Goal: Task Accomplishment & Management: Manage account settings

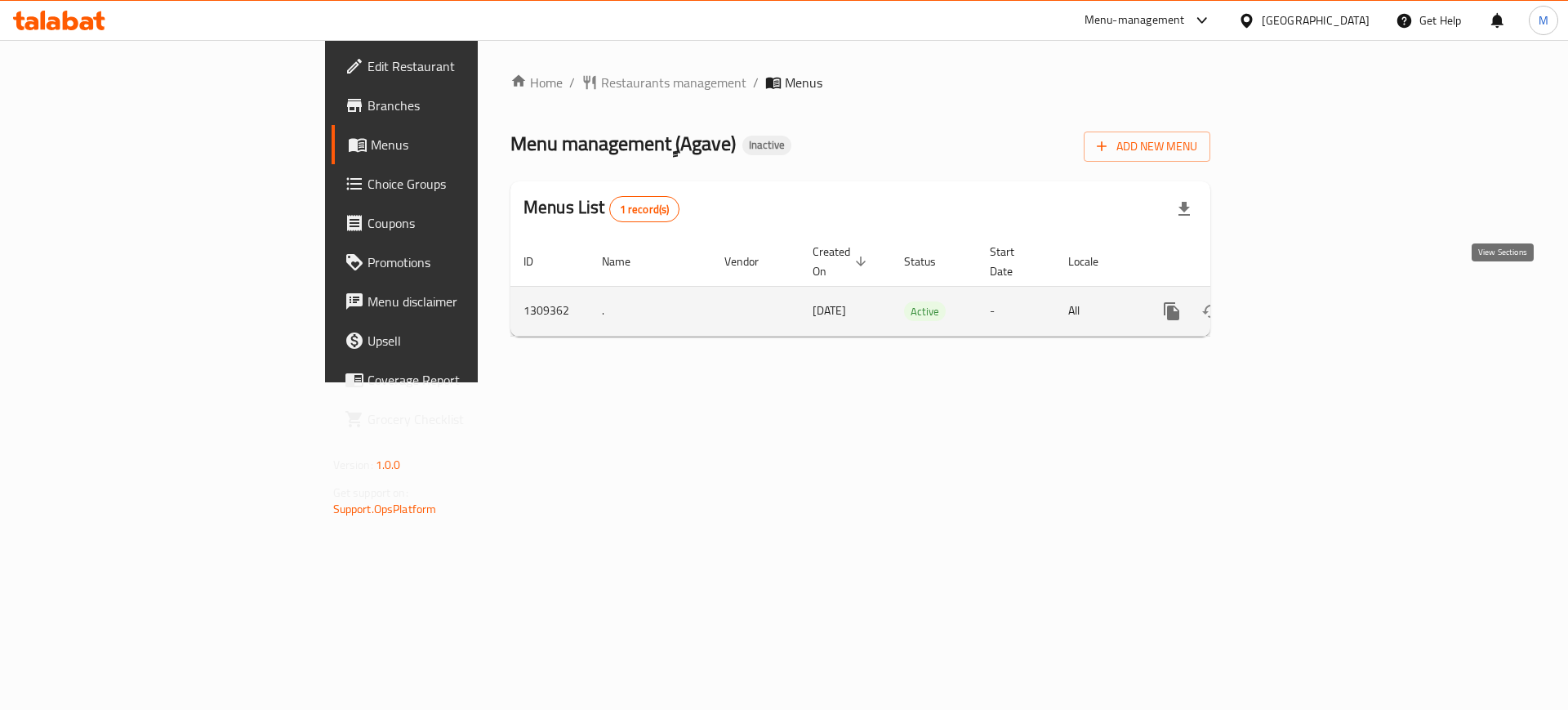
click at [1300, 301] on icon "enhanced table" at bounding box center [1289, 311] width 19 height 19
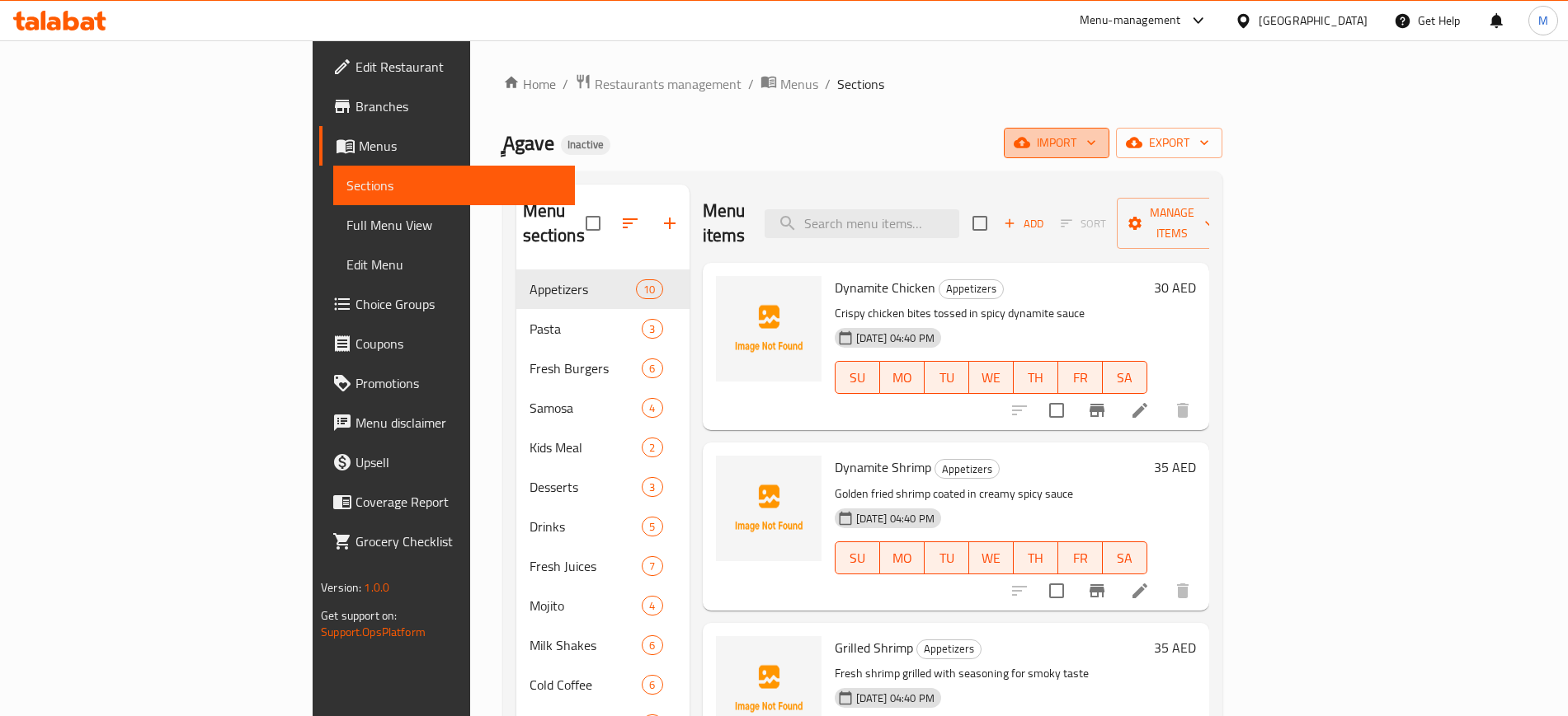
click at [1099, 134] on icon "button" at bounding box center [1091, 143] width 17 height 17
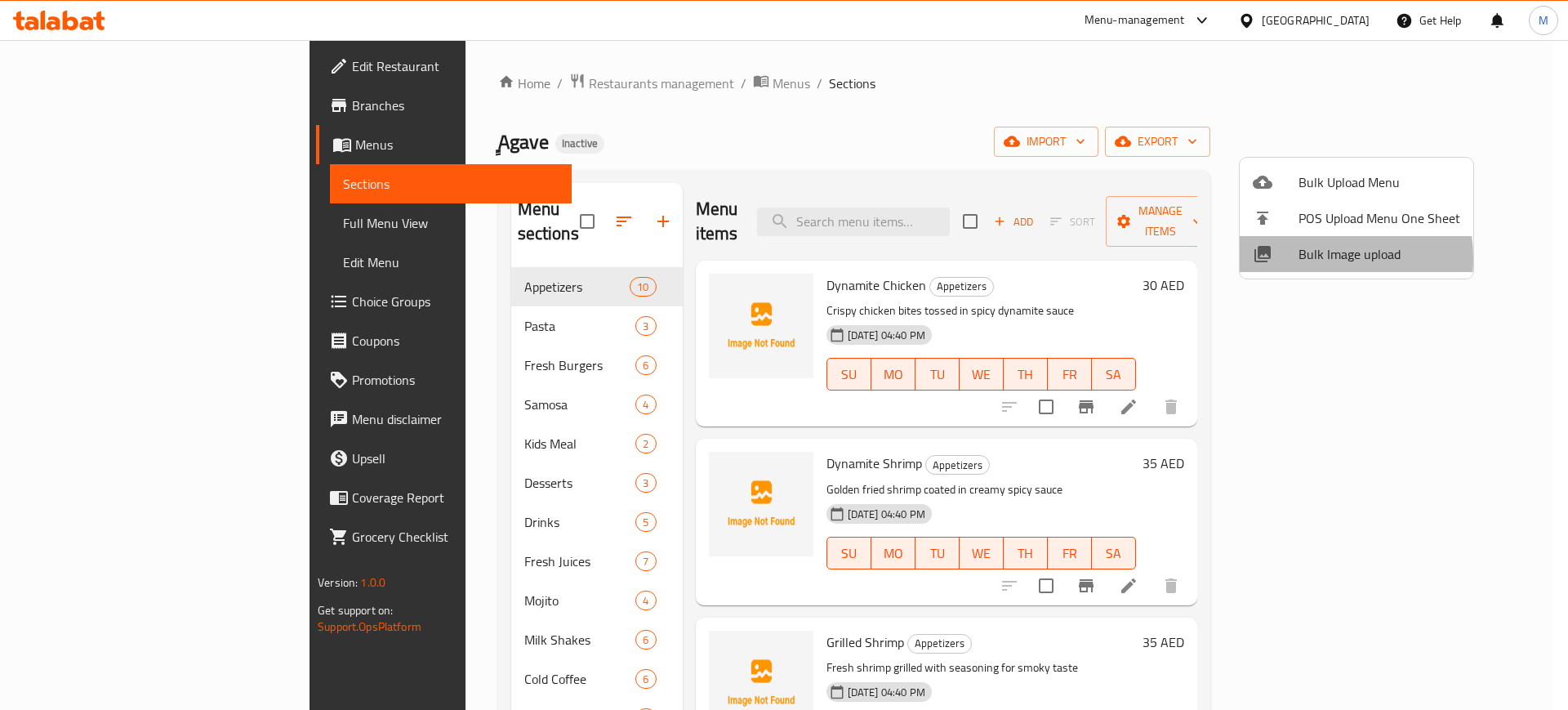
click at [1295, 259] on div at bounding box center [1276, 253] width 46 height 19
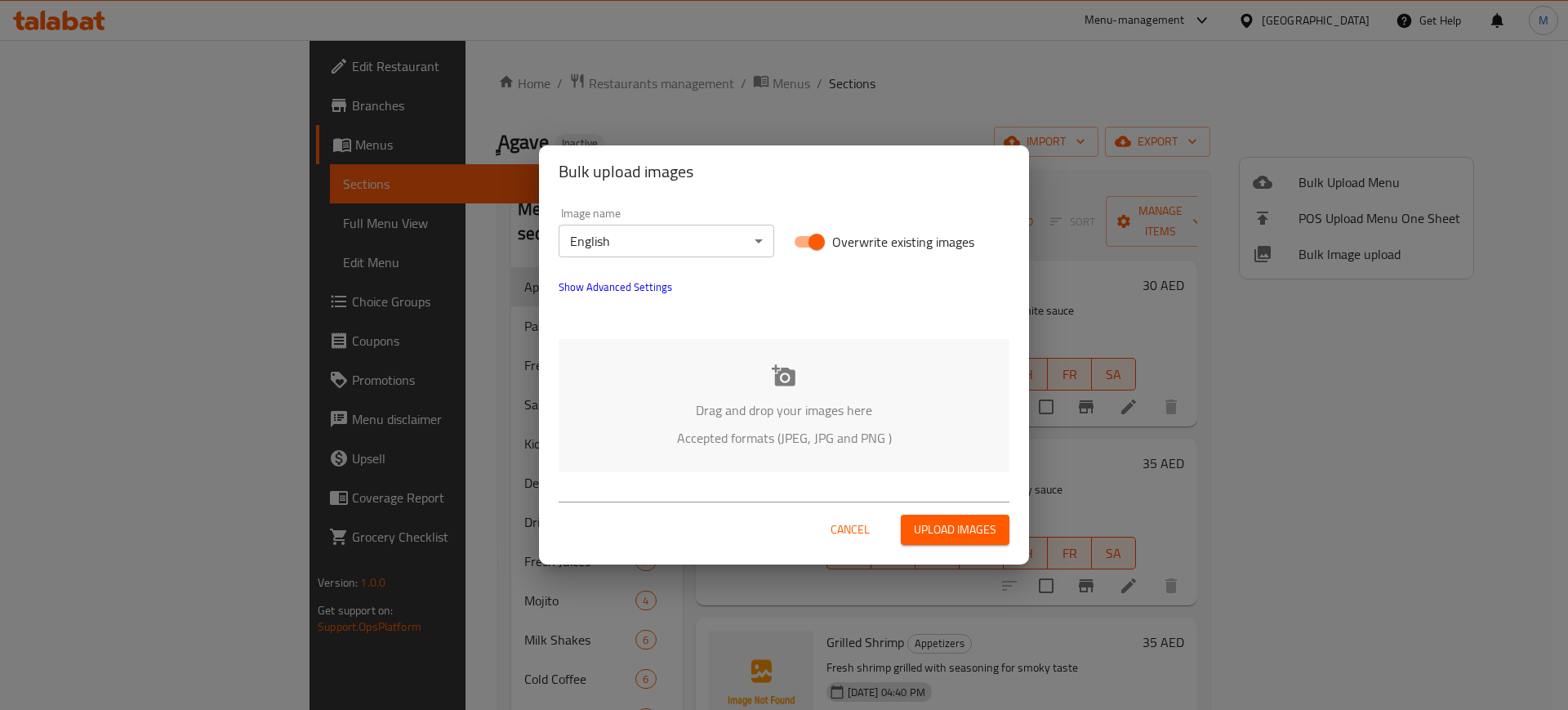
click at [778, 400] on p "Drag and drop your images here" at bounding box center [784, 410] width 402 height 19
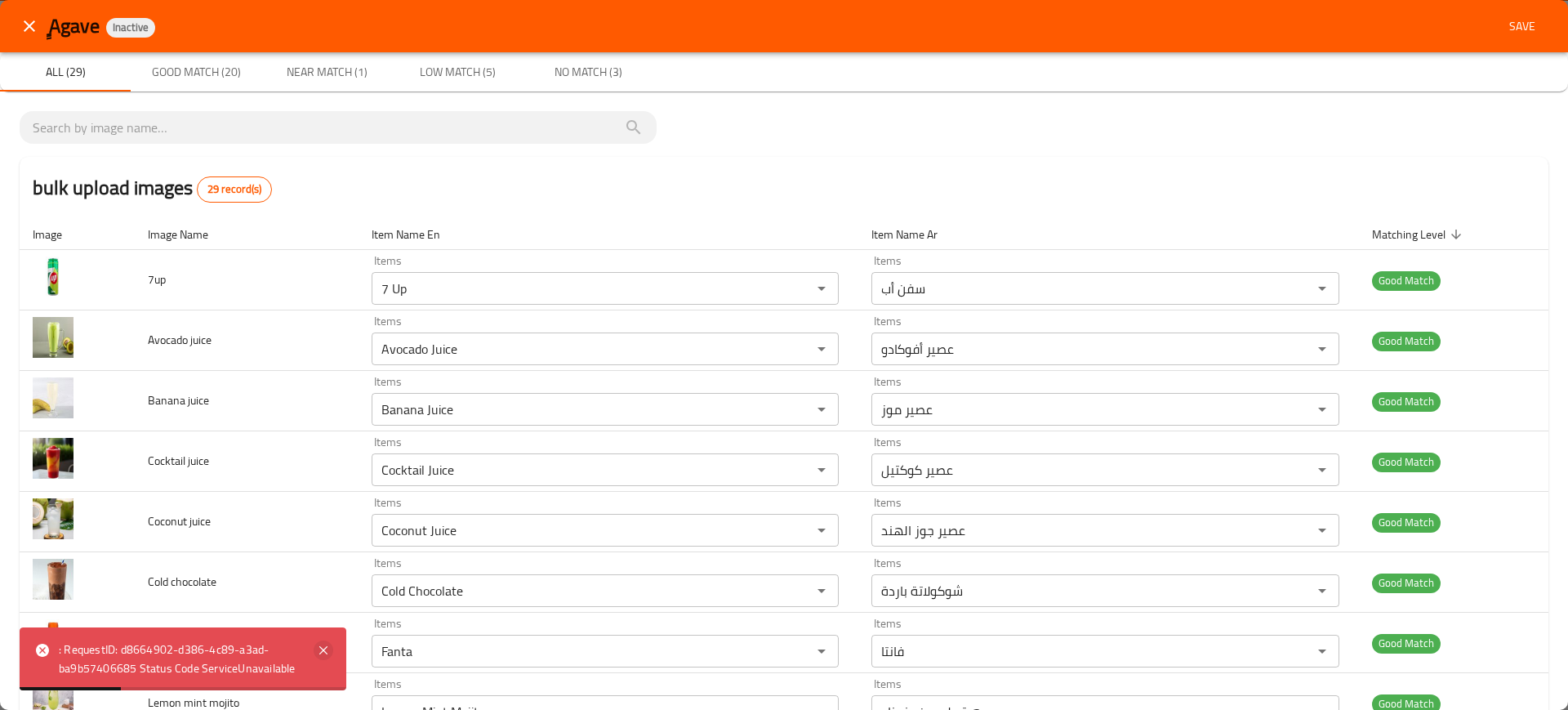
click at [320, 652] on icon at bounding box center [322, 650] width 19 height 19
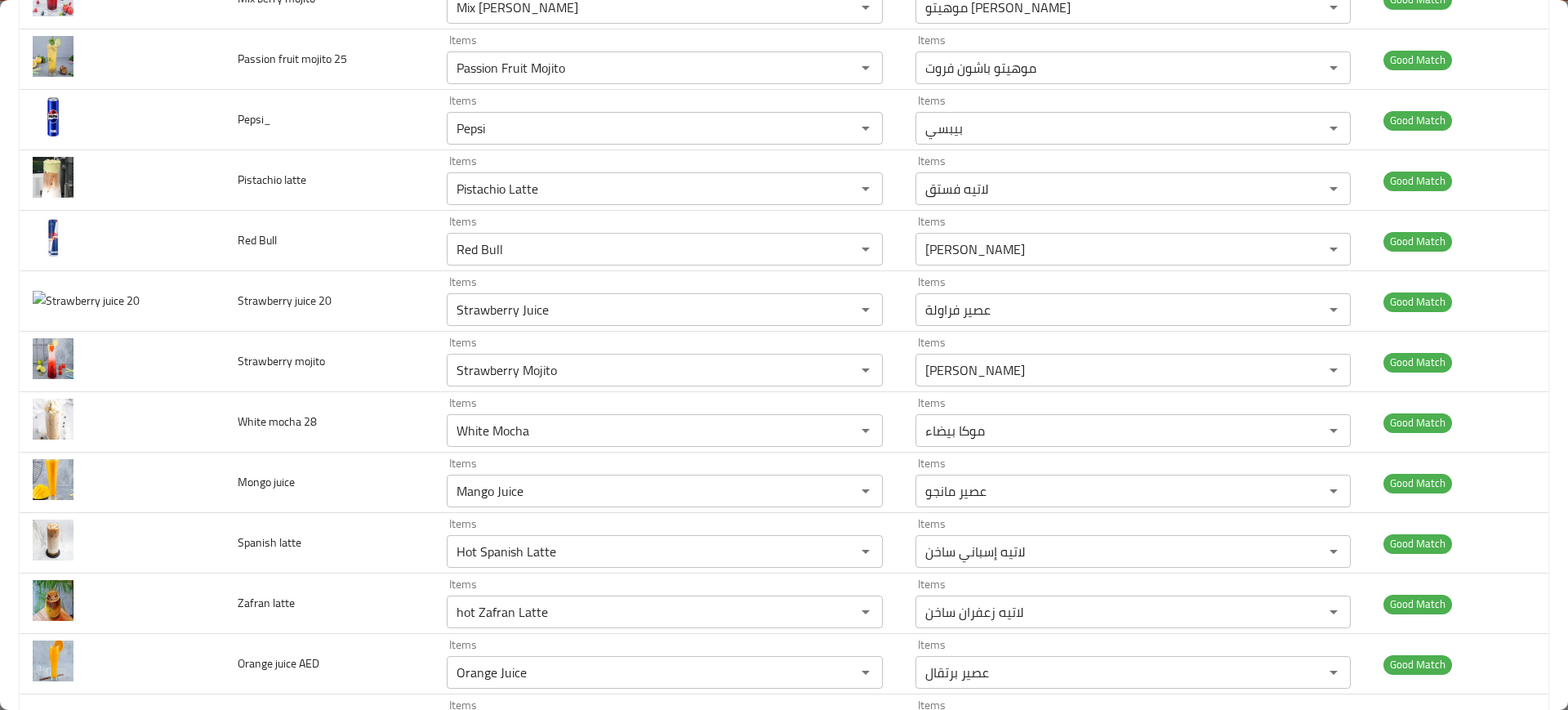
scroll to position [1327, 0]
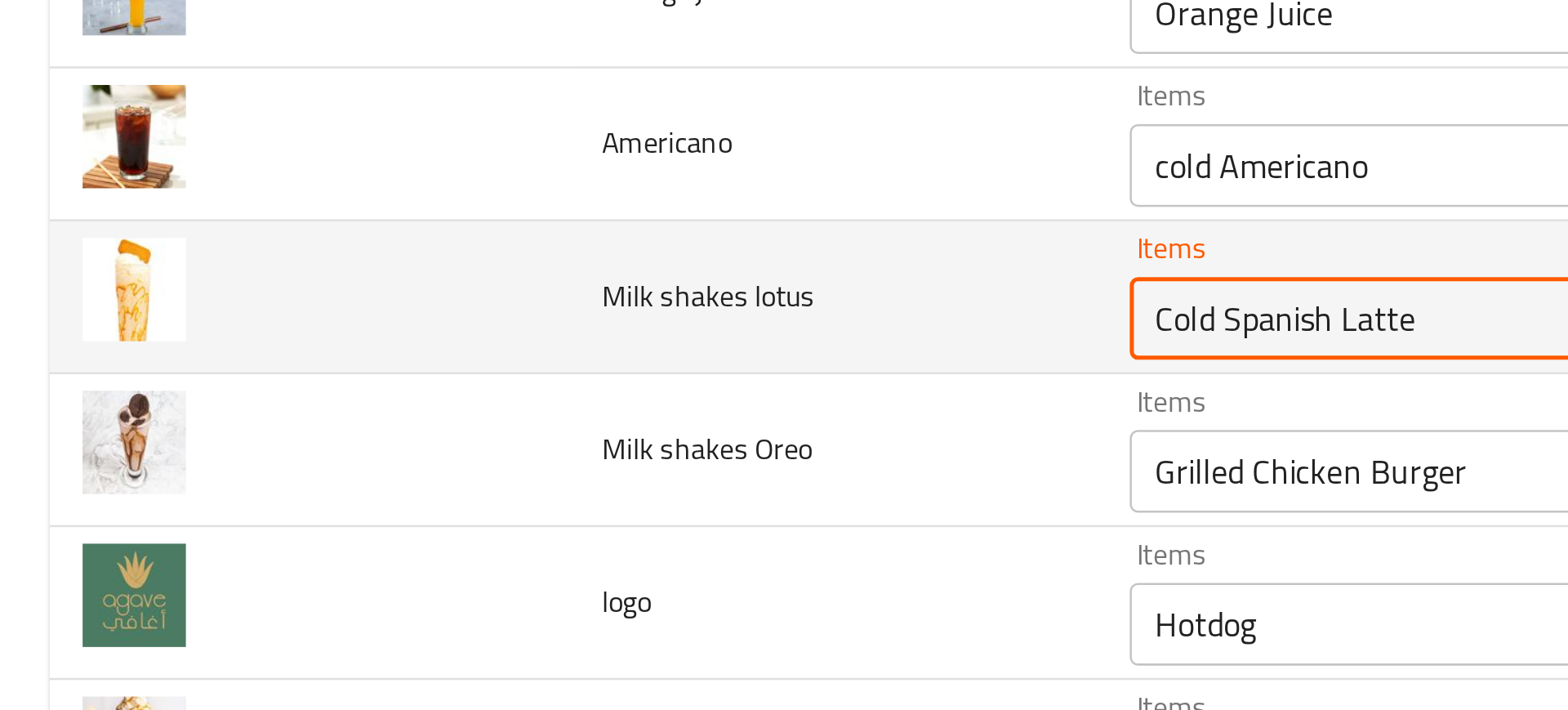
click at [504, 239] on lotus "Cold Spanish Latte" at bounding box center [640, 232] width 378 height 23
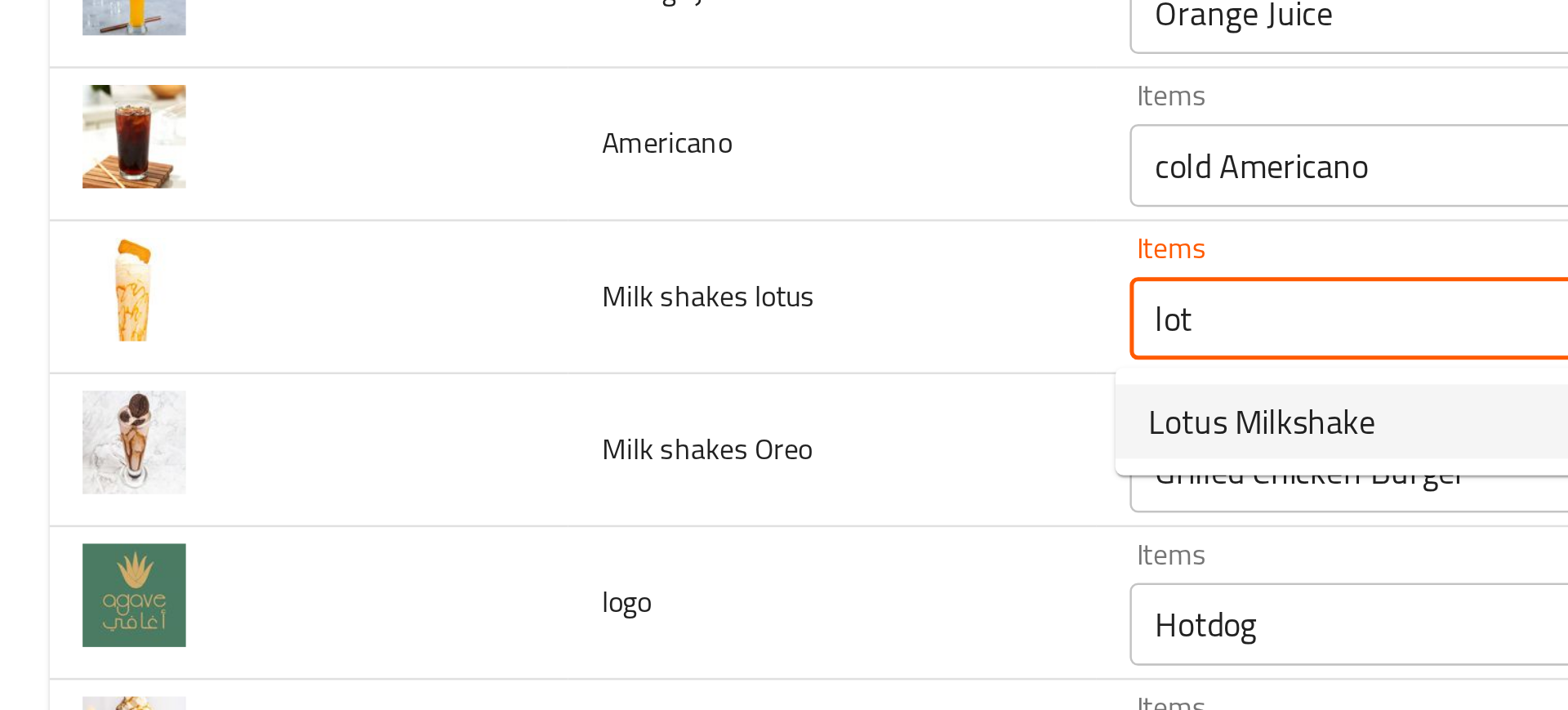
click at [493, 268] on span "Lotus Milkshake" at bounding box center [499, 273] width 90 height 19
type lotus "Lotus Milkshake"
type lotus-ar "ميلك شيك لوتس"
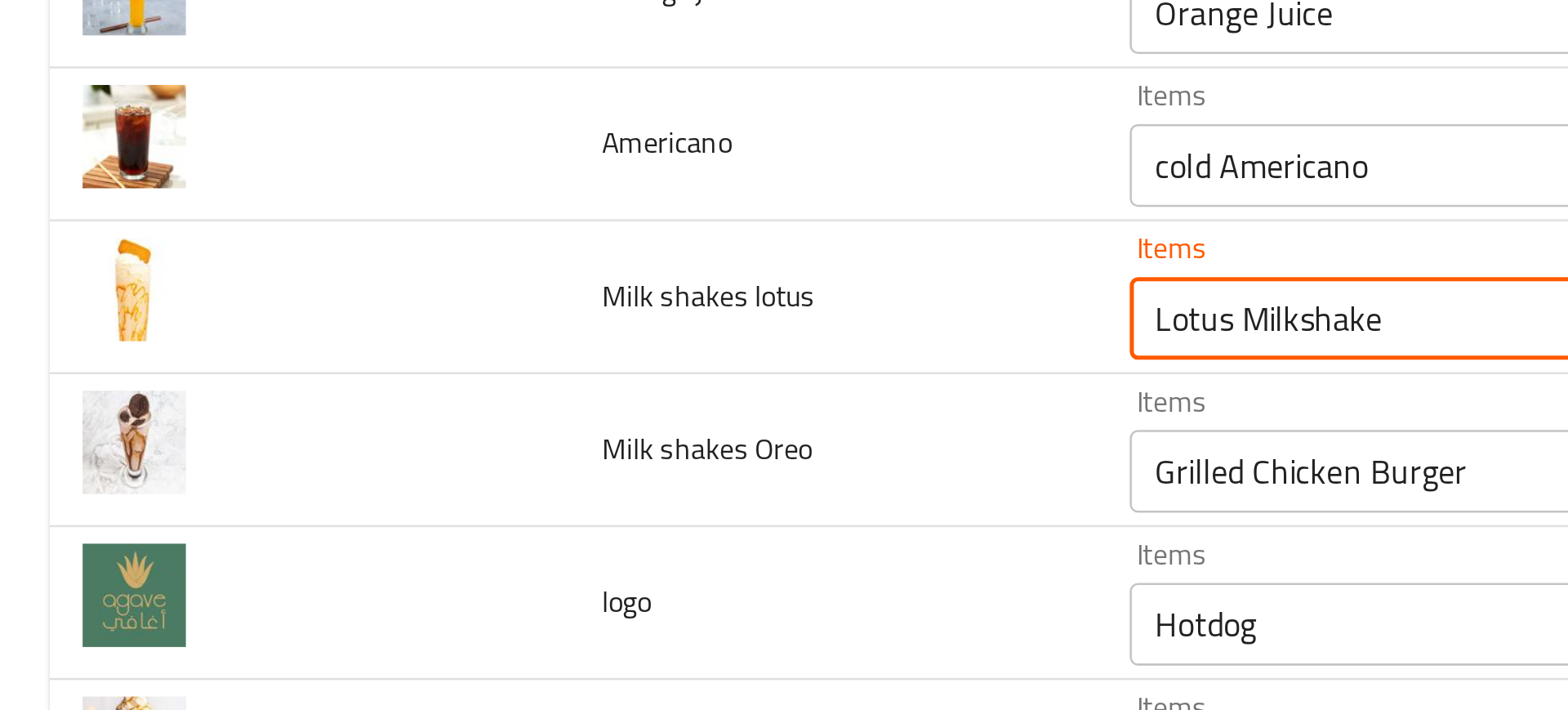
type lotus "Lotus Milkshake"
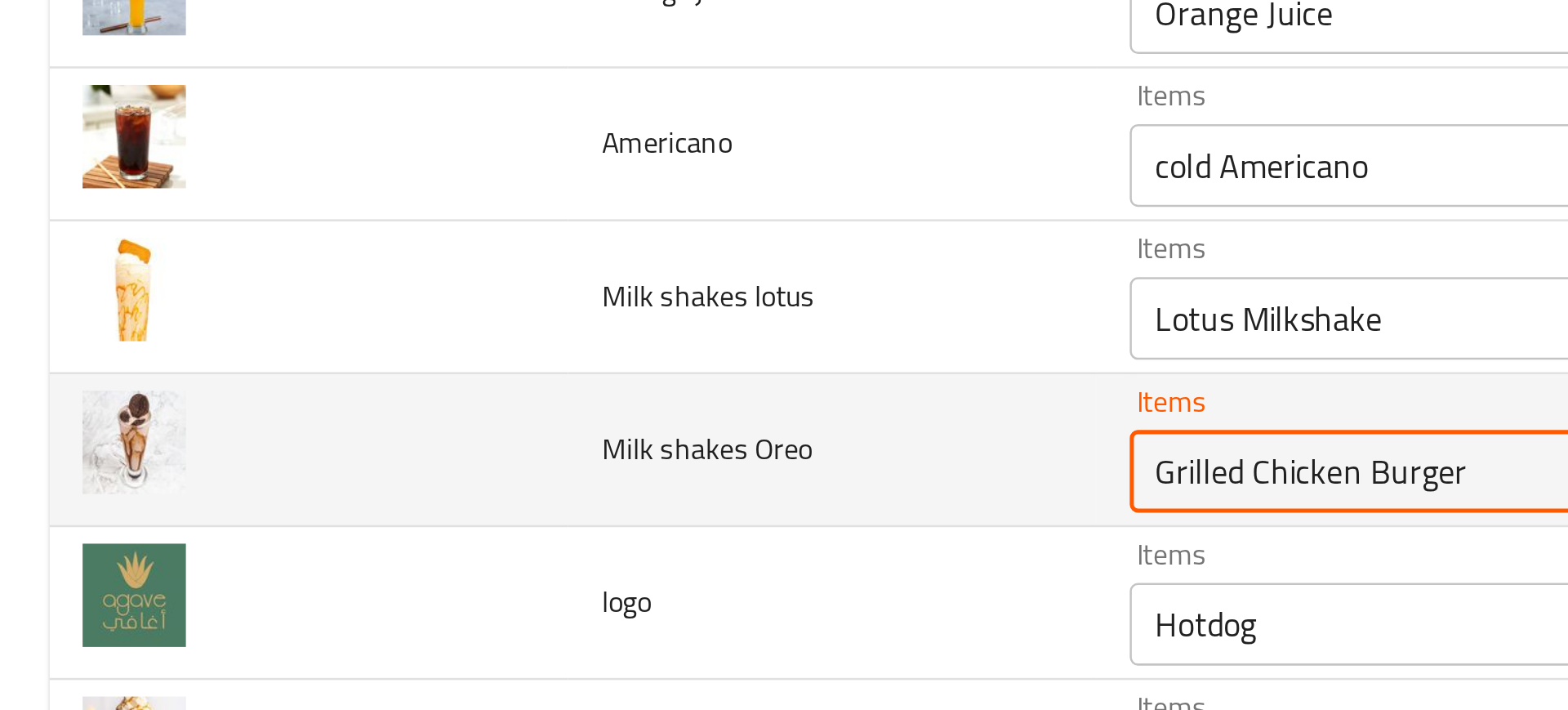
click at [493, 281] on Oreo "Grilled Chicken Burger" at bounding box center [640, 292] width 378 height 23
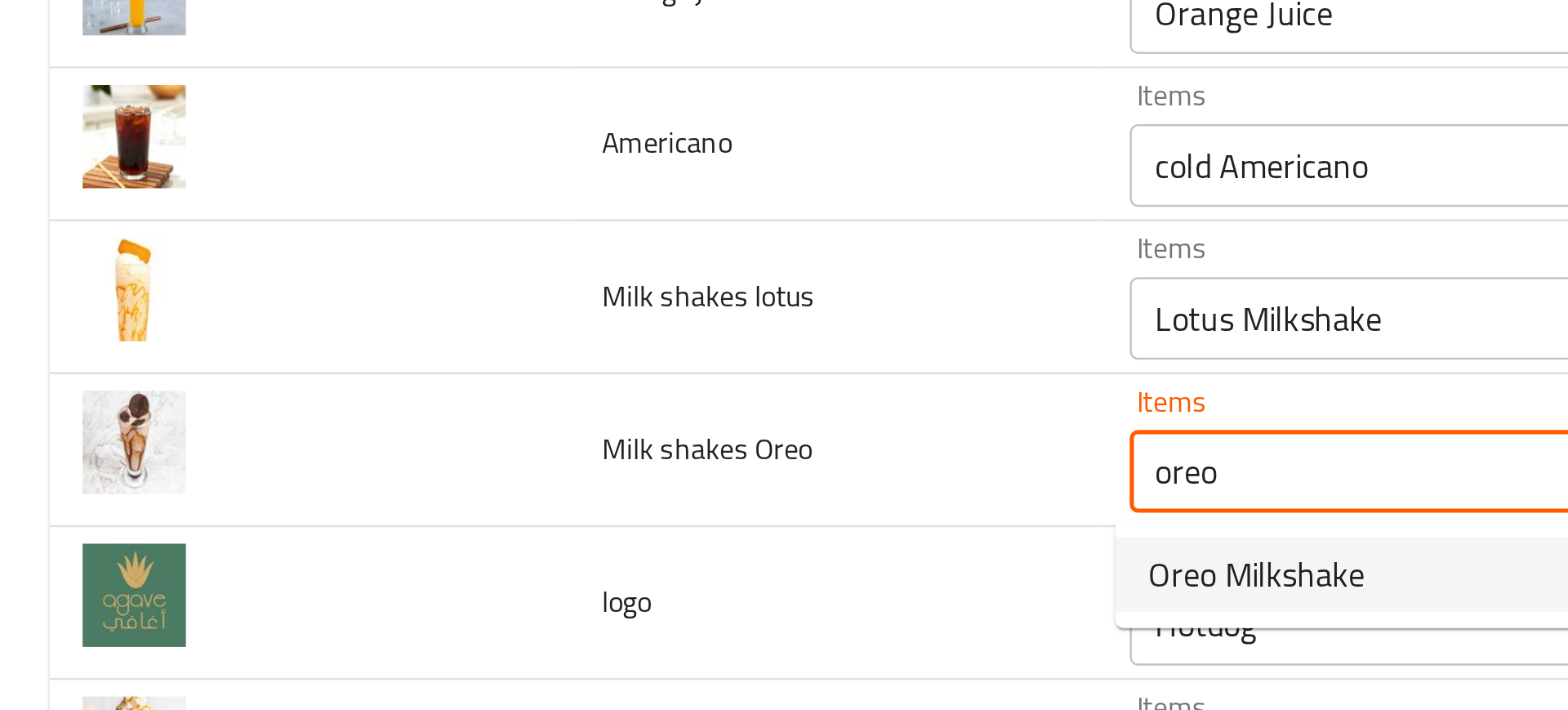
click at [502, 324] on span "Oreo Milkshake" at bounding box center [497, 333] width 86 height 19
type Oreo "Oreo Milkshake"
type Oreo-ar "ميلك شيك أوريو"
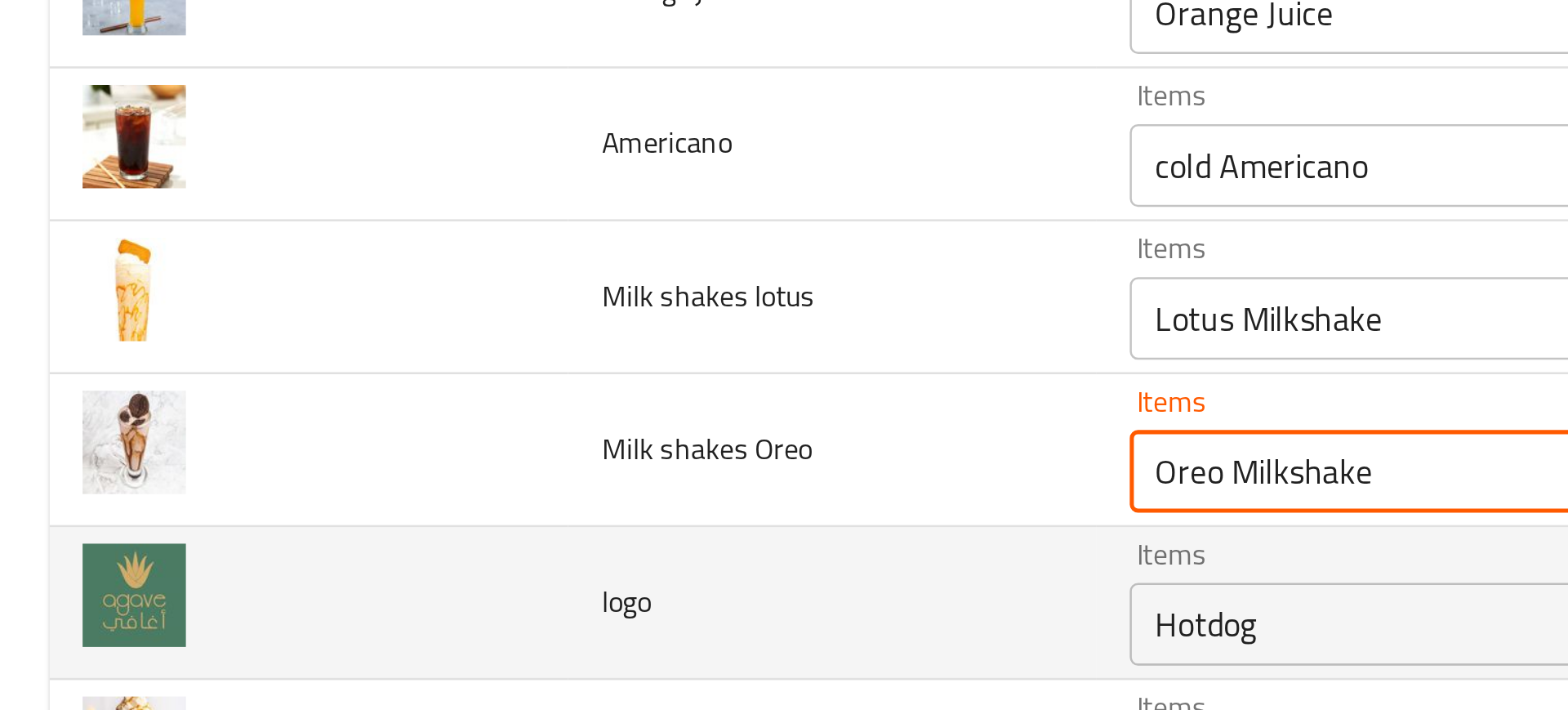
type Oreo "Oreo Milkshake"
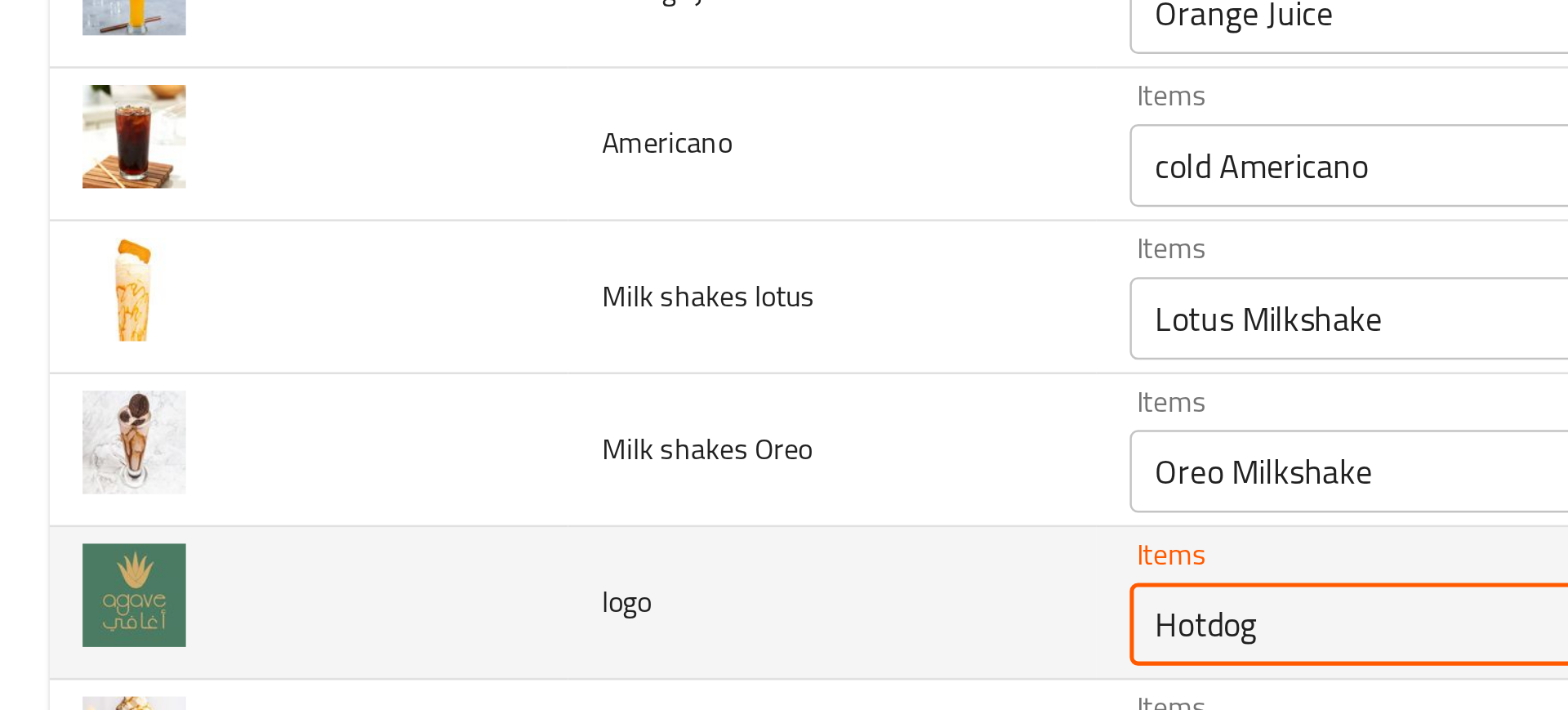
click at [482, 352] on input "Hotdog" at bounding box center [640, 353] width 378 height 23
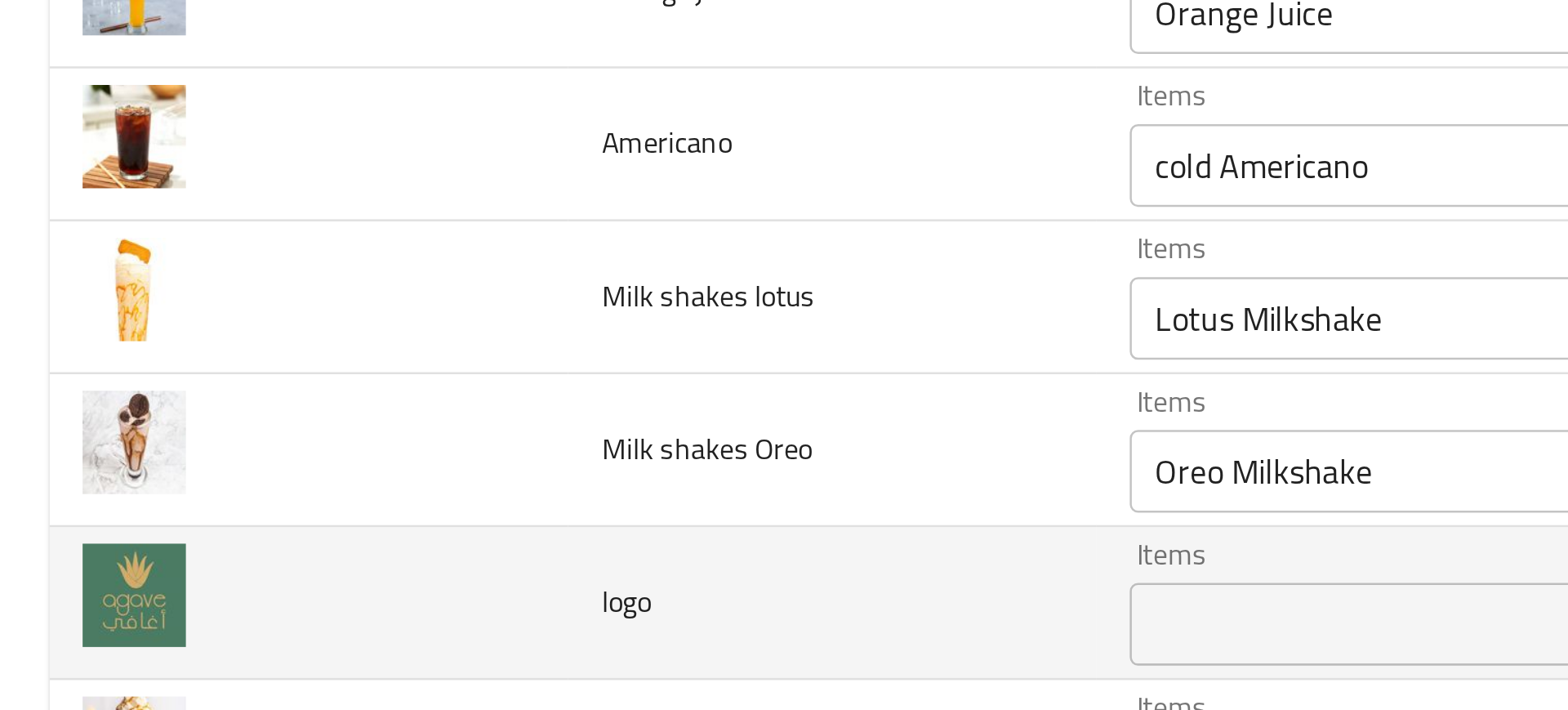
click at [395, 334] on td "logo" at bounding box center [329, 344] width 209 height 60
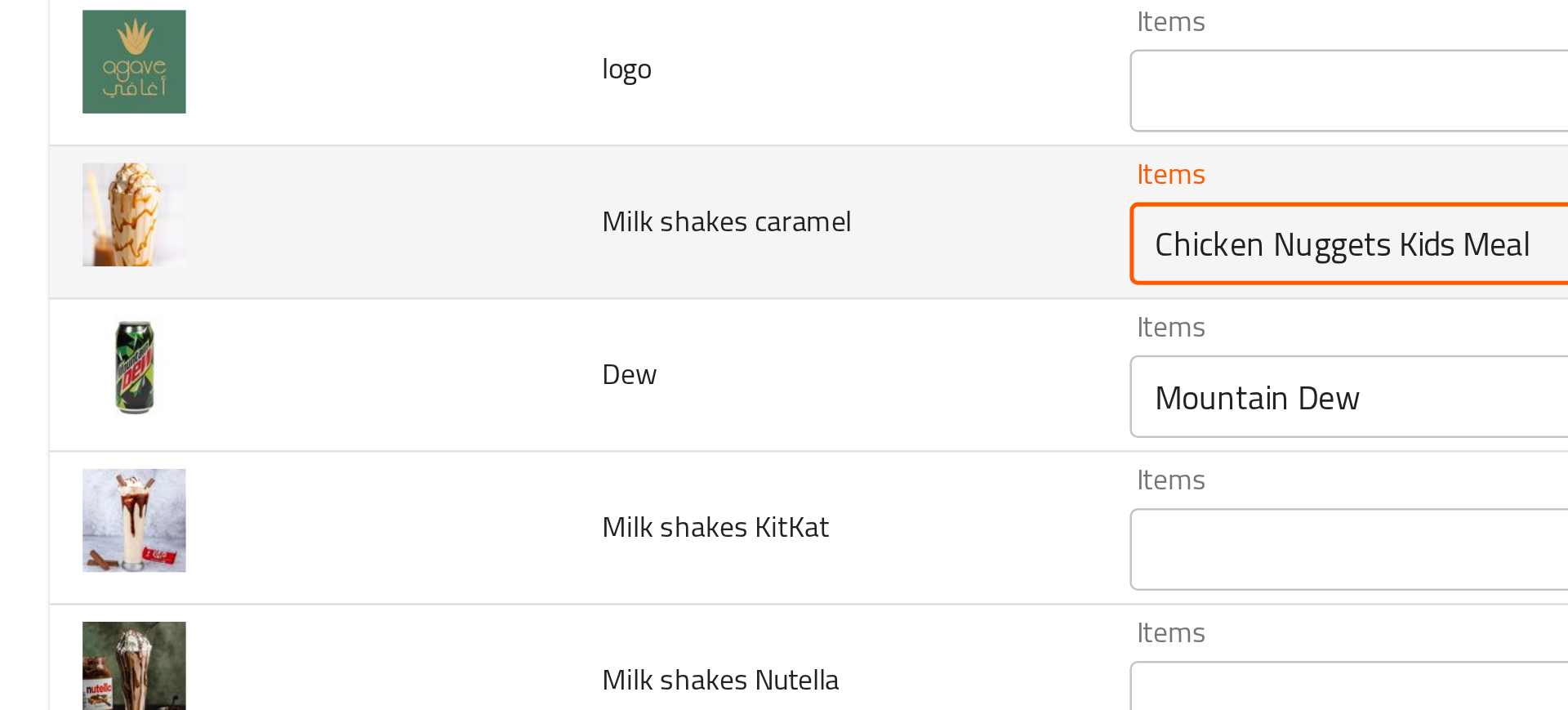
click at [486, 416] on caramel "Chicken Nuggets Kids Meal" at bounding box center [640, 413] width 378 height 23
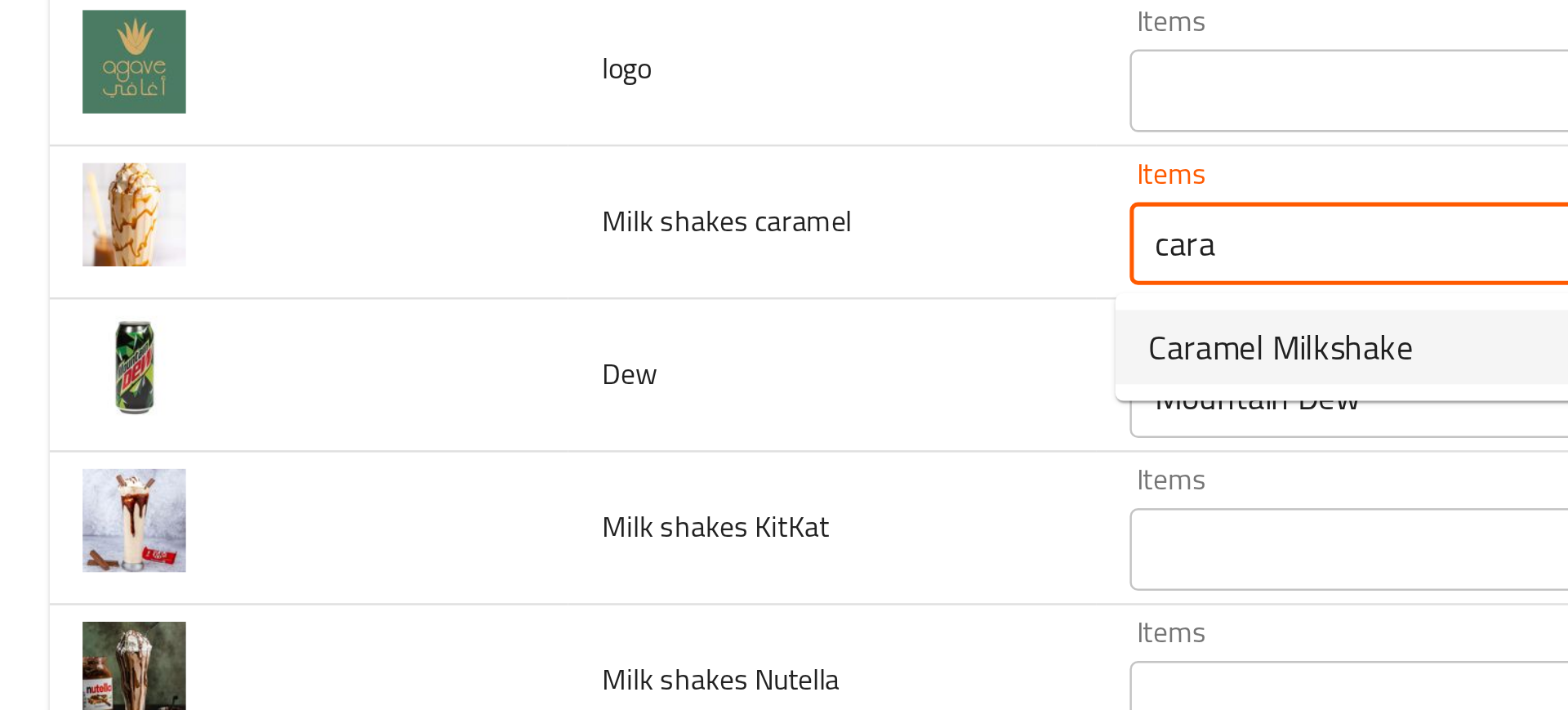
click at [484, 459] on span "Caramel Milkshake" at bounding box center [506, 454] width 104 height 19
type caramel "Caramel Milkshake"
type caramel-ar "ميلك شيك كراميل"
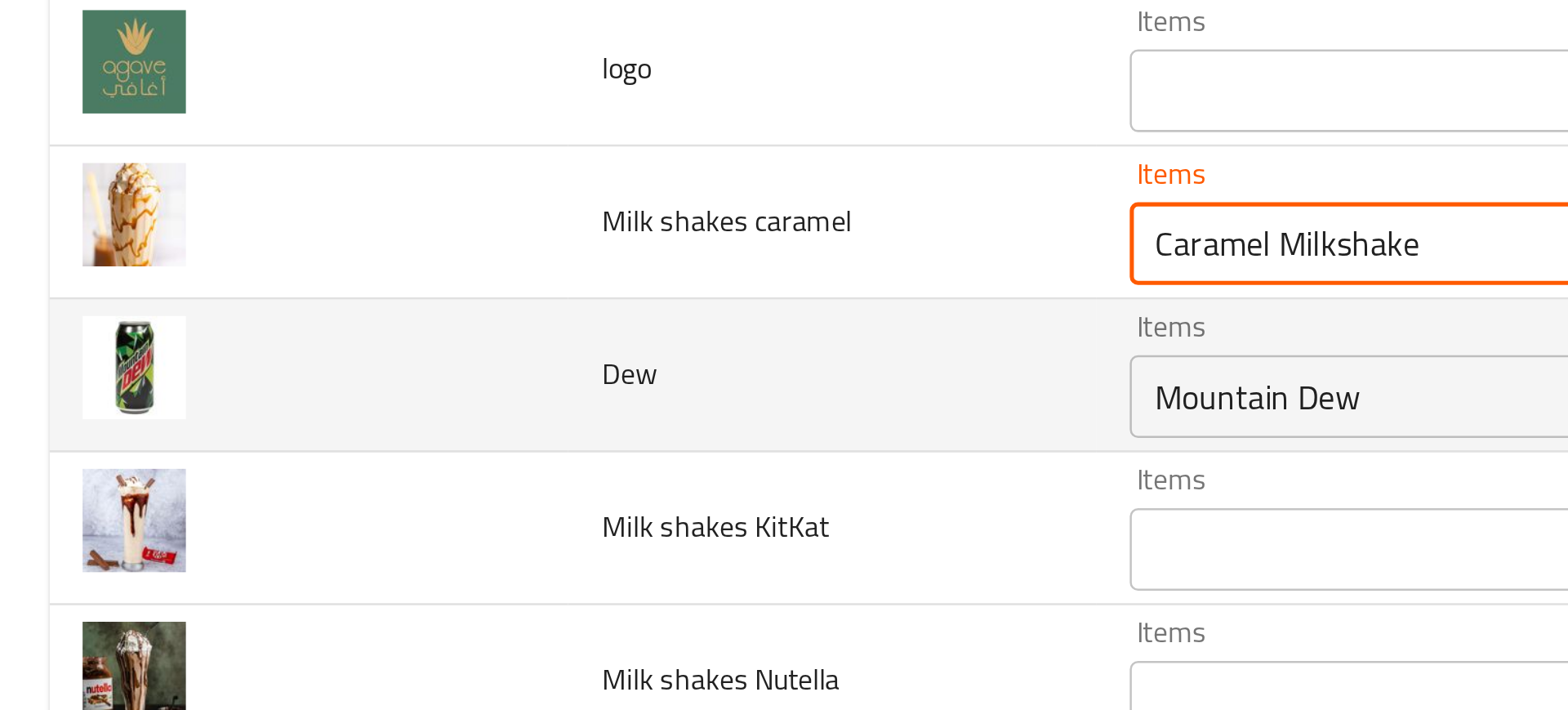
type caramel "Caramel Milkshake"
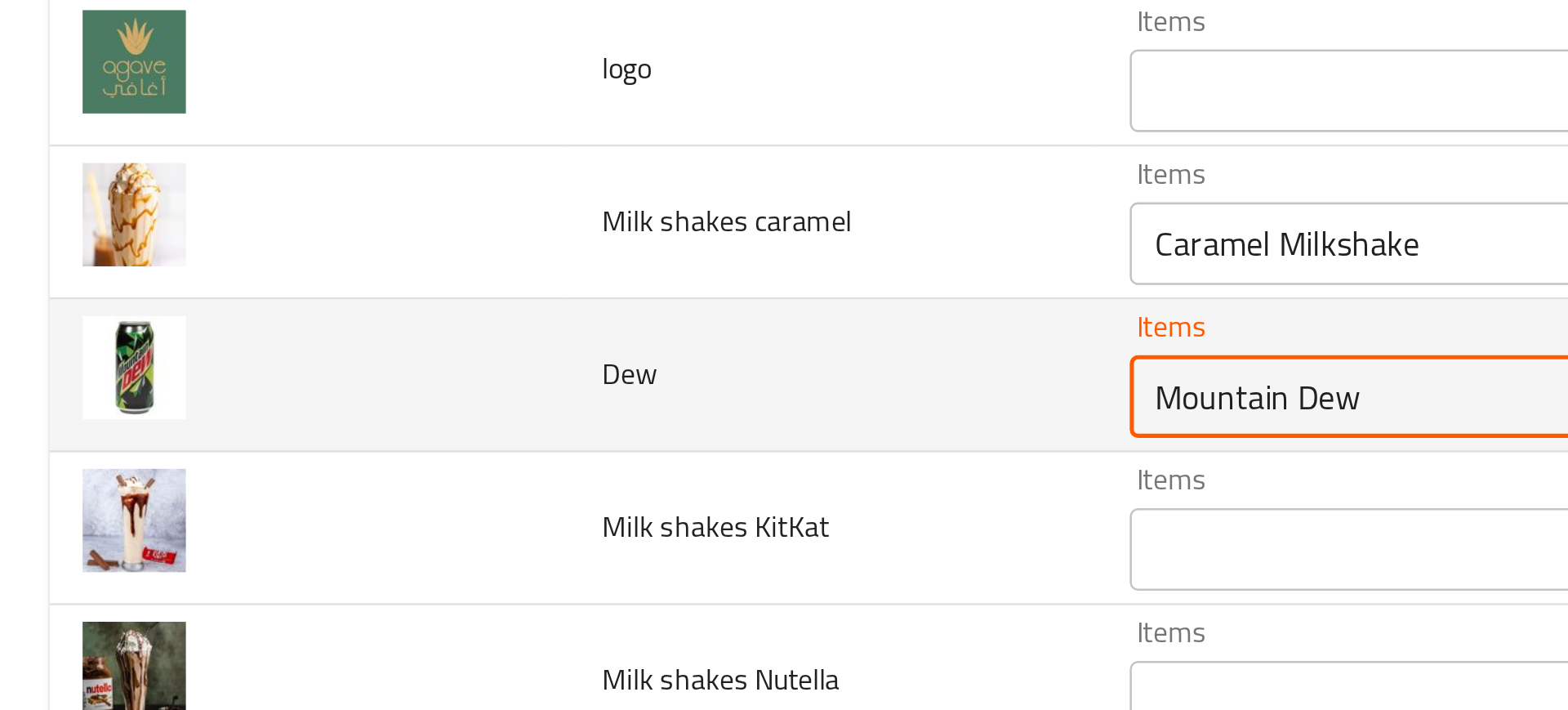
click at [491, 483] on input "Mountain Dew" at bounding box center [640, 473] width 378 height 23
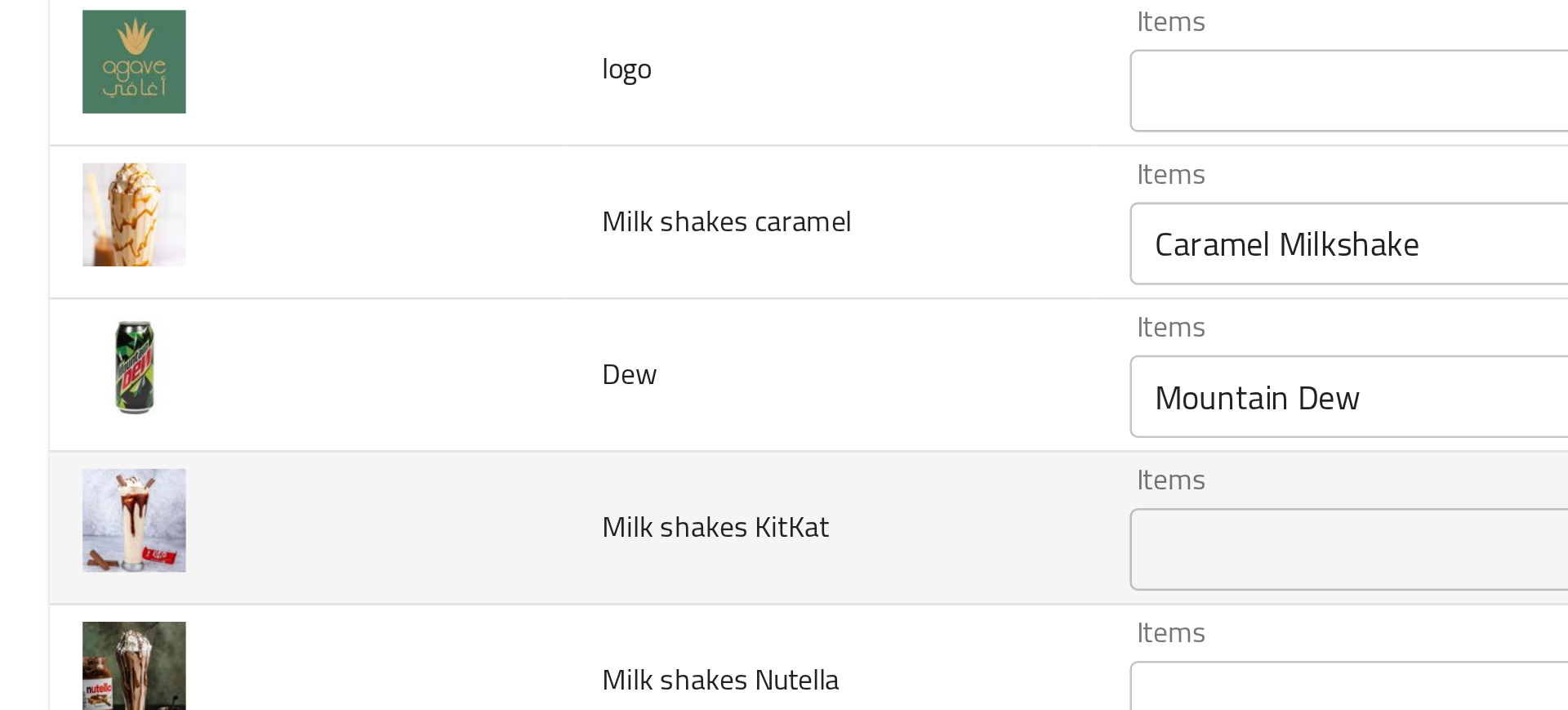
click at [420, 497] on td "Milk shakes KitKat" at bounding box center [329, 526] width 209 height 60
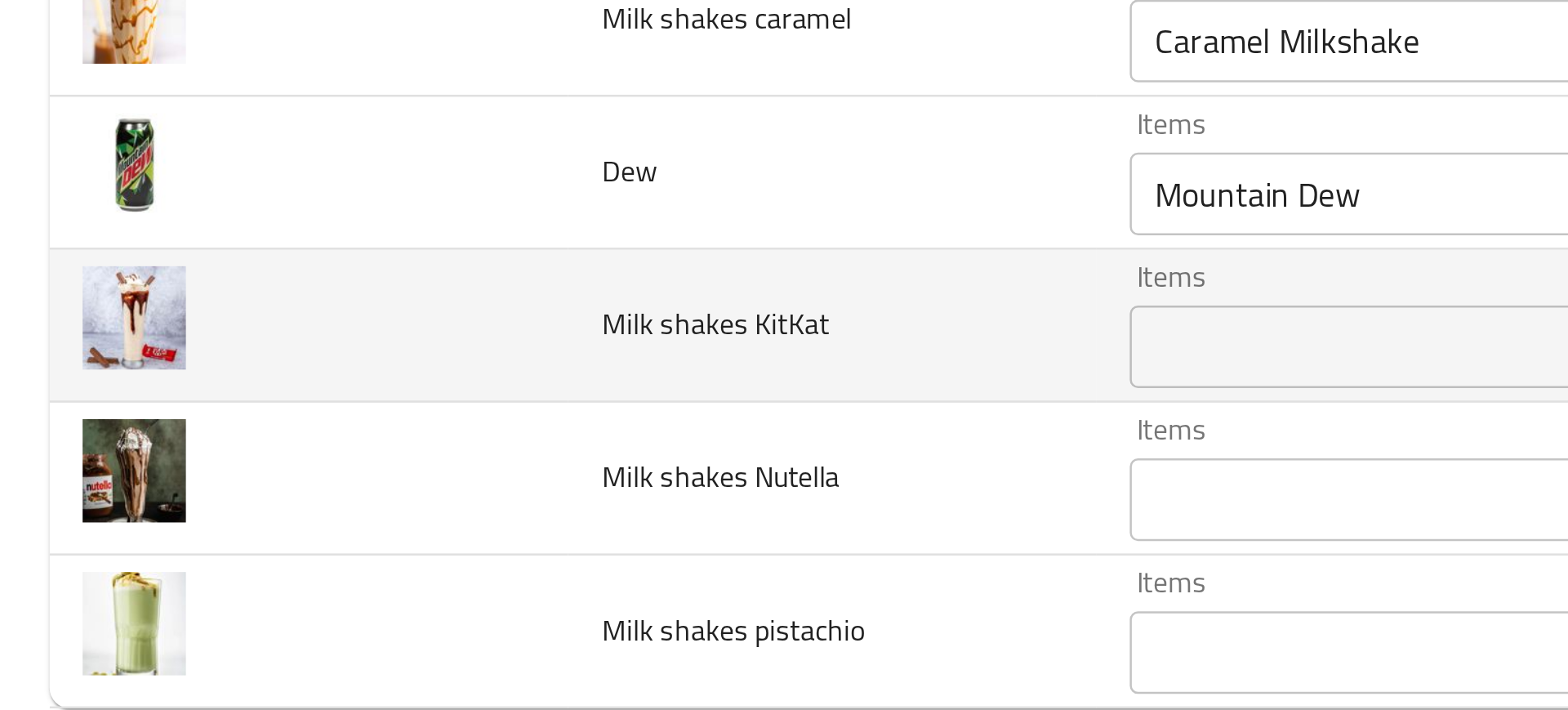
click at [460, 521] on div "Items" at bounding box center [665, 534] width 436 height 32
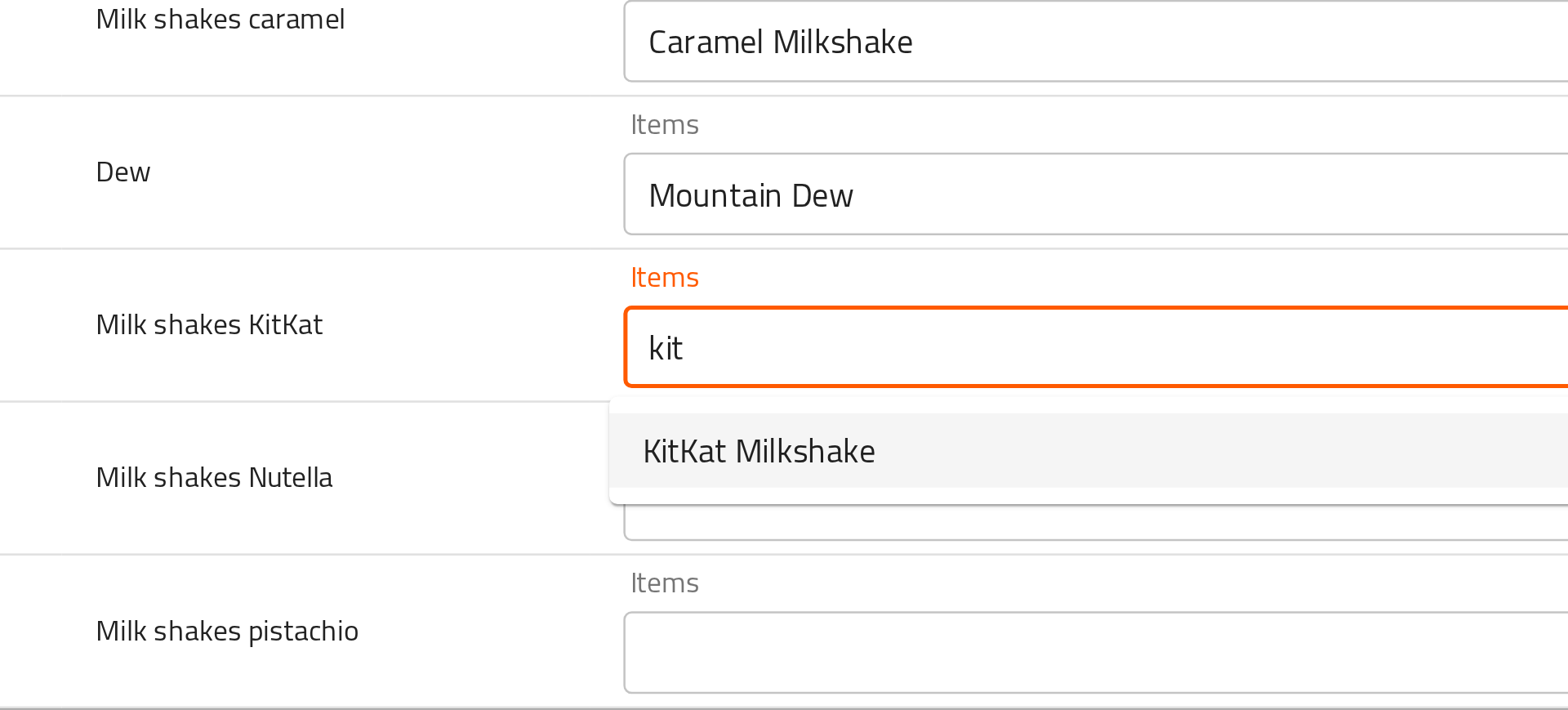
click at [510, 578] on span "KitKat Milkshake" at bounding box center [501, 575] width 92 height 19
type KitKat "KitKat Milkshake"
type KitKat-ar "ميلك شيك كيت كات"
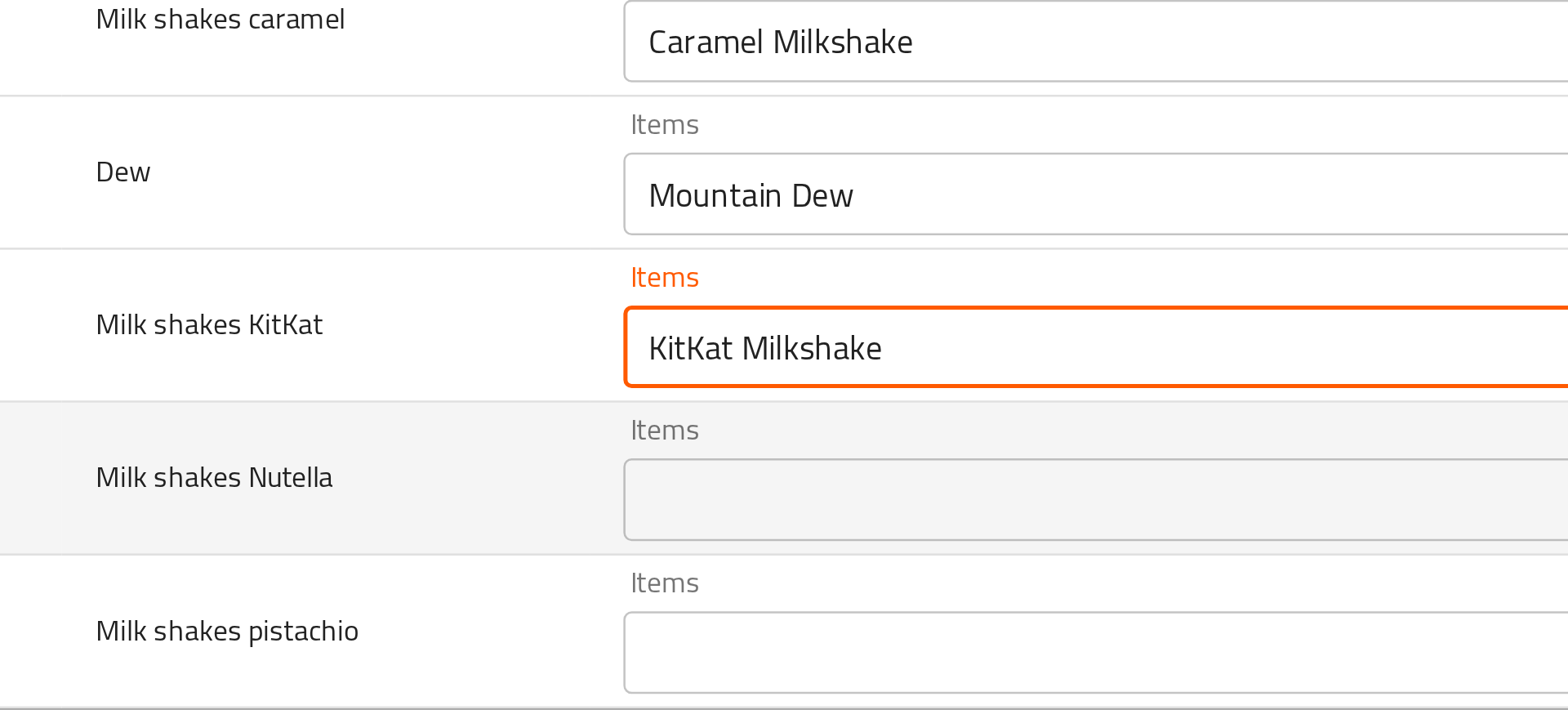
type KitKat "KitKat Milkshake"
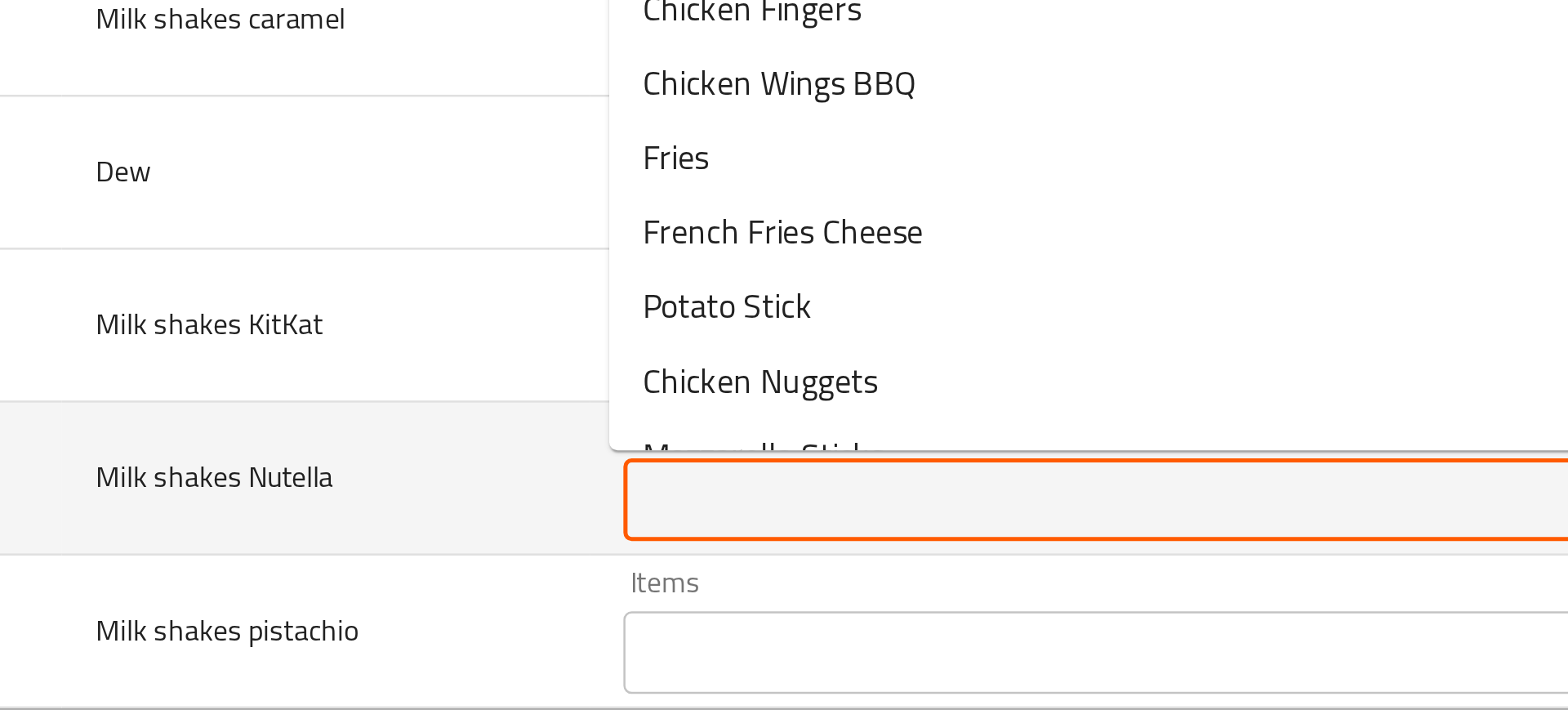
click at [487, 598] on Nutella "Items" at bounding box center [640, 594] width 378 height 23
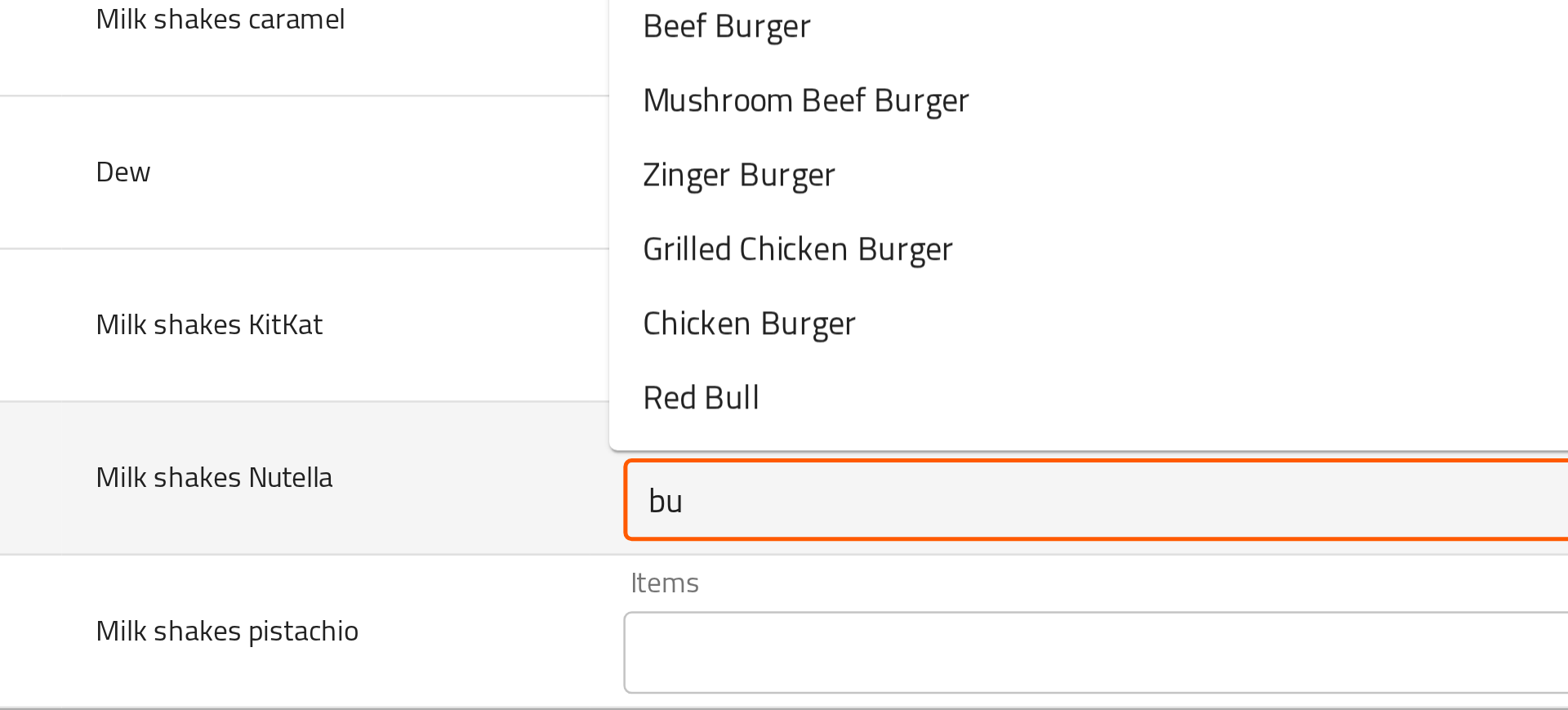
type Nutella "b"
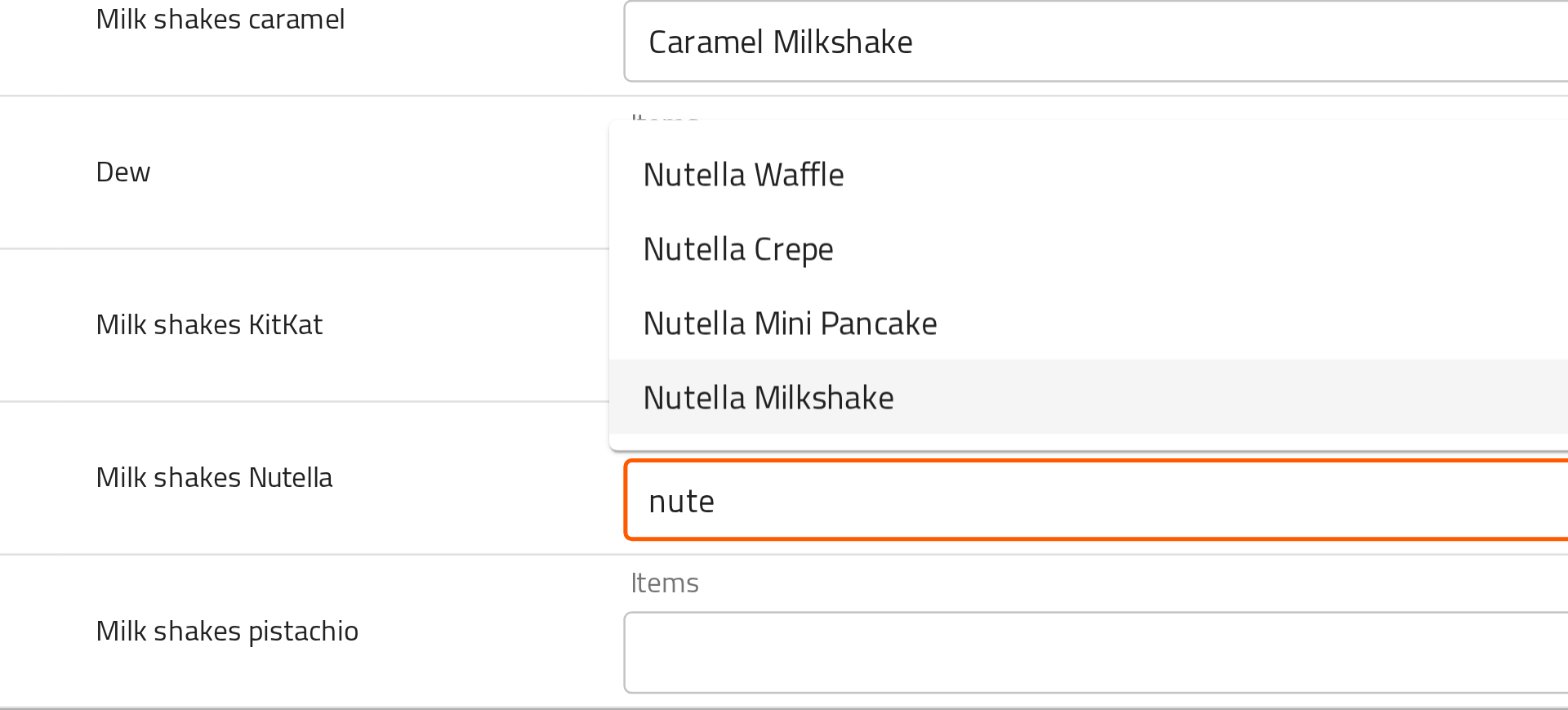
click at [476, 554] on span "Nutella Milkshake" at bounding box center [504, 554] width 100 height 19
type Nutella "Nutella Milkshake"
type Nutella-ar "ميلك شيك نوتيلا"
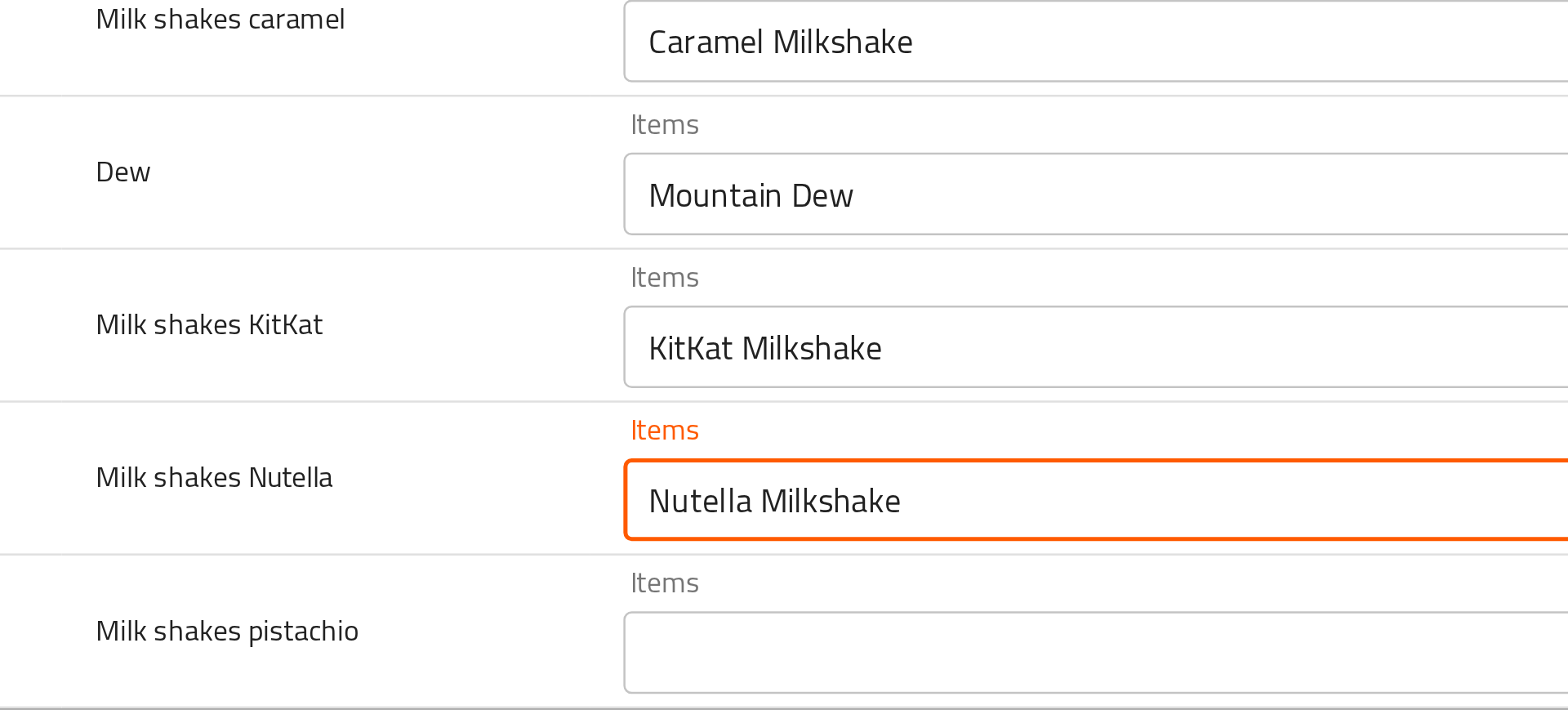
type Nutella "Nutella Milkshake"
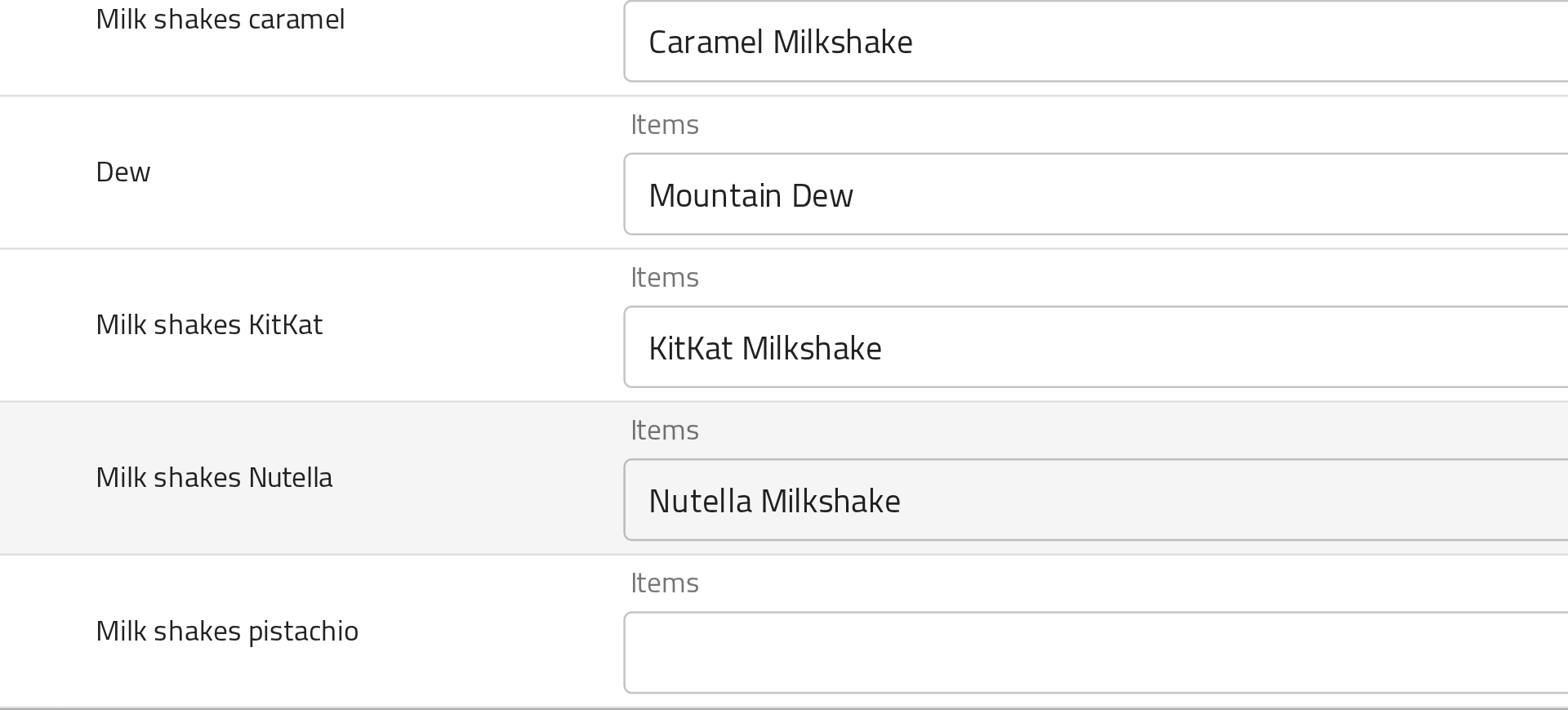
click at [370, 604] on td "Milk shakes Nutella" at bounding box center [329, 586] width 209 height 60
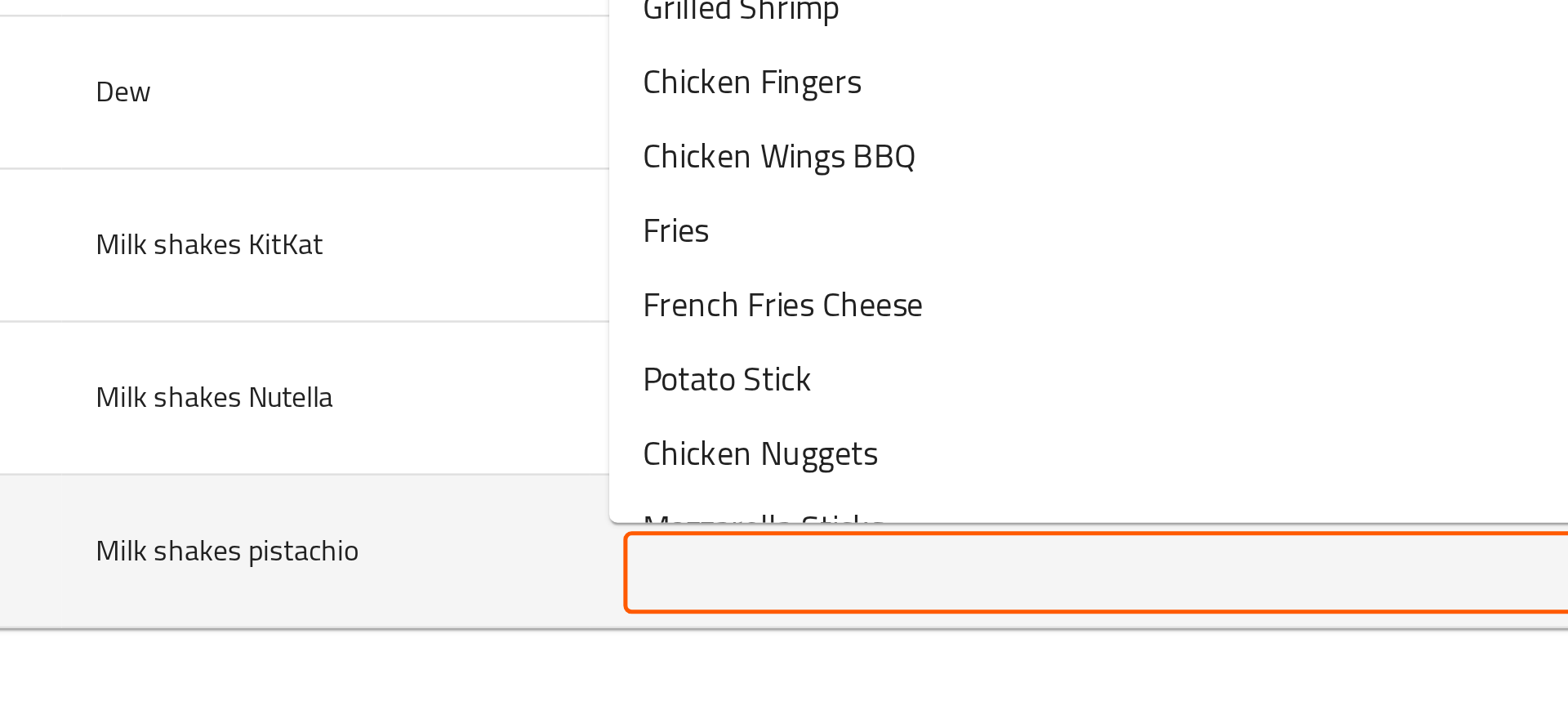
click at [490, 644] on pistachio "Items" at bounding box center [640, 655] width 378 height 23
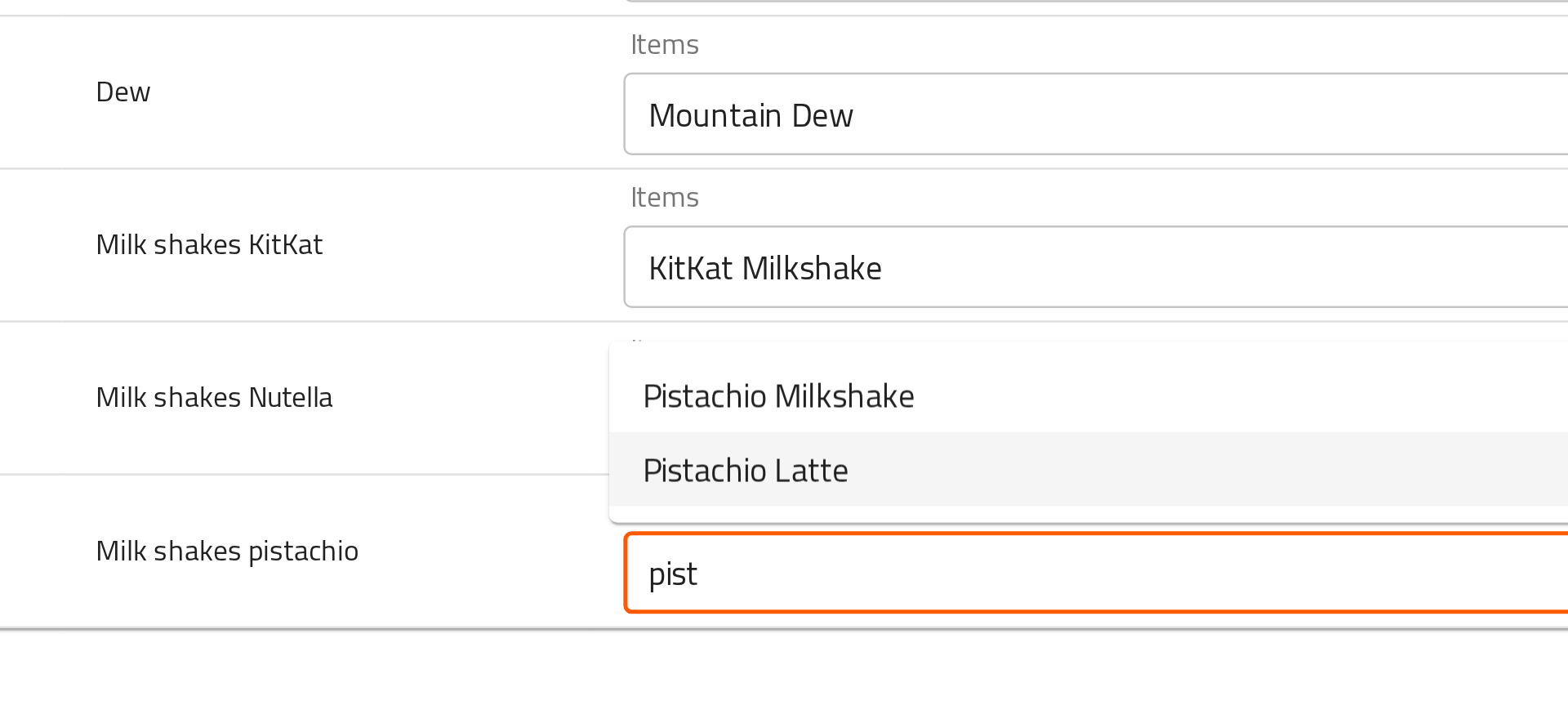
click at [511, 611] on span "Pistachio Latte" at bounding box center [495, 614] width 81 height 19
type pistachio "Pistachio Latte"
type pistachio-ar "لاتيه فستق"
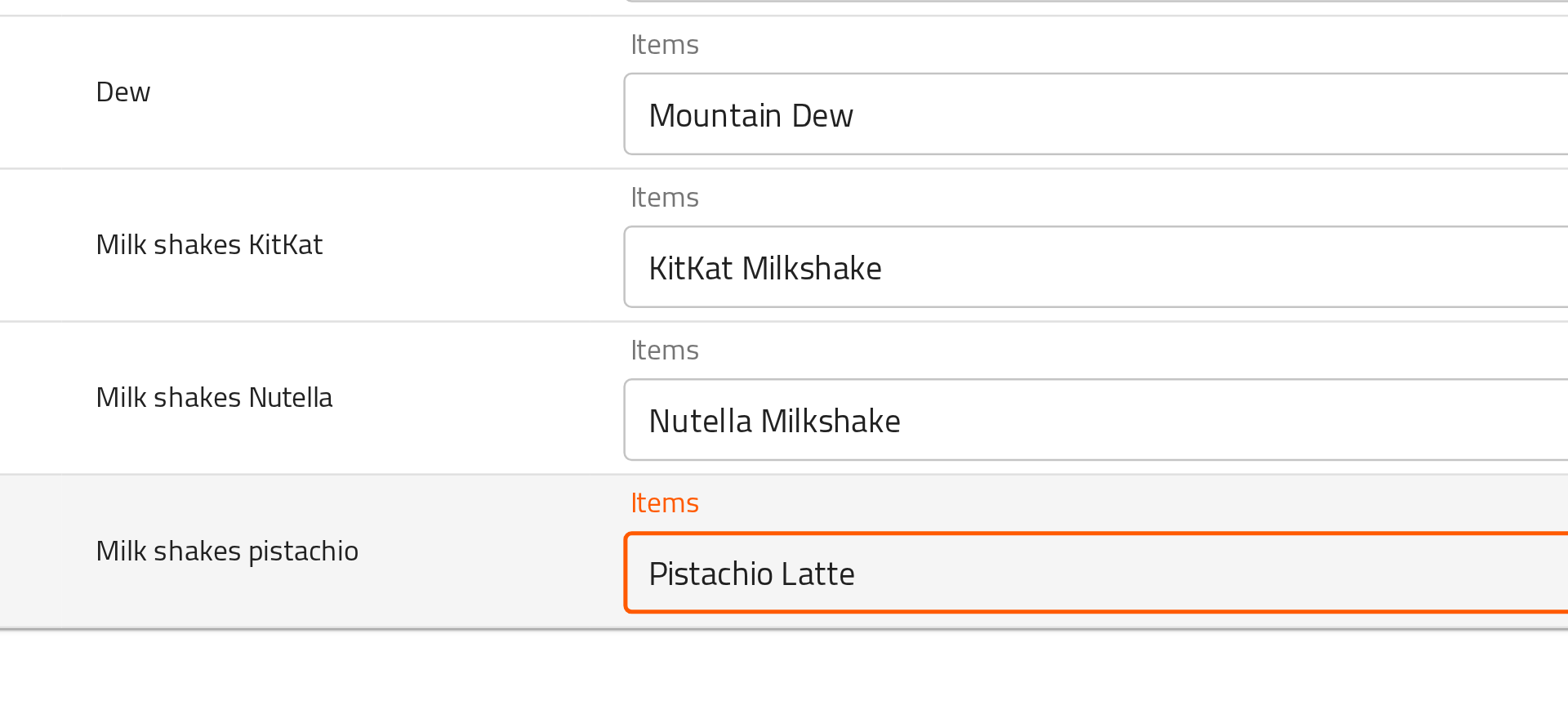
click at [537, 653] on pistachio "Pistachio Latte" at bounding box center [640, 655] width 378 height 23
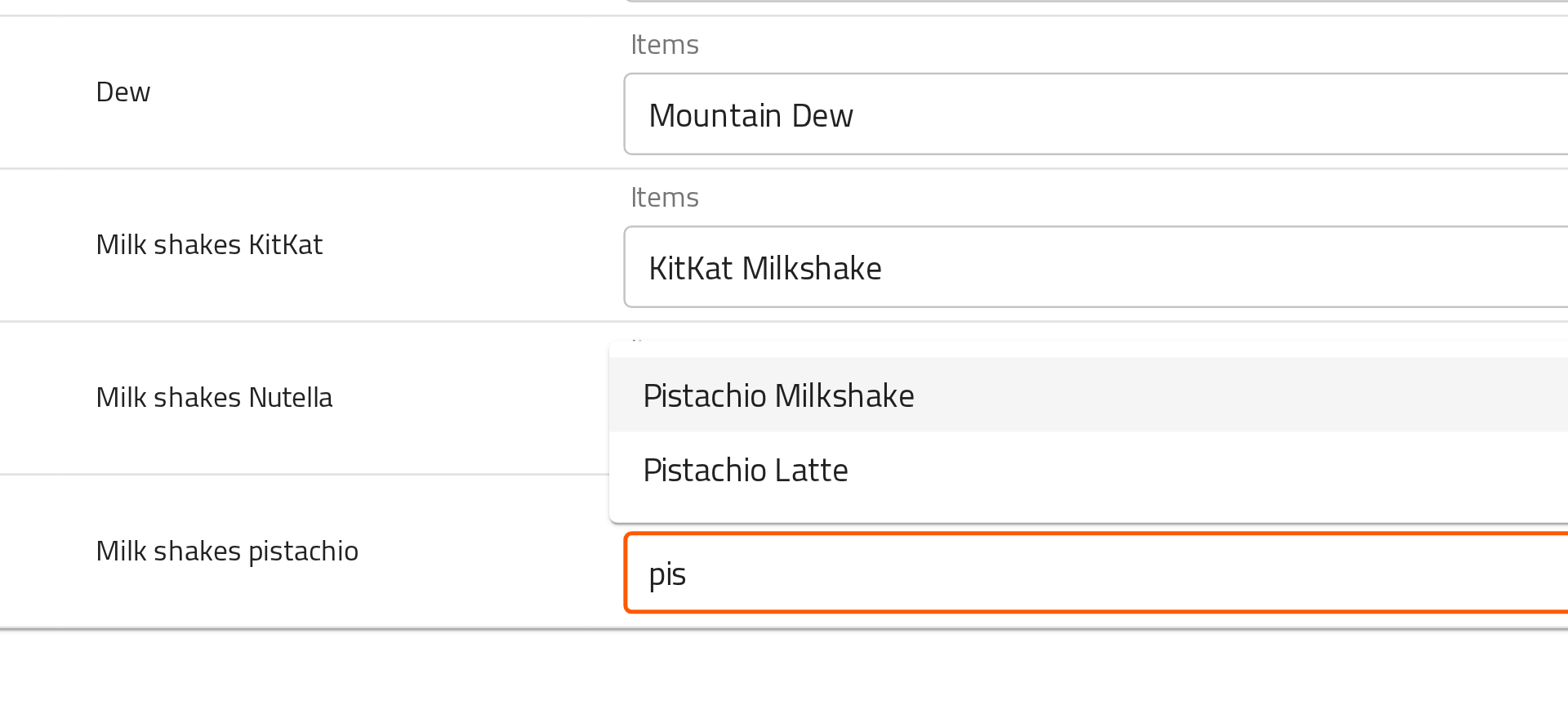
click at [481, 582] on span "Pistachio Milkshake" at bounding box center [508, 584] width 108 height 19
type pistachio "Pistachio Milkshake"
type pistachio-ar "ميلك شيك فستق"
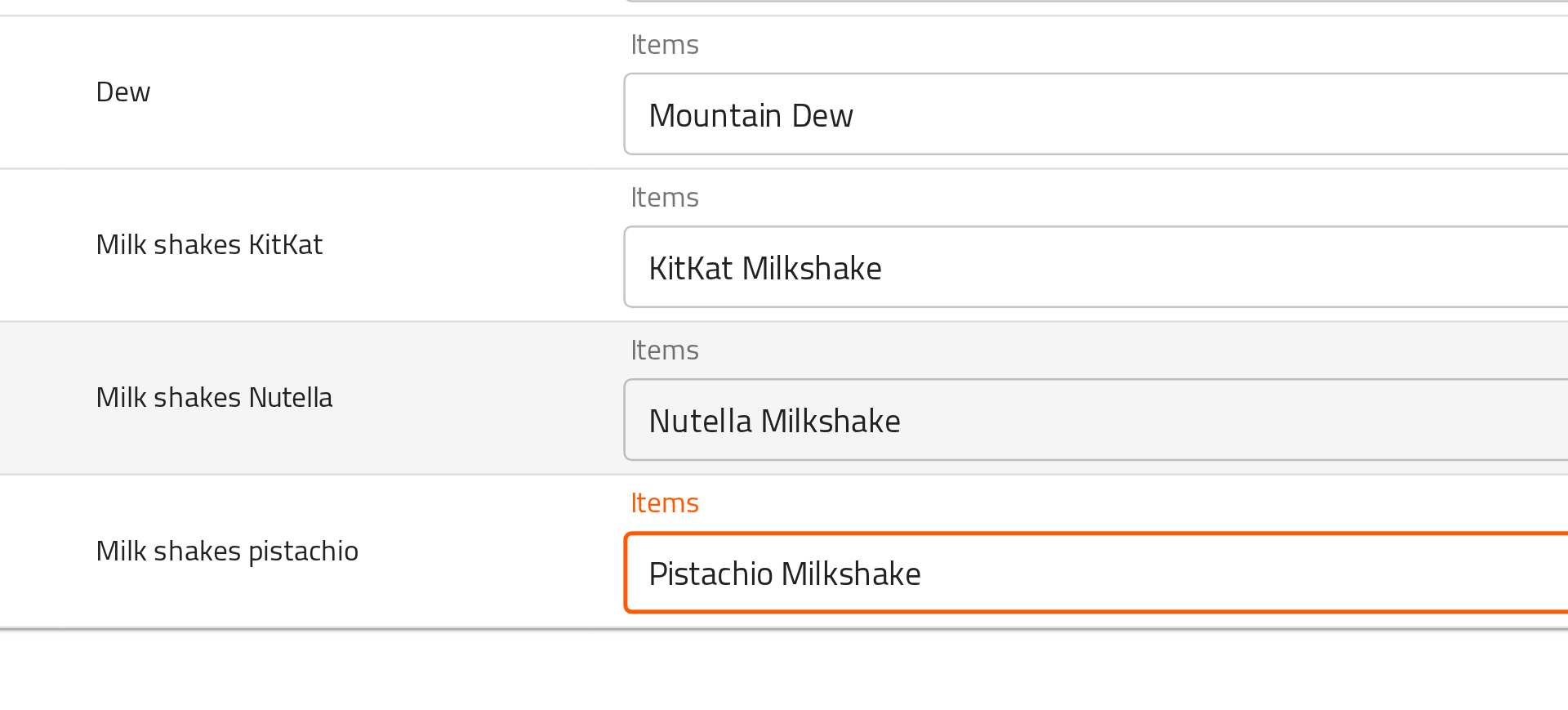
type pistachio "Pistachio Milkshake"
click at [391, 571] on td "Milk shakes Nutella" at bounding box center [329, 586] width 209 height 60
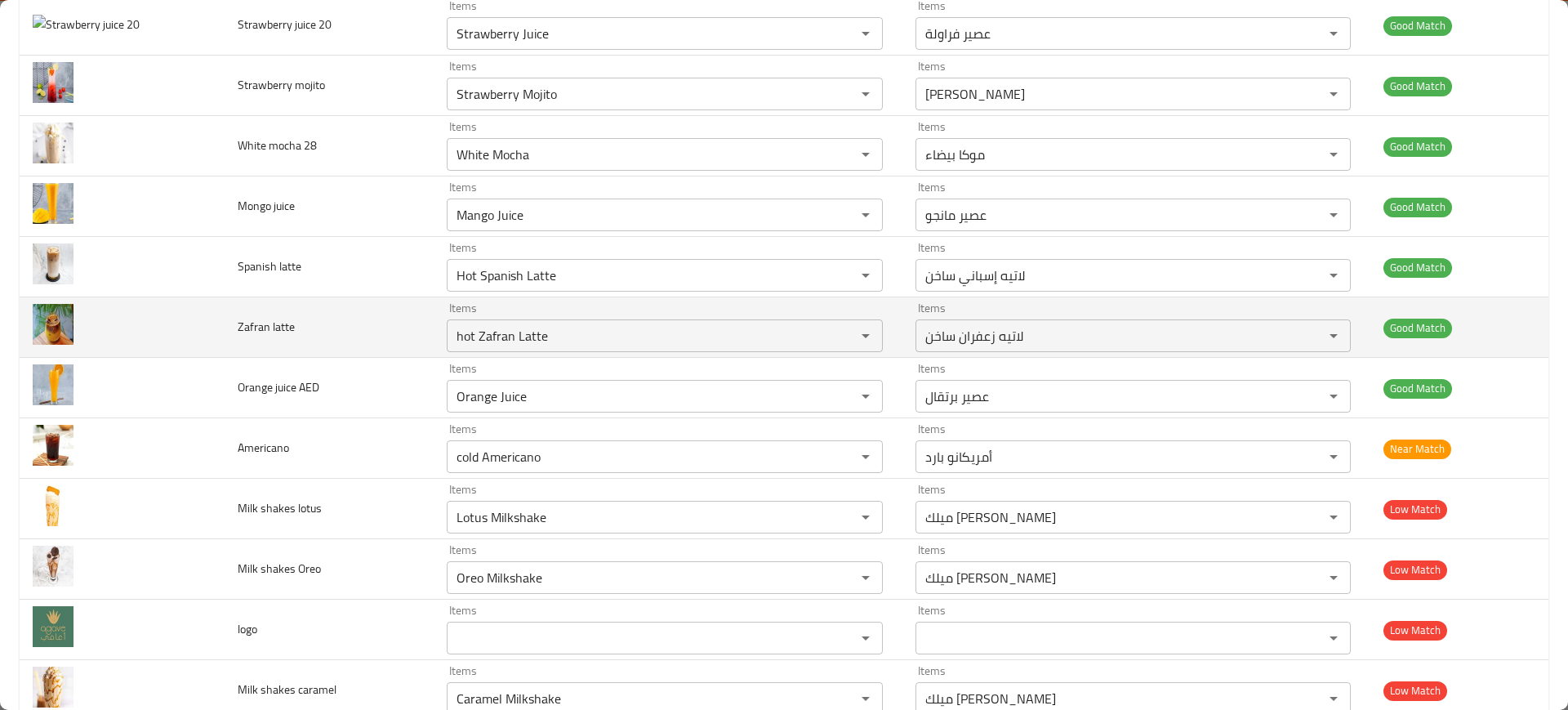
scroll to position [614, 0]
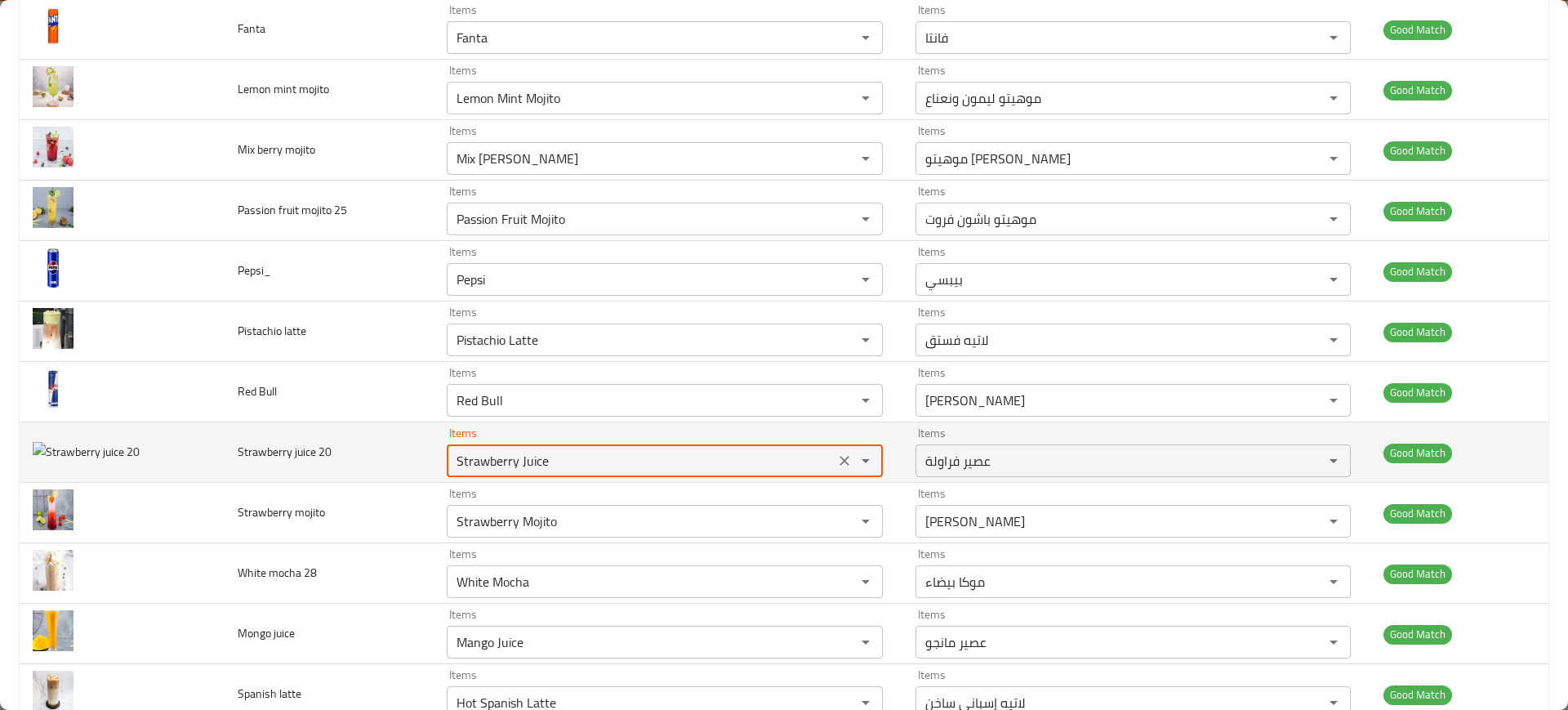
click at [522, 462] on 20 "Strawberry Juice" at bounding box center [640, 460] width 378 height 23
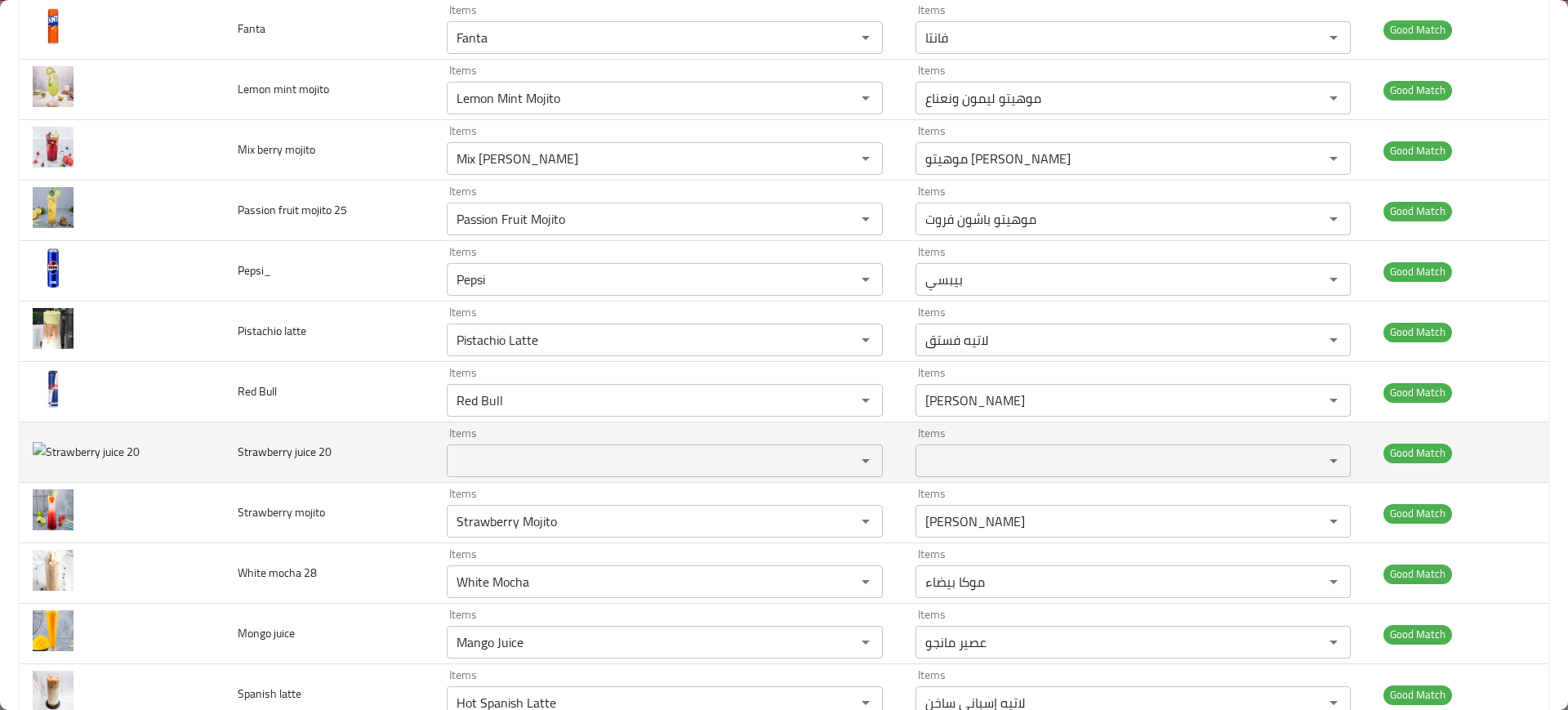
click at [380, 464] on td "Strawberry juice 20" at bounding box center [329, 452] width 209 height 60
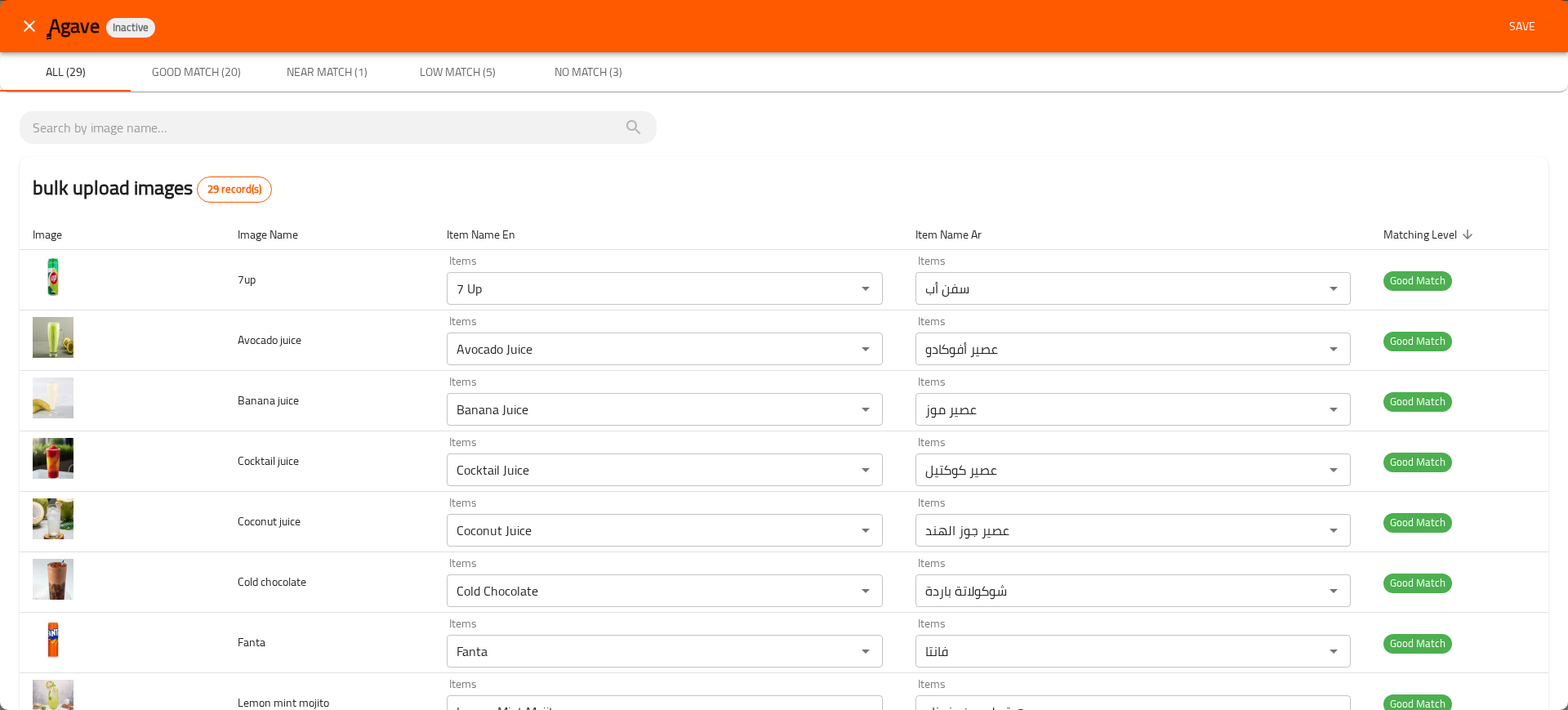
scroll to position [1327, 0]
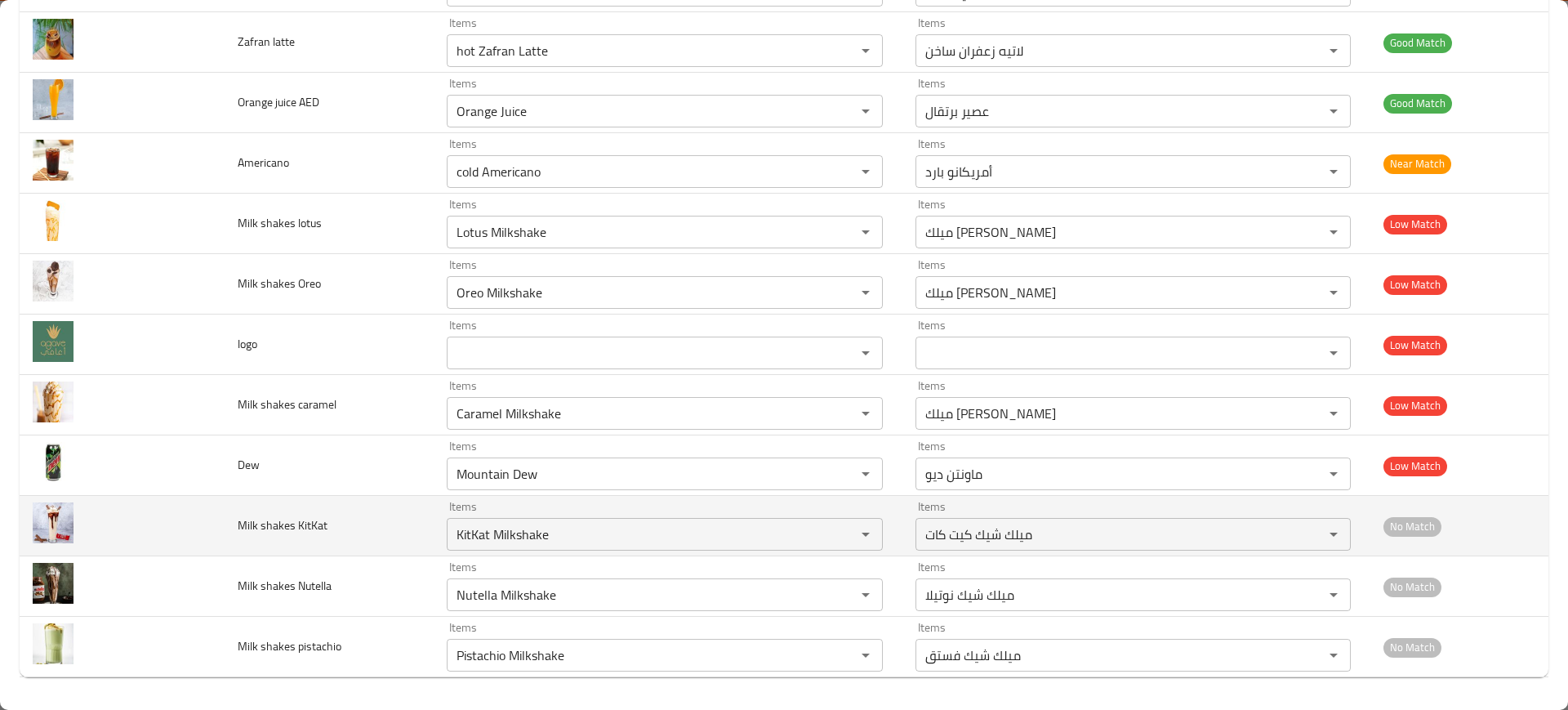
click at [259, 496] on td "Milk shakes KitKat" at bounding box center [329, 526] width 209 height 60
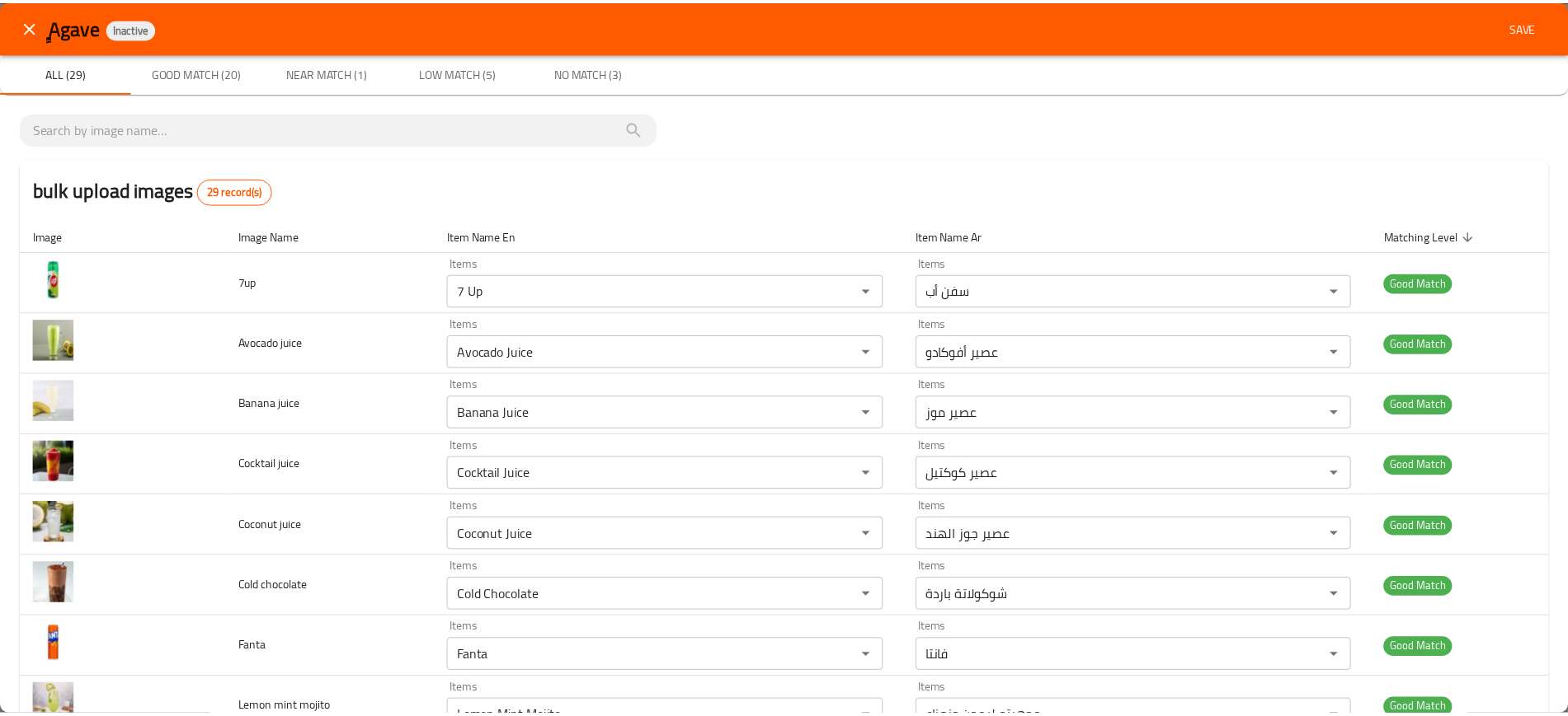
scroll to position [1, 0]
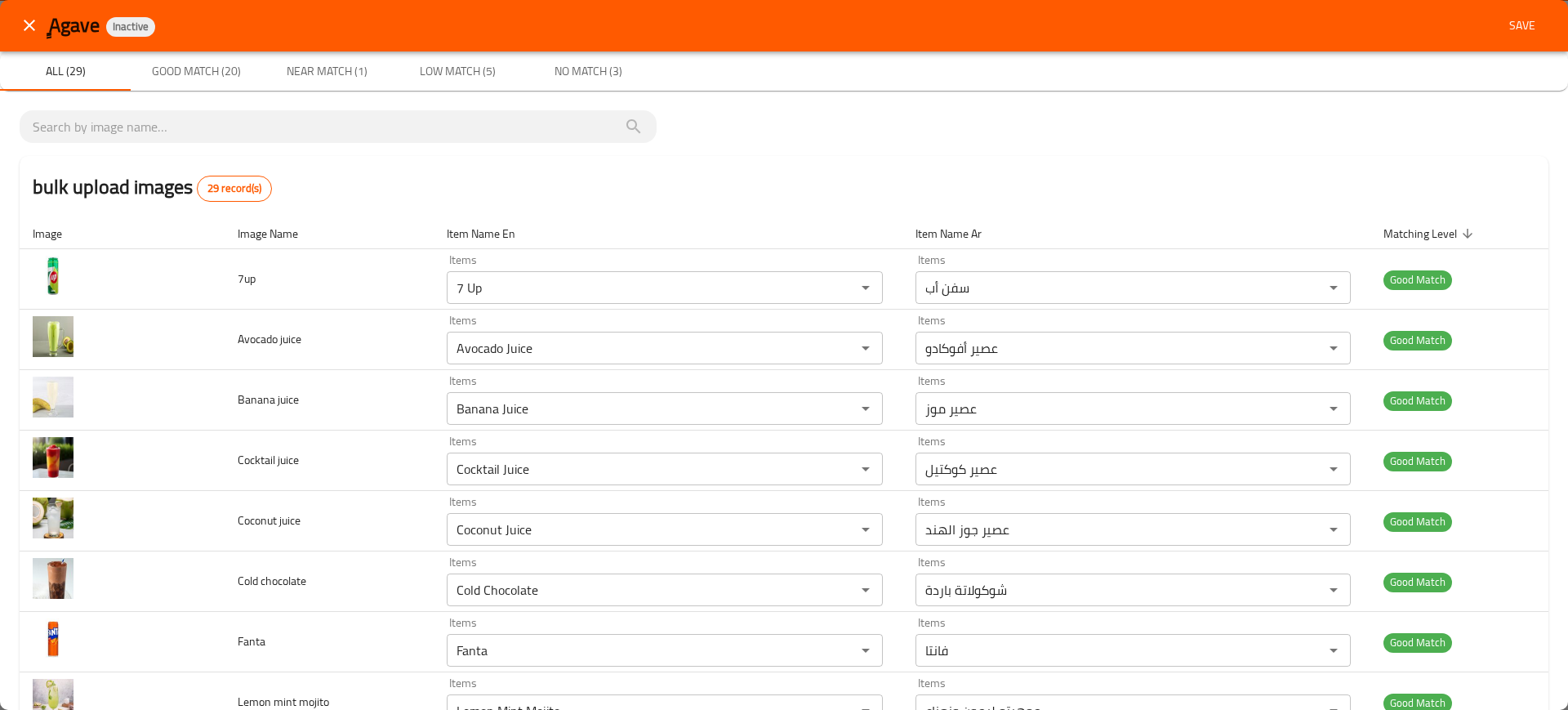
click at [1531, 33] on button "Save" at bounding box center [1523, 25] width 53 height 31
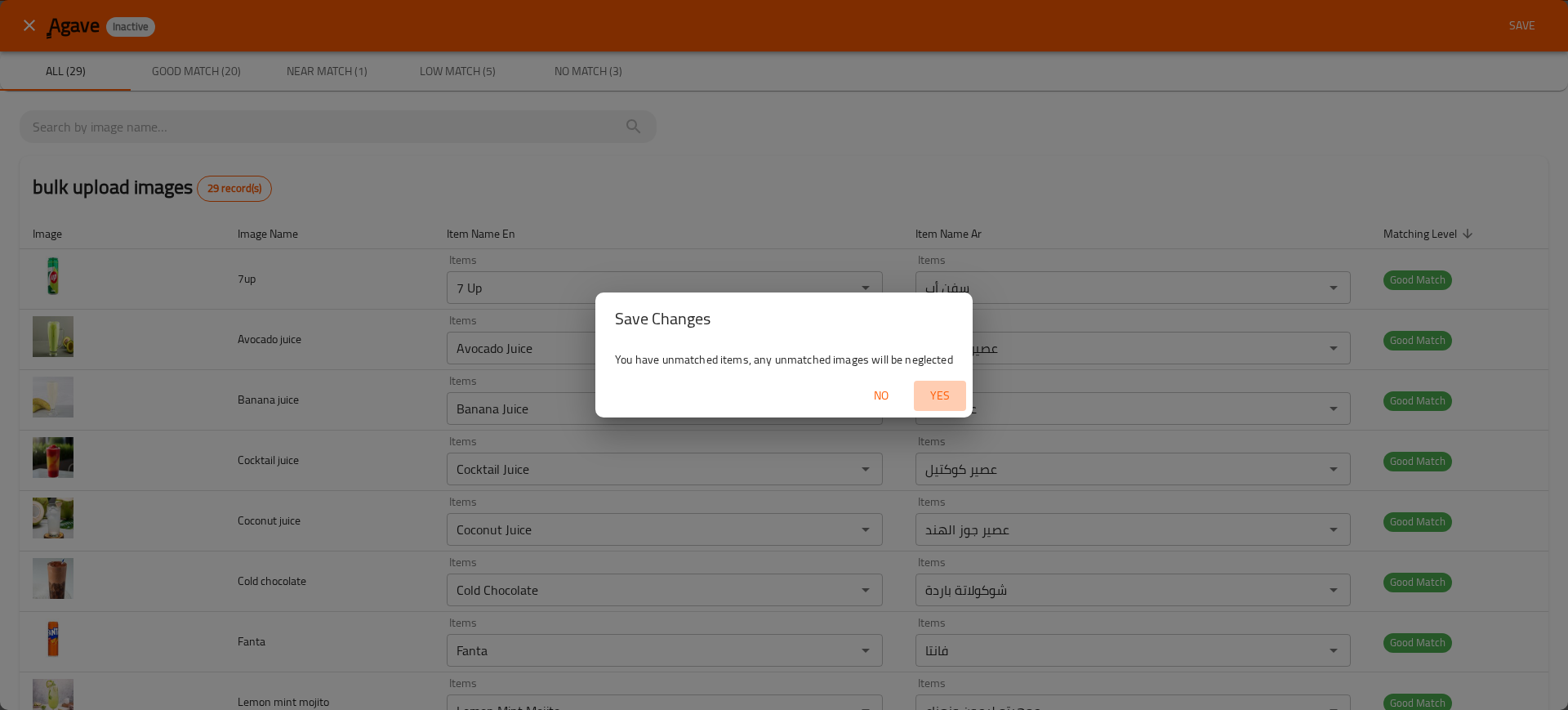
click at [930, 394] on span "Yes" at bounding box center [940, 396] width 39 height 20
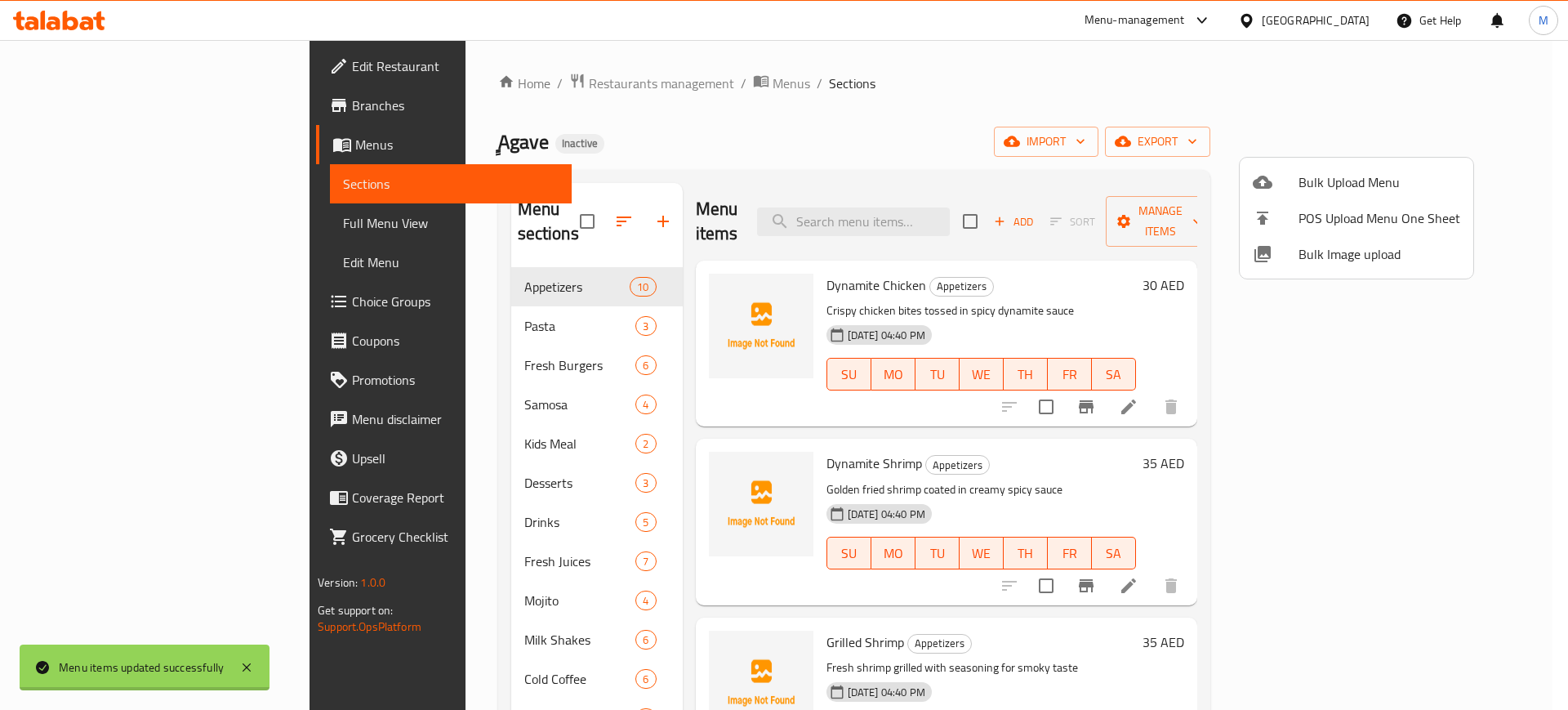
click at [963, 205] on div at bounding box center [784, 355] width 1568 height 710
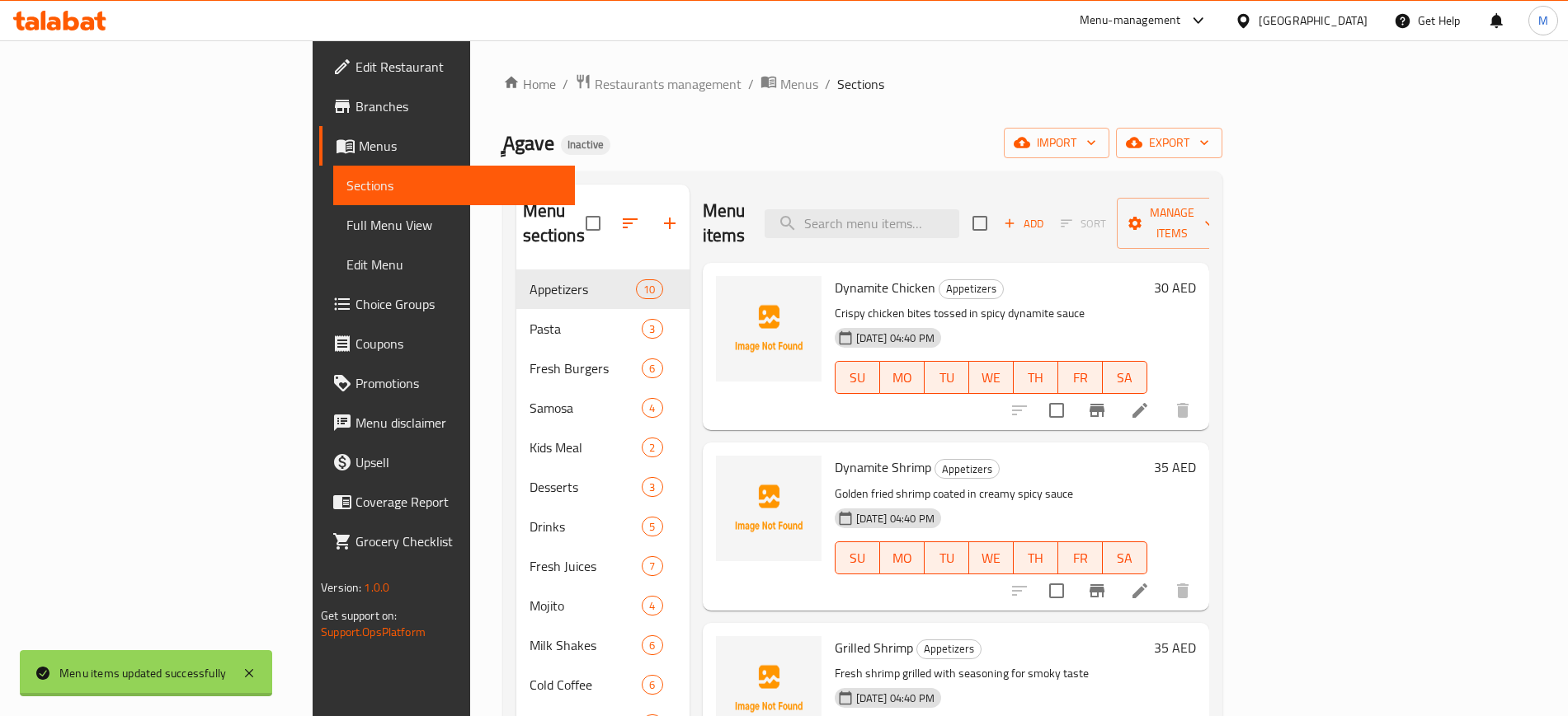
click at [959, 210] on input "search" at bounding box center [862, 224] width 195 height 29
paste input "Strawberry Juice"
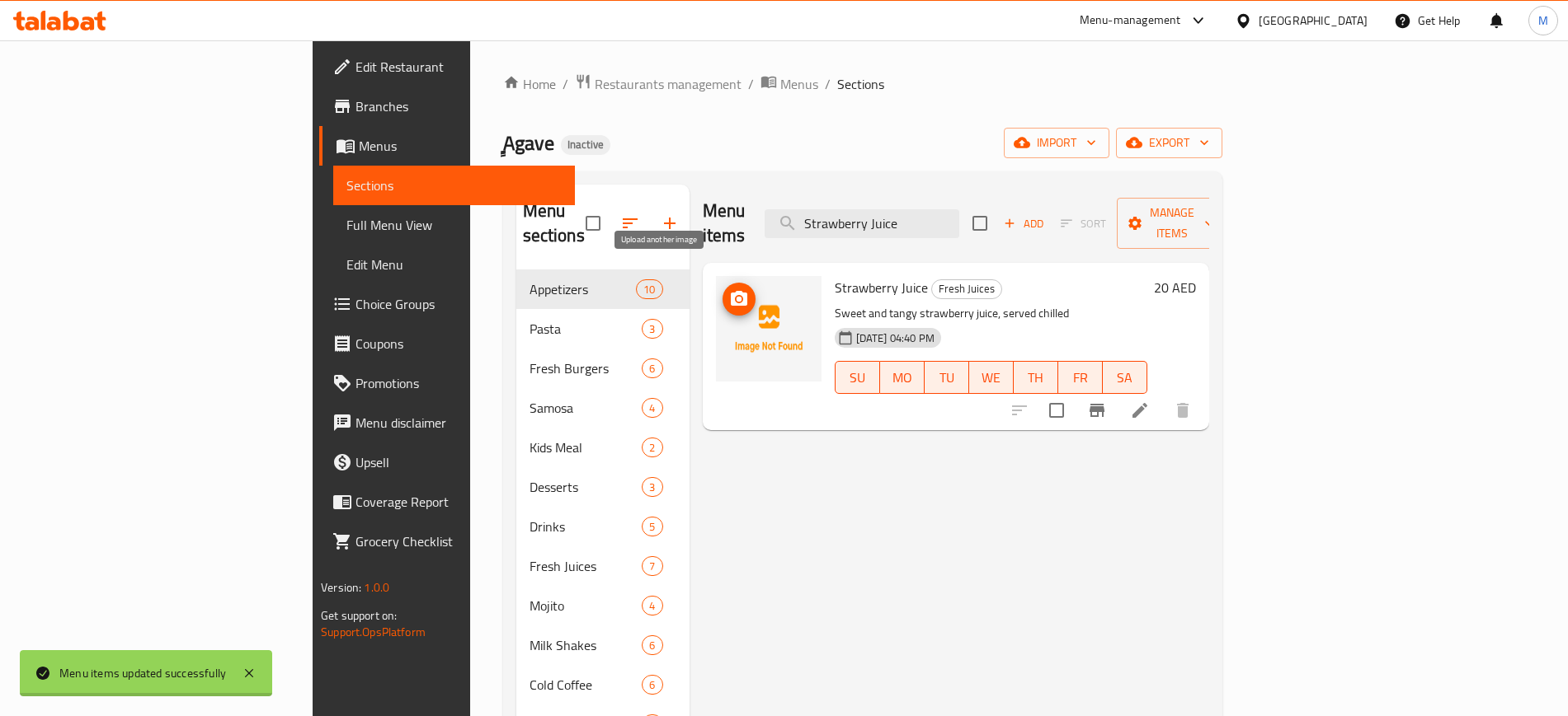
type input "Strawberry Juice"
click at [729, 289] on icon "upload picture" at bounding box center [739, 298] width 20 height 20
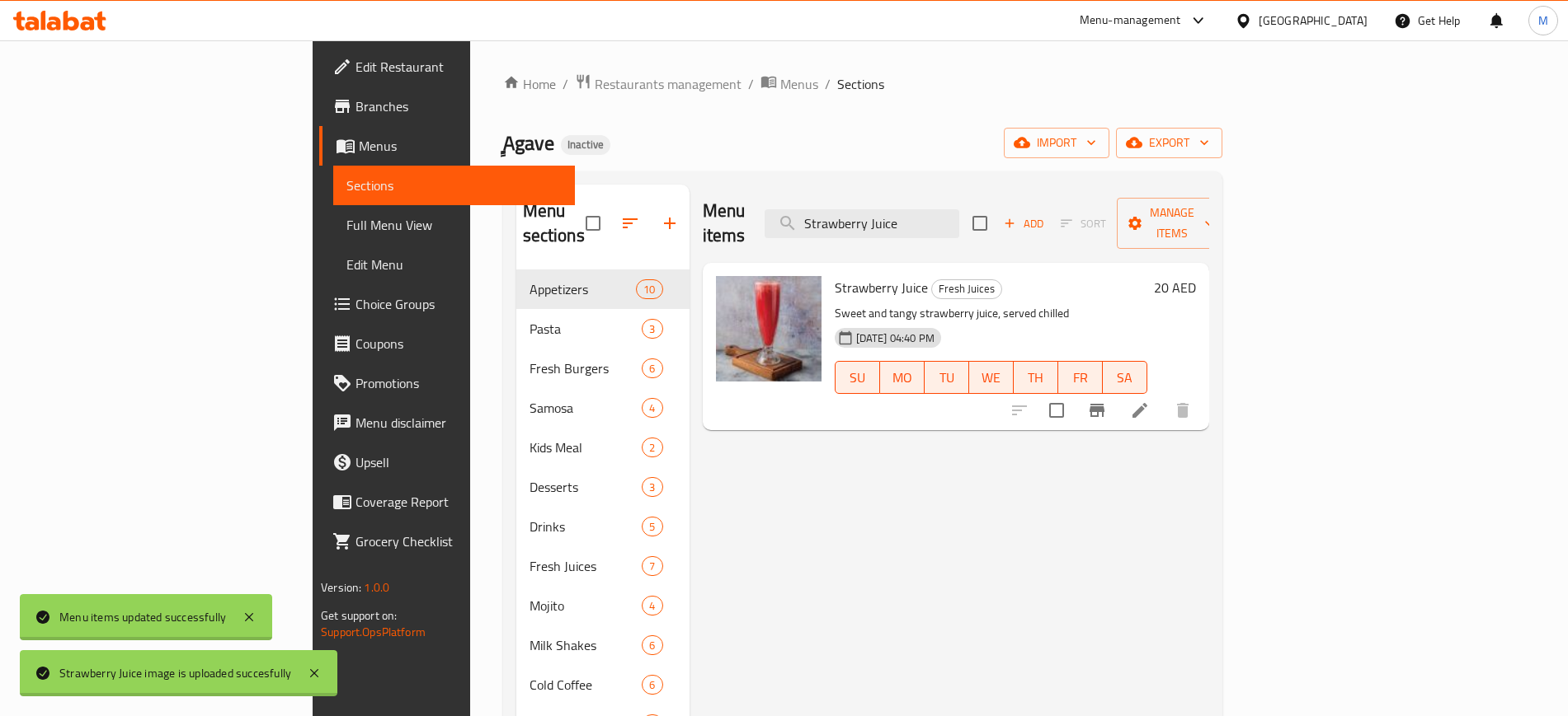
click at [689, 416] on div "Menu items Strawberry Juice Add Sort Manage items Strawberry Juice Fresh Juices…" at bounding box center [949, 543] width 520 height 716
click at [1209, 151] on span "export" at bounding box center [1169, 143] width 80 height 21
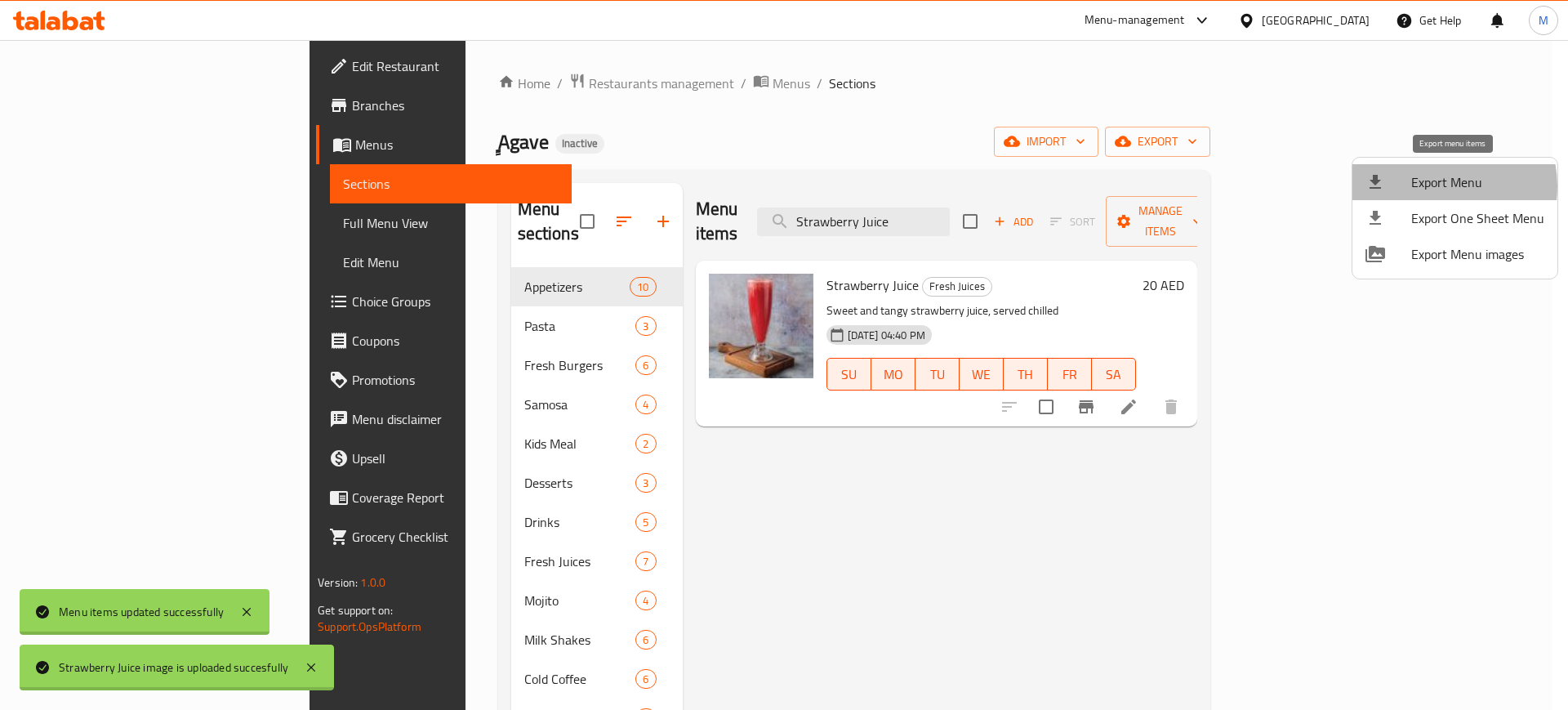
click at [1437, 187] on span "Export Menu" at bounding box center [1478, 182] width 133 height 19
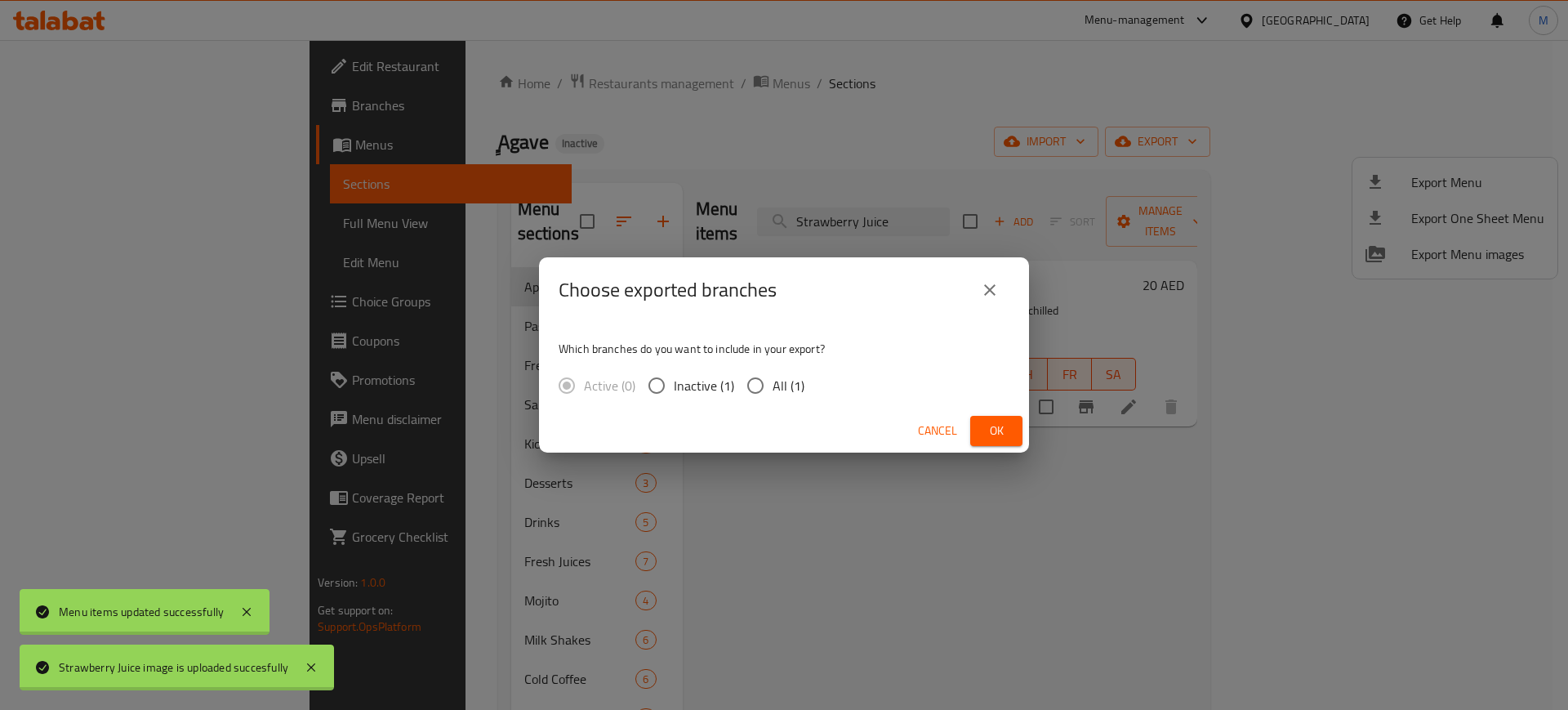
click at [811, 389] on div "Active (0) Inactive (1) All (1)" at bounding box center [688, 386] width 259 height 34
click at [787, 387] on span "All (1)" at bounding box center [788, 386] width 31 height 19
click at [772, 387] on input "All (1)" at bounding box center [755, 386] width 34 height 34
radio input "true"
click at [989, 431] on span "Ok" at bounding box center [996, 431] width 26 height 20
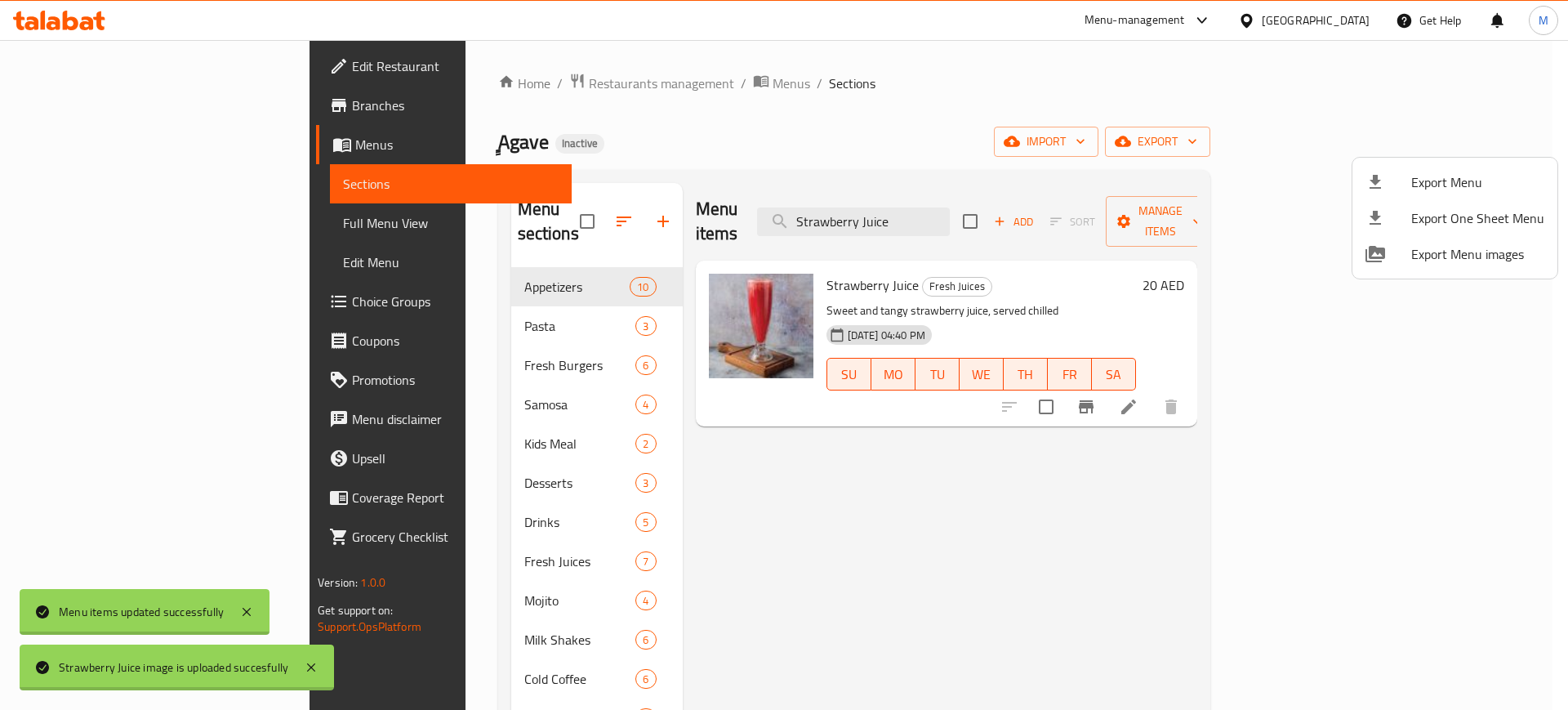
click at [165, 236] on div at bounding box center [784, 355] width 1568 height 710
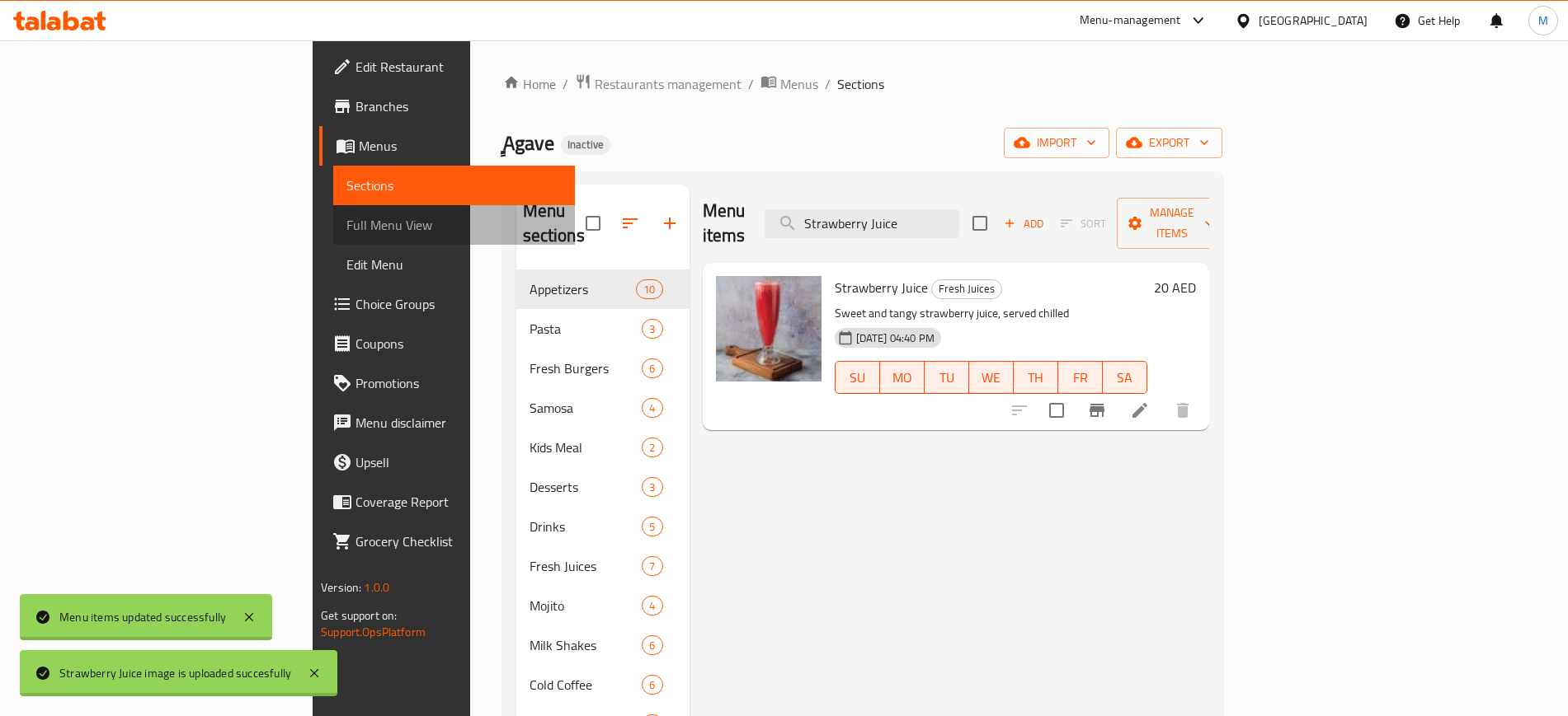
click at [333, 238] on link "Full Menu View" at bounding box center [453, 225] width 241 height 39
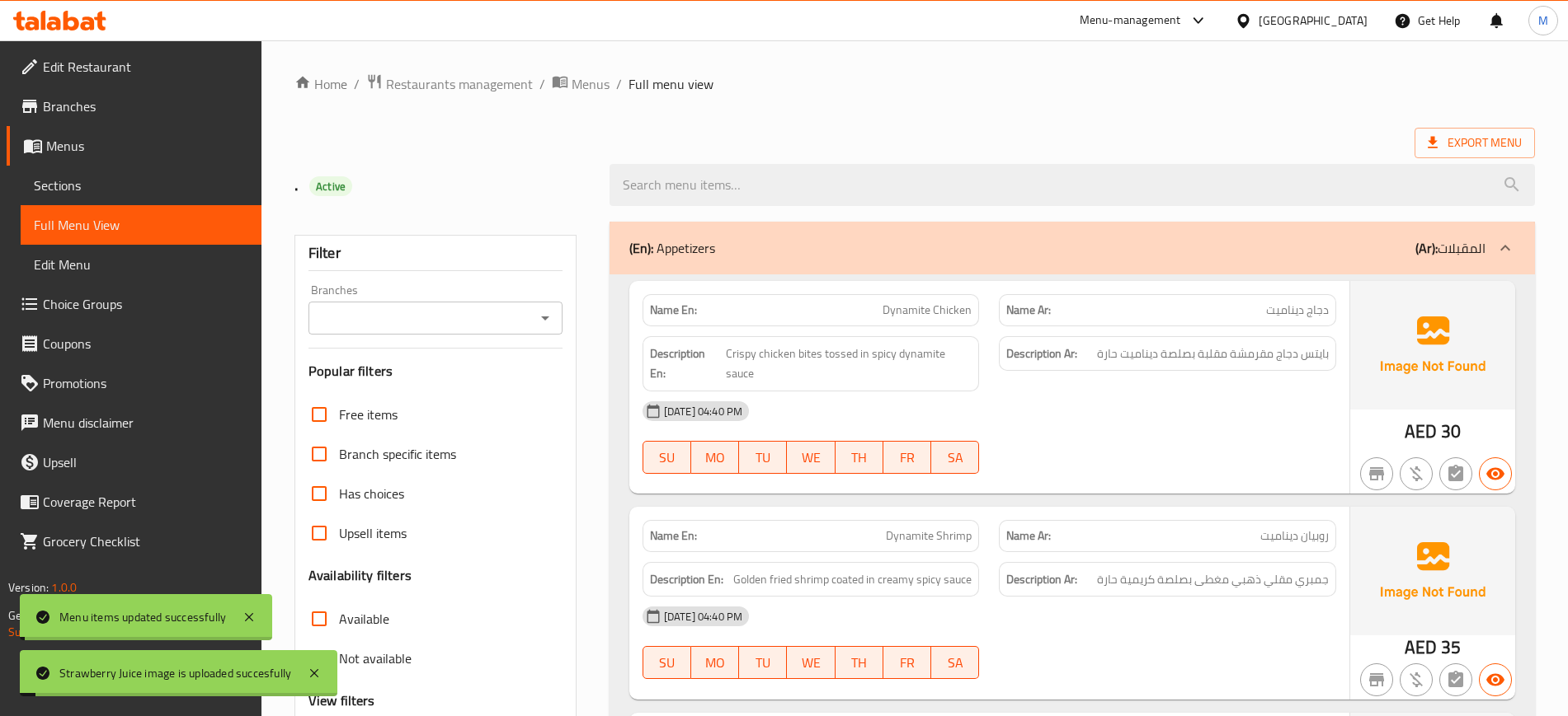
click at [326, 664] on div "Strawberry Juice image is uploaded succesfully" at bounding box center [178, 674] width 317 height 47
click at [242, 613] on icon at bounding box center [248, 617] width 20 height 20
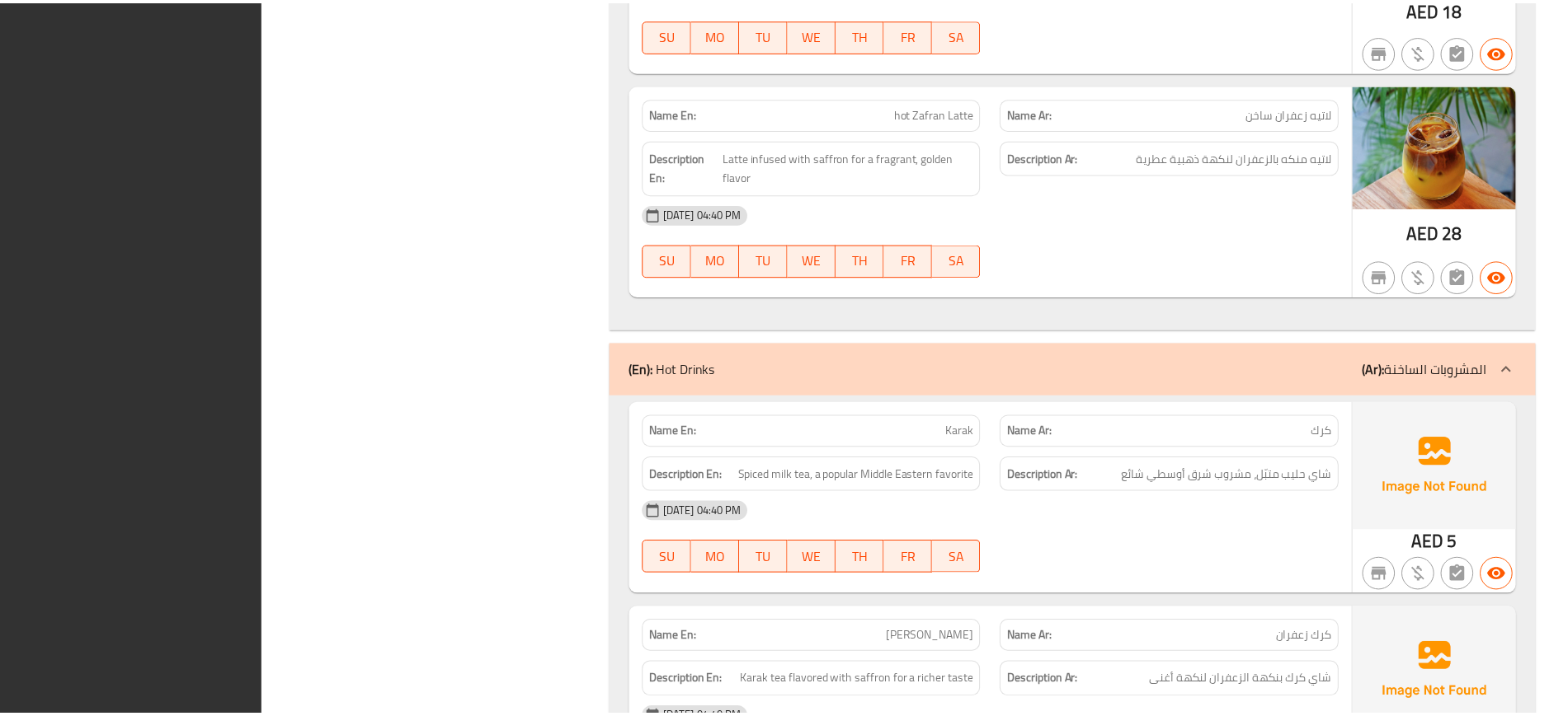
scroll to position [15126, 0]
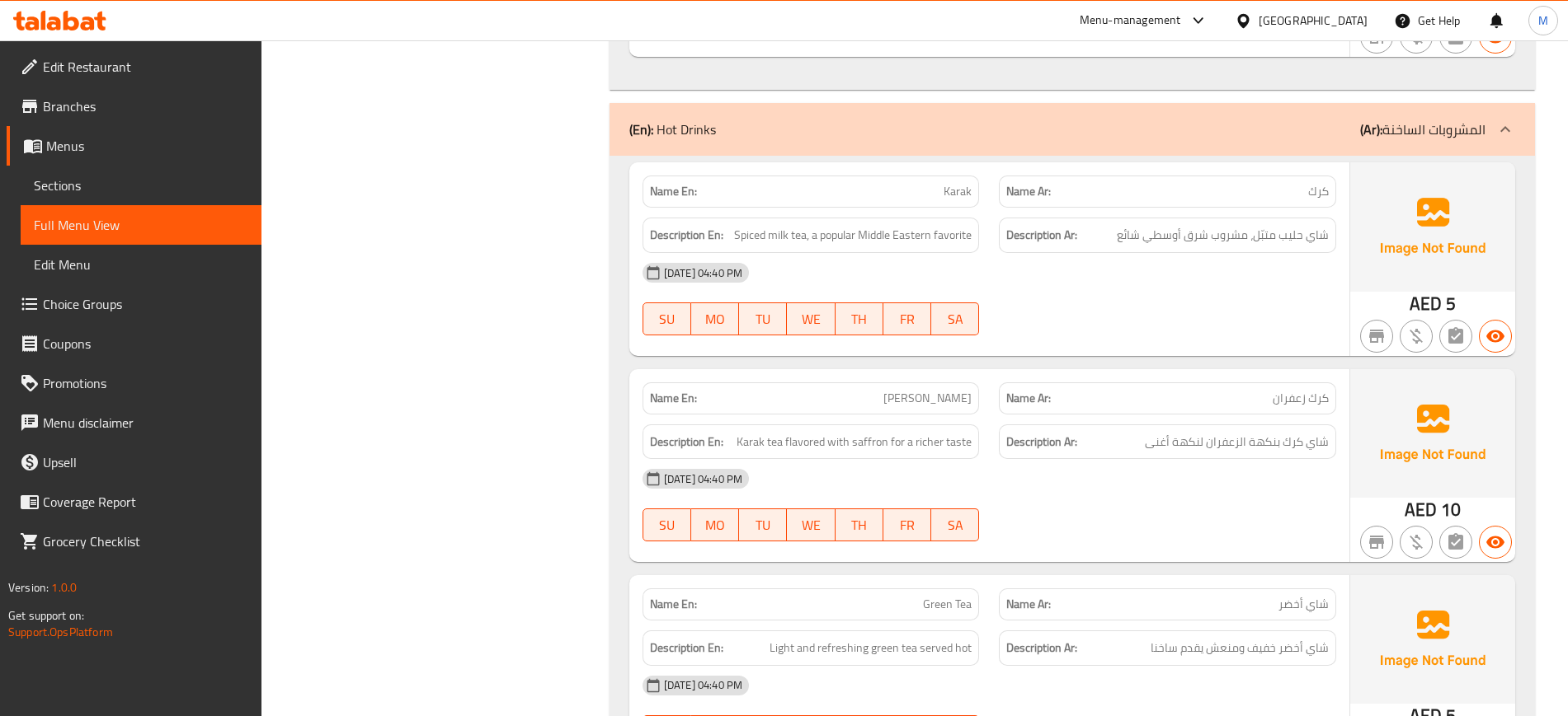
click at [127, 58] on span "Edit Restaurant" at bounding box center [146, 66] width 205 height 20
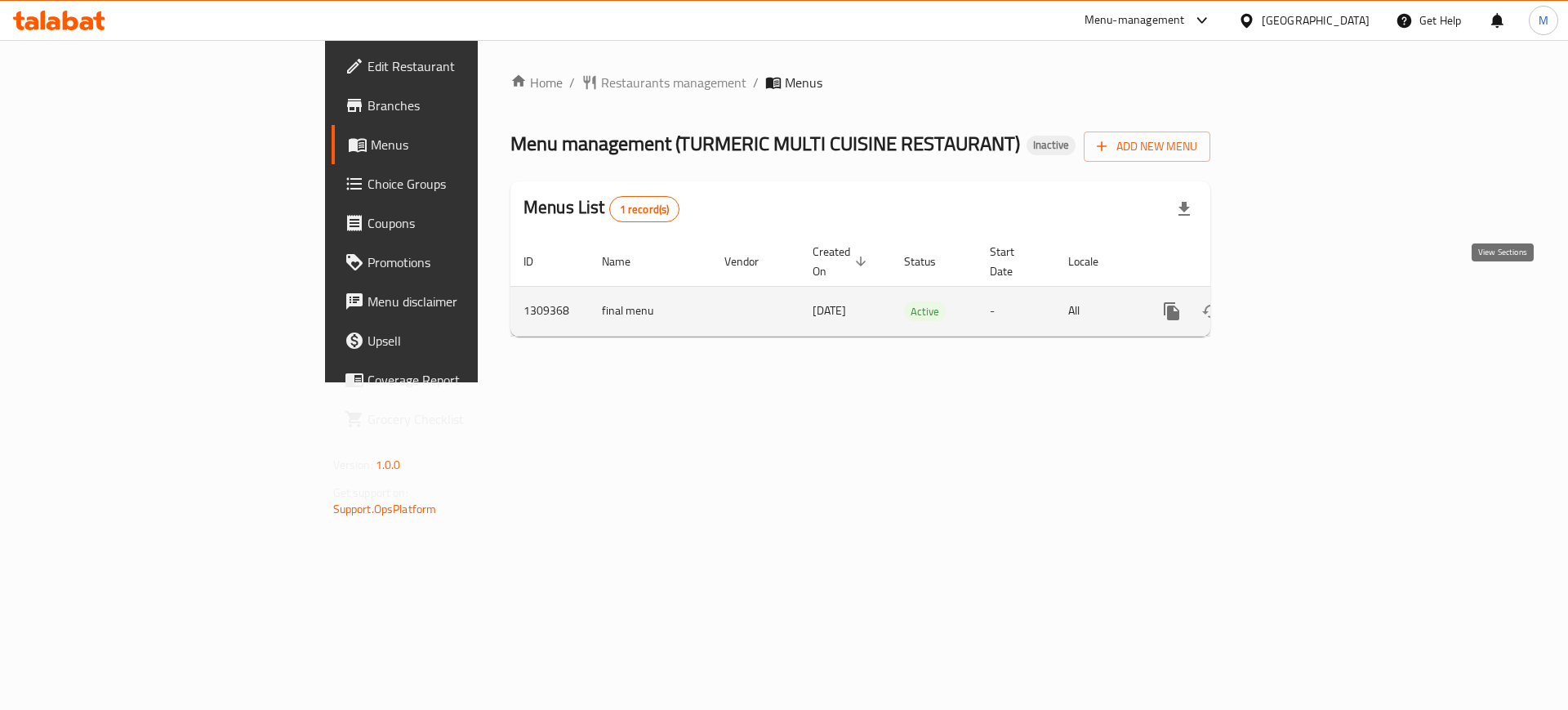
click at [1300, 301] on icon "enhanced table" at bounding box center [1289, 311] width 19 height 19
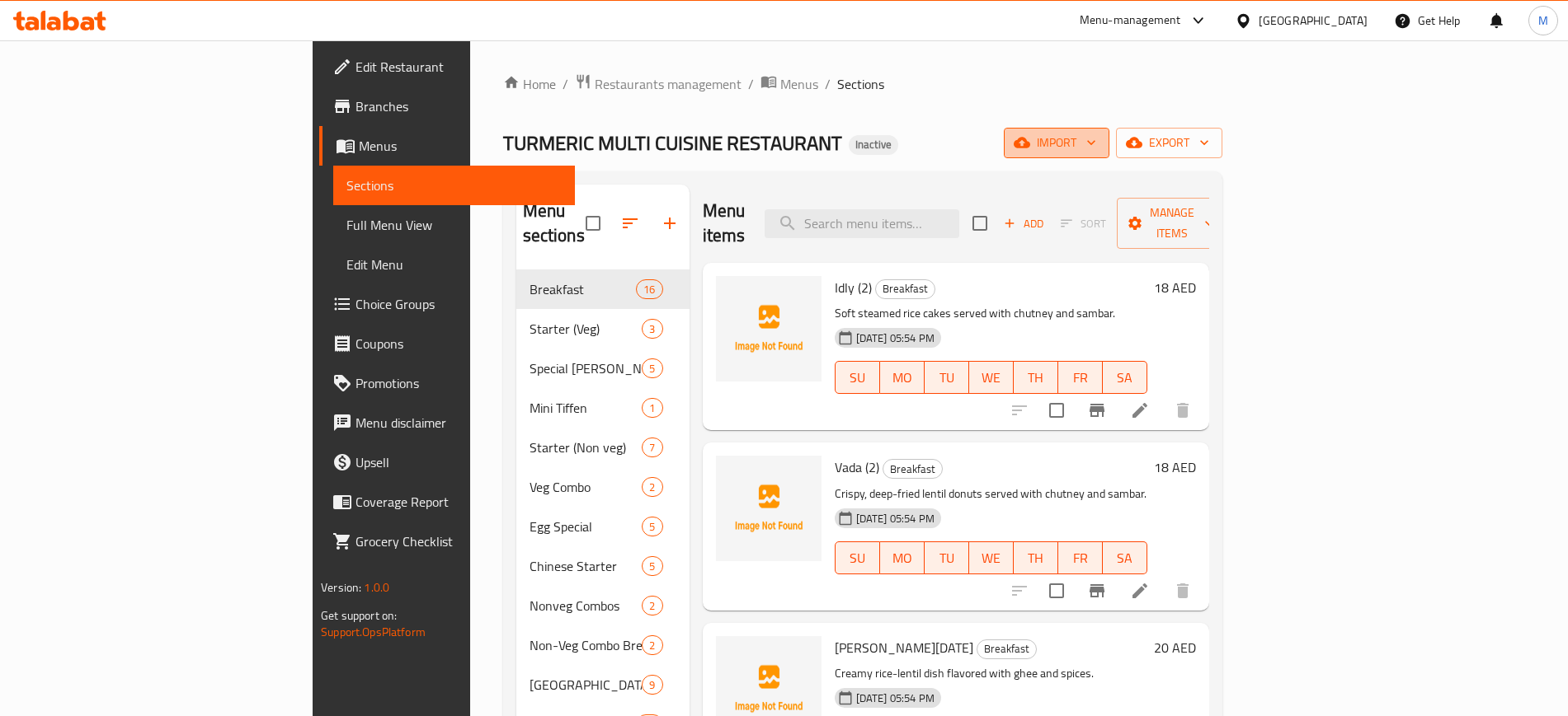
click at [1096, 138] on span "import" at bounding box center [1056, 143] width 79 height 21
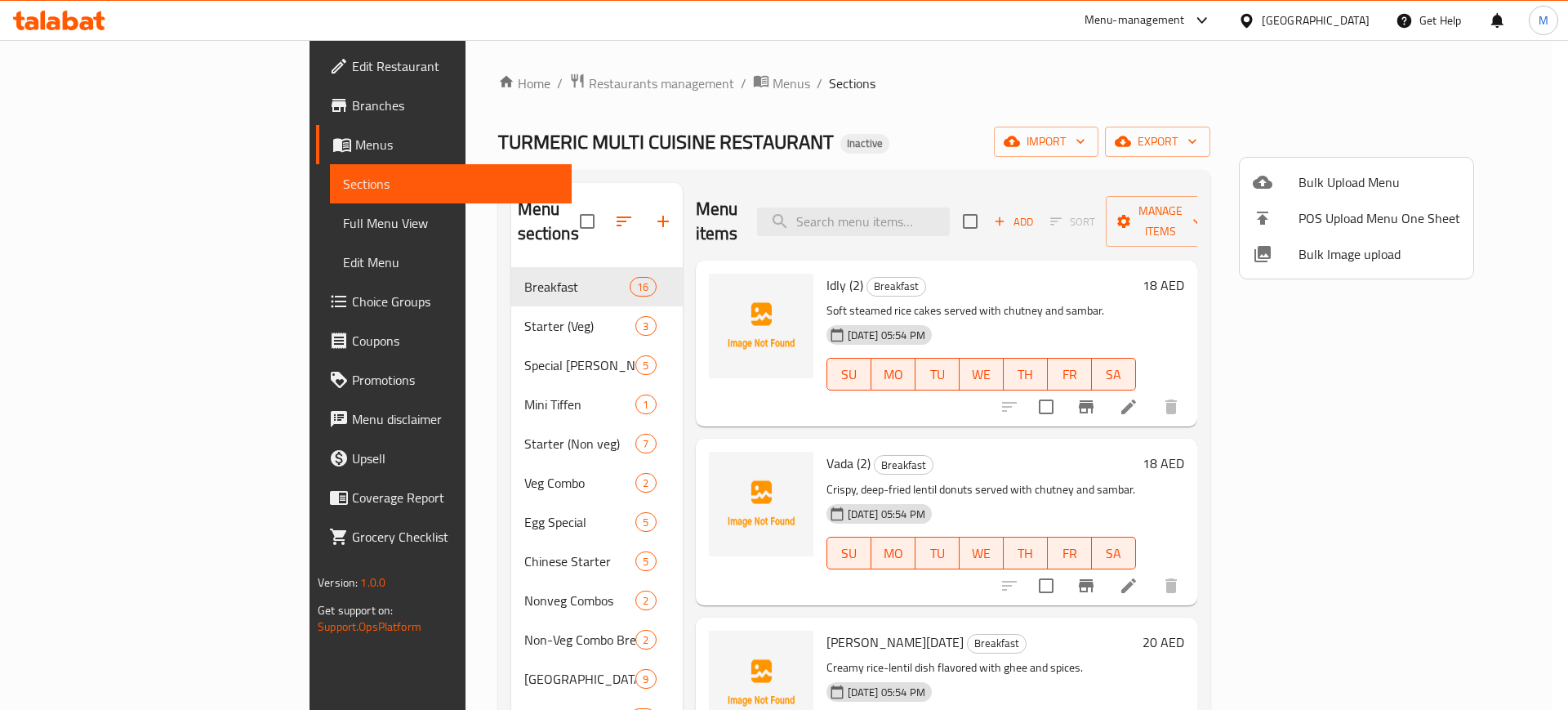
click at [1331, 250] on span "Bulk Image upload" at bounding box center [1380, 253] width 162 height 19
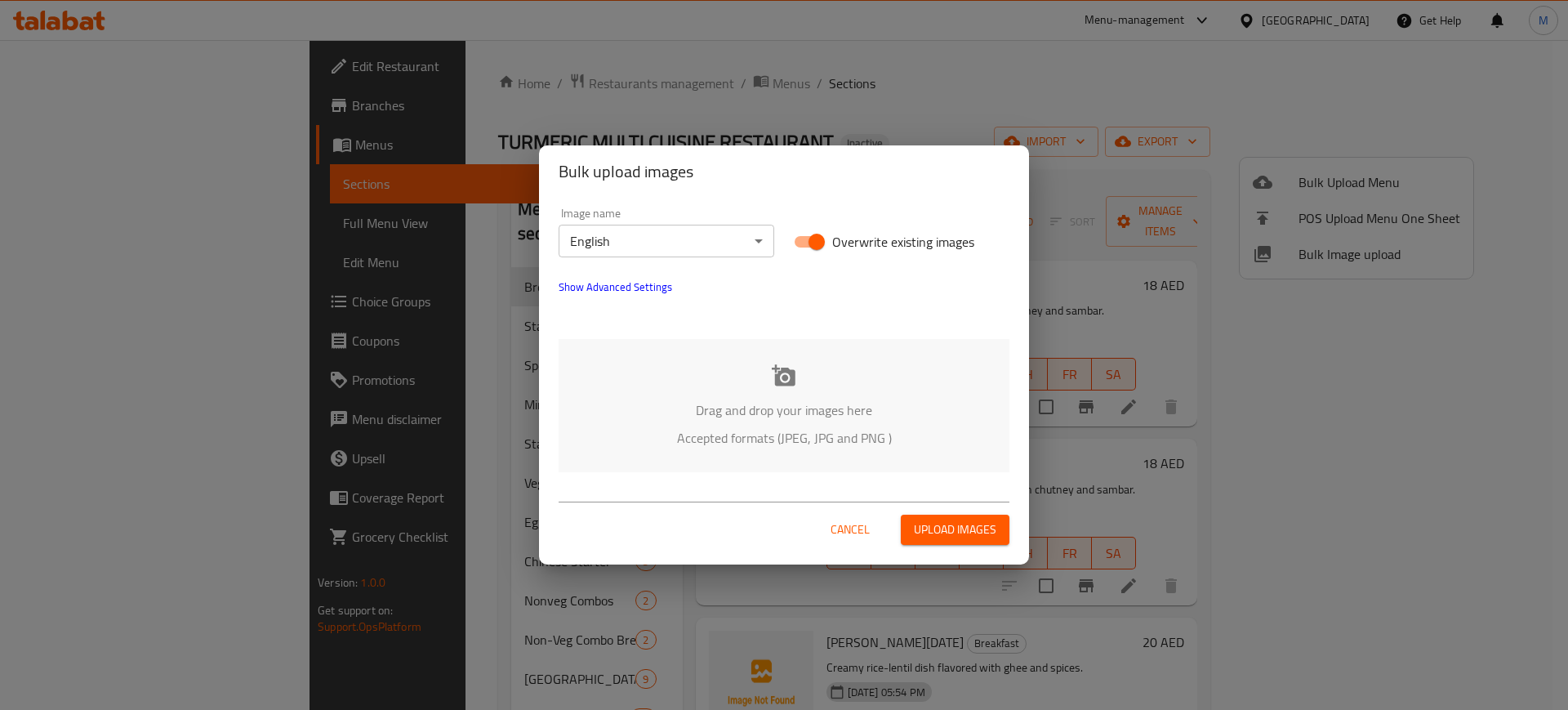
click at [940, 385] on div "Drag and drop your images here Accepted formats (JPEG, JPG and PNG )" at bounding box center [784, 406] width 451 height 133
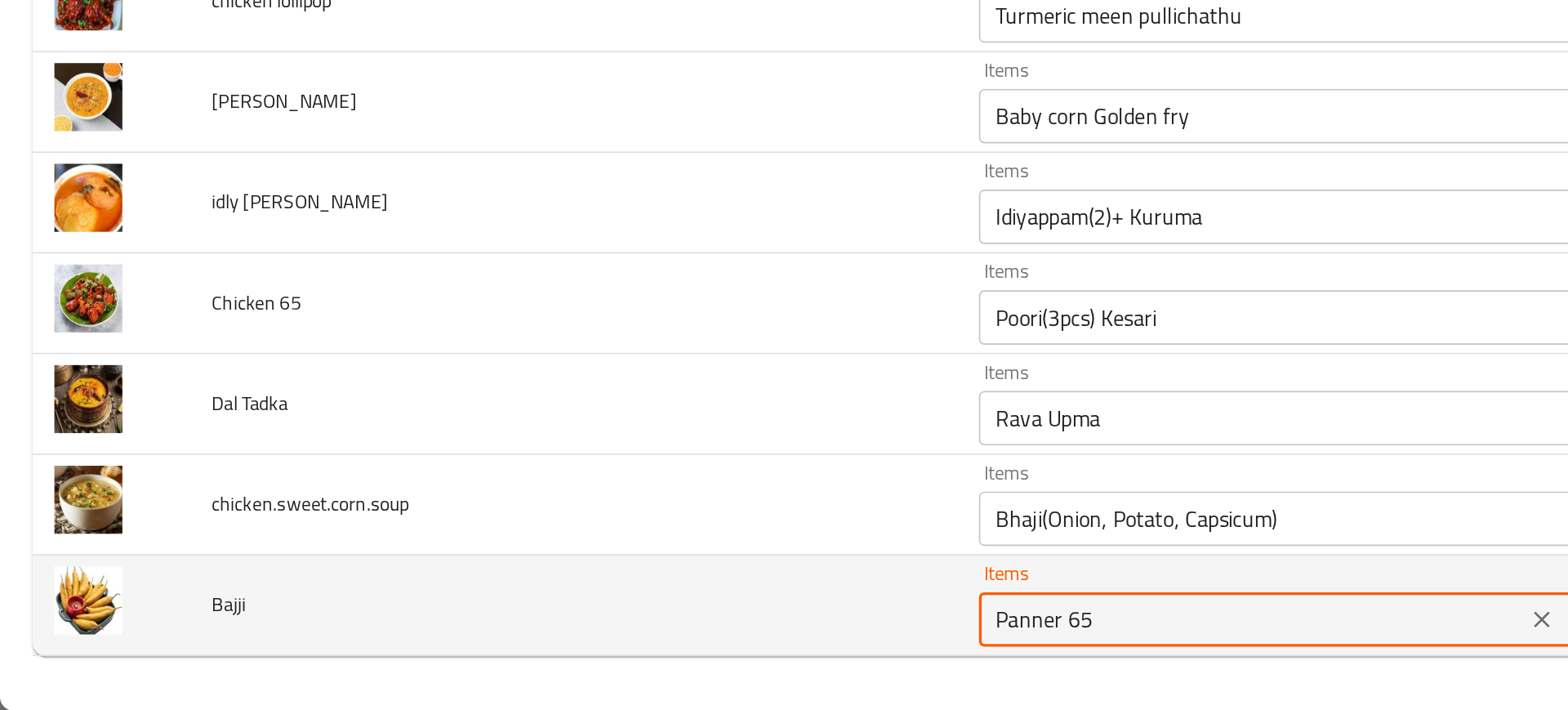
click at [593, 660] on input "Panner 65" at bounding box center [752, 655] width 319 height 23
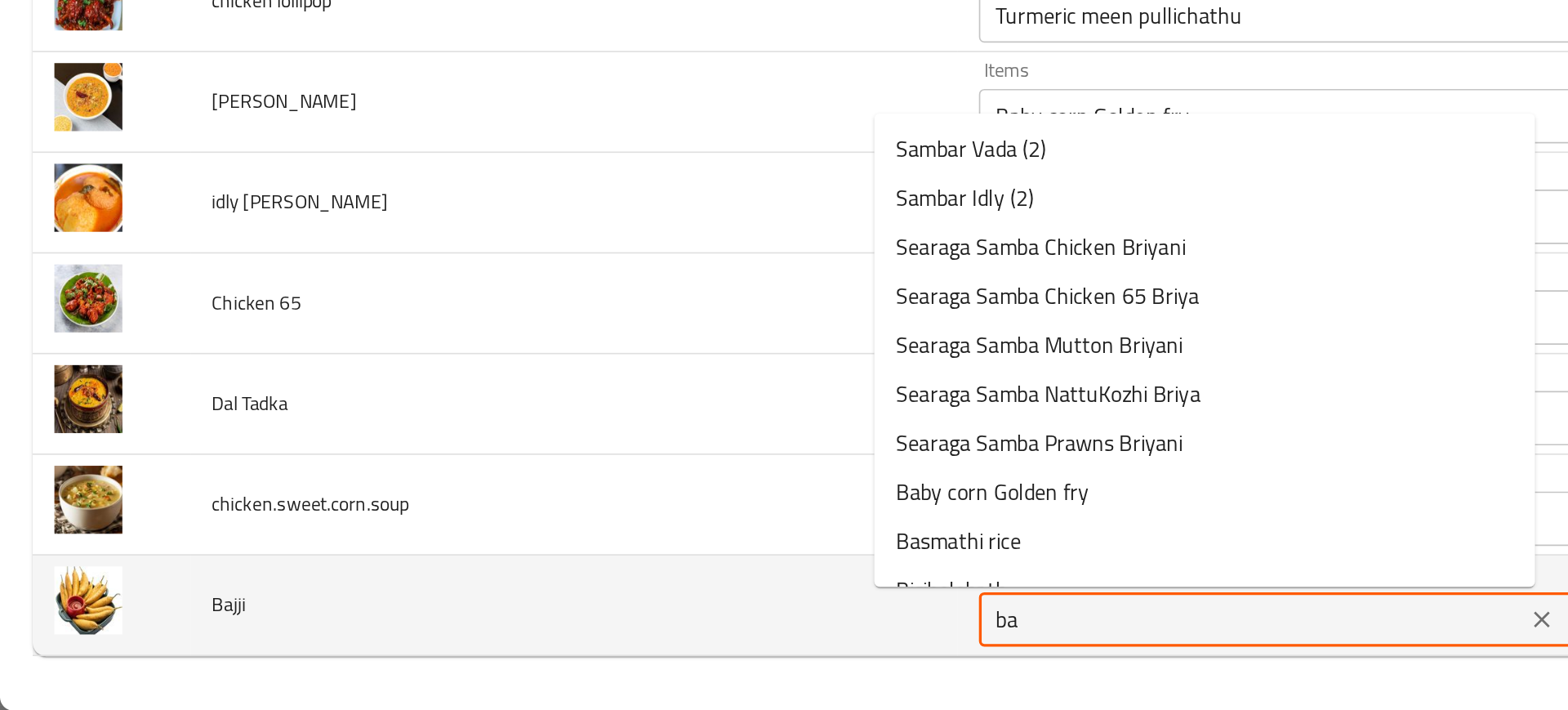
type input "baj"
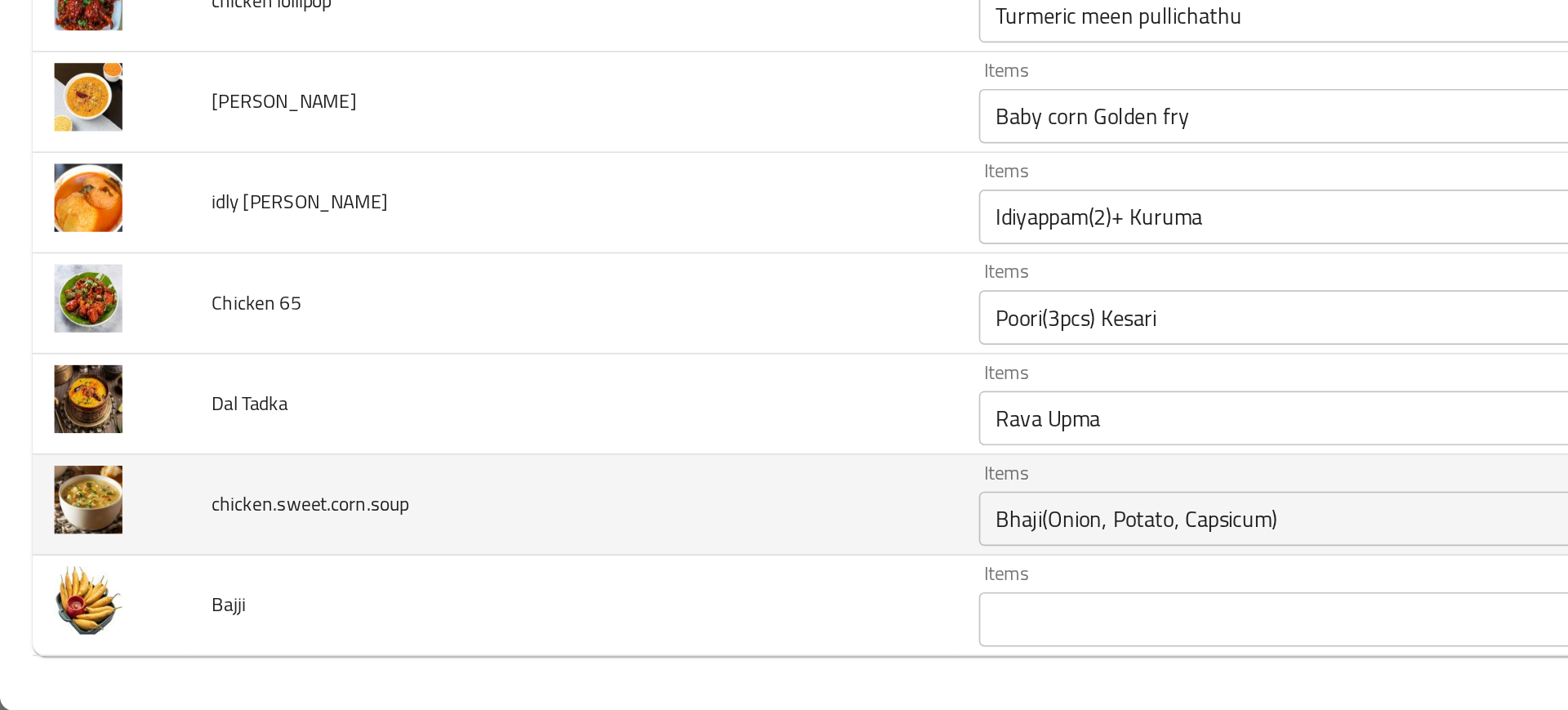
click at [436, 613] on td "chicken.sweet.corn.soup" at bounding box center [346, 586] width 462 height 60
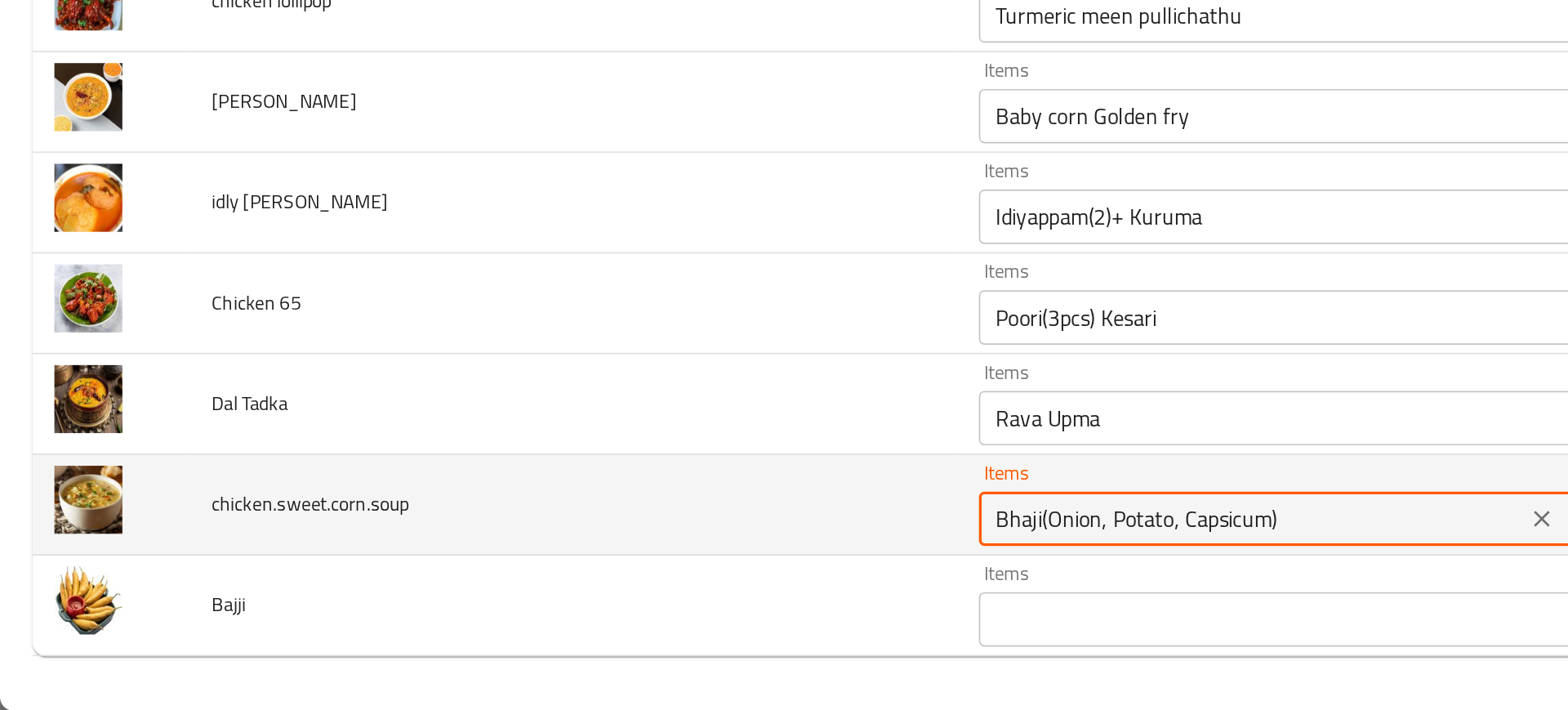
click at [593, 595] on input "Bhaji(Onion, Potato, Capsicum)" at bounding box center [752, 594] width 319 height 23
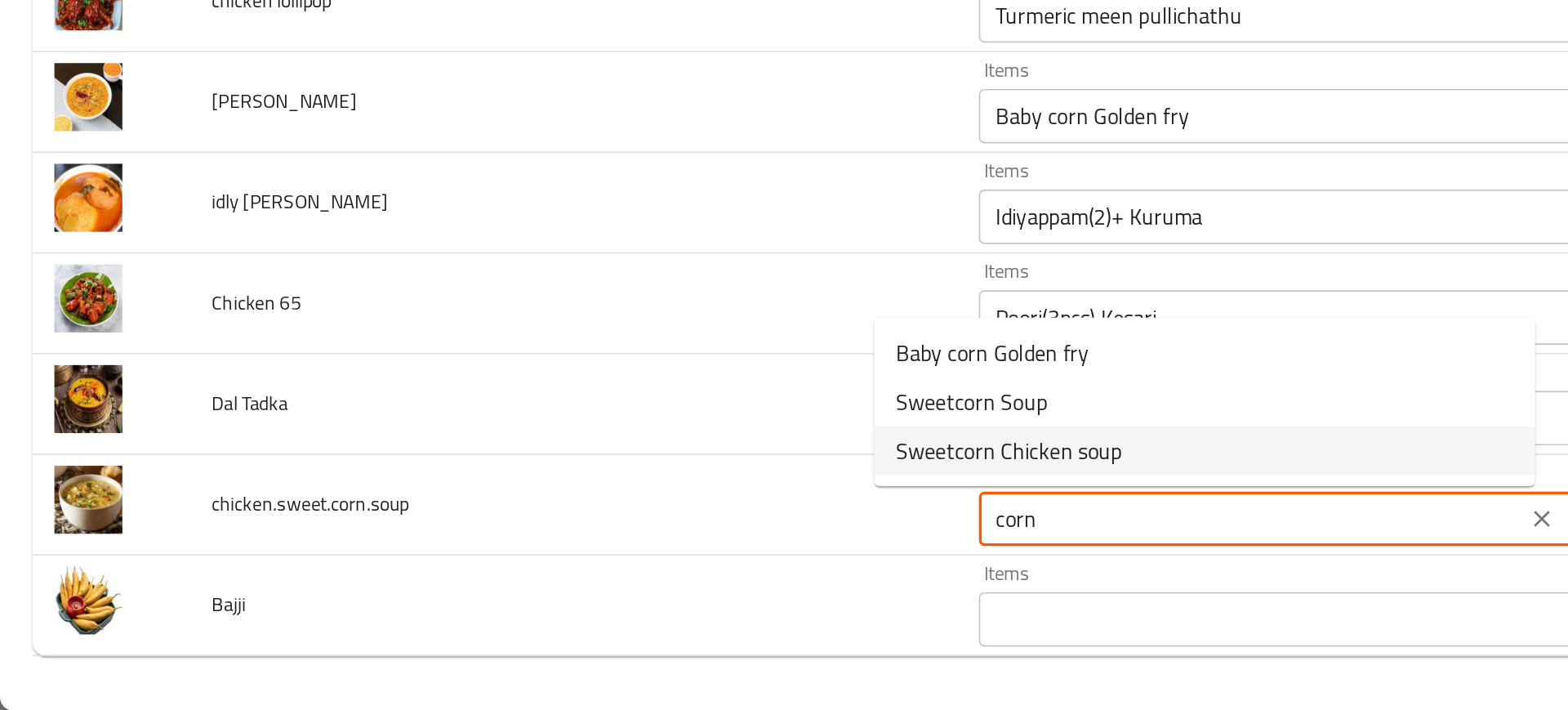
click at [581, 547] on span "Sweetcorn Chicken soup" at bounding box center [606, 554] width 136 height 19
type input "Sweetcorn Chicken soup"
type input "شوربة دجاج ذرة حلوة"
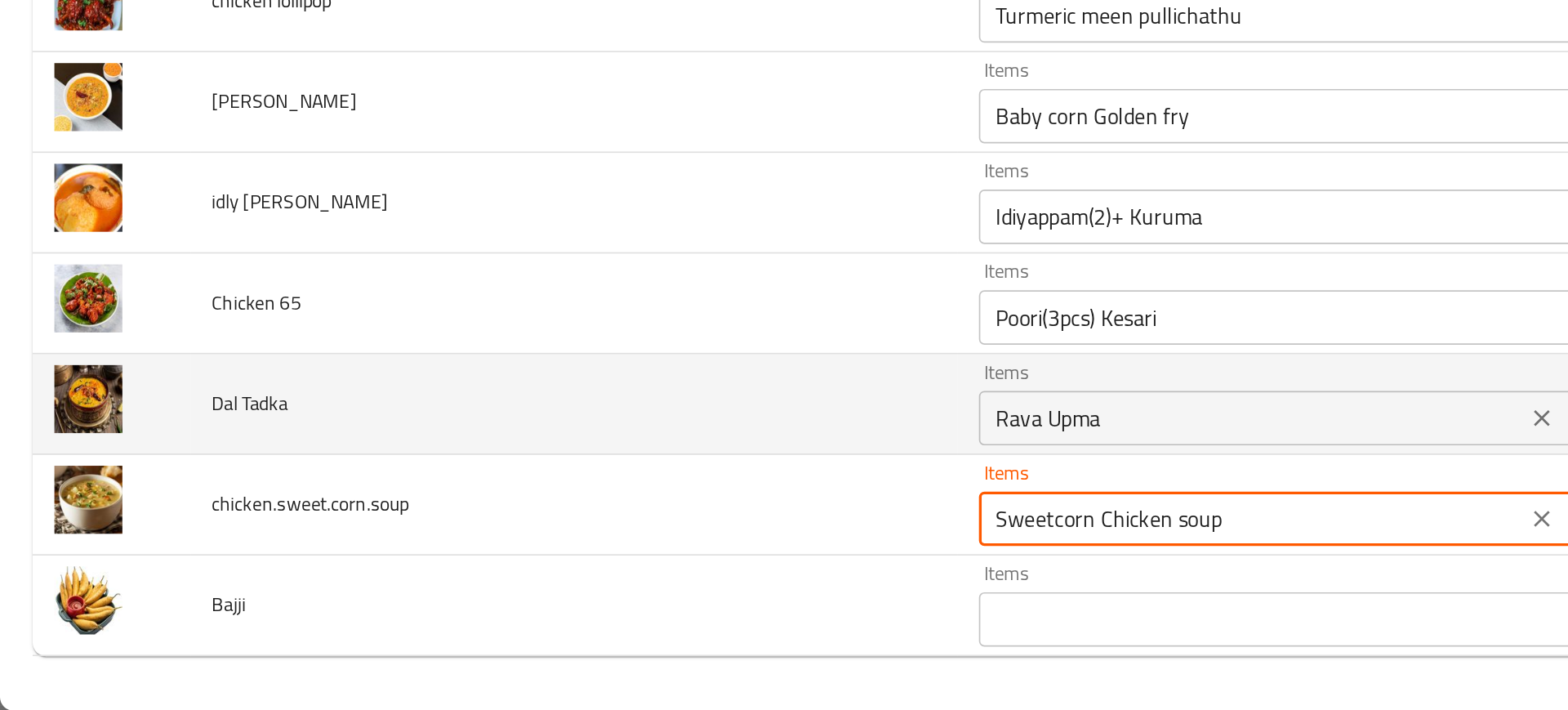
type input "Sweetcorn Chicken soup"
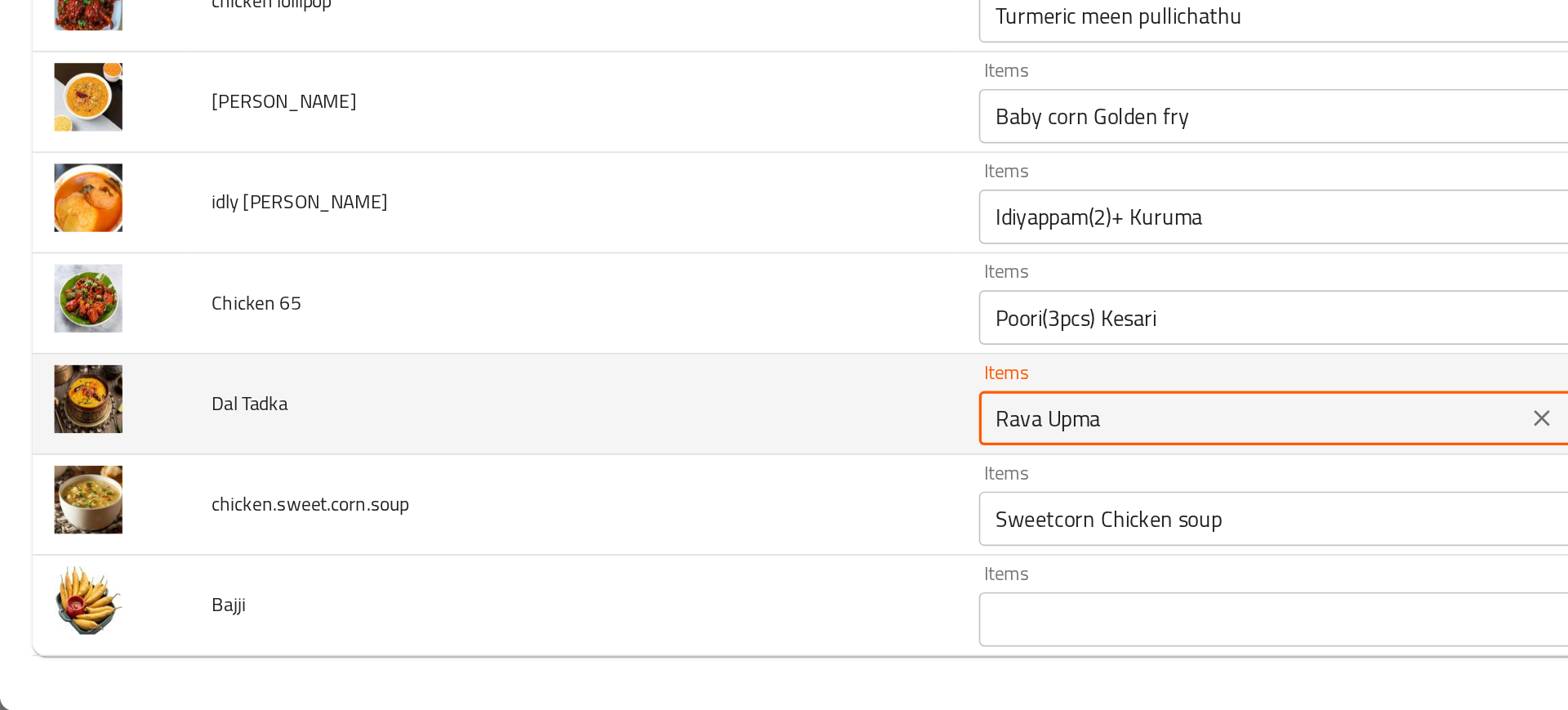
click at [593, 544] on Tadka "Rava Upma" at bounding box center [752, 534] width 319 height 23
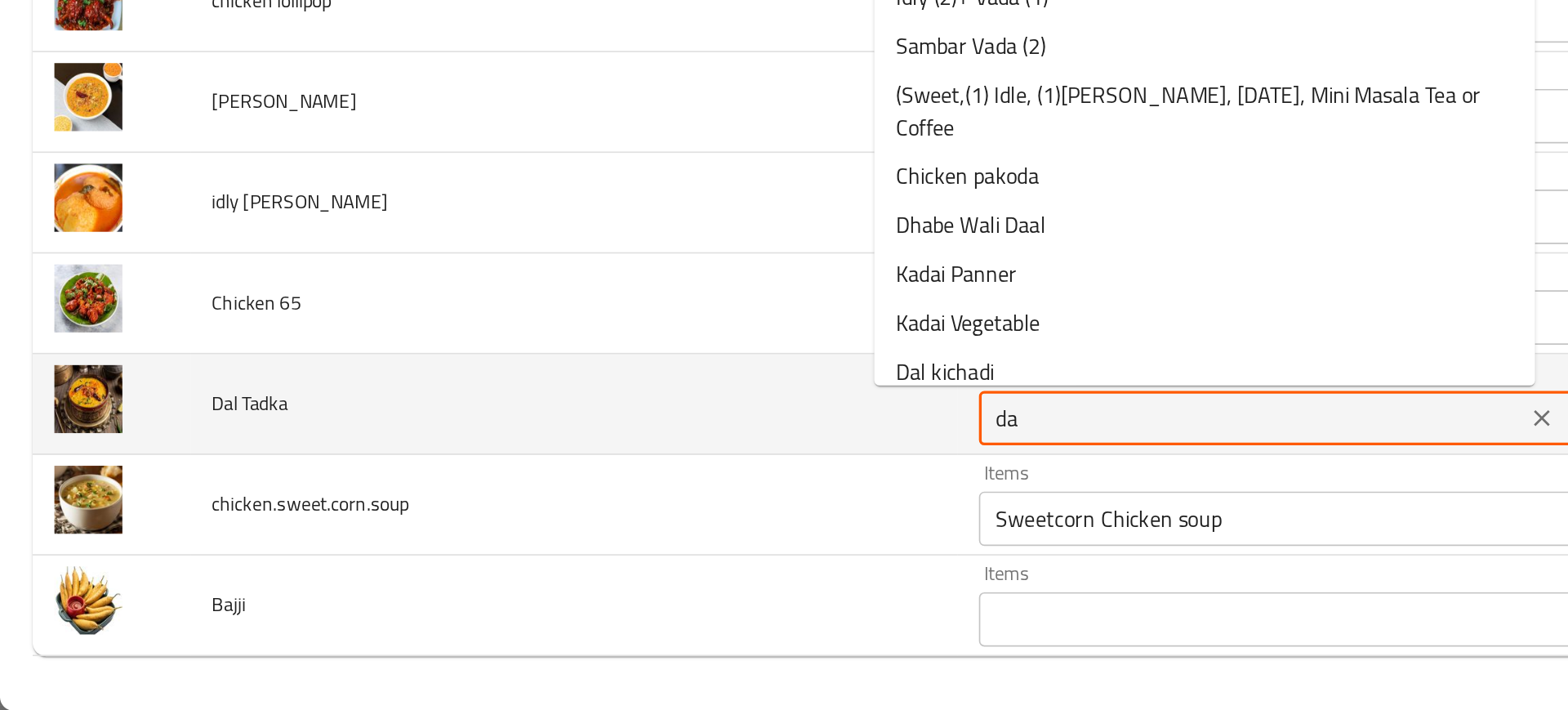
type Tadka "dal"
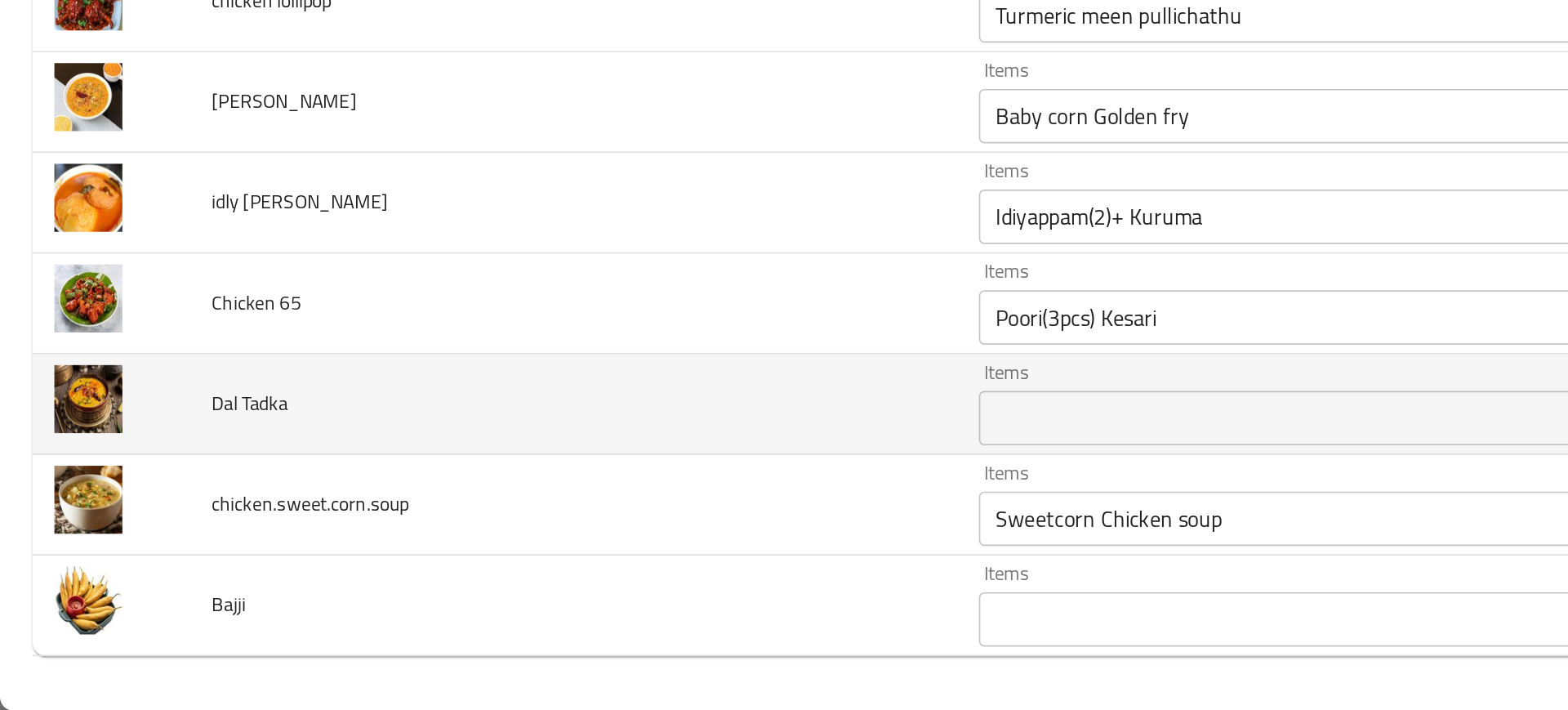
click at [456, 532] on td "Dal Tadka" at bounding box center [346, 526] width 462 height 60
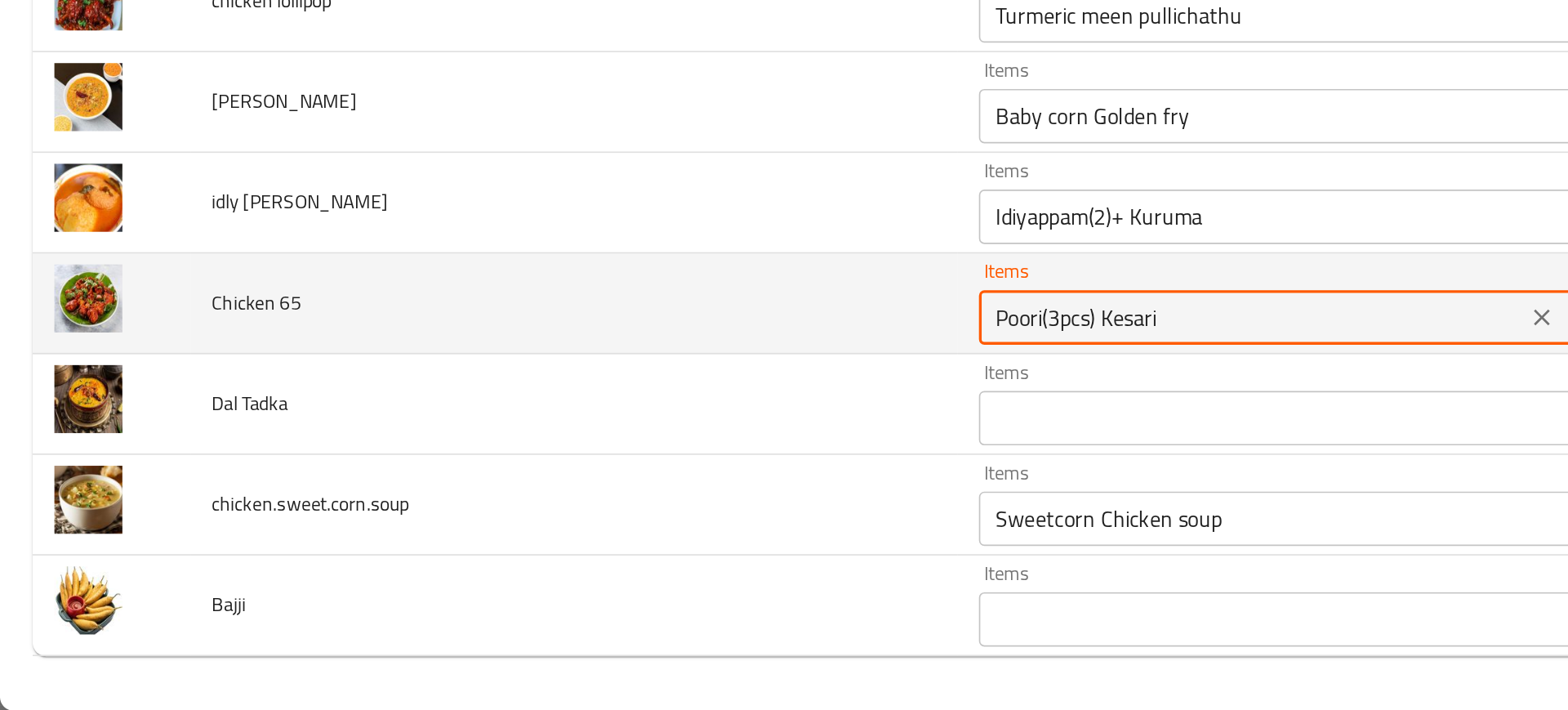
click at [593, 482] on 65 "Poori(3pcs) Kesari" at bounding box center [752, 473] width 319 height 23
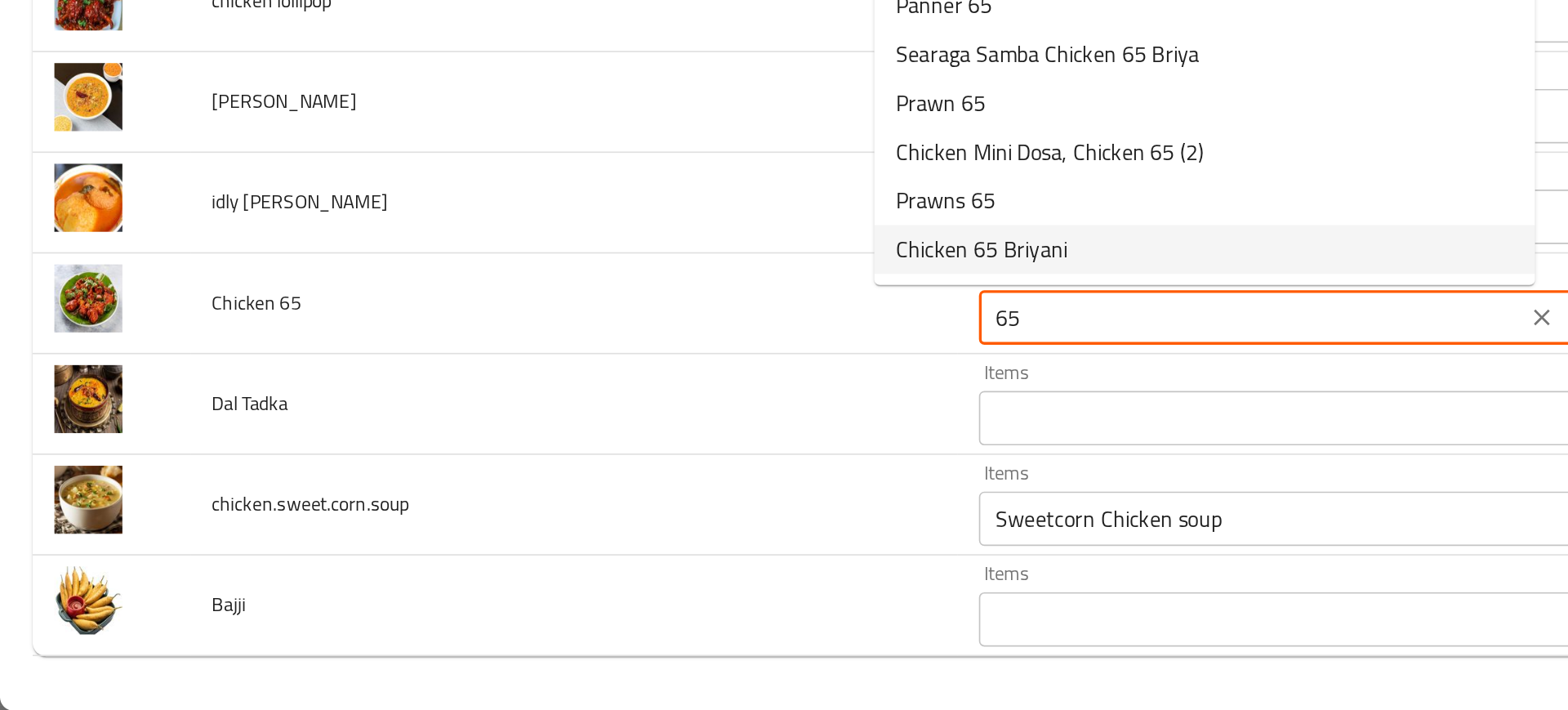
click at [568, 435] on span "Chicken 65 Briyani" at bounding box center [590, 433] width 103 height 19
type 65 "Chicken 65 Briyani"
type 65-ar "برياني دجاج 65"
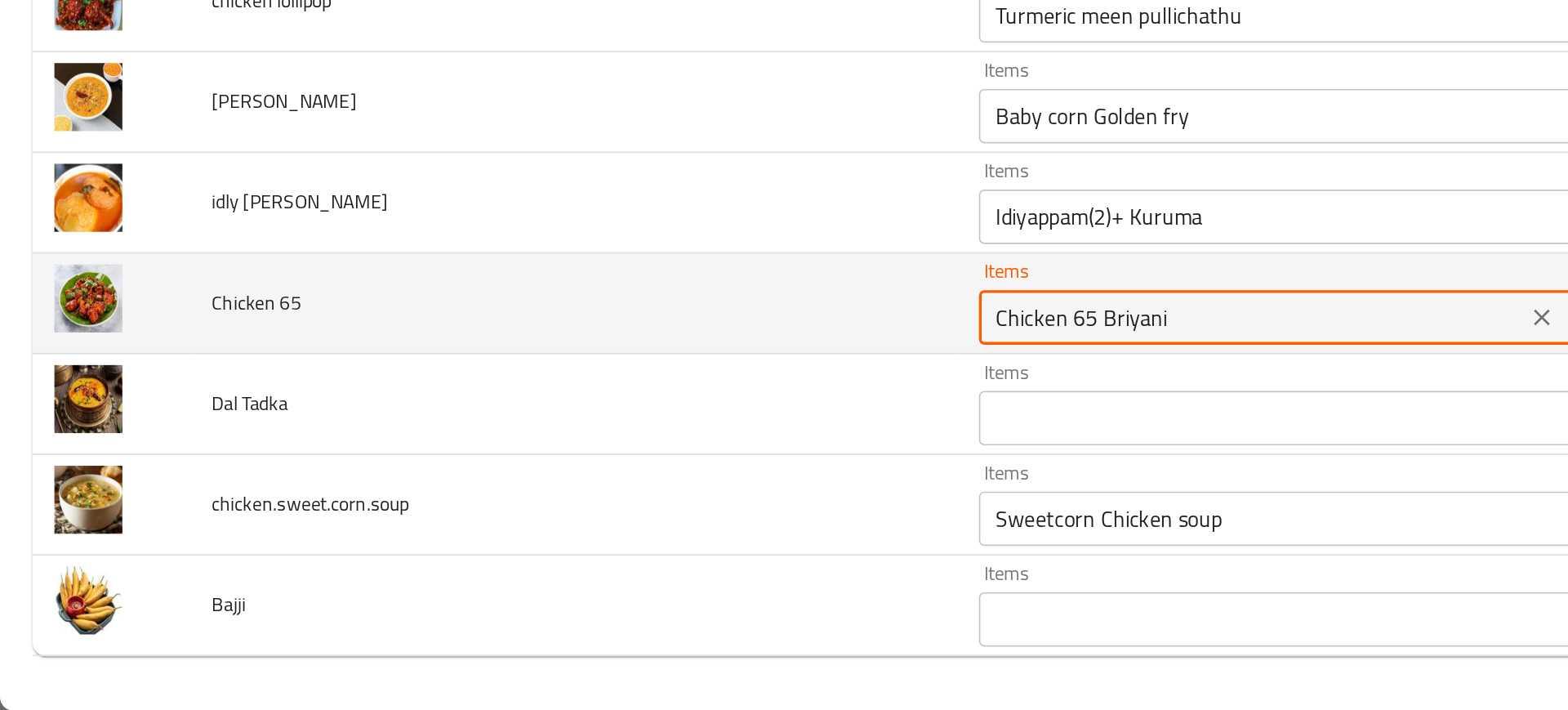
type 65 "Chicken 65 Briyani"
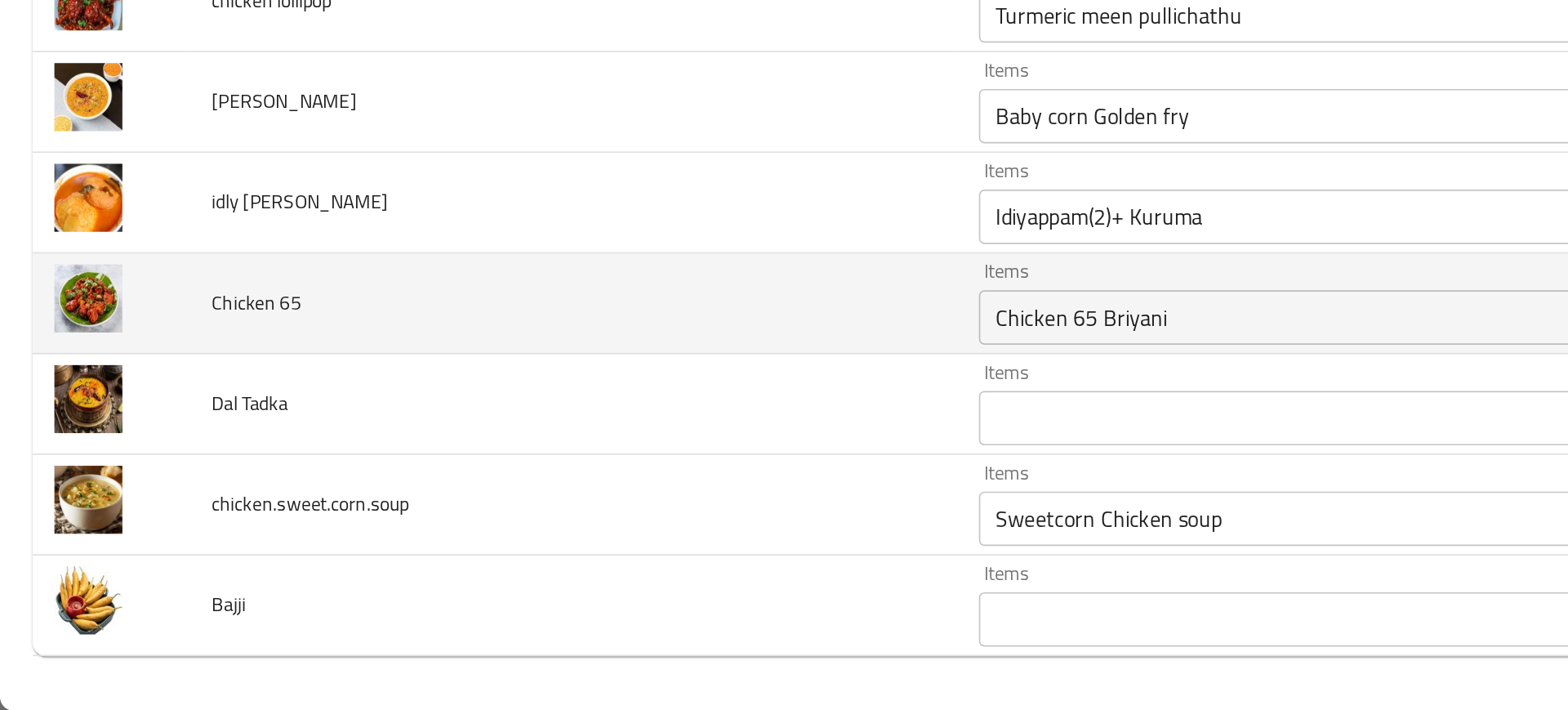
click at [478, 453] on td "Chicken 65" at bounding box center [346, 465] width 462 height 60
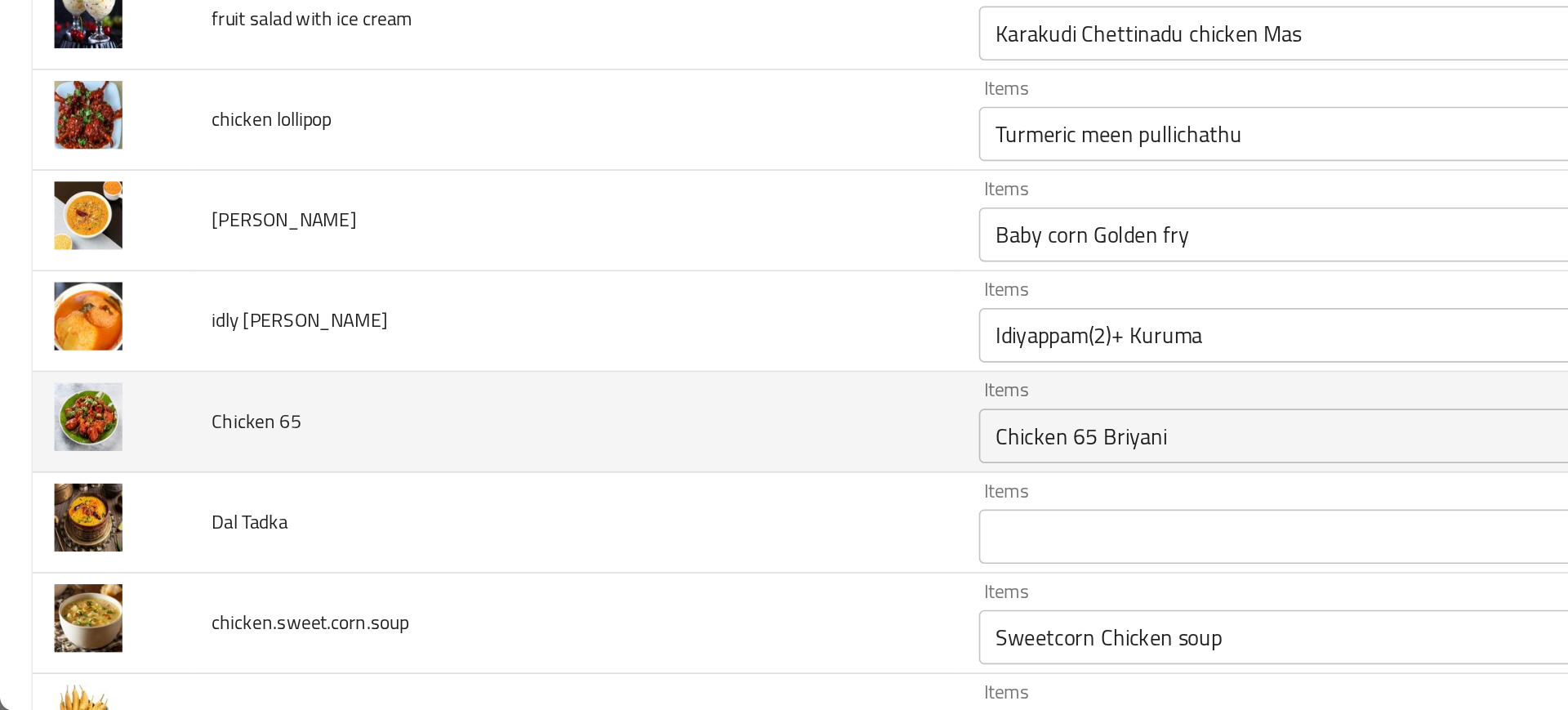
scroll to position [4218, 0]
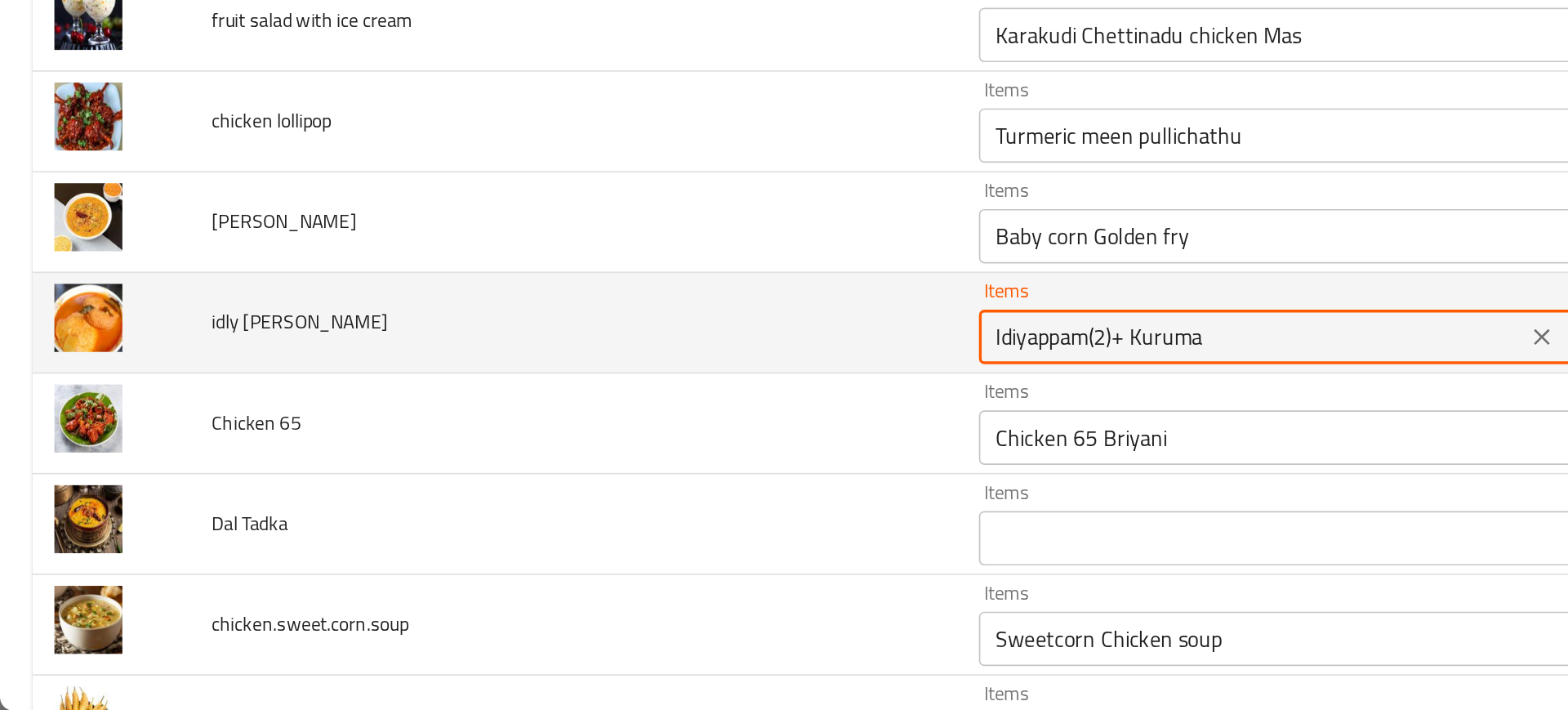
click at [593, 485] on samber "Idiyappam(2)+ Kuruma" at bounding box center [752, 485] width 319 height 23
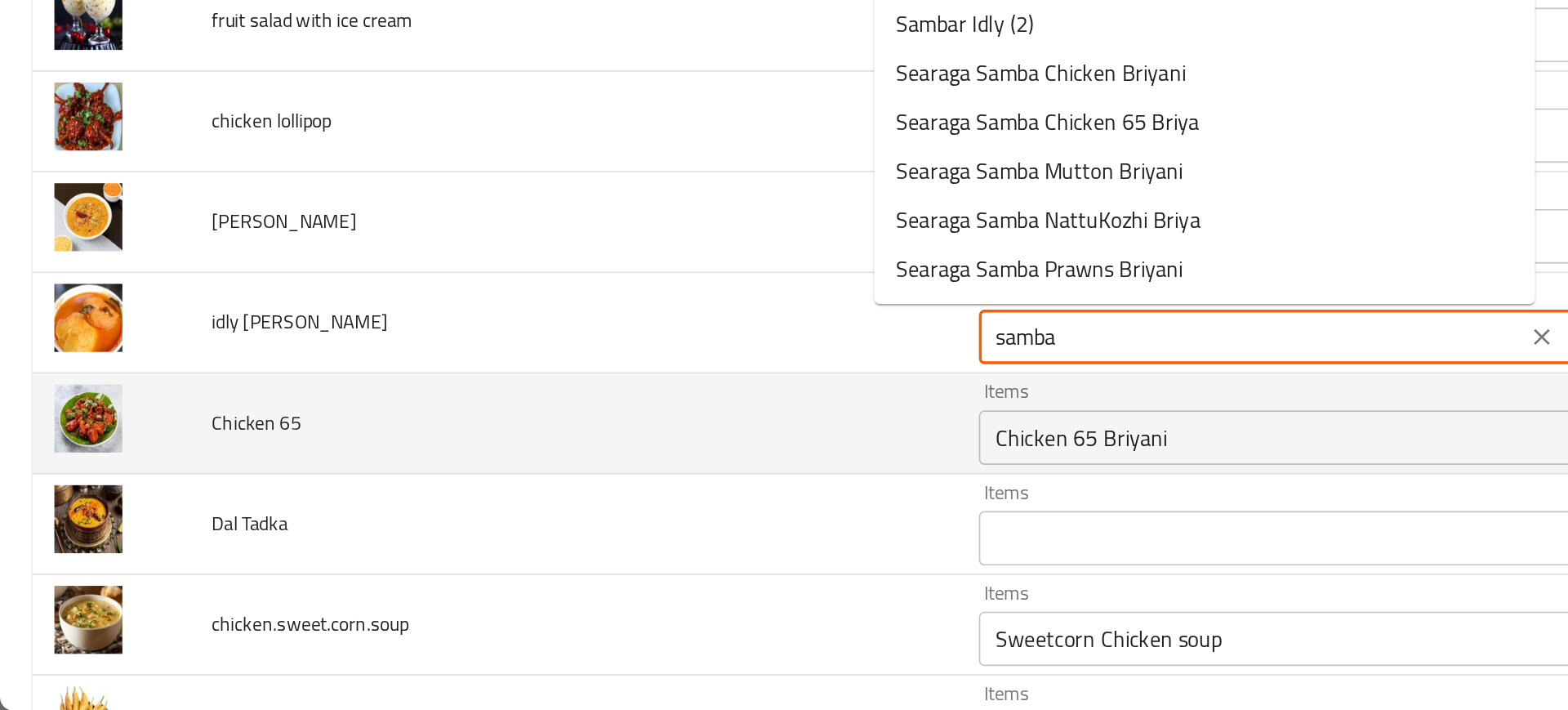
type samber "sambar"
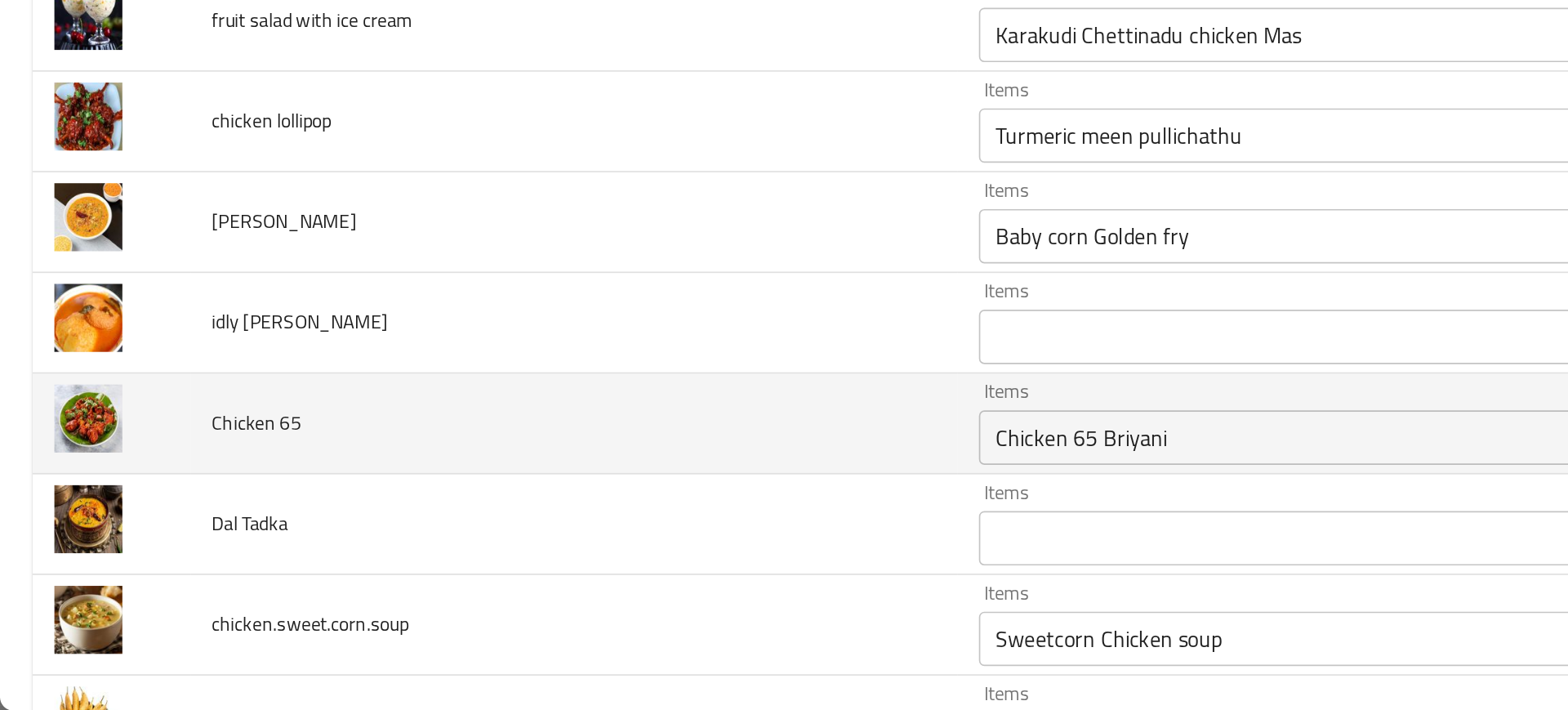
click at [495, 564] on td "Chicken 65" at bounding box center [346, 537] width 462 height 60
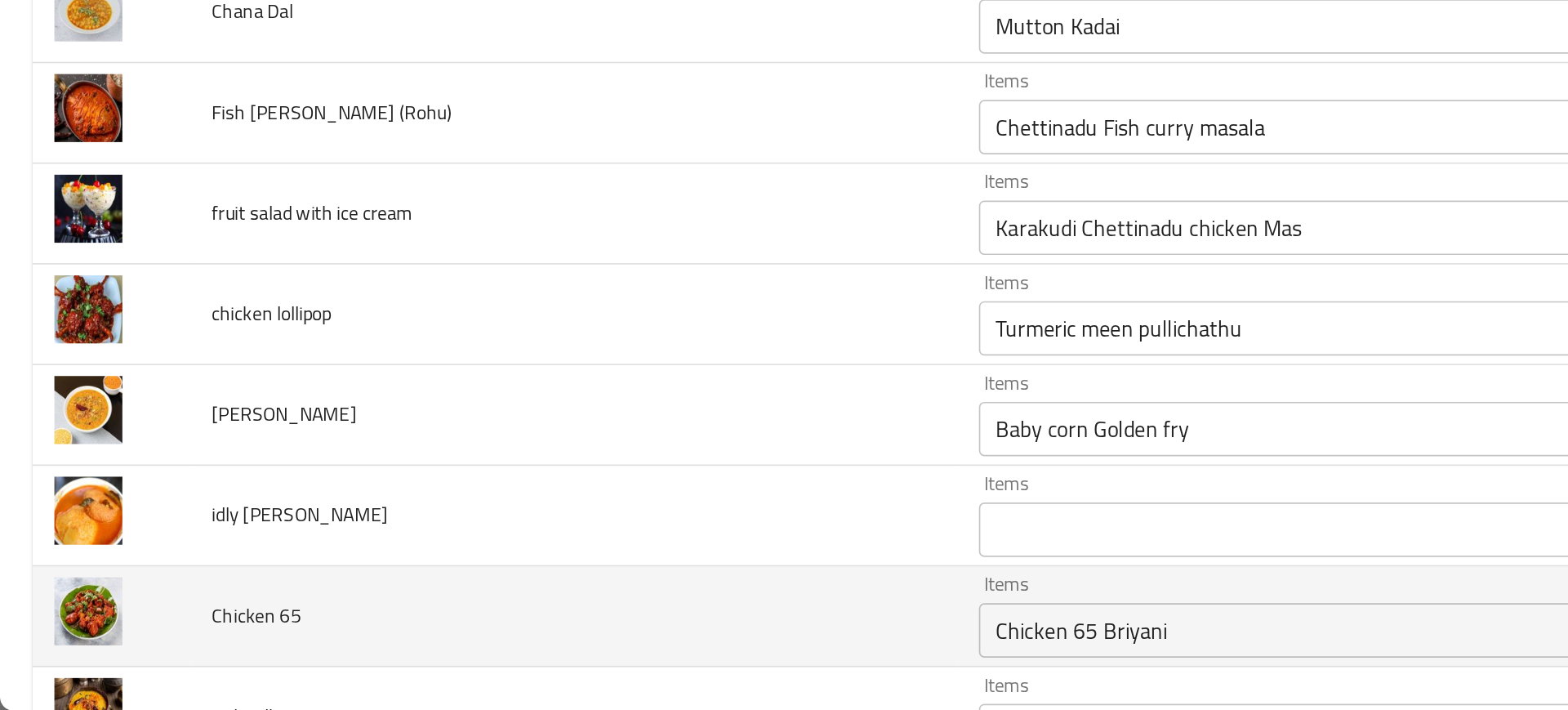
scroll to position [4100, 0]
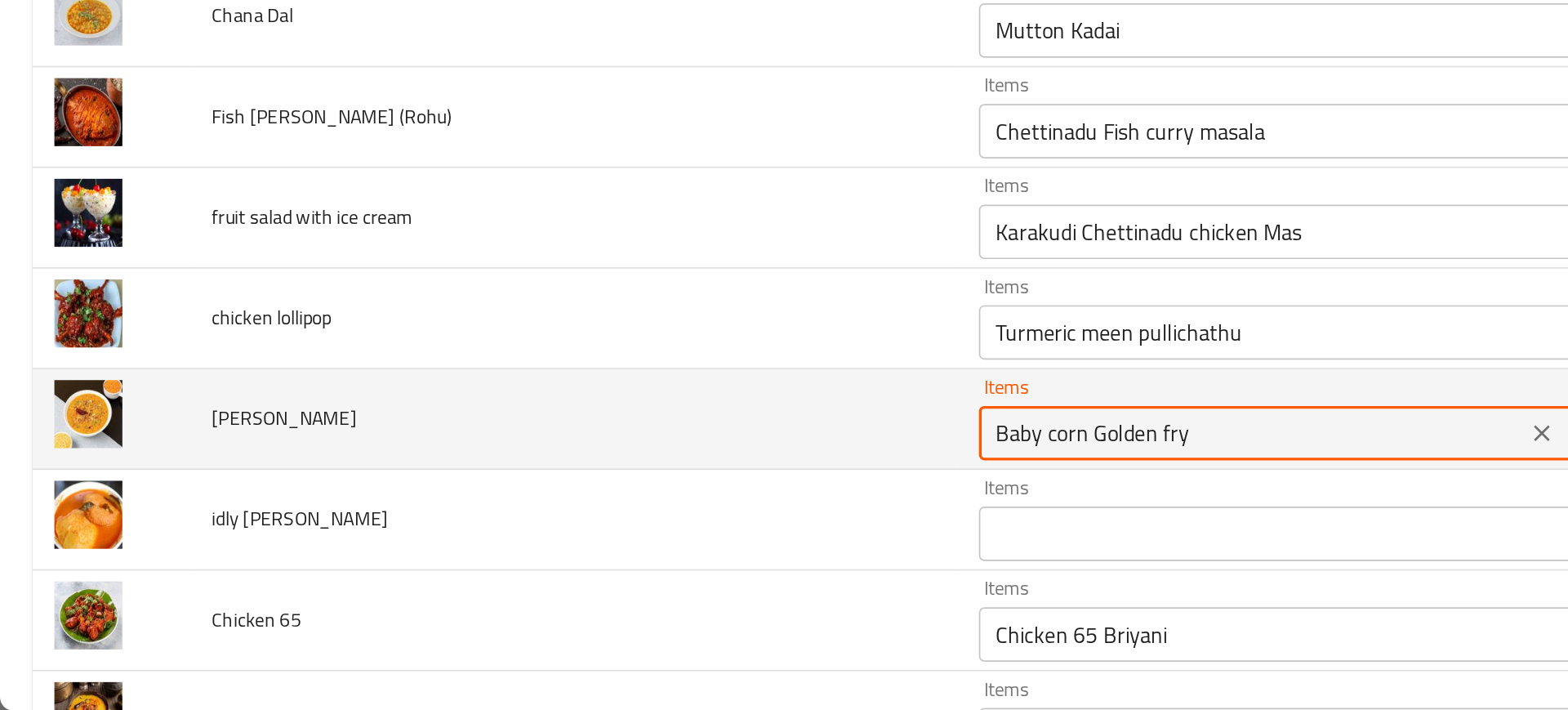
click at [593, 547] on Fry "Baby corn Golden fry" at bounding box center [752, 544] width 319 height 23
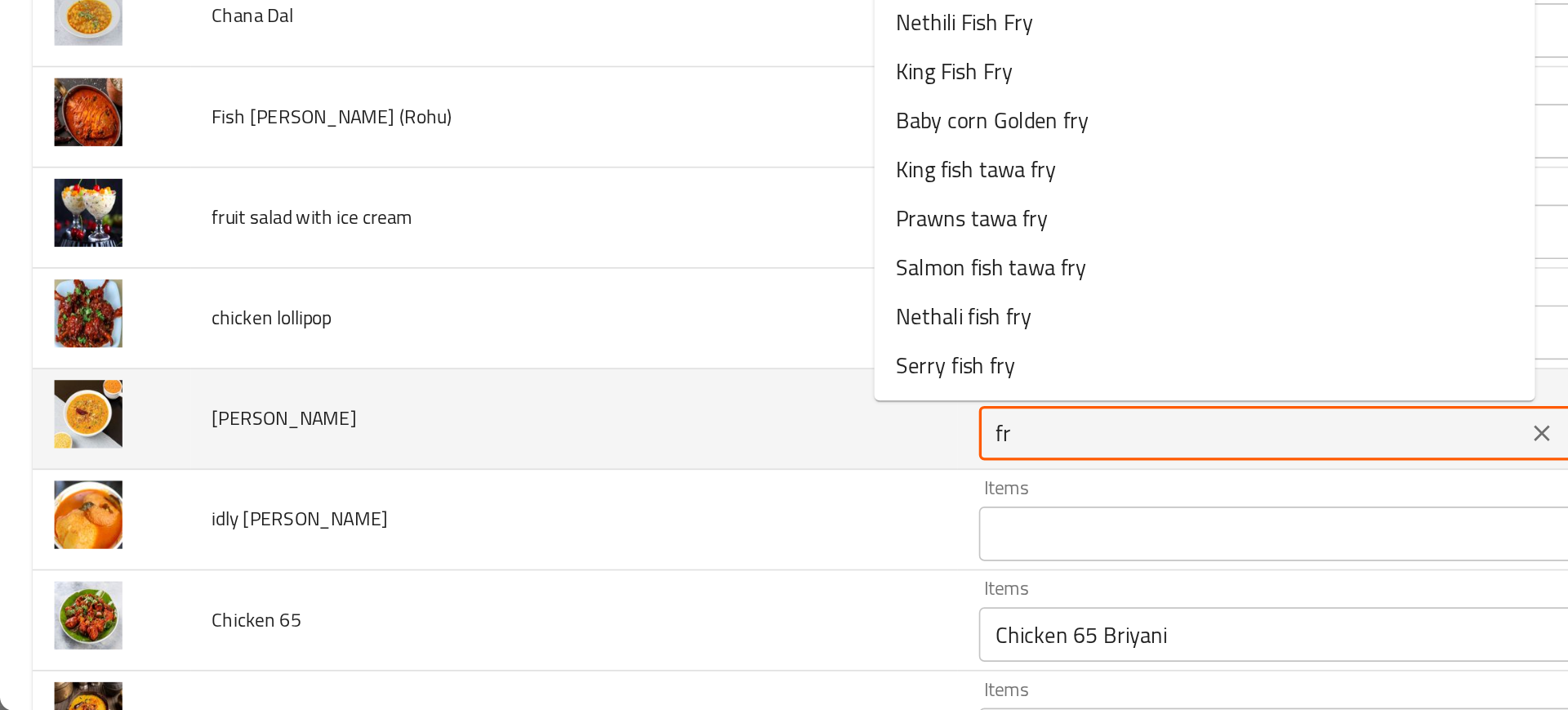
type Fry "f"
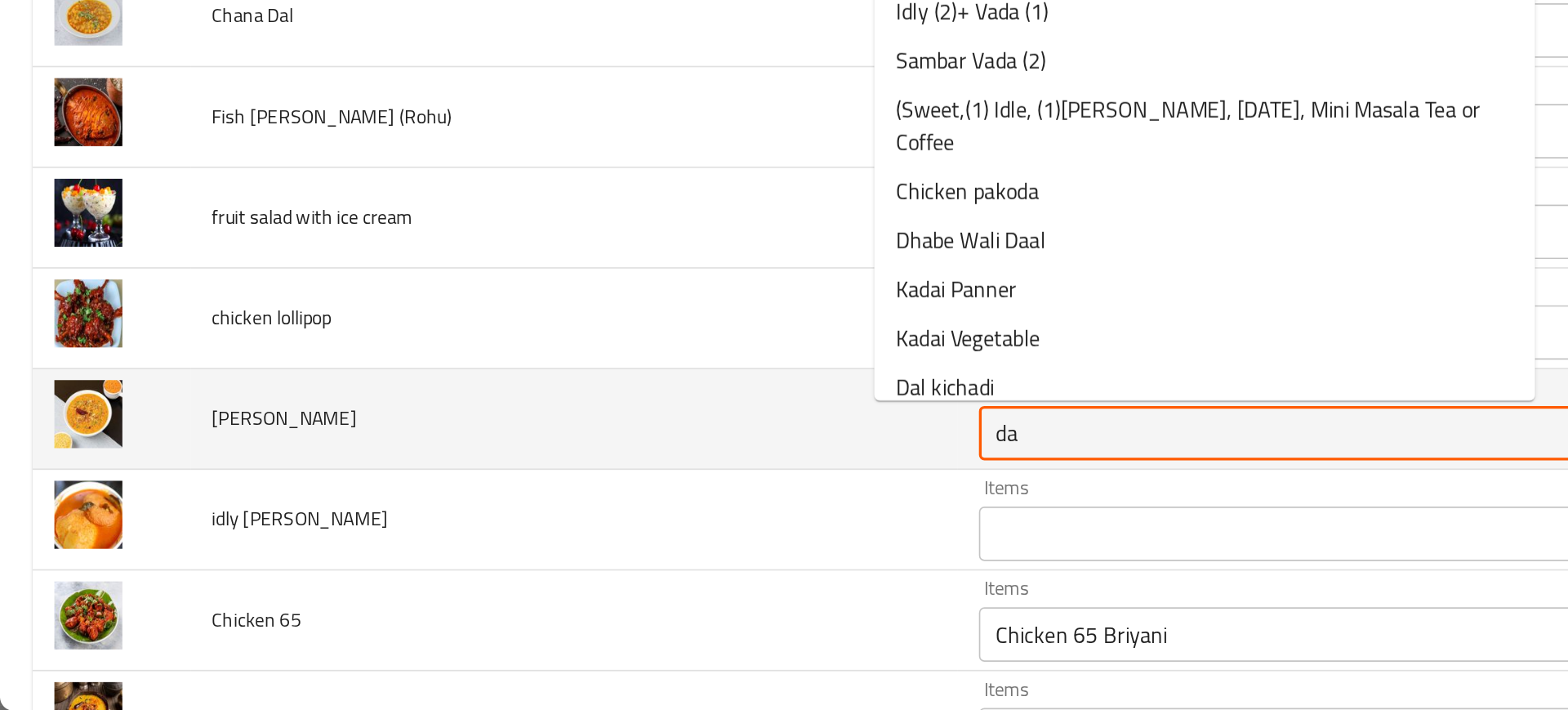
type Fry "dal"
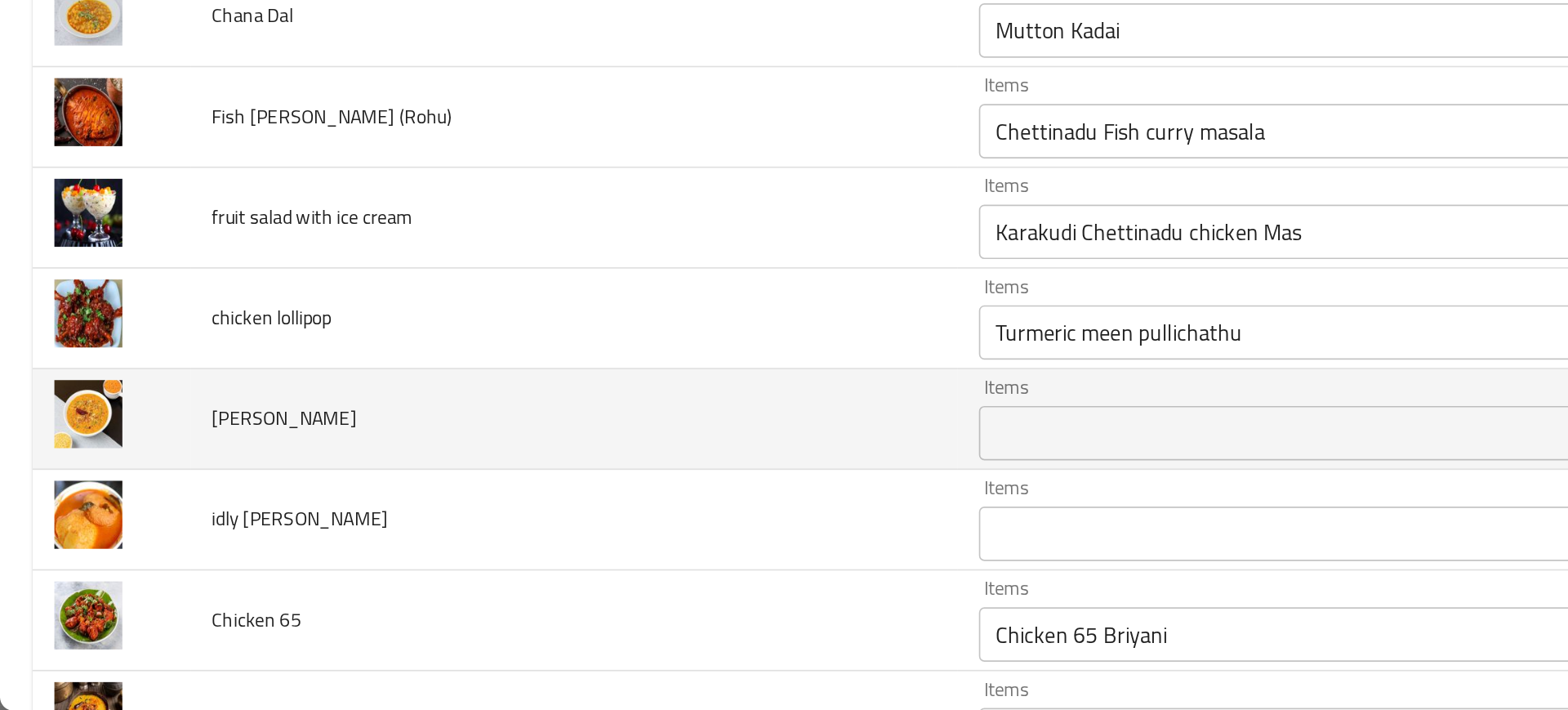
click at [447, 558] on td "[PERSON_NAME]" at bounding box center [346, 534] width 462 height 60
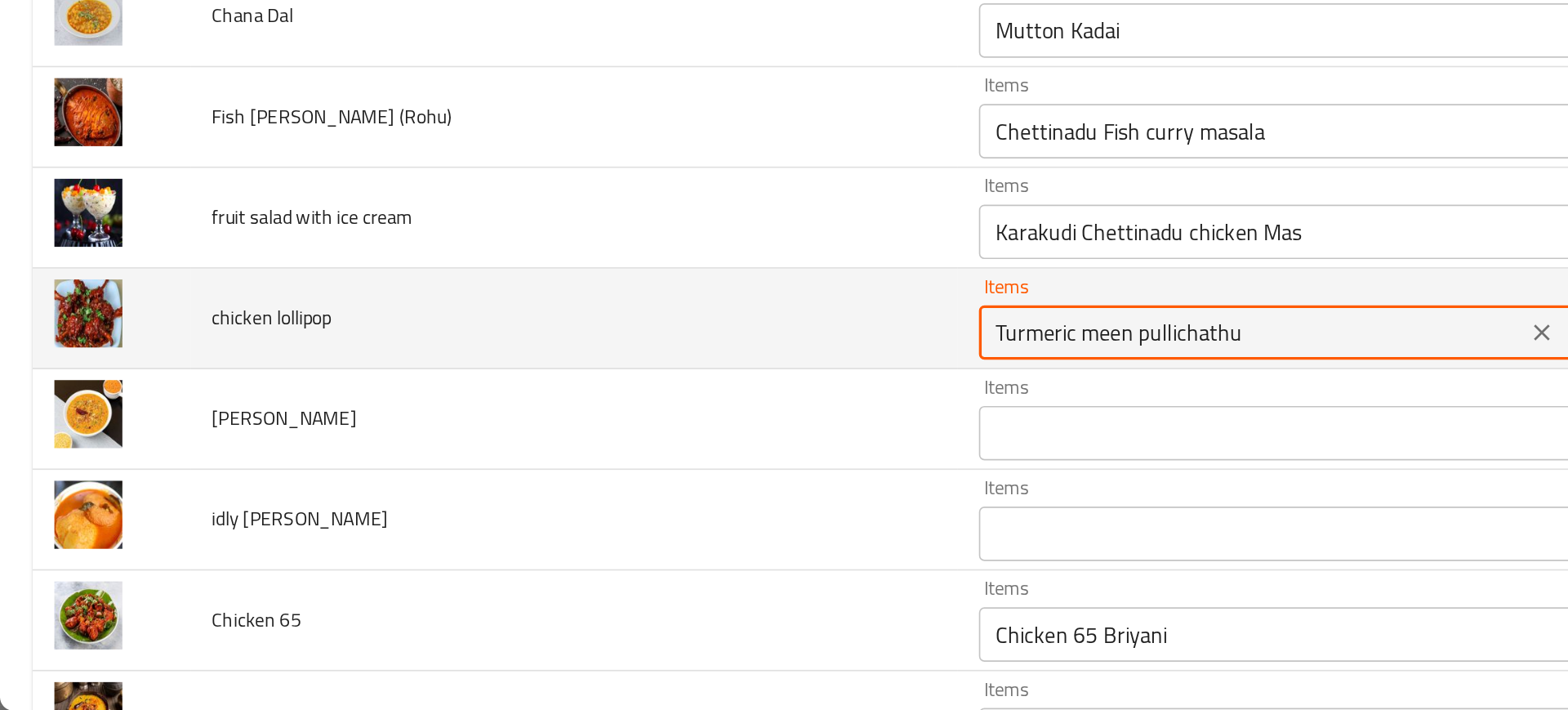
click at [593, 477] on lollipop "Turmeric meen pullichathu" at bounding box center [752, 483] width 319 height 23
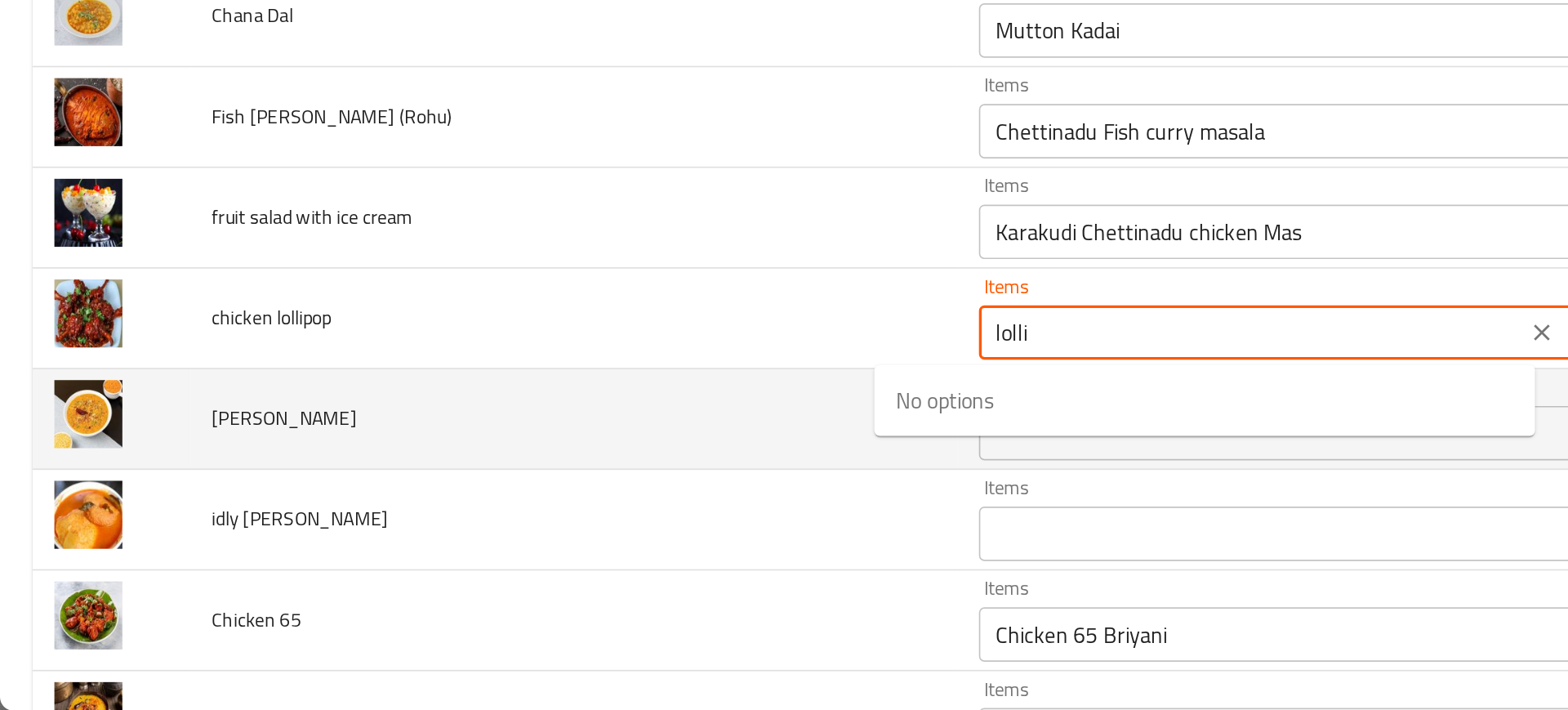
type lollipop "loll"
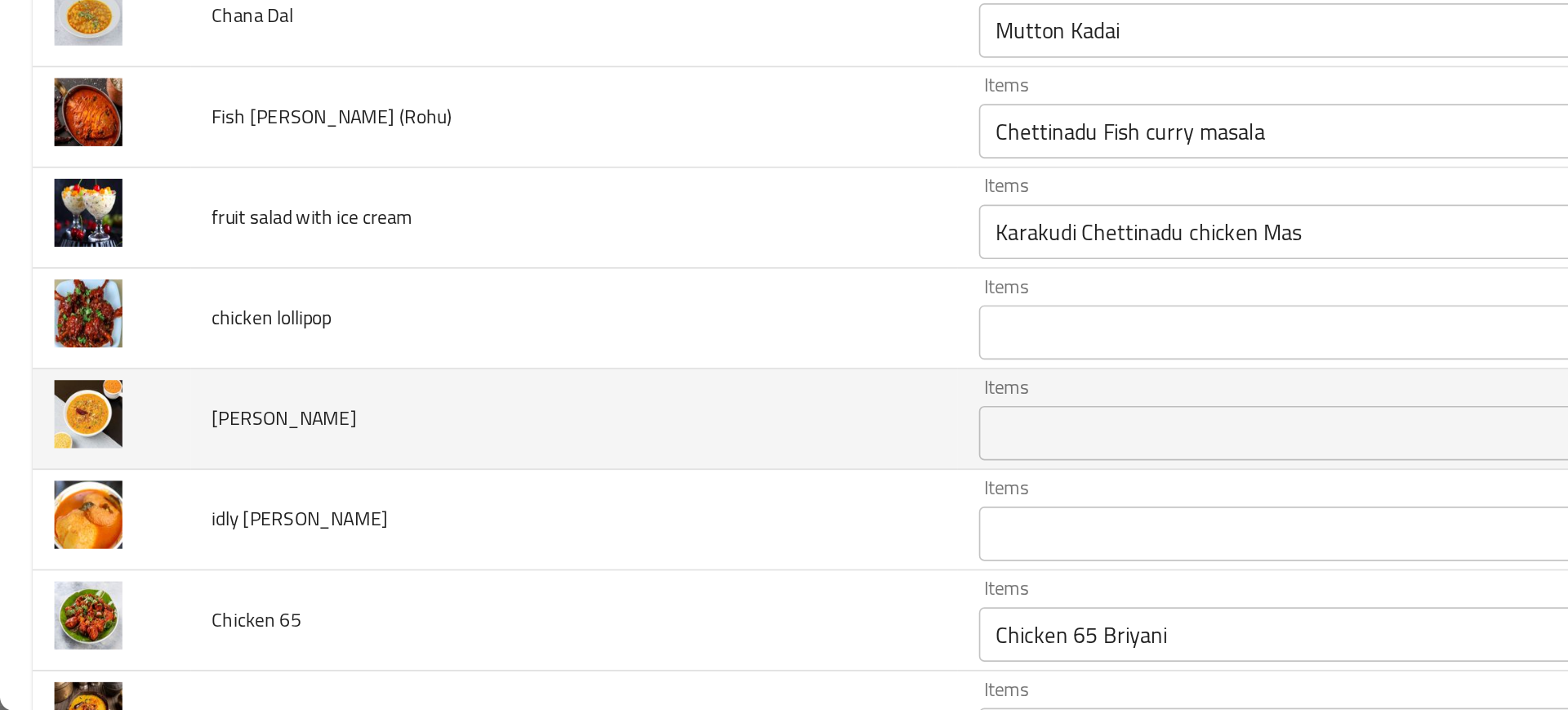
click at [444, 514] on td "[PERSON_NAME]" at bounding box center [346, 534] width 462 height 60
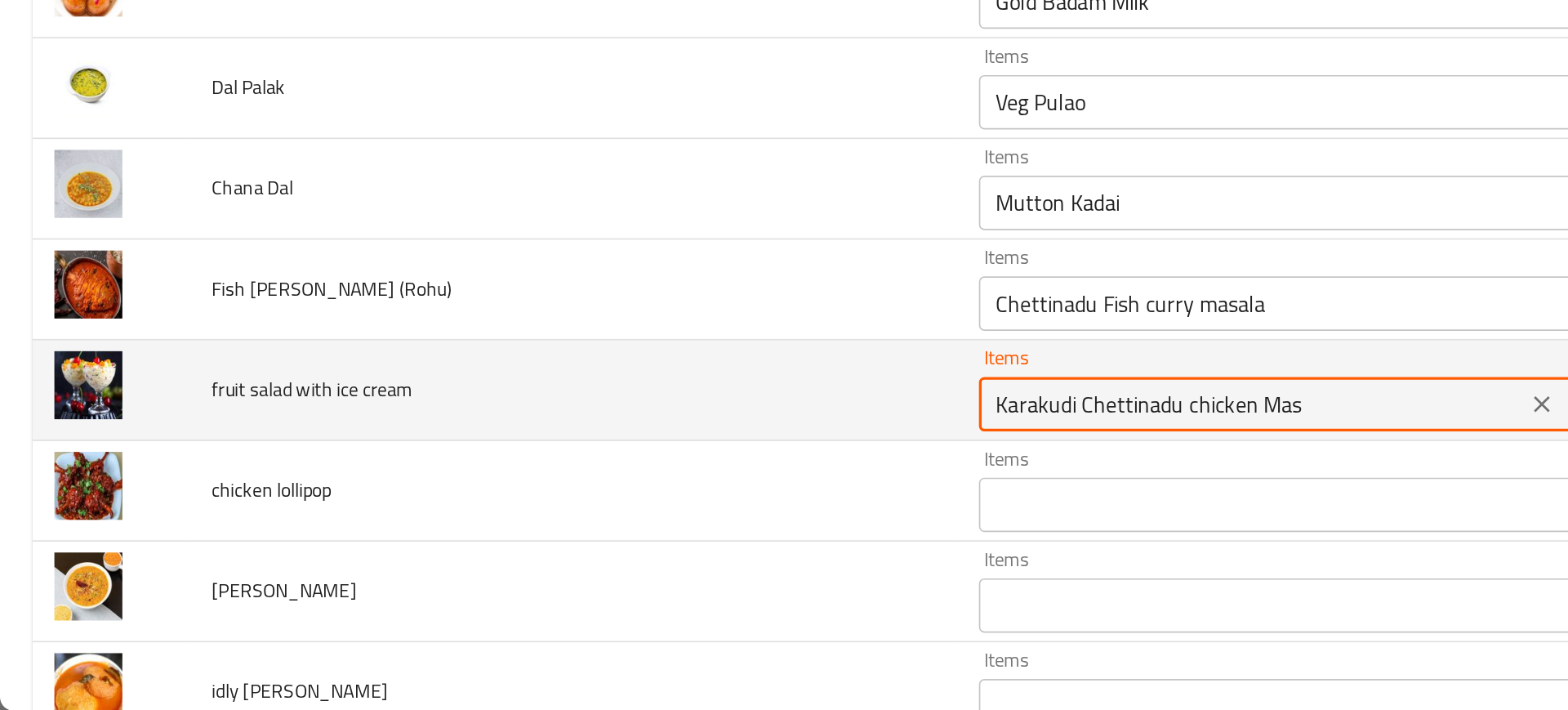
click at [593, 521] on cream "Karakudi Chettinadu chicken Mas" at bounding box center [752, 526] width 319 height 23
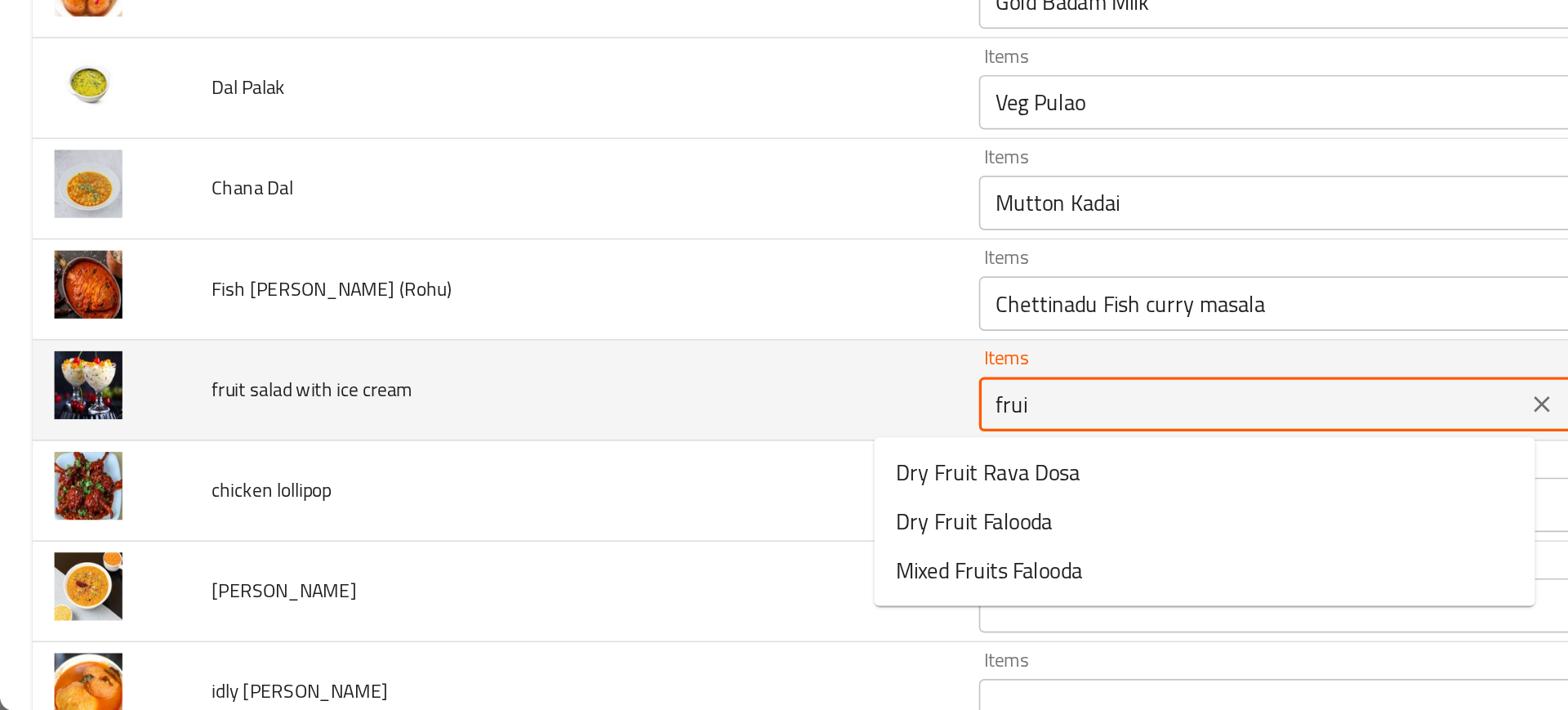
type cream "fruit"
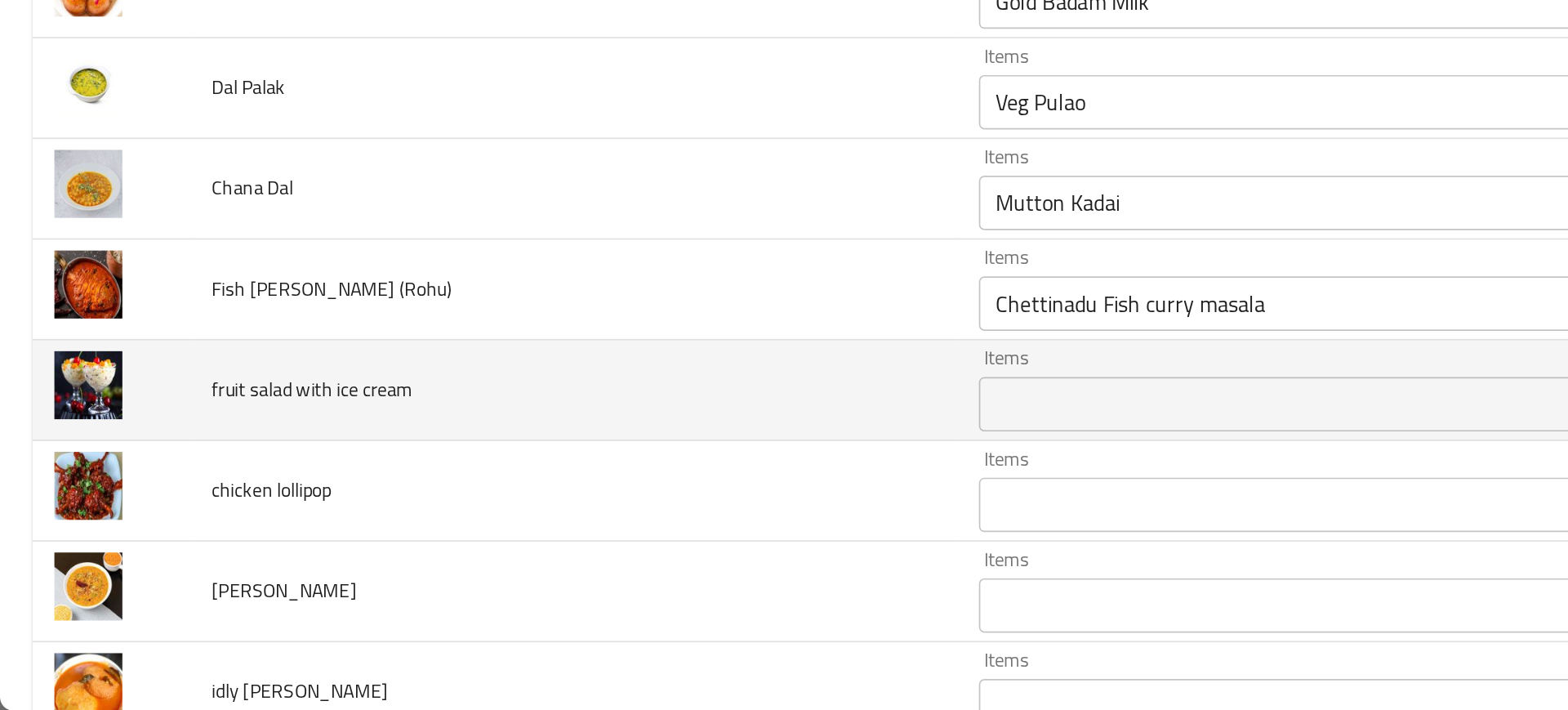
click at [410, 536] on td "fruit salad with ice cream" at bounding box center [346, 518] width 462 height 60
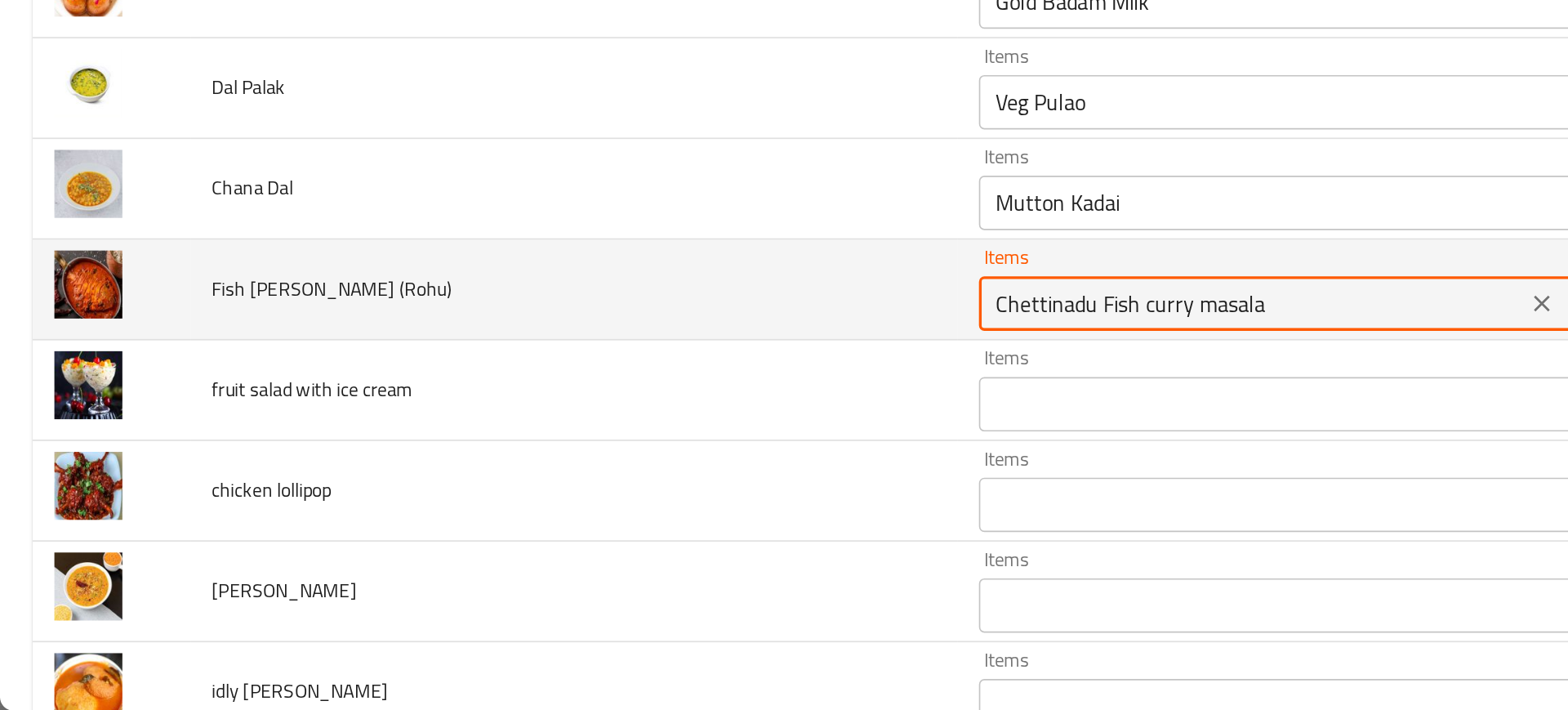
click at [593, 468] on \(Rohu\) "Chettinadu Fish curry masala" at bounding box center [752, 466] width 319 height 23
type \(Rohu\) "d"
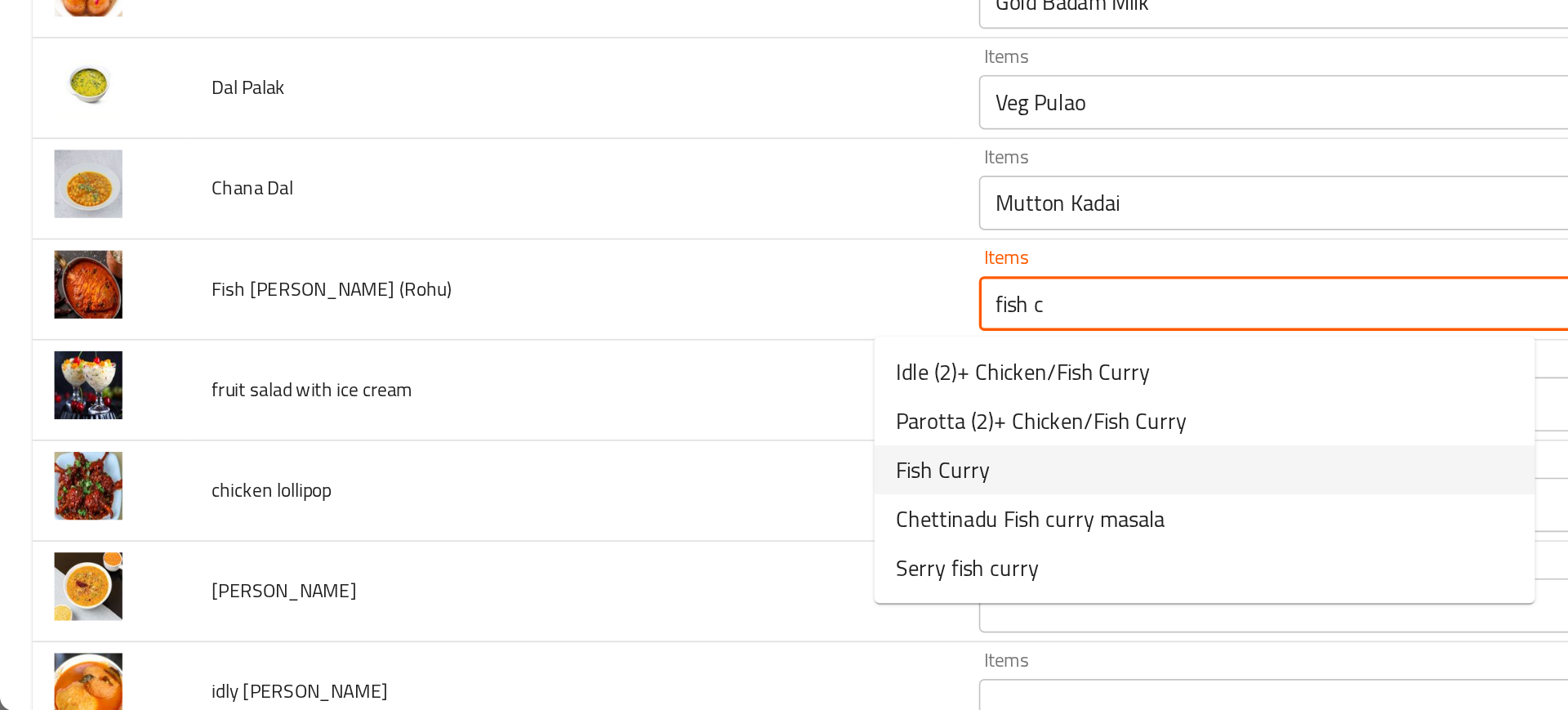
click at [574, 567] on span "Fish Curry" at bounding box center [566, 565] width 56 height 19
type \(Rohu\) "Fish Curry"
type \(Rohu\)-ar "سمك كاري"
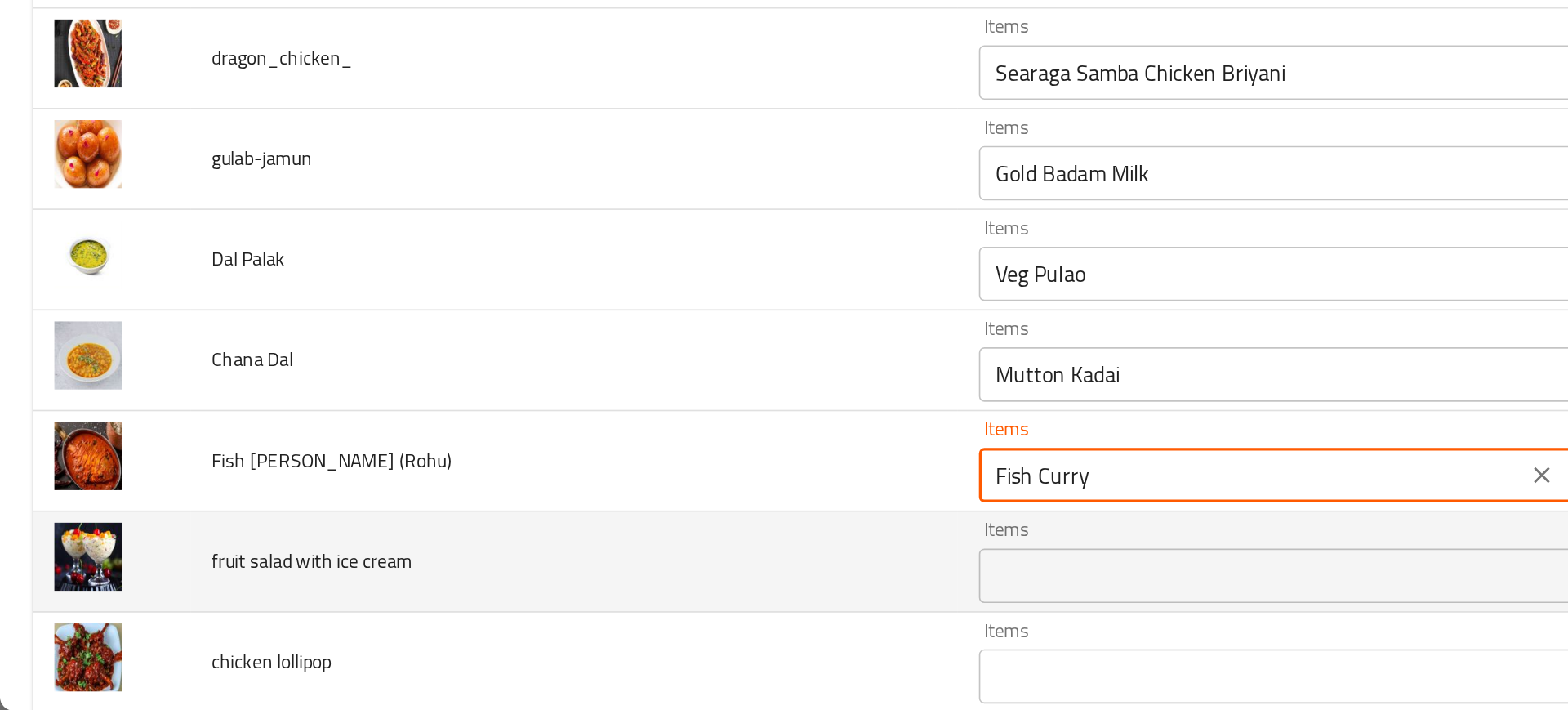
scroll to position [3887, 0]
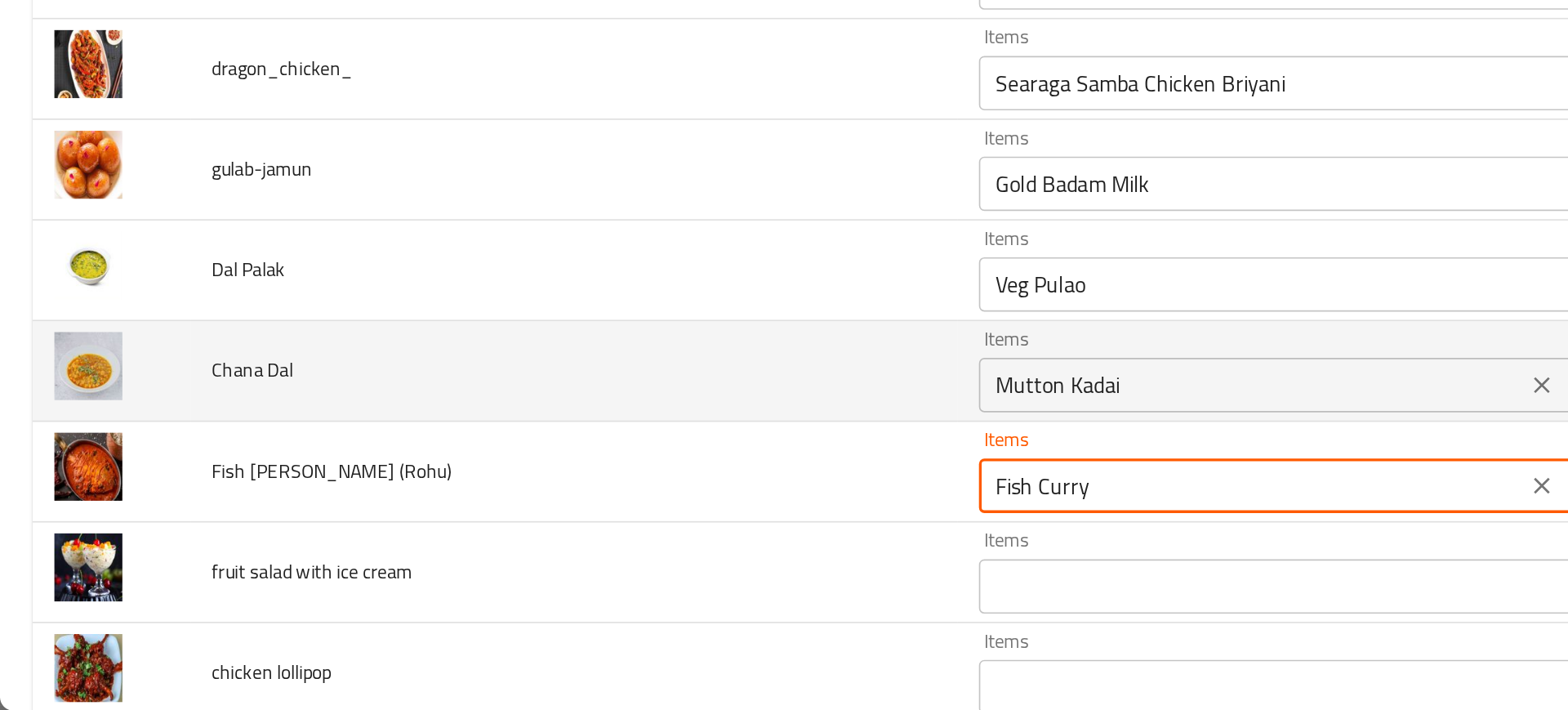
type \(Rohu\) "Fish Curry"
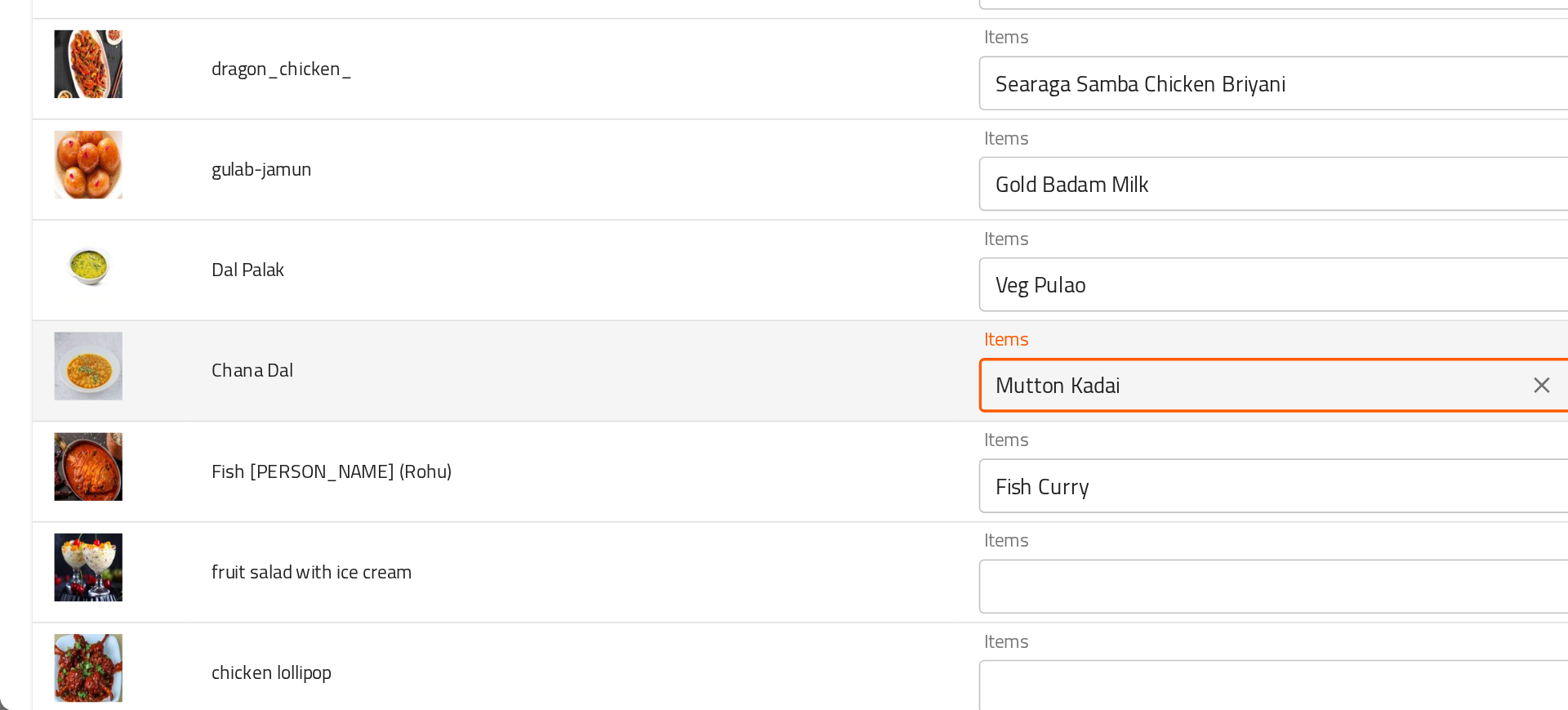
click at [621, 513] on Dal "Mutton Kadai" at bounding box center [752, 515] width 319 height 23
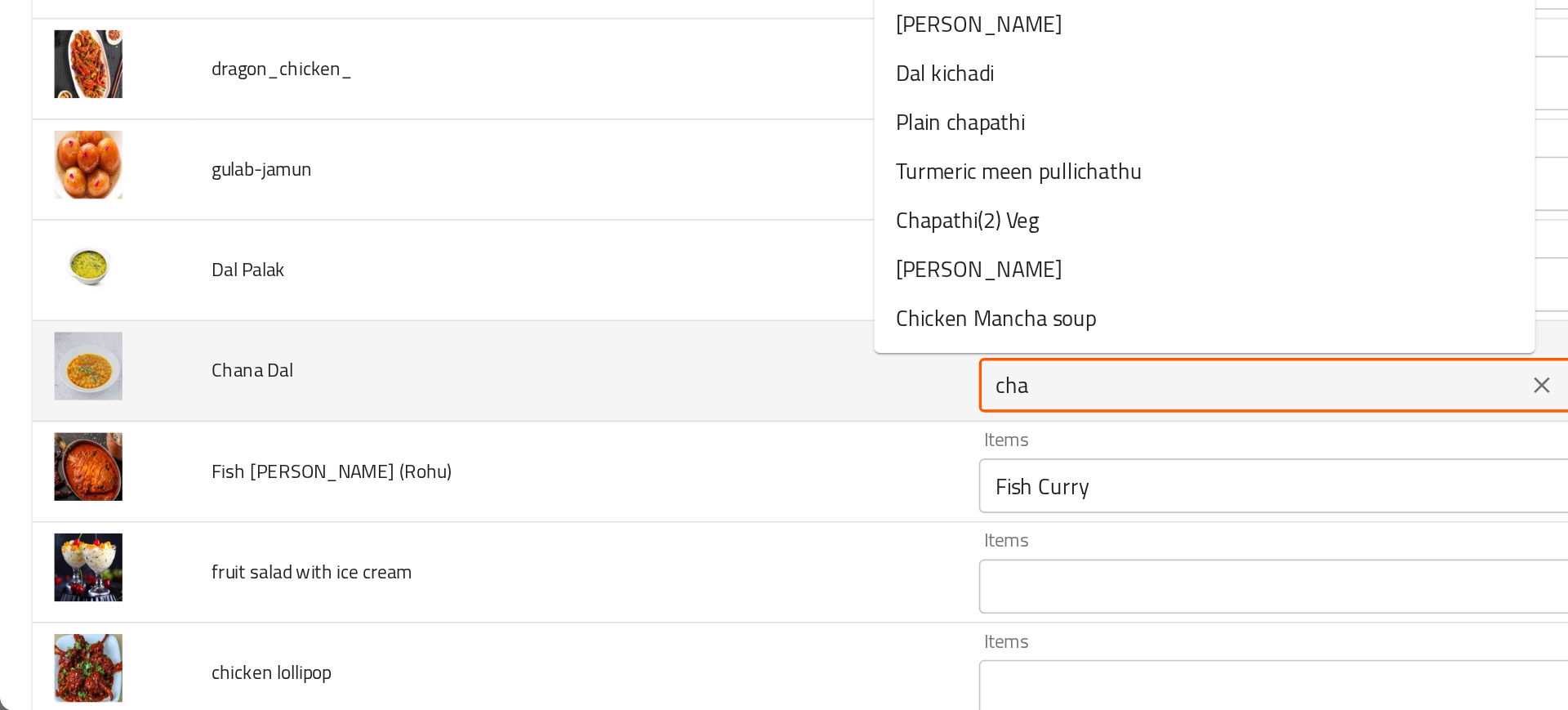
type Dal "chan"
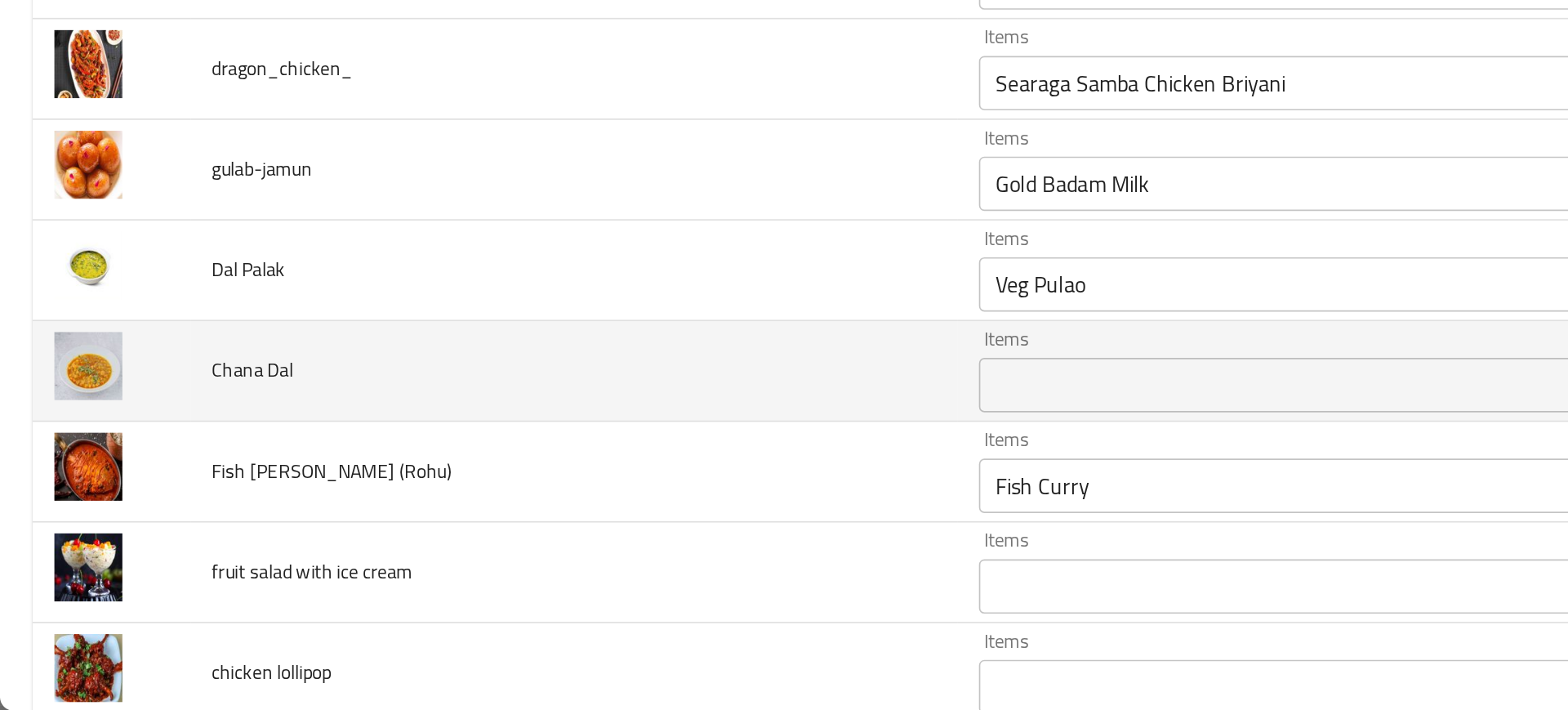
click at [447, 532] on td "Chana Dal" at bounding box center [346, 506] width 462 height 60
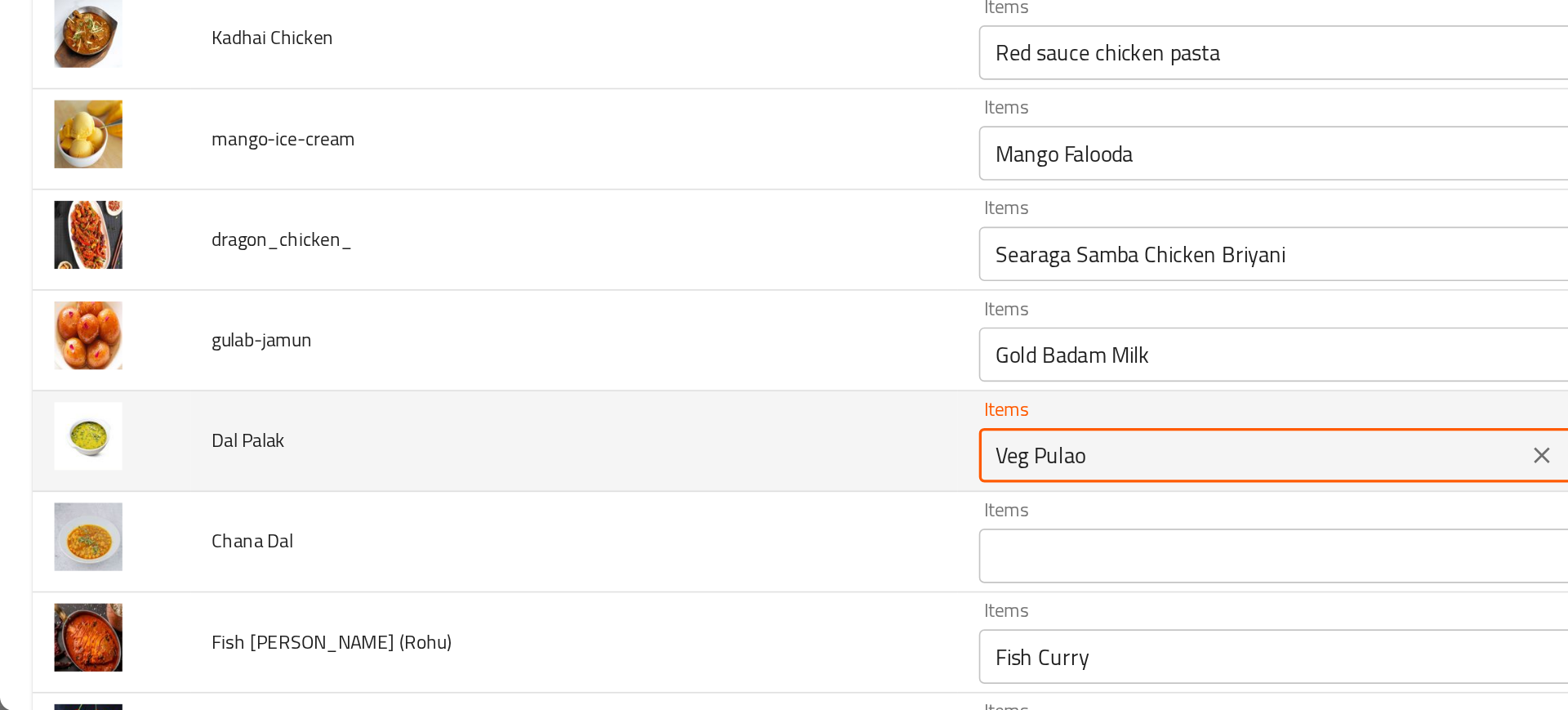
click at [593, 557] on Palak "Veg Pulao" at bounding box center [752, 557] width 319 height 23
type Palak "p"
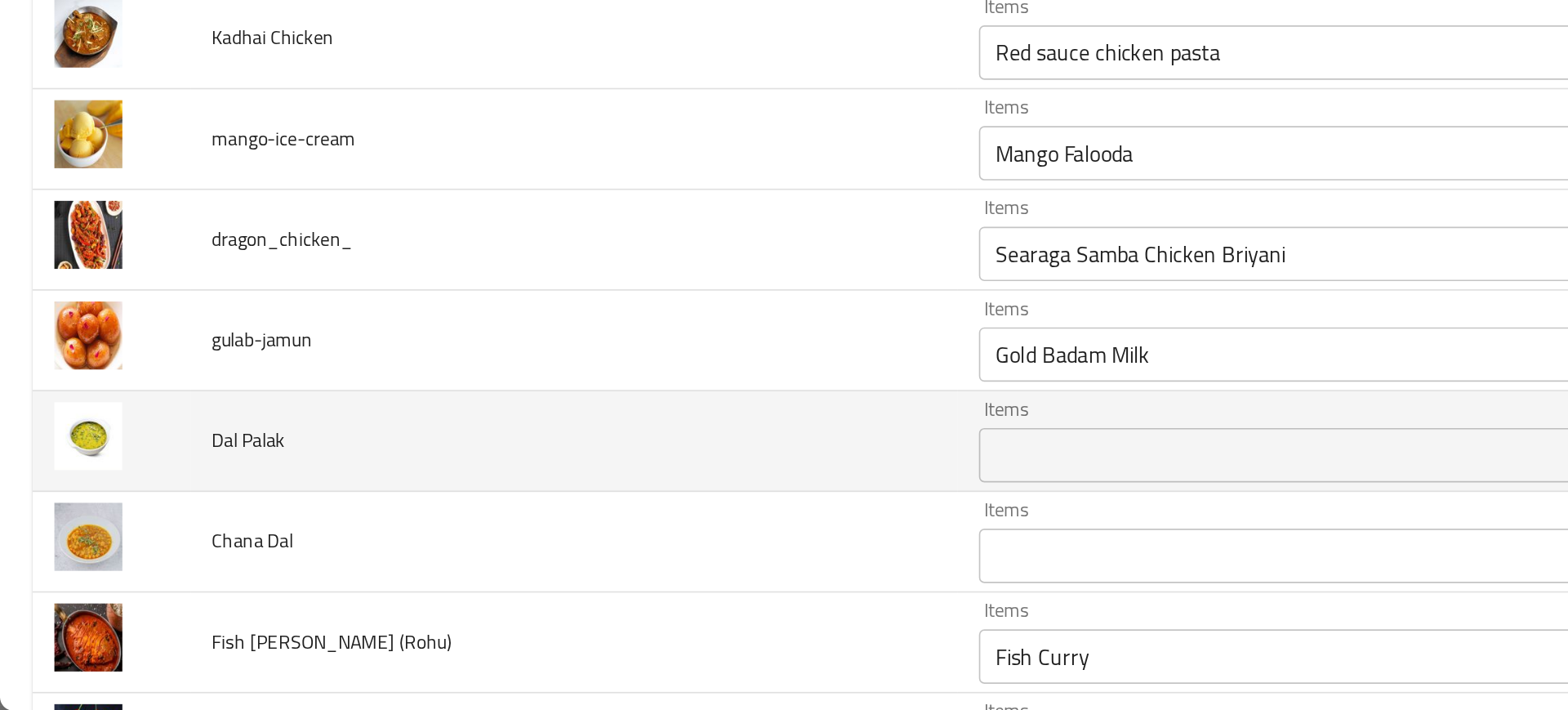
click at [452, 520] on td "Dal Palak" at bounding box center [346, 548] width 462 height 60
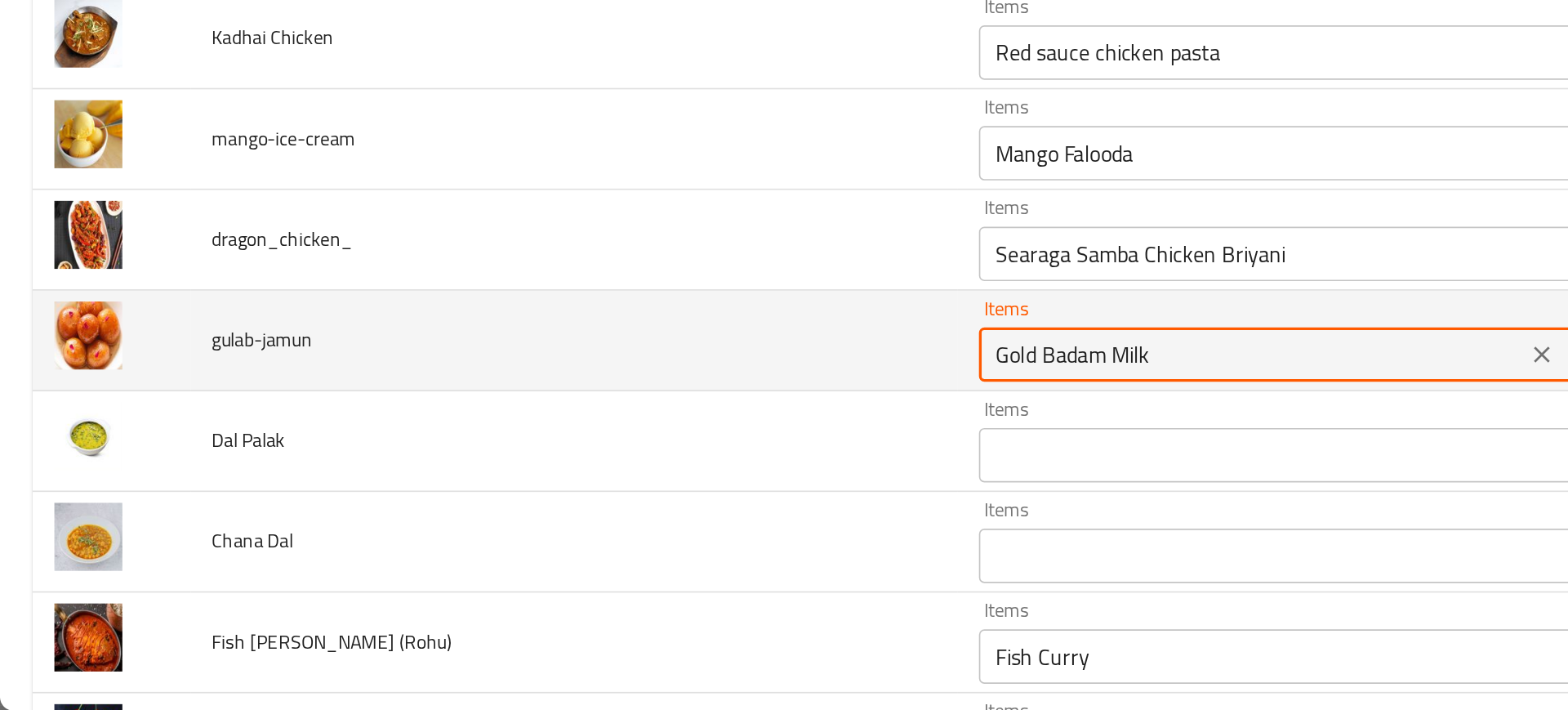
click at [598, 491] on input "Gold Badam Milk" at bounding box center [752, 496] width 319 height 23
type input "g"
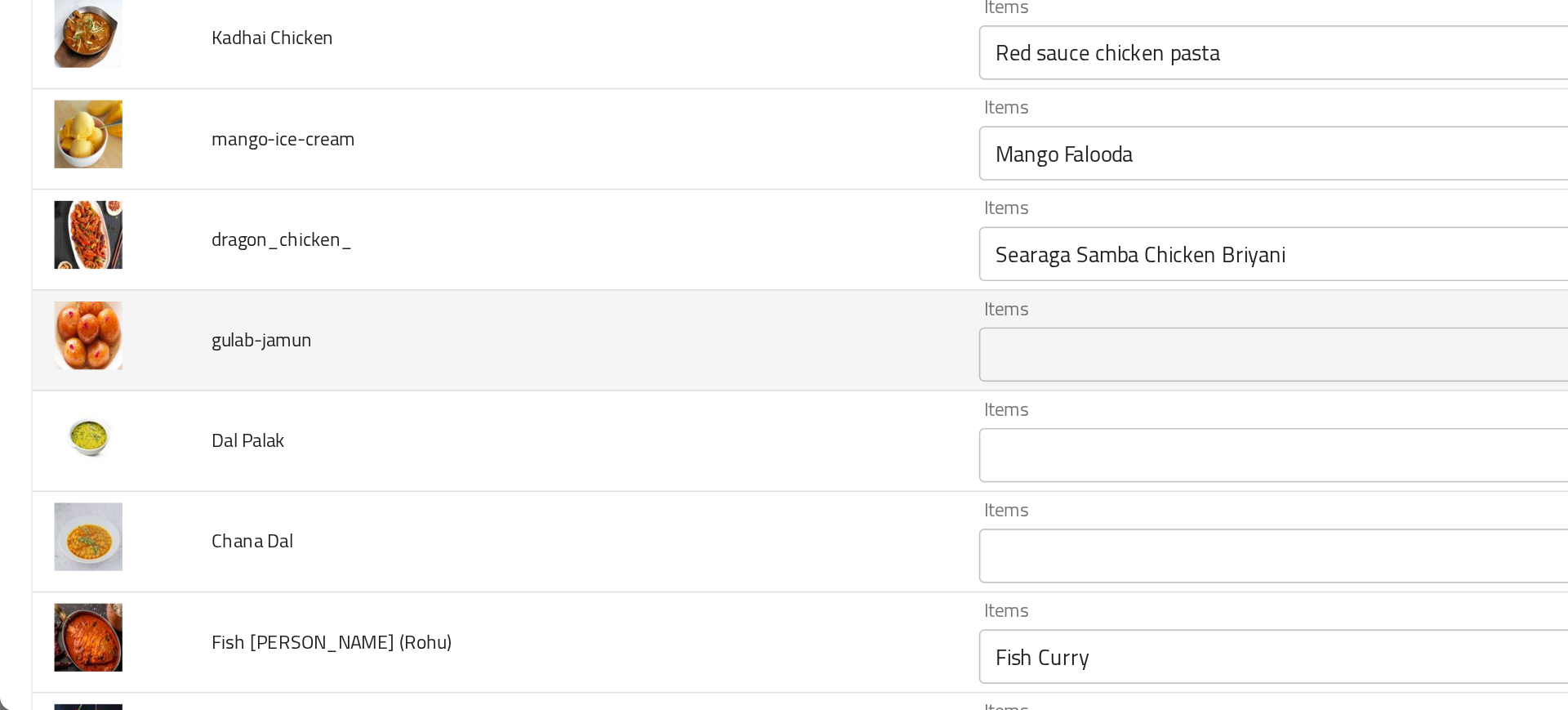
click at [491, 458] on td "gulab-jamun" at bounding box center [346, 487] width 462 height 60
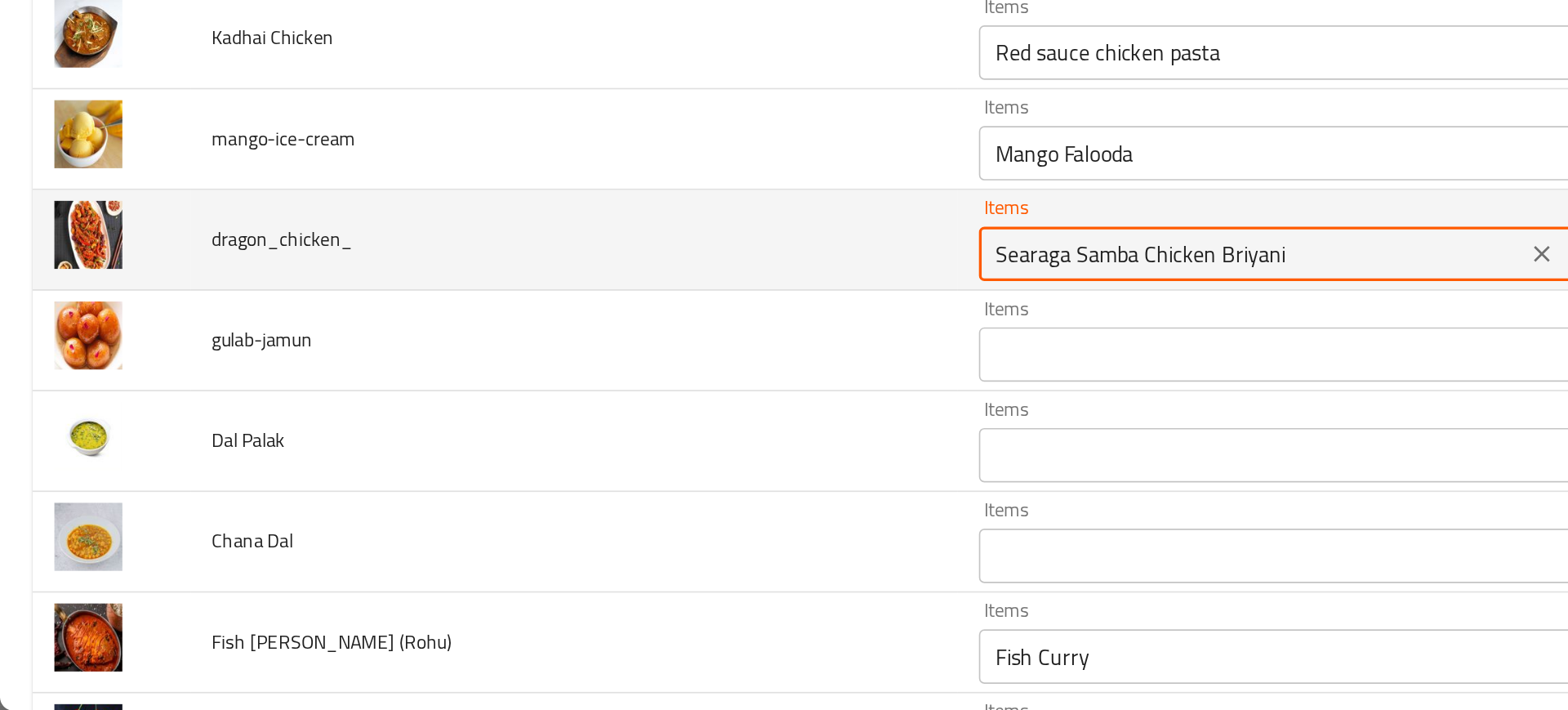
click at [593, 443] on input "Searaga Samba Chicken Briyani" at bounding box center [752, 435] width 319 height 23
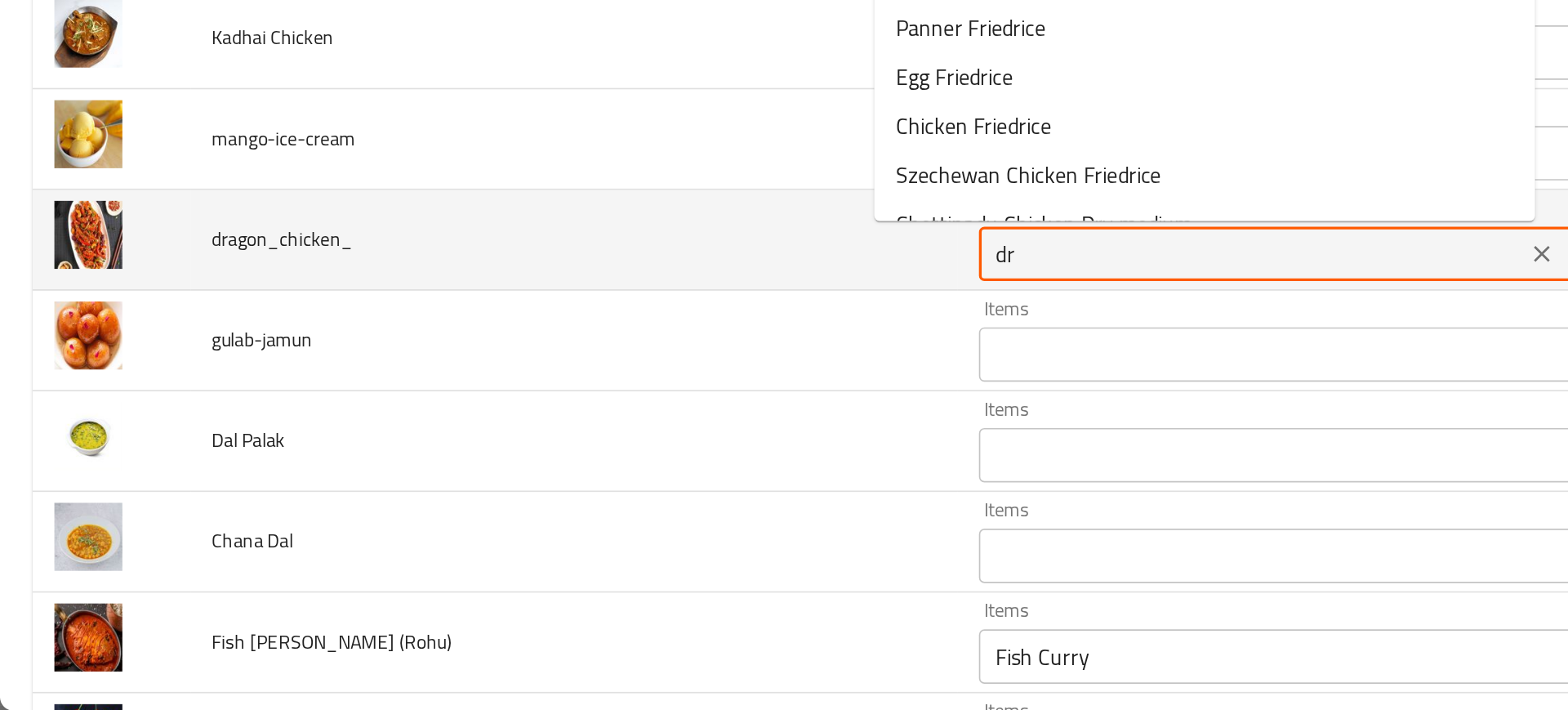
type input "dra"
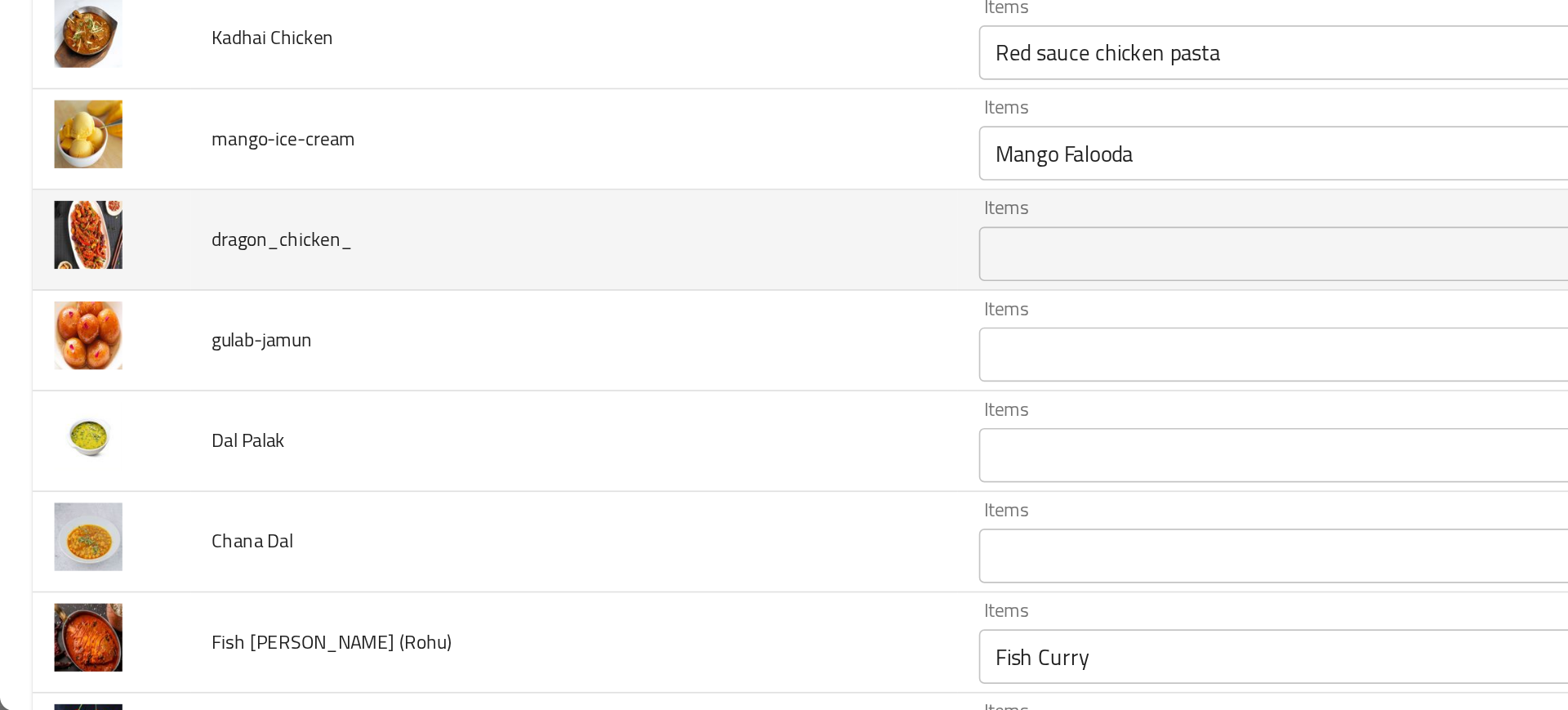
click at [383, 430] on td "dragon_chicken_" at bounding box center [346, 427] width 462 height 60
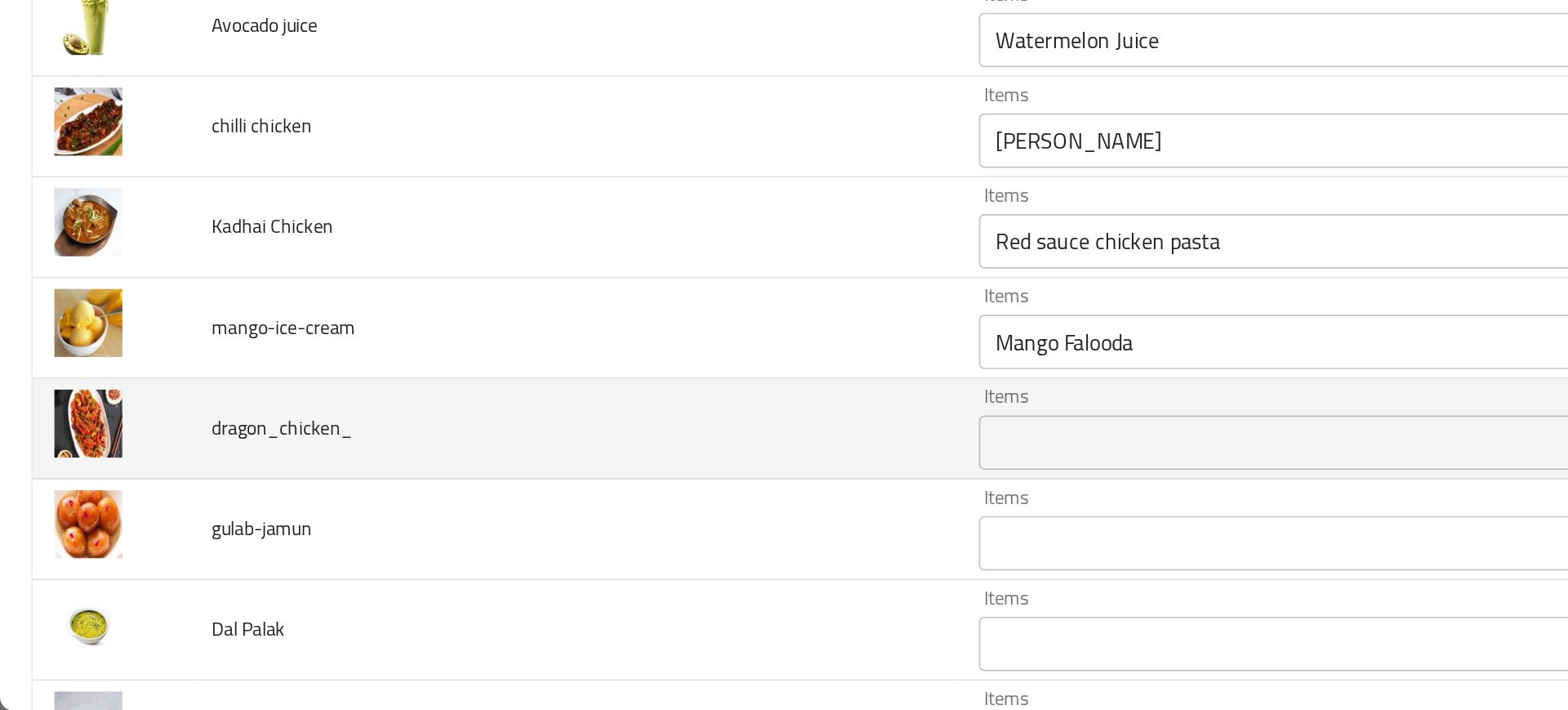
scroll to position [3609, 0]
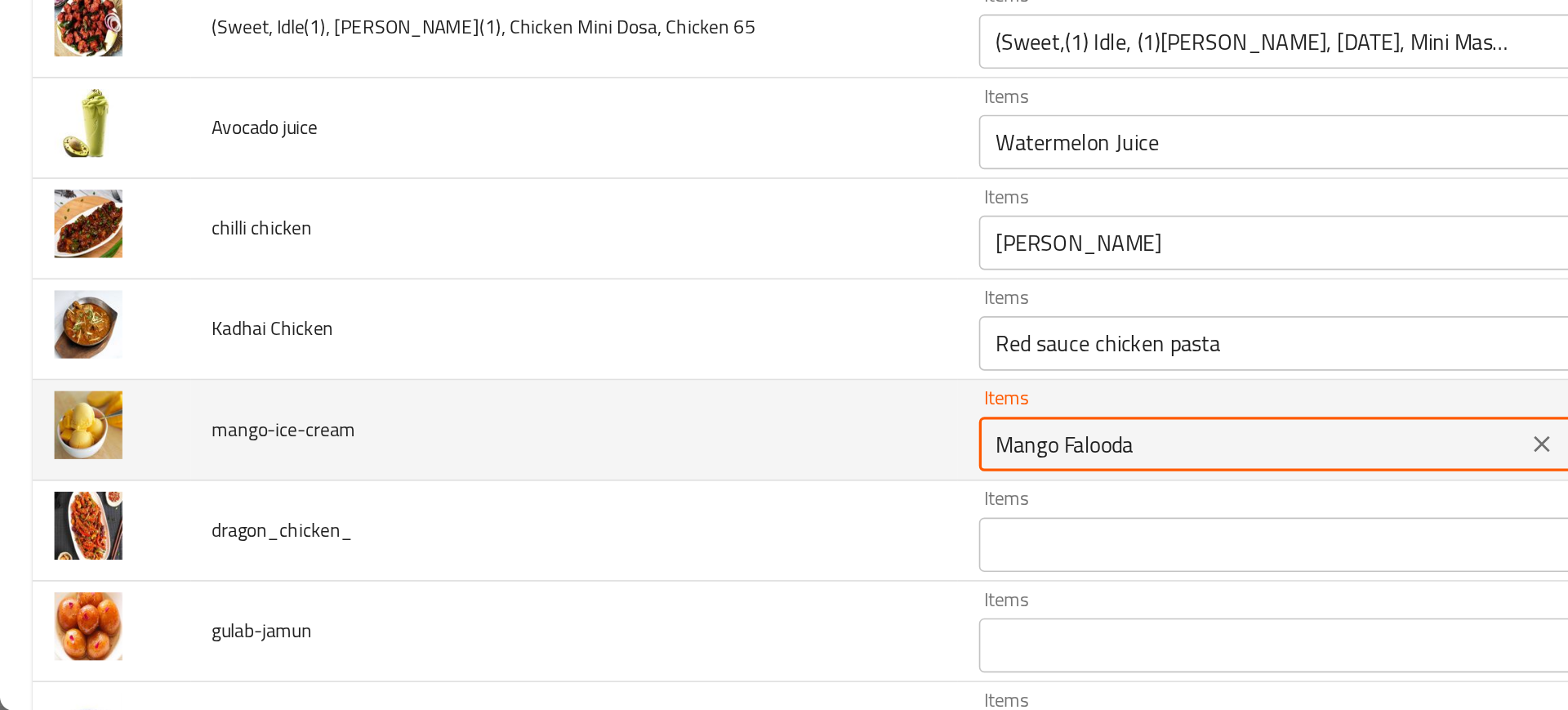
click at [593, 543] on input "Mango Falooda" at bounding box center [752, 550] width 319 height 23
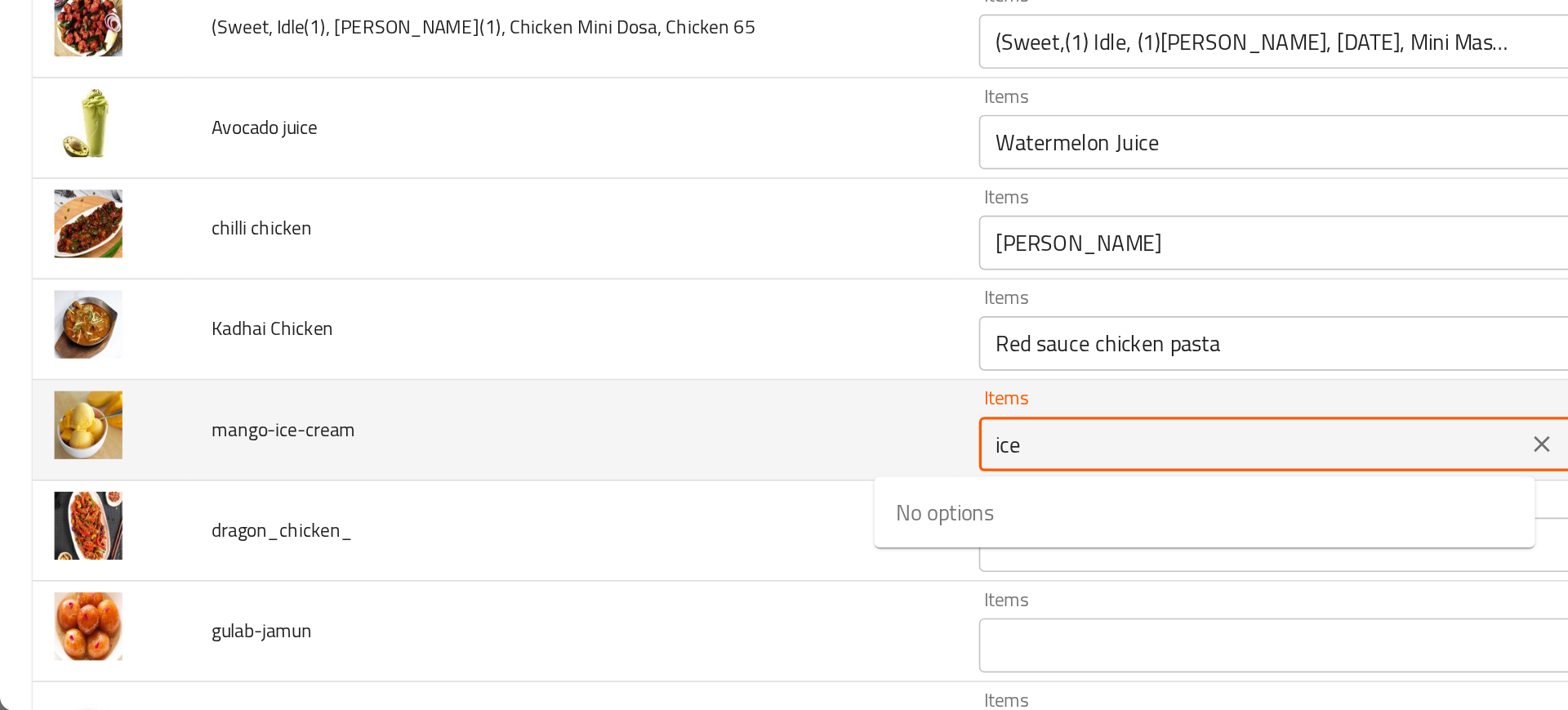
type input "ice c"
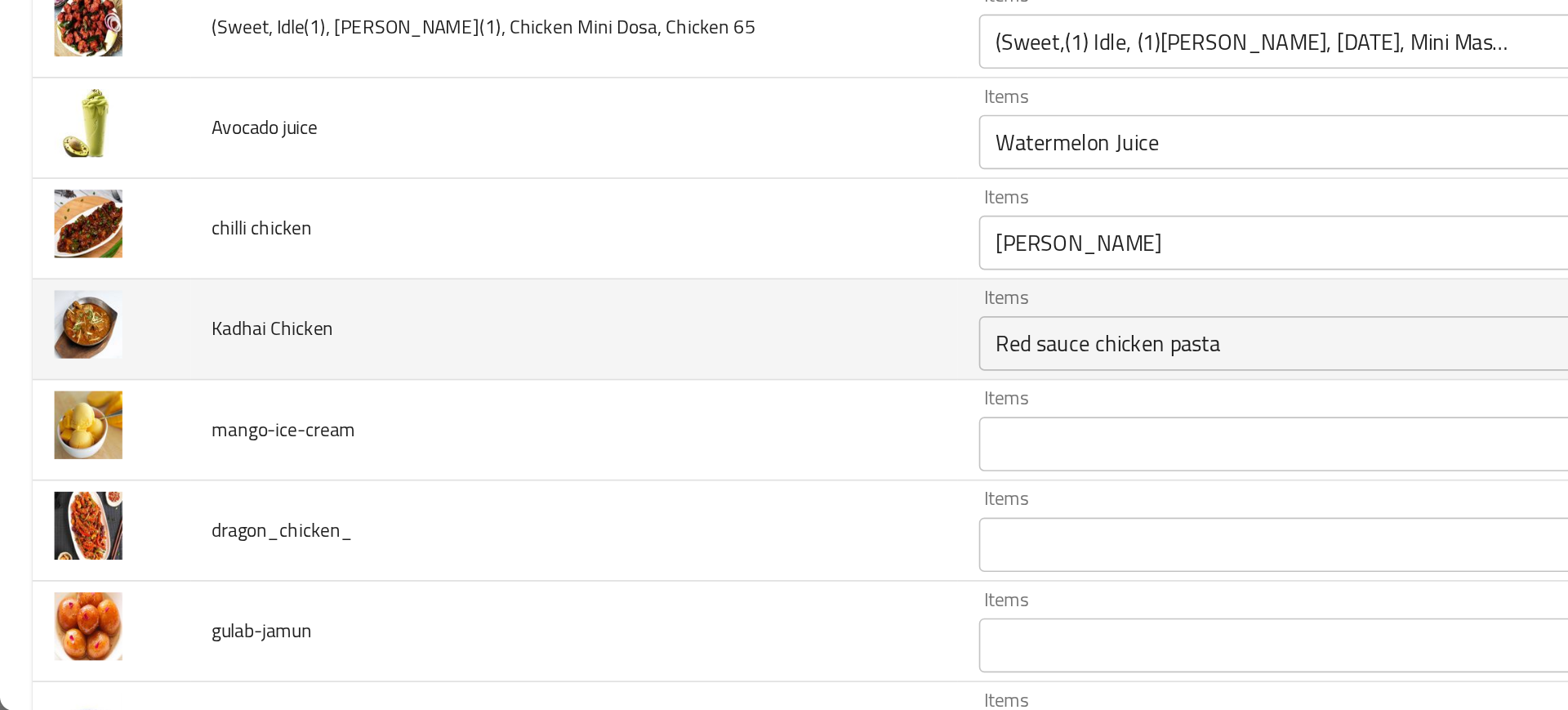
click at [464, 510] on td "Kadhai Chicken" at bounding box center [346, 481] width 462 height 60
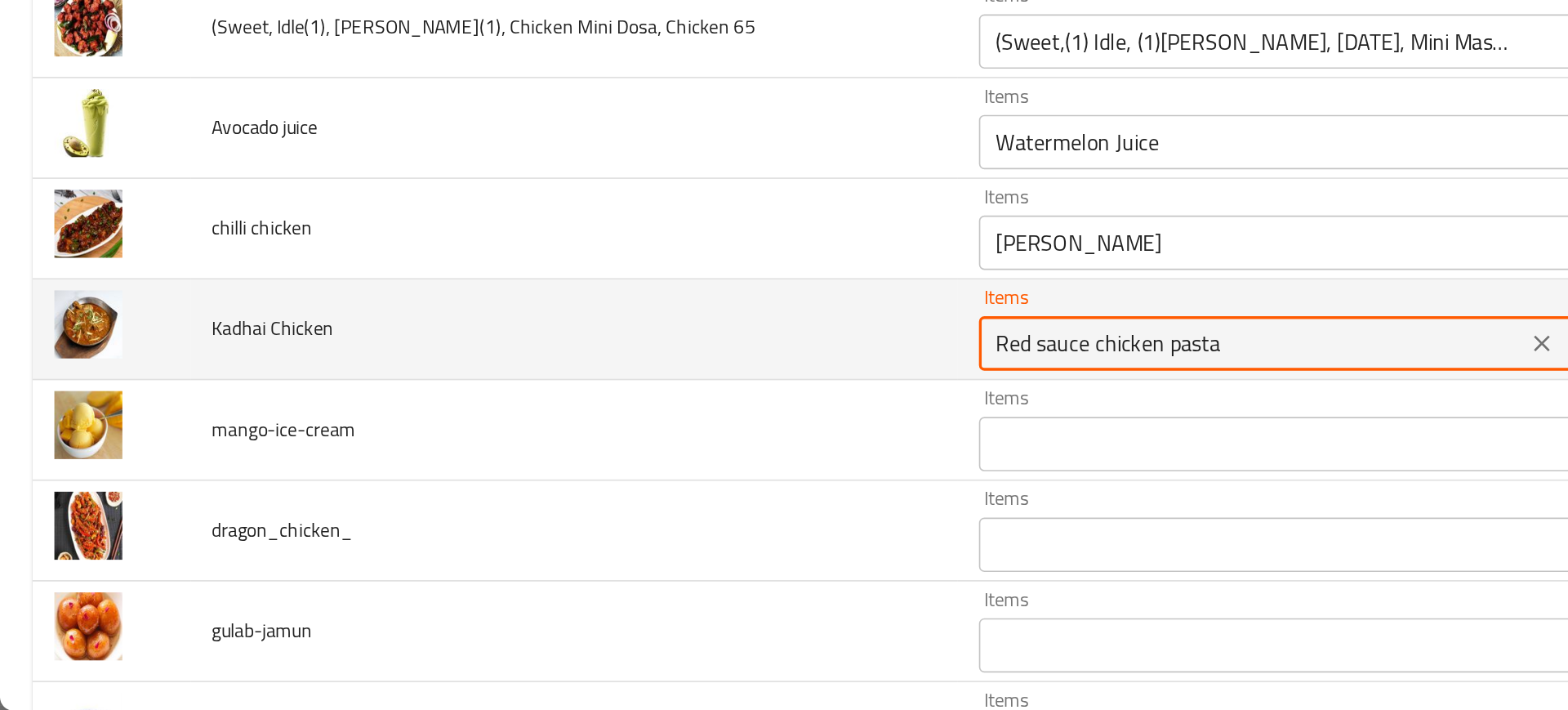
click at [617, 486] on Chicken "Red sauce chicken pasta" at bounding box center [752, 489] width 319 height 23
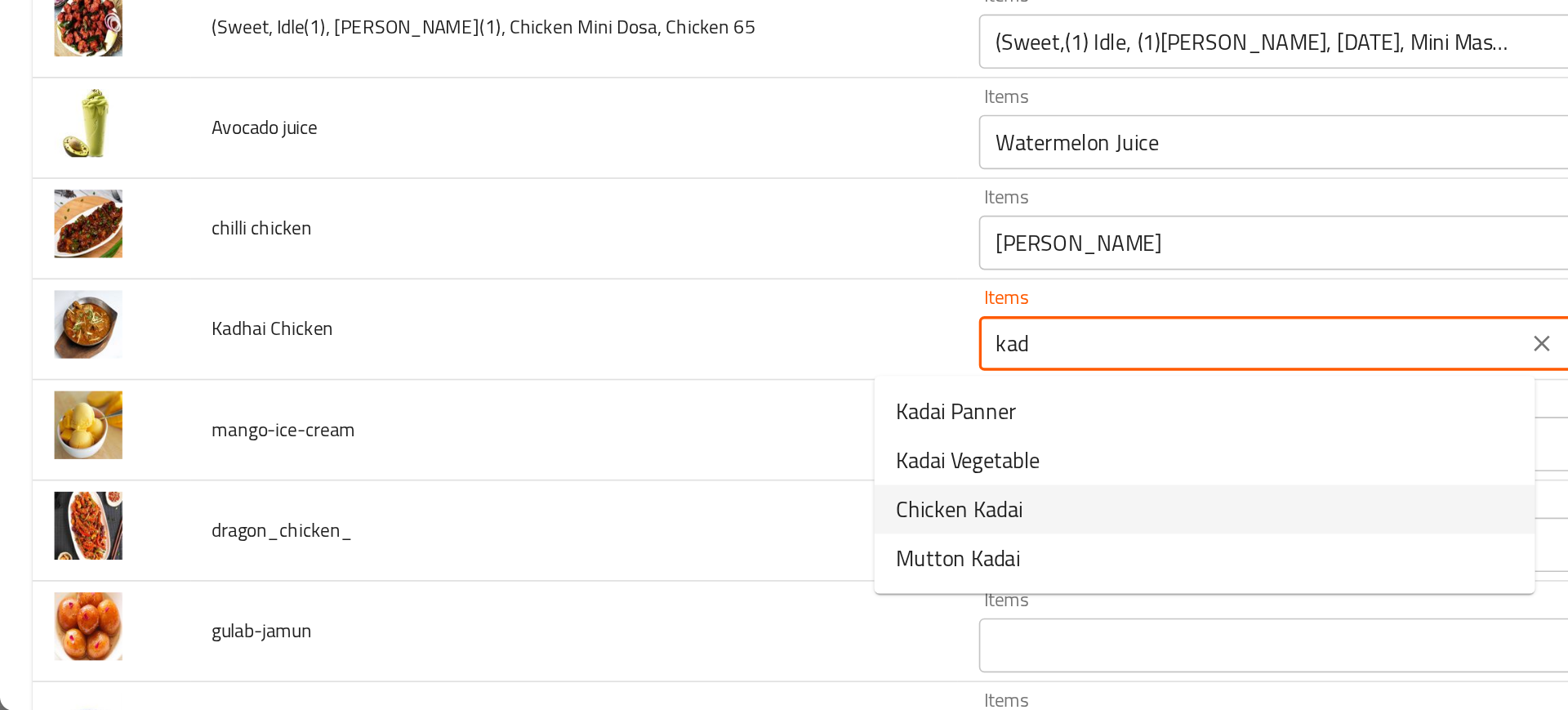
click at [576, 589] on span "Chicken Kadai" at bounding box center [577, 589] width 76 height 19
type Chicken "Chicken Kadai"
type Chicken-ar "دجاج كاداي"
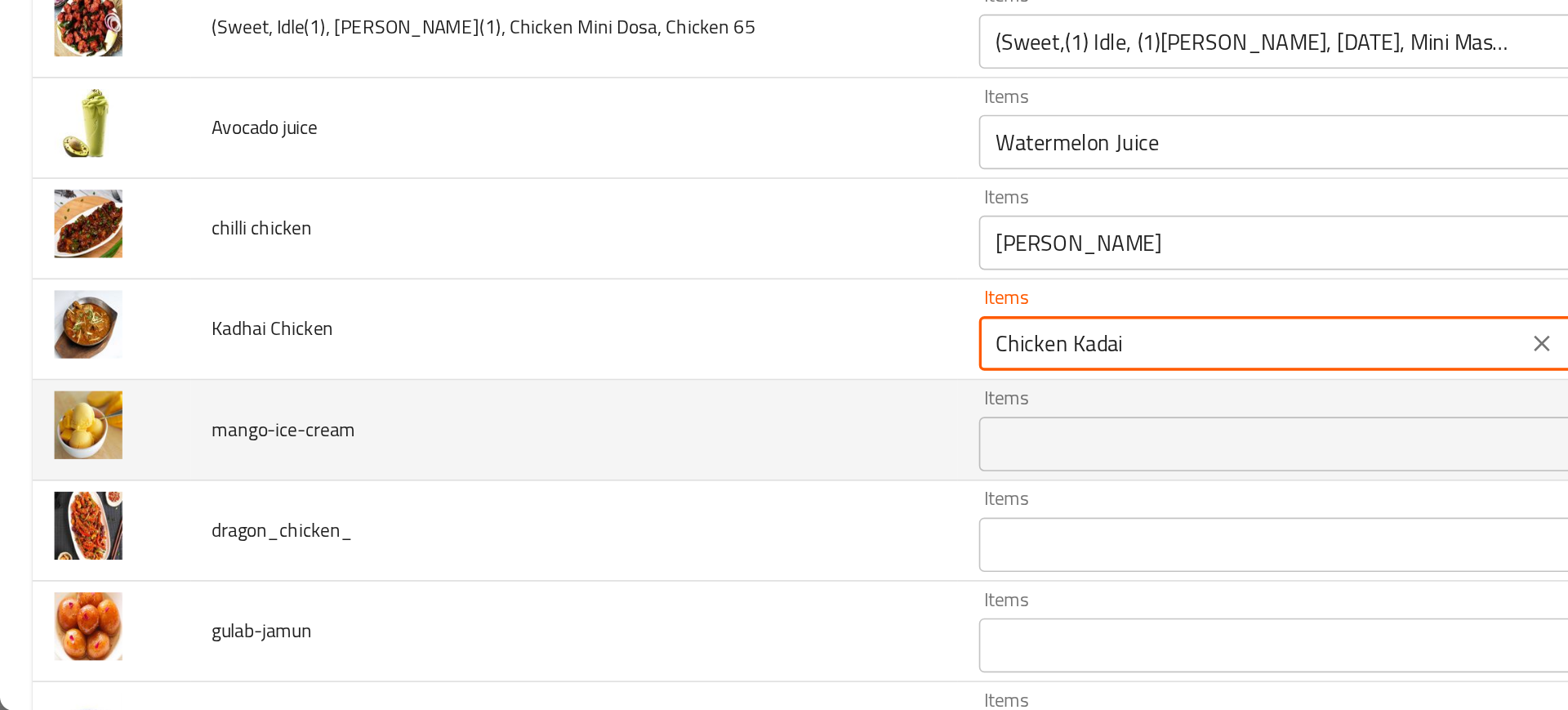
type Chicken "Chicken Kadai"
click at [478, 533] on td "mango-ice-cream" at bounding box center [346, 541] width 462 height 60
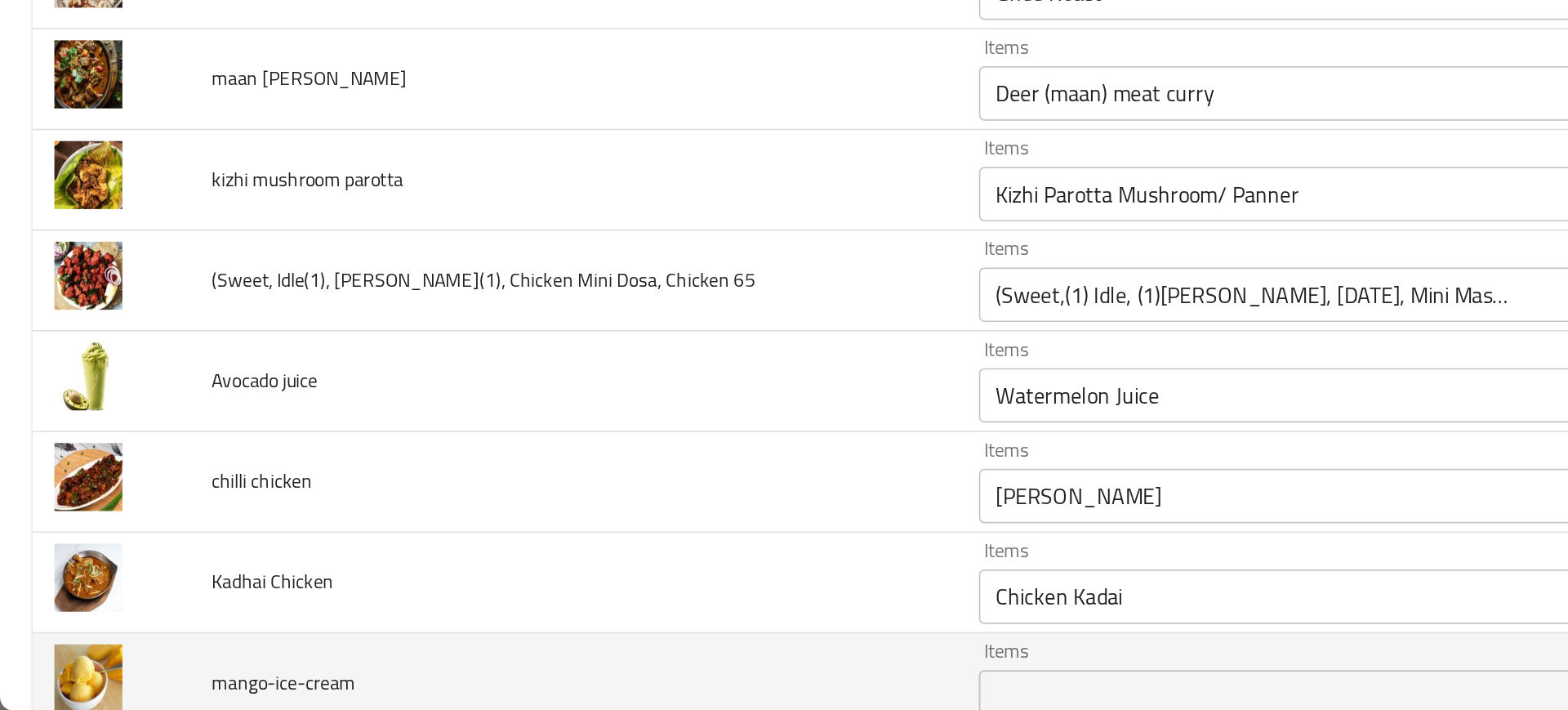
scroll to position [3454, 0]
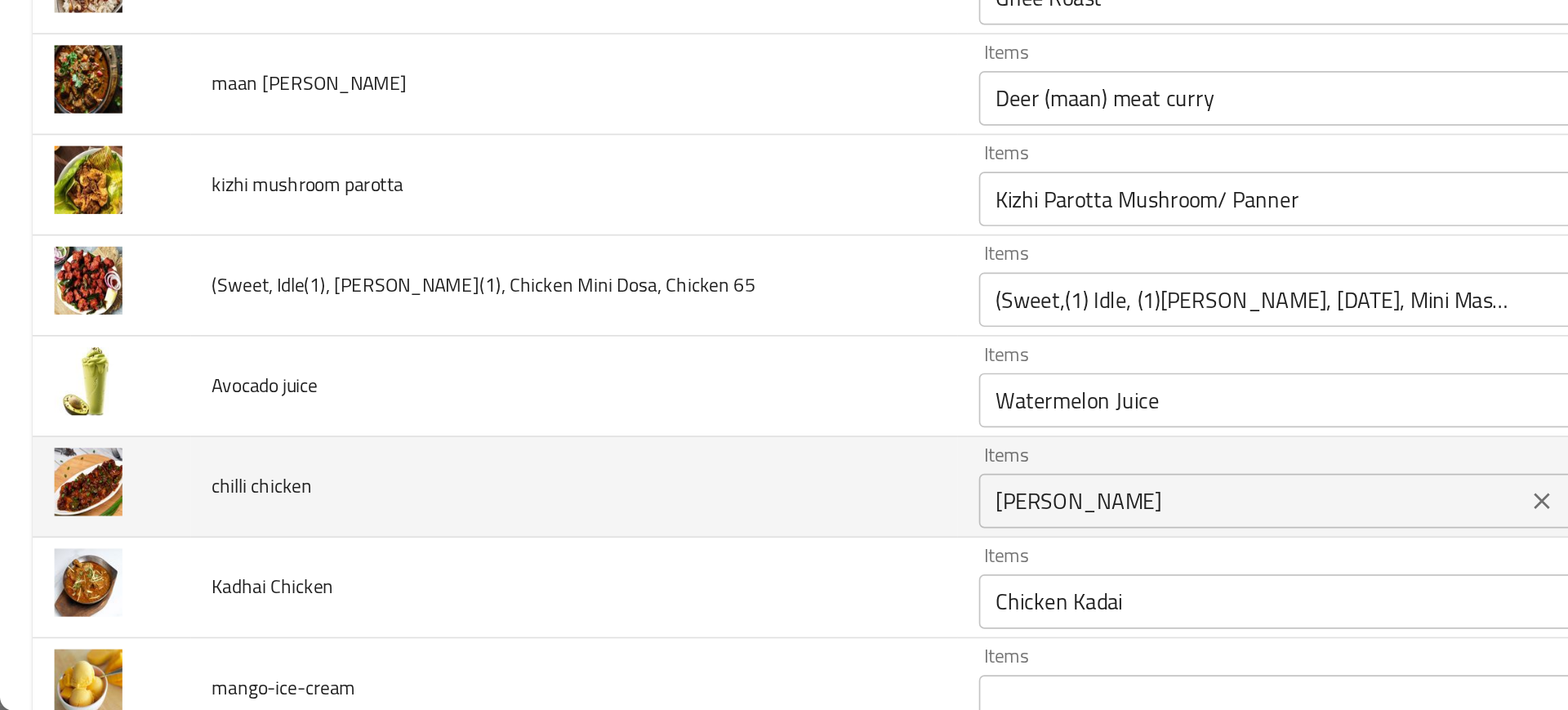
click at [602, 589] on chicken "[PERSON_NAME]" at bounding box center [752, 584] width 319 height 23
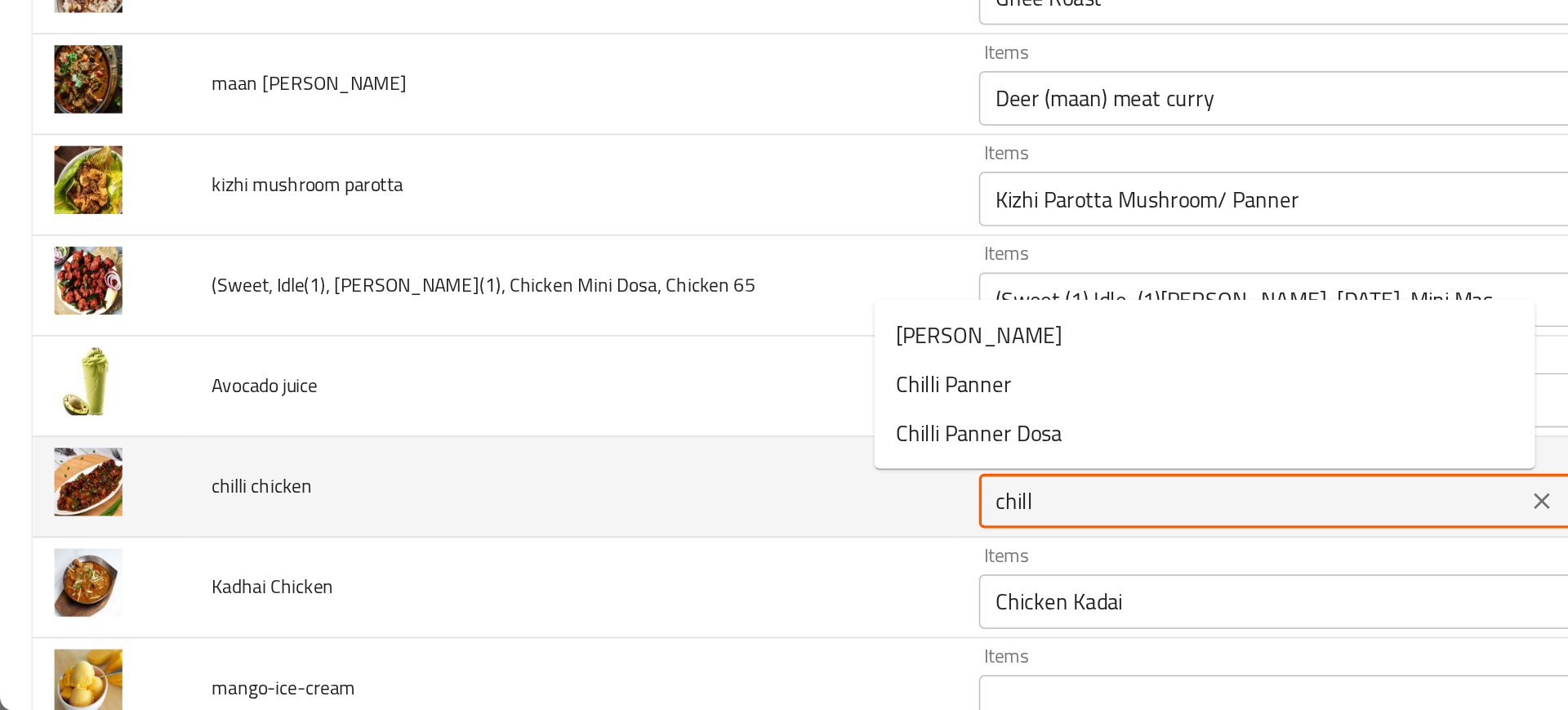
type chicken "chilli"
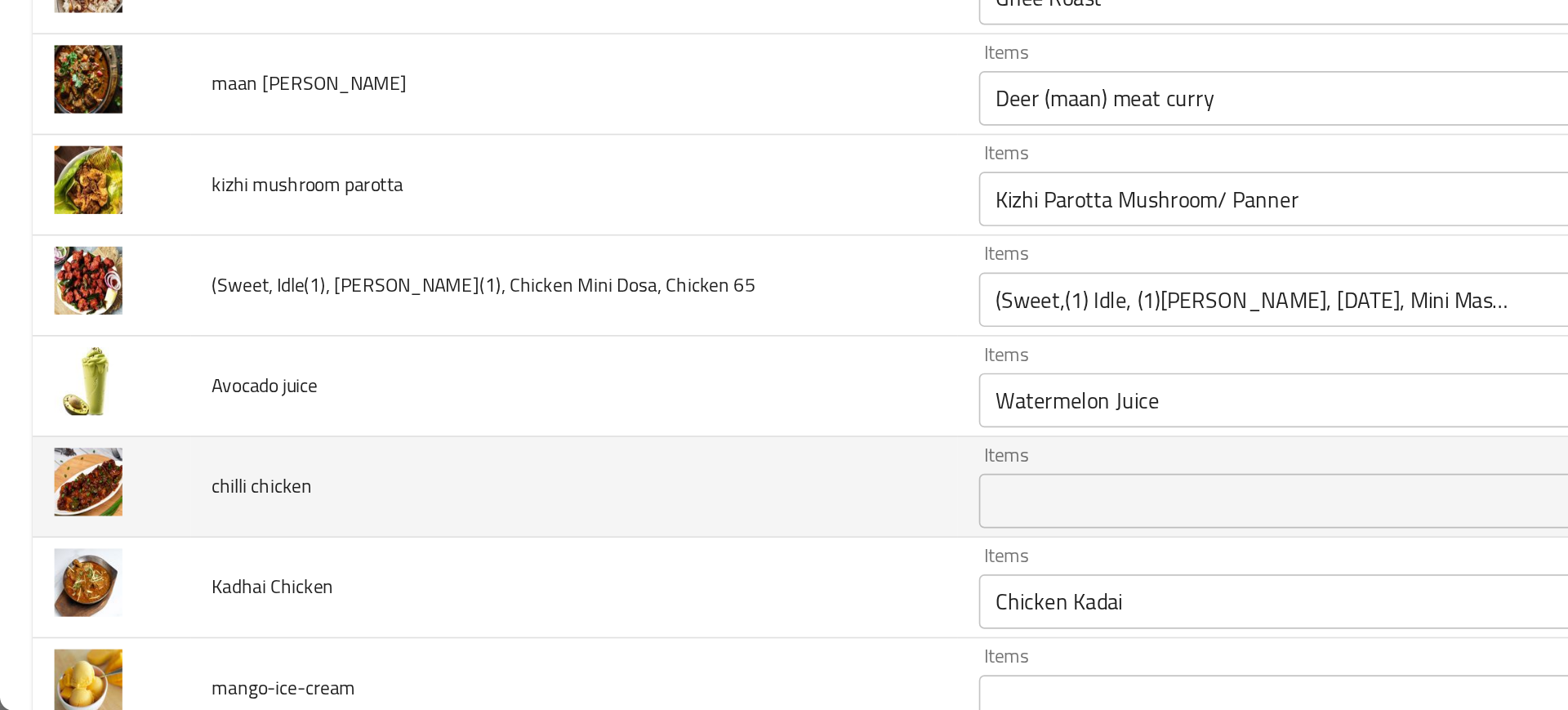
click at [468, 579] on td "chilli chicken" at bounding box center [346, 576] width 462 height 60
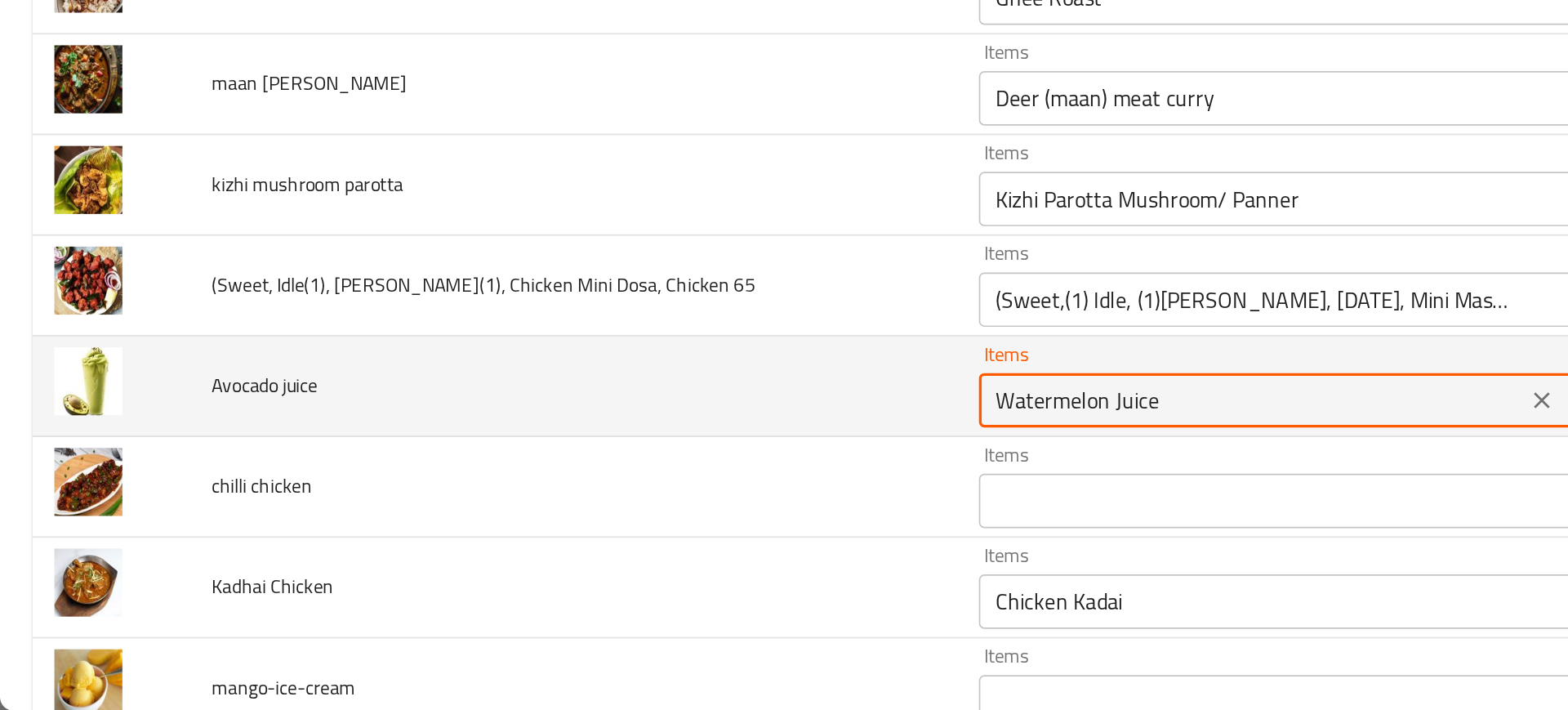
click at [593, 532] on juice "Watermelon Juice" at bounding box center [752, 523] width 319 height 23
type juice "avo"
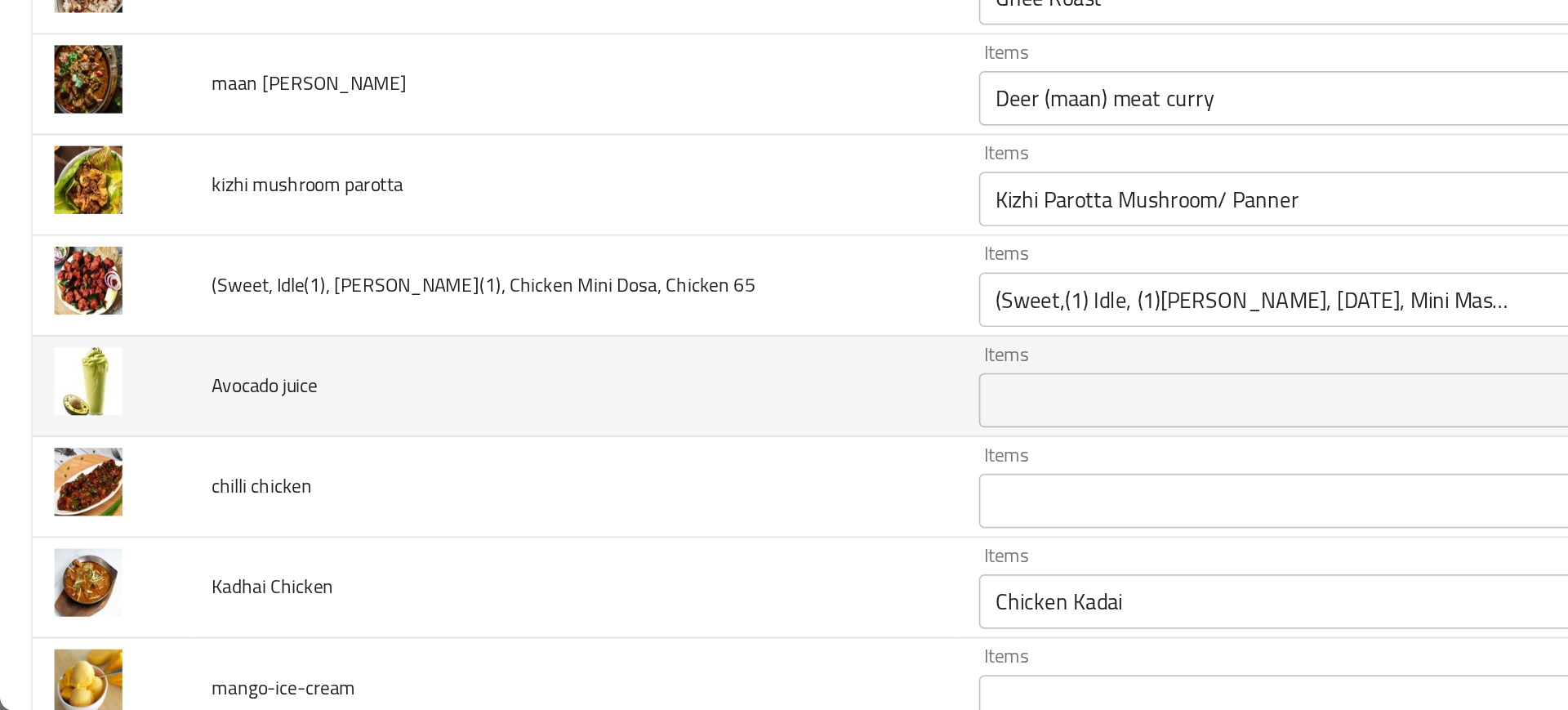
click at [459, 513] on td "Avocado juice" at bounding box center [346, 515] width 462 height 60
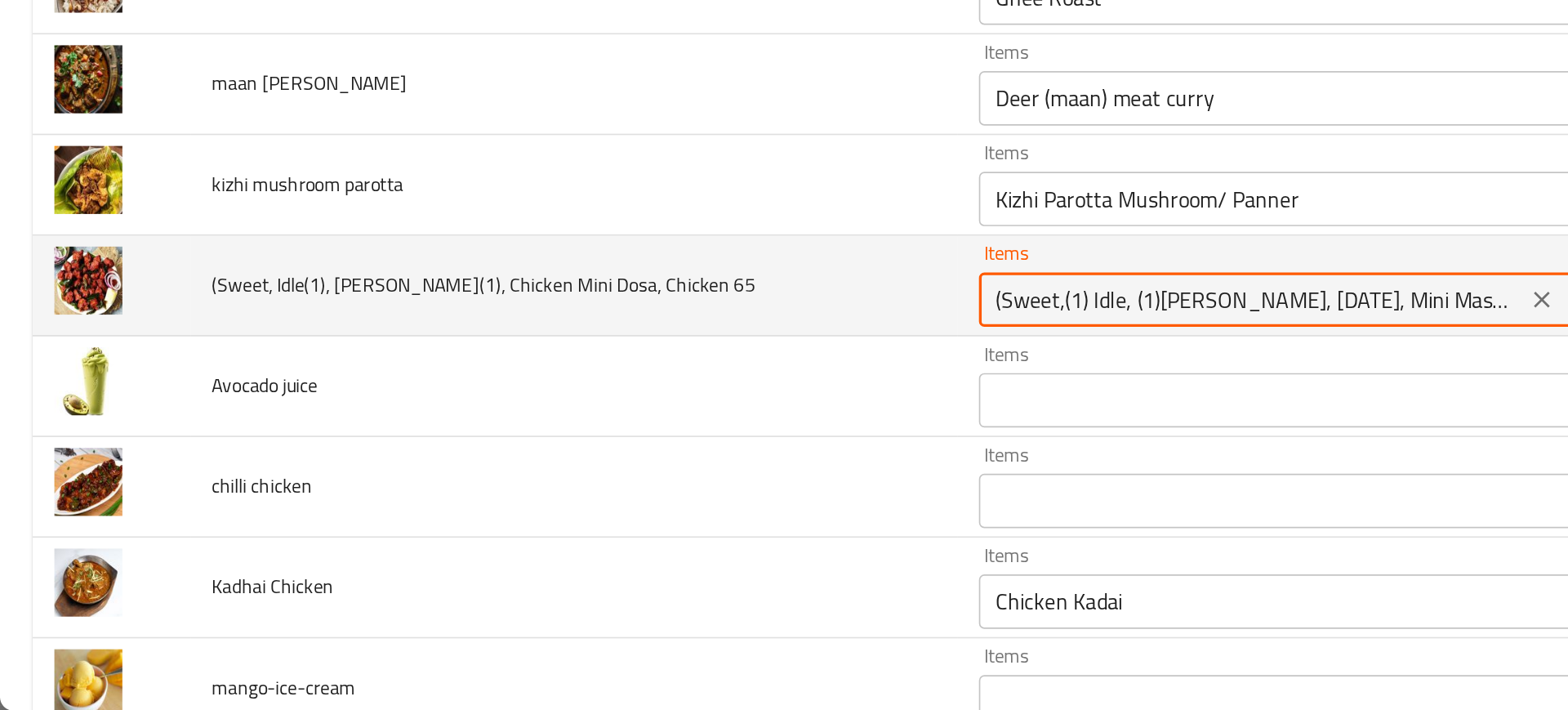
click at [593, 471] on 65 "(Sweet,(1) Idle, (1)[PERSON_NAME], [DATE], Mini Masala Tea or Coffee" at bounding box center [752, 463] width 319 height 23
type 65 "w"
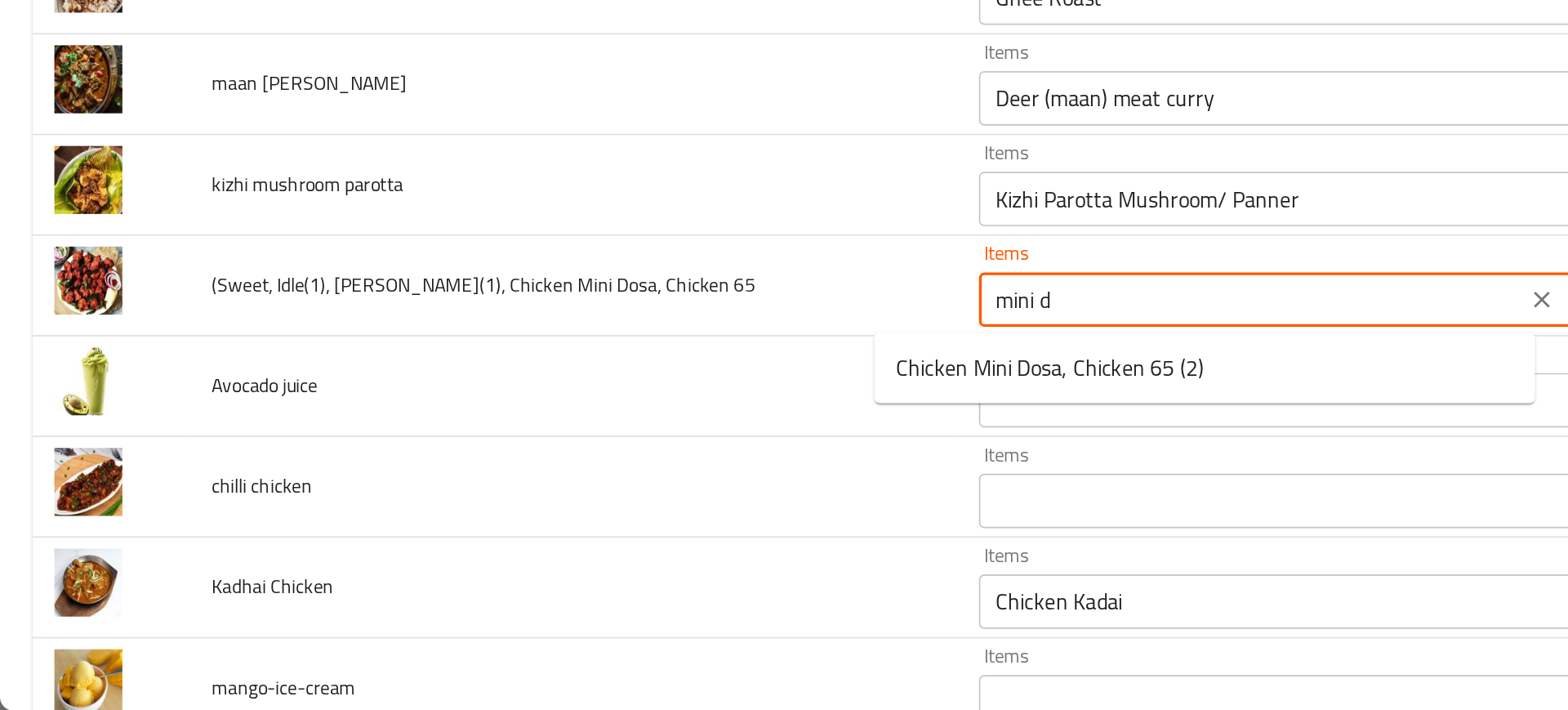
type 65 "mini do"
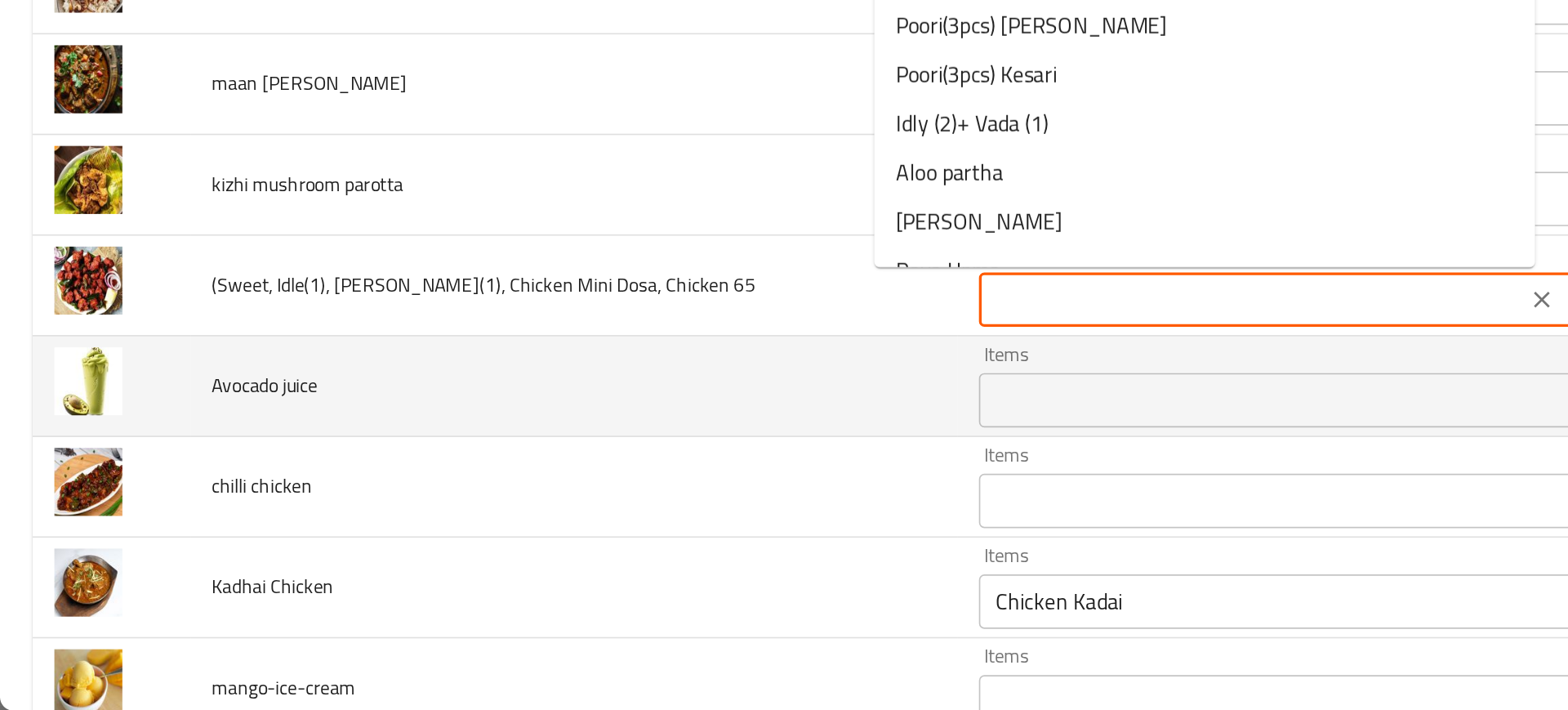
type 65 "(Sweet,(1) Idle, (1)[PERSON_NAME], [DATE], Mini Masala Tea or Coffee"
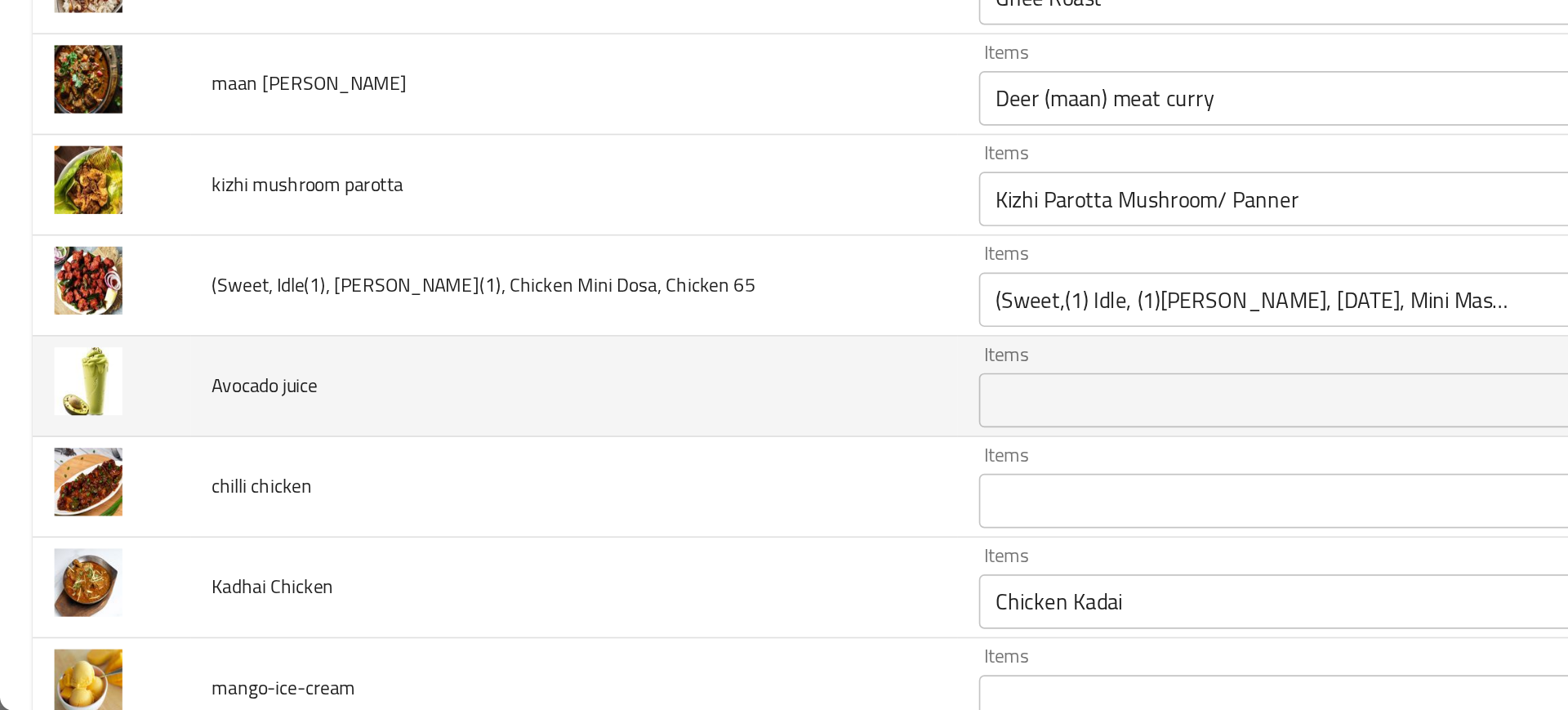
click at [421, 517] on td "Avocado juice" at bounding box center [346, 515] width 462 height 60
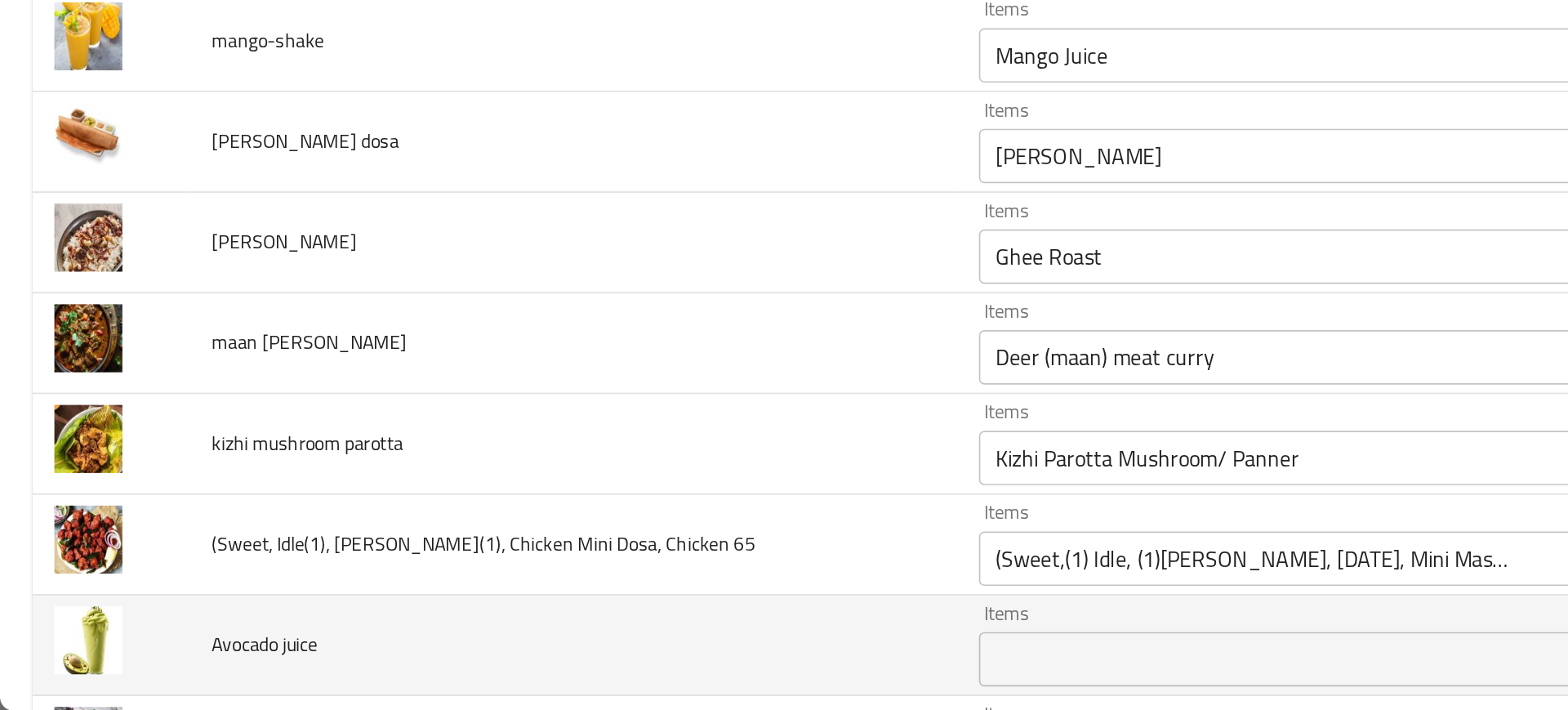
scroll to position [3298, 0]
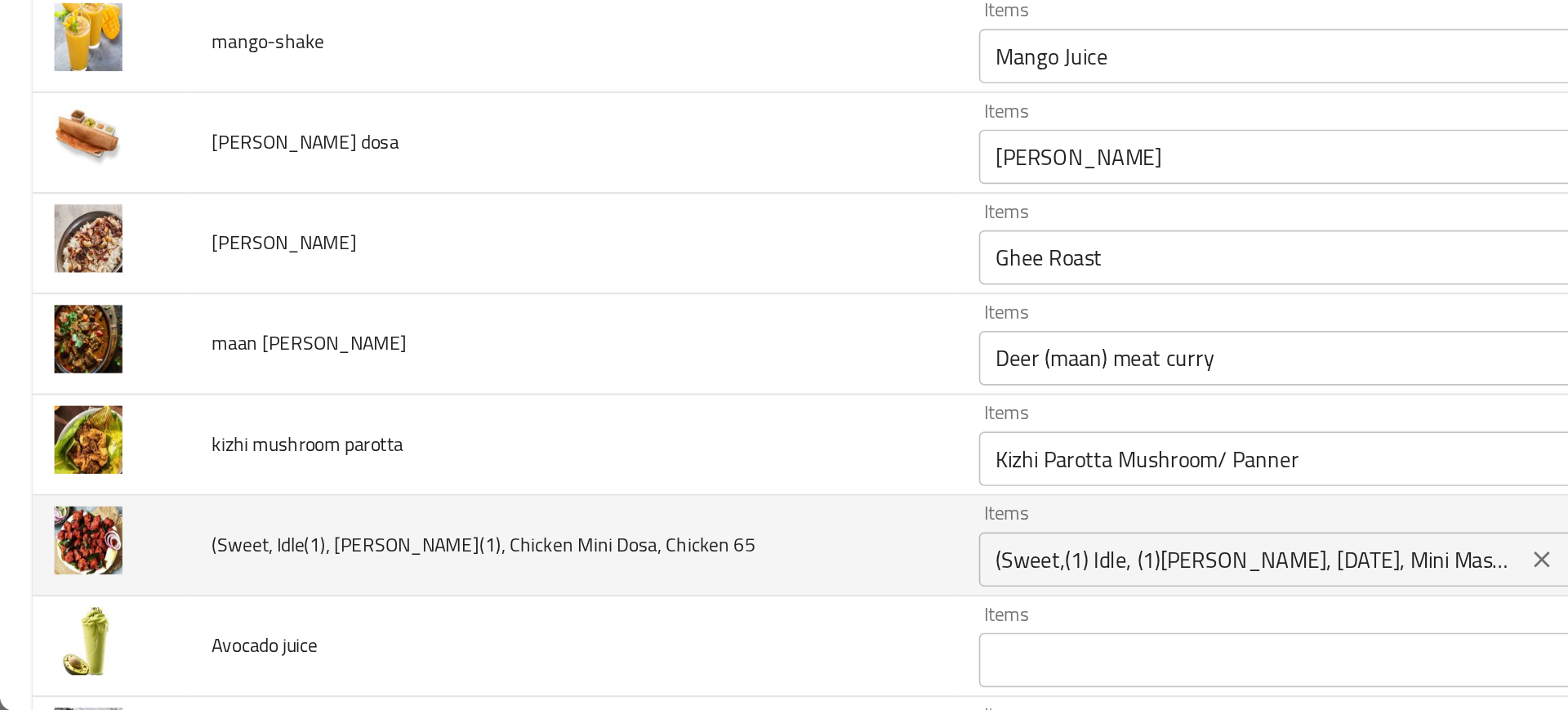
click at [623, 603] on div "(Sweet,(1) Idle, (1)[PERSON_NAME], [DATE], Mini Masala Tea or Coffee Items" at bounding box center [777, 618] width 377 height 32
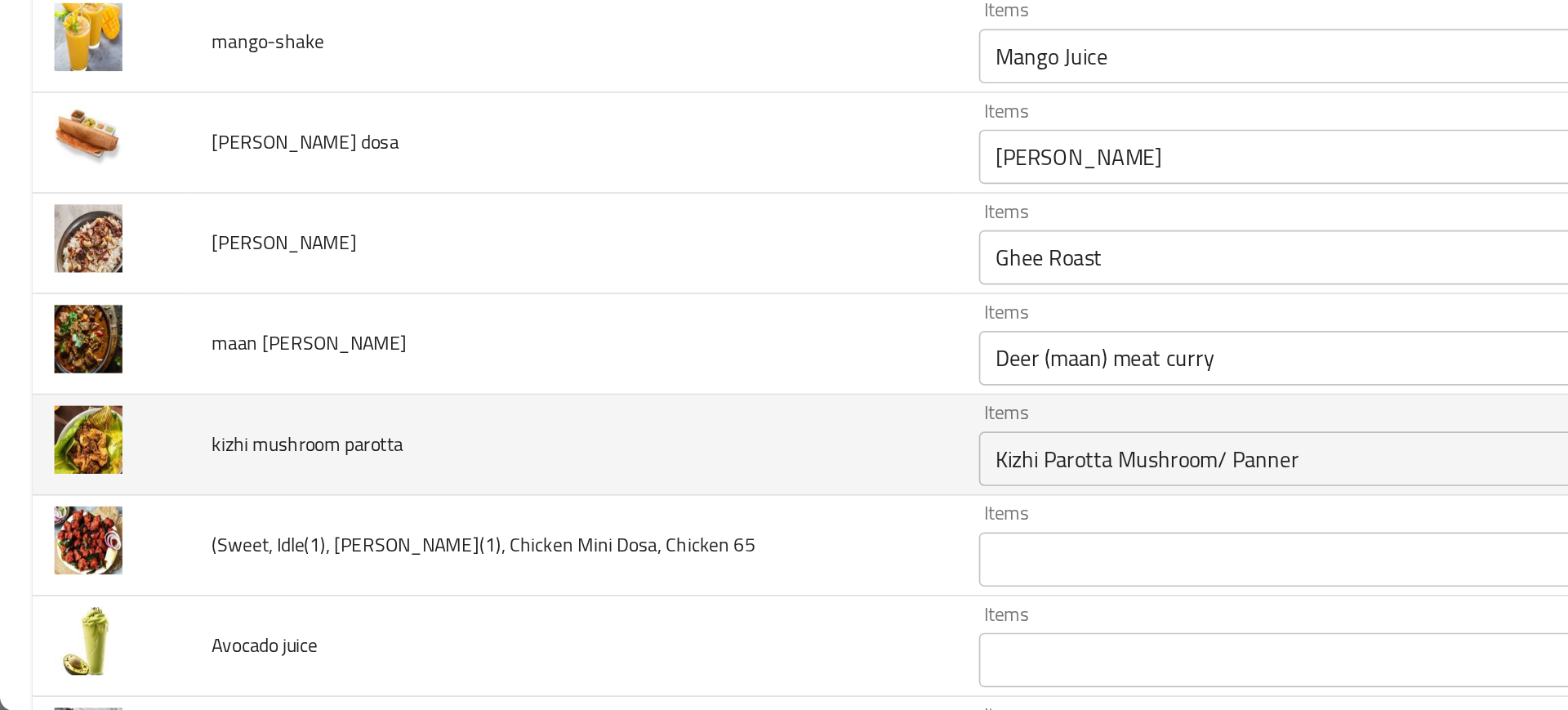
type 65 "(Sweet,(1) Idle, (1)[PERSON_NAME], [DATE], Mini Masala Tea or Coffee"
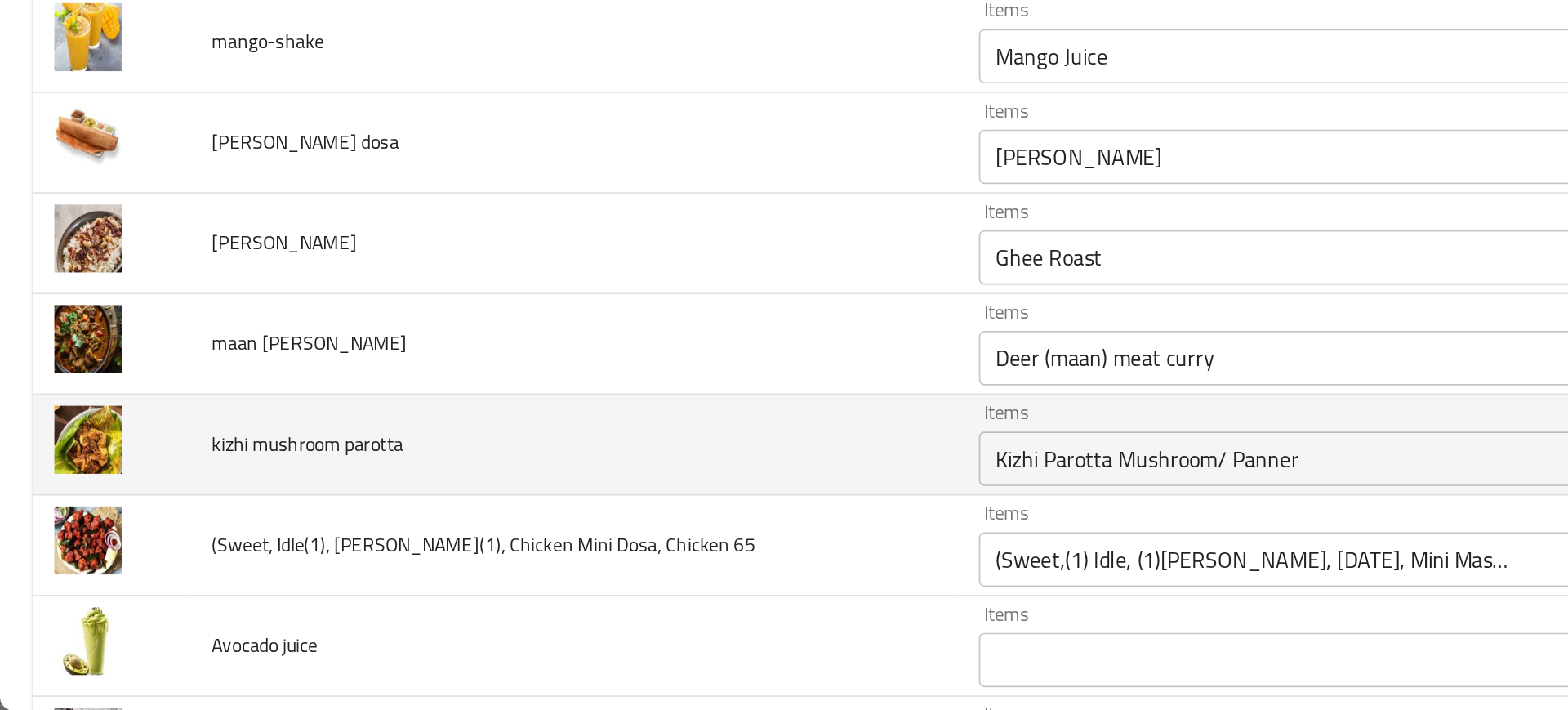
click at [479, 574] on td "kizhi mushroom parotta" at bounding box center [346, 550] width 462 height 60
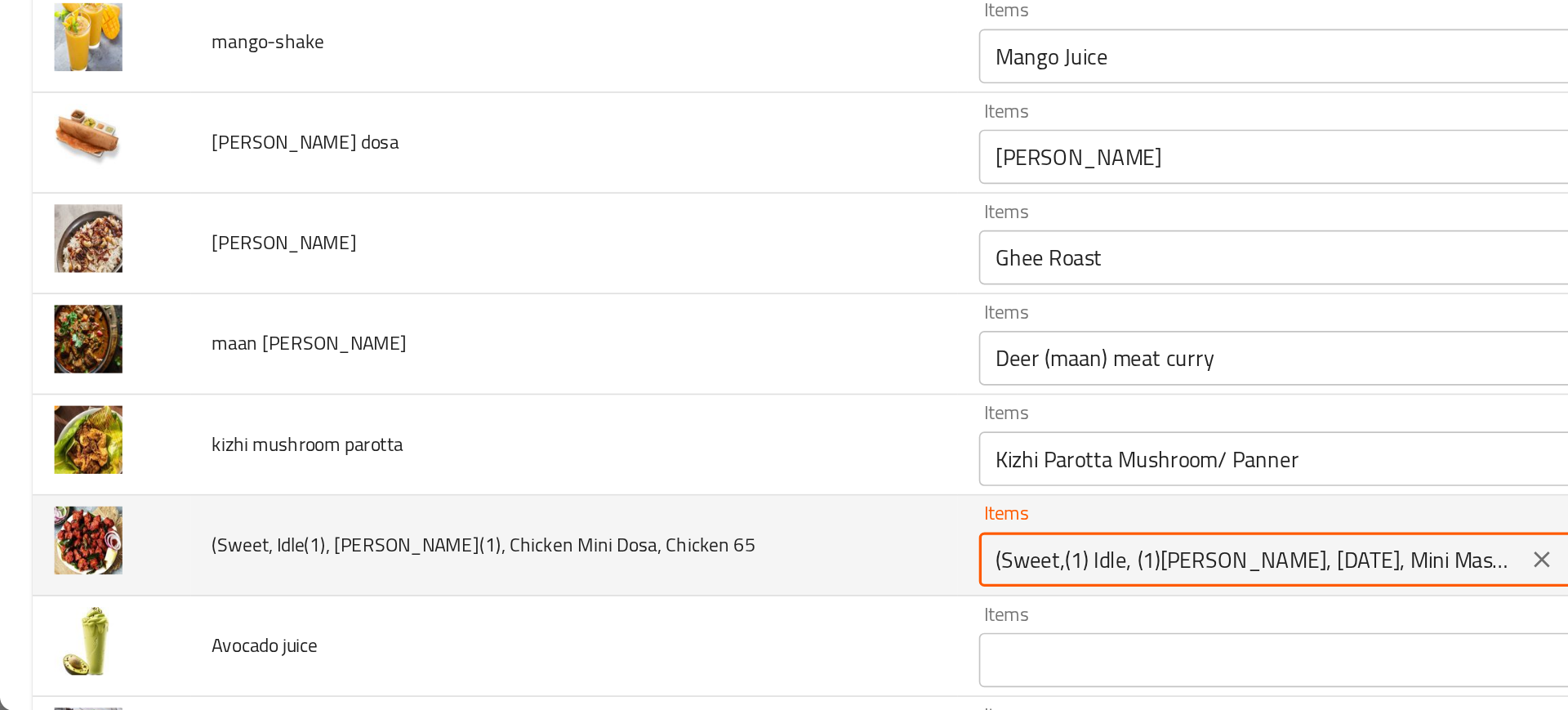
click at [593, 609] on 65 "(Sweet,(1) Idle, (1)[PERSON_NAME], [DATE], Mini Masala Tea or Coffee" at bounding box center [752, 619] width 319 height 23
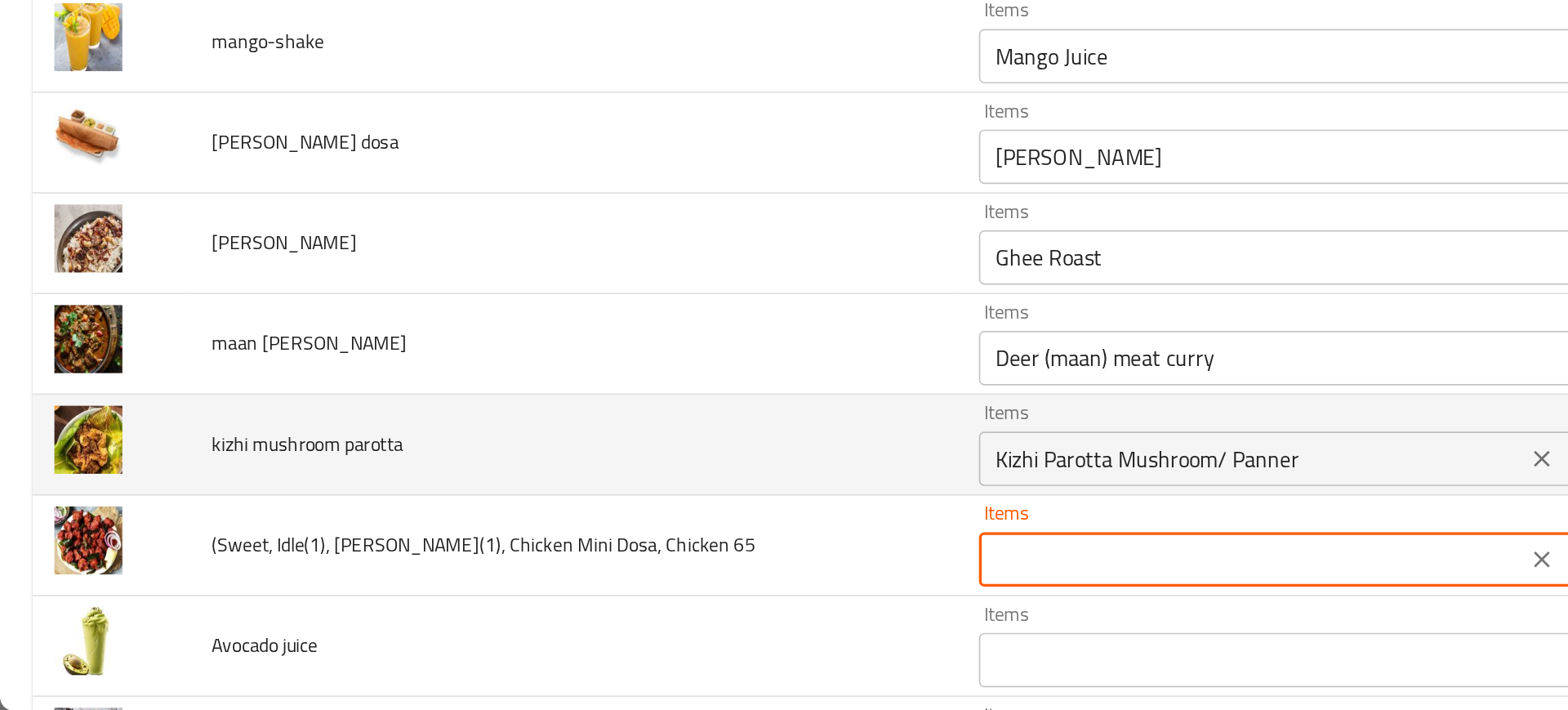
type 65 "(Sweet,(1) Idle, (1)[PERSON_NAME], [DATE], Mini Masala Tea or Coffee"
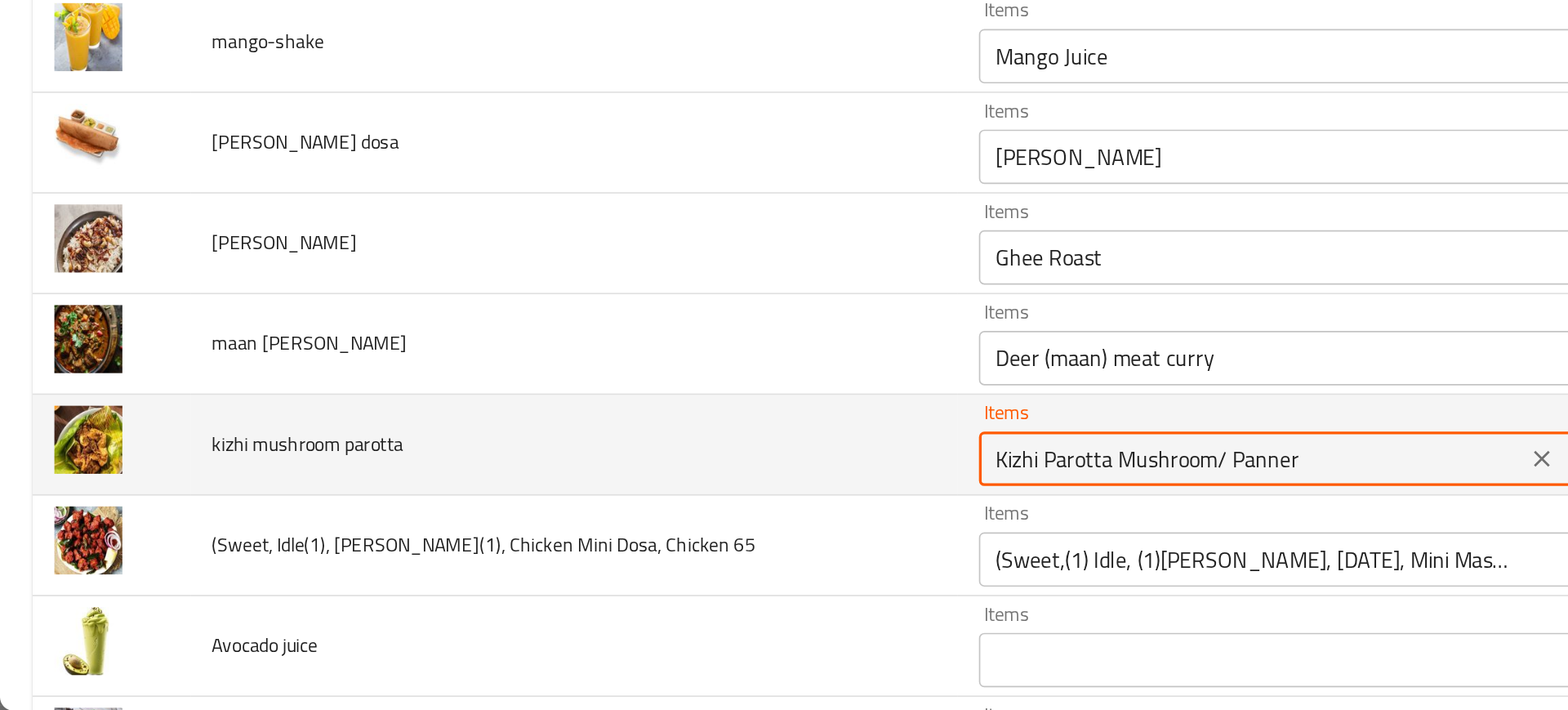
click at [593, 552] on parotta "Kizhi Parotta Mushroom/ Panner" at bounding box center [752, 558] width 319 height 23
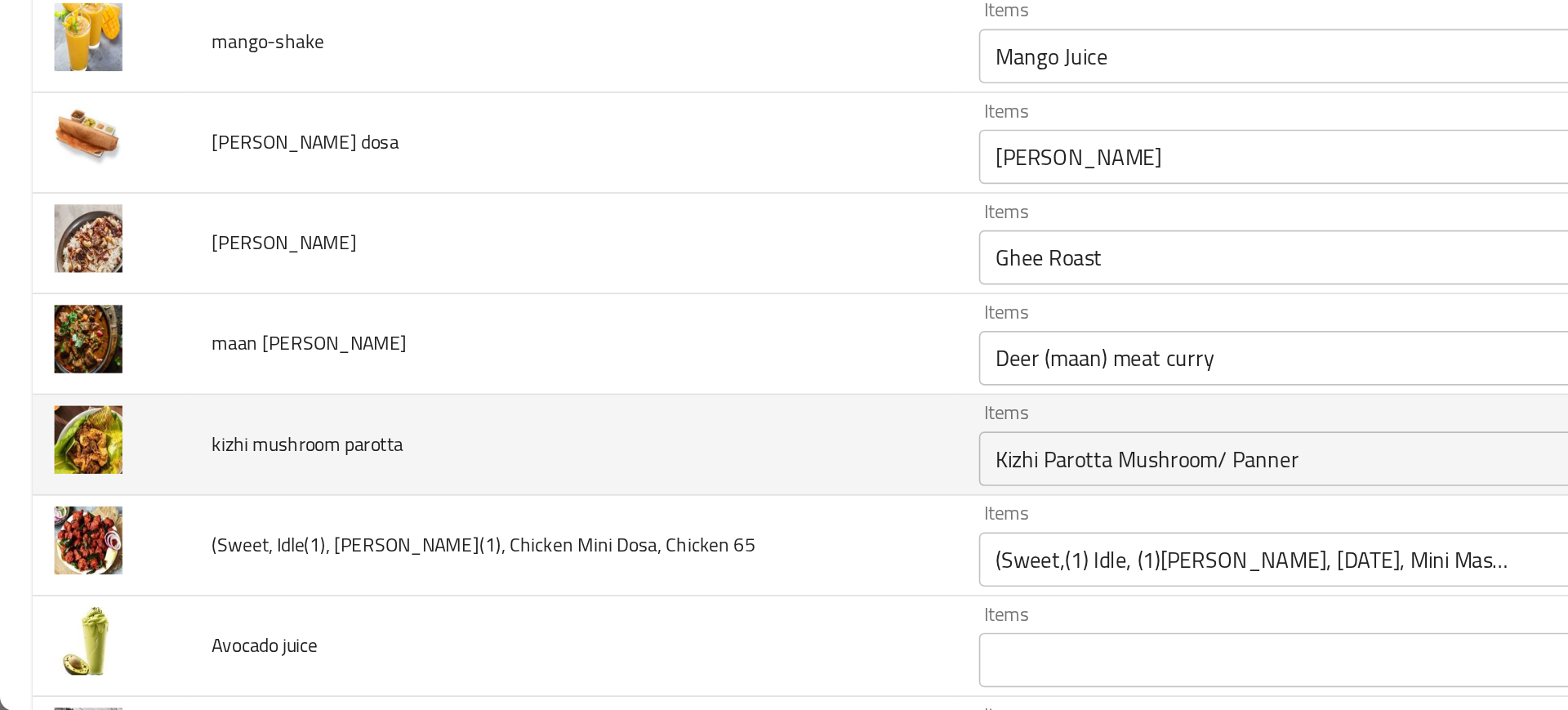
click at [469, 554] on td "kizhi mushroom parotta" at bounding box center [346, 550] width 462 height 60
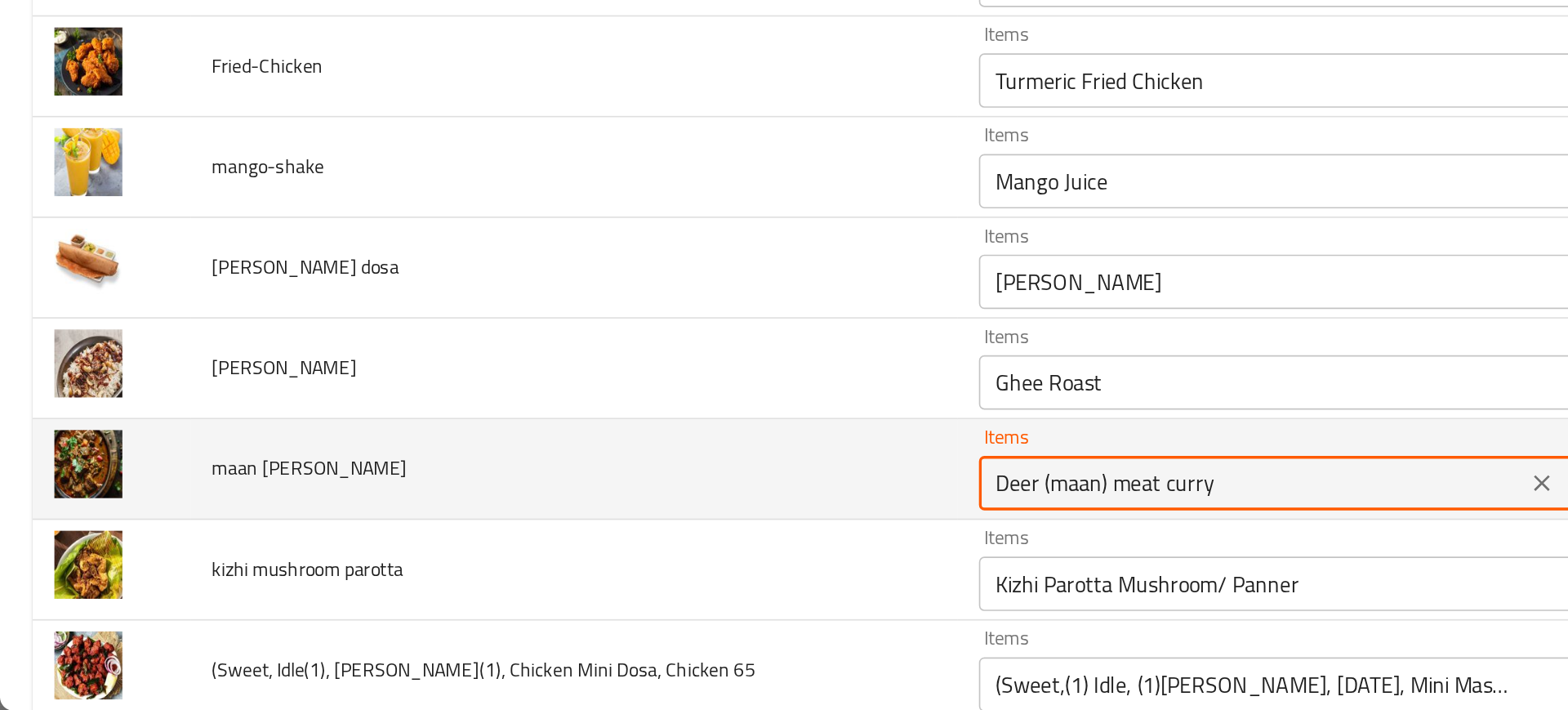
click at [593, 577] on curry "Deer (maan) meat curry" at bounding box center [752, 573] width 319 height 23
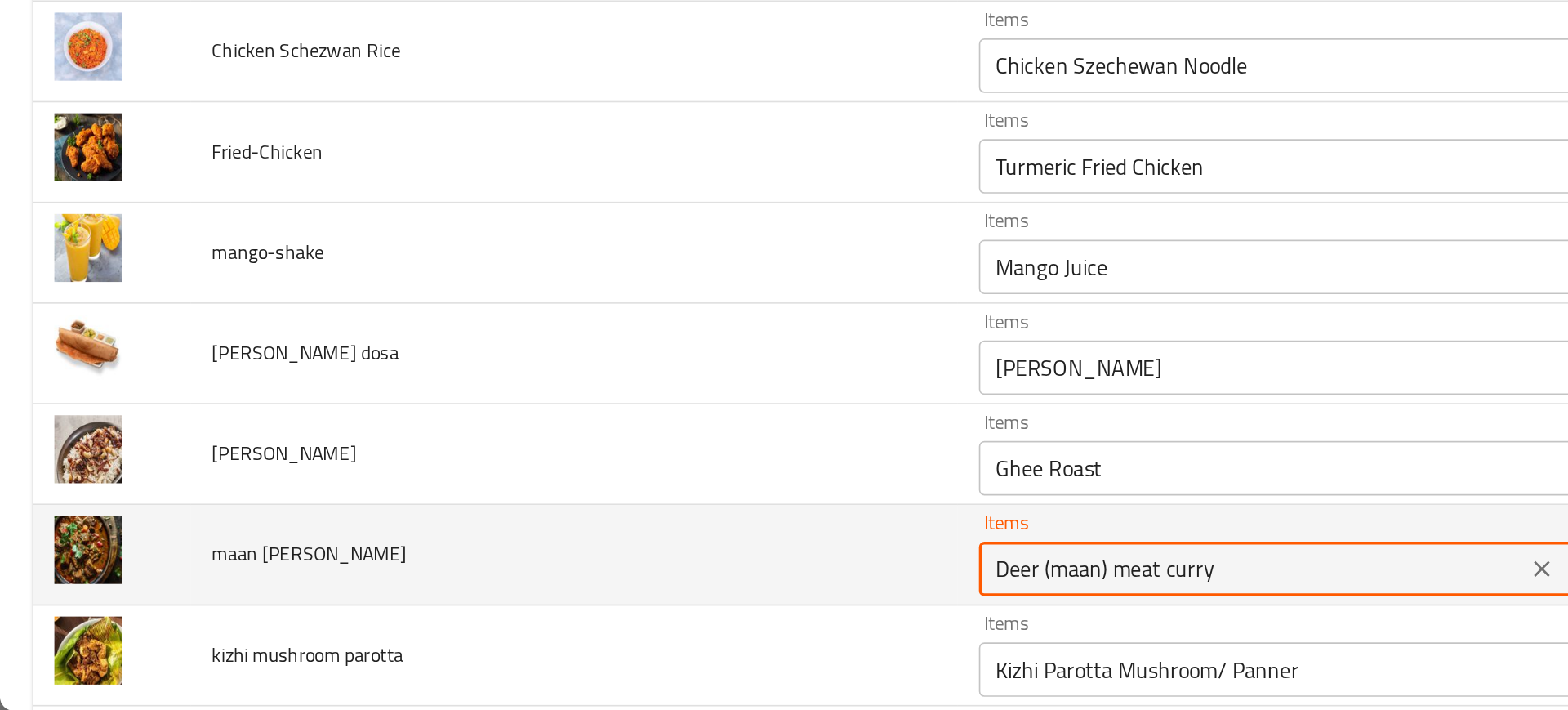
scroll to position [3169, 0]
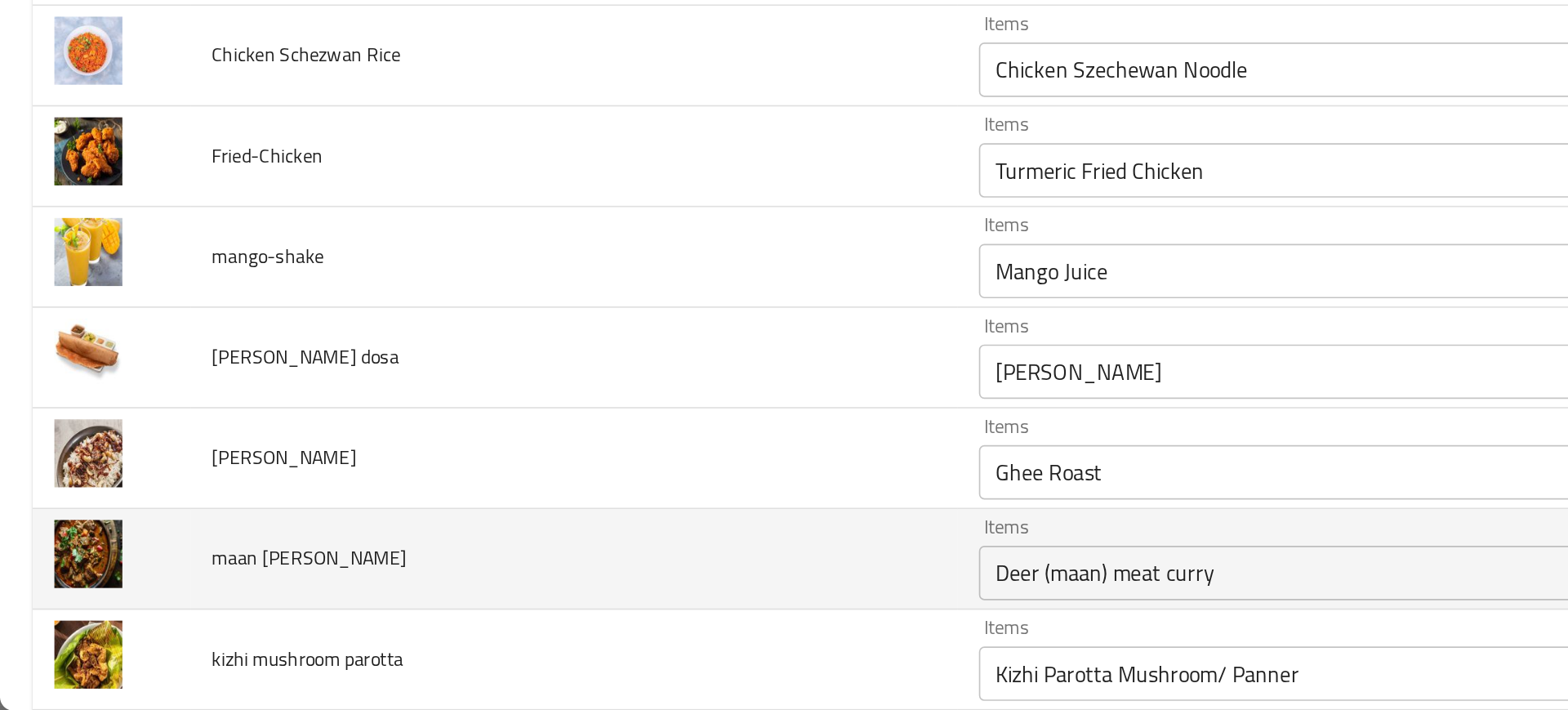
click at [466, 580] on td "[PERSON_NAME]" at bounding box center [346, 558] width 462 height 60
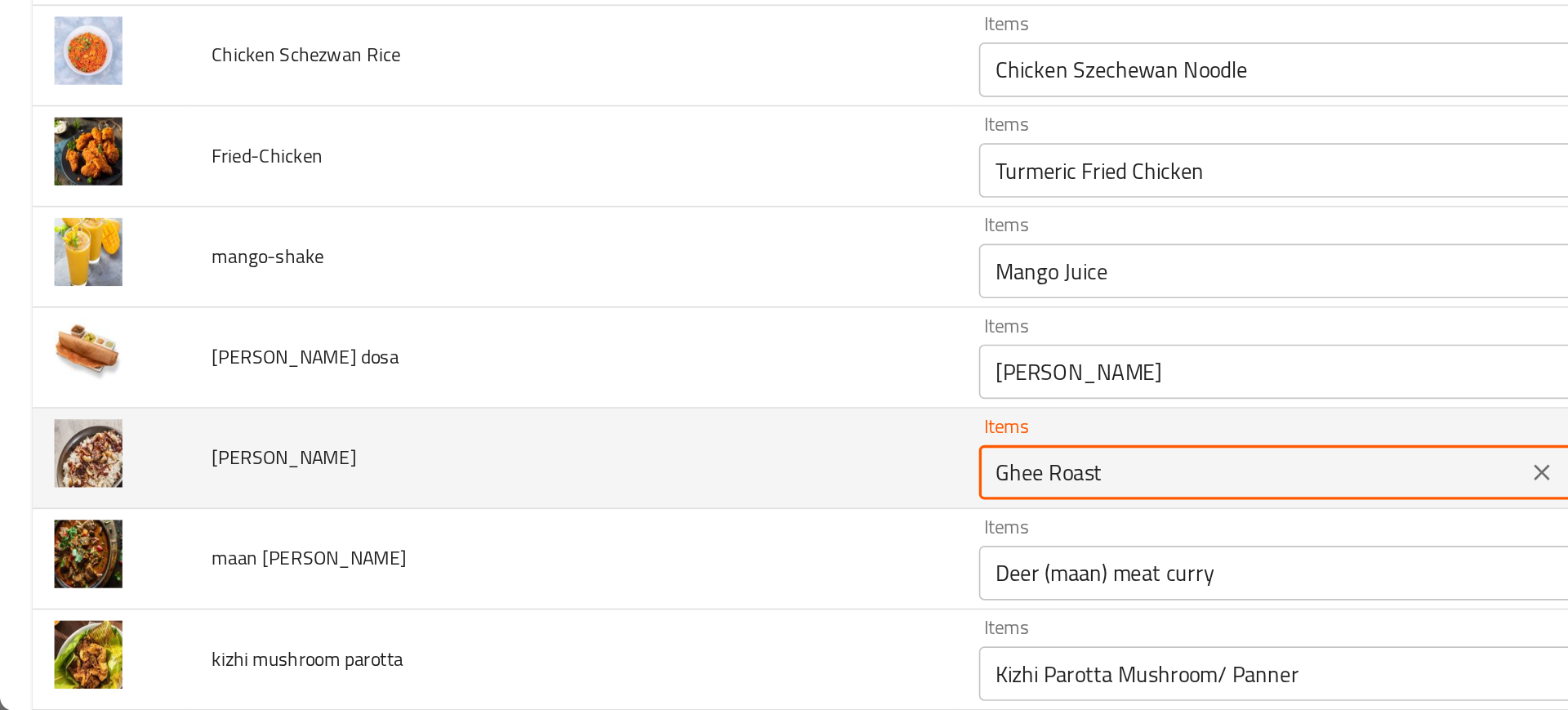
click at [593, 560] on input "Ghee Roast" at bounding box center [752, 567] width 319 height 23
click at [593, 564] on input "Ghee Roast" at bounding box center [752, 567] width 319 height 23
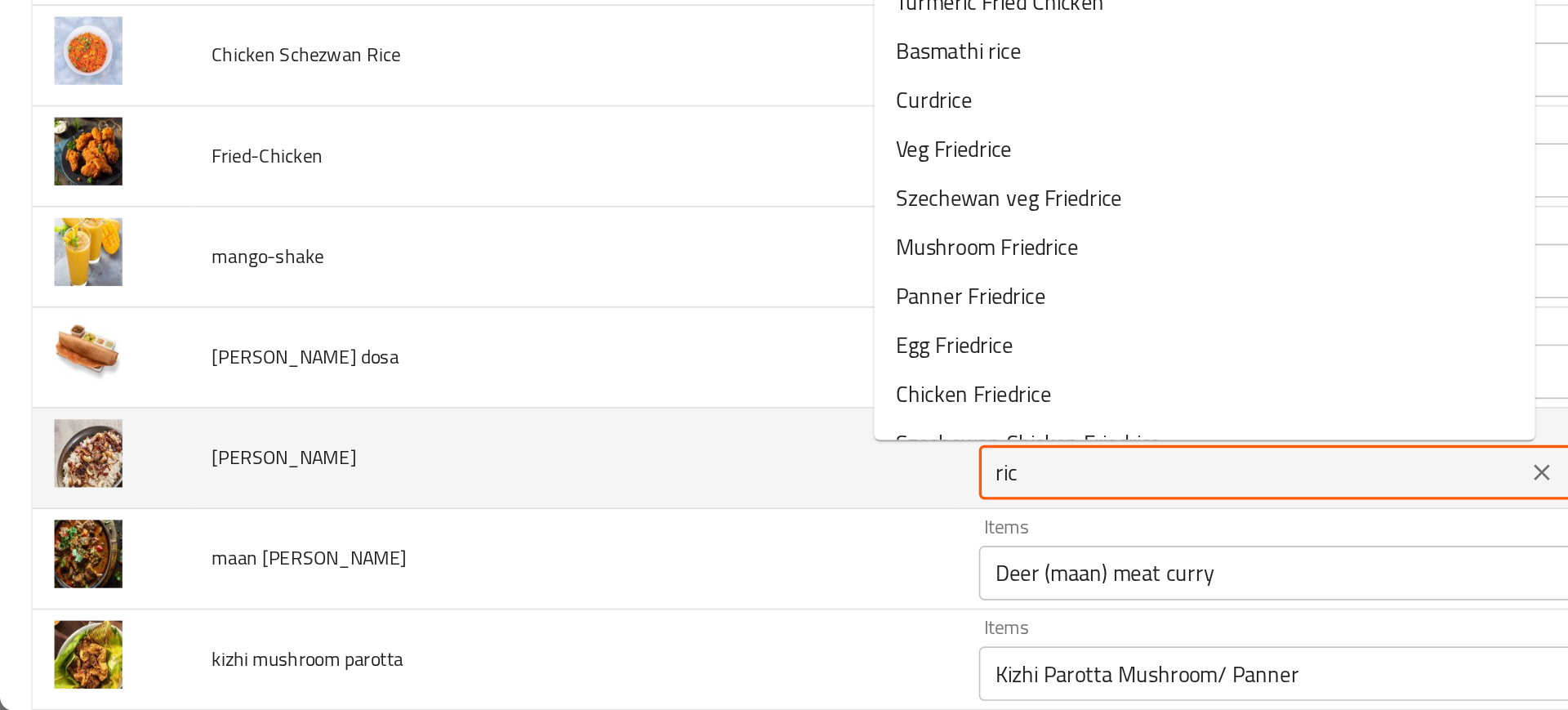
type input "rice"
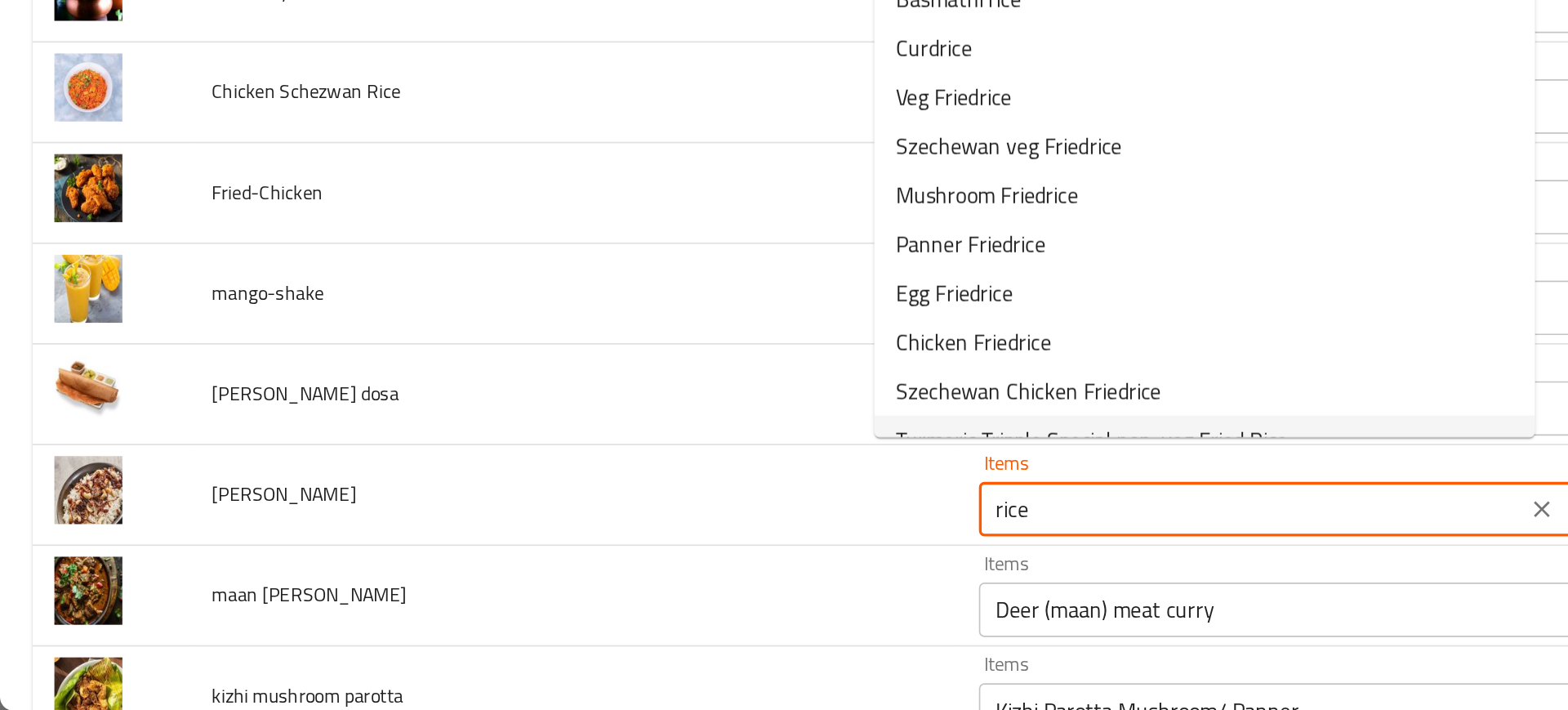
scroll to position [3146, 0]
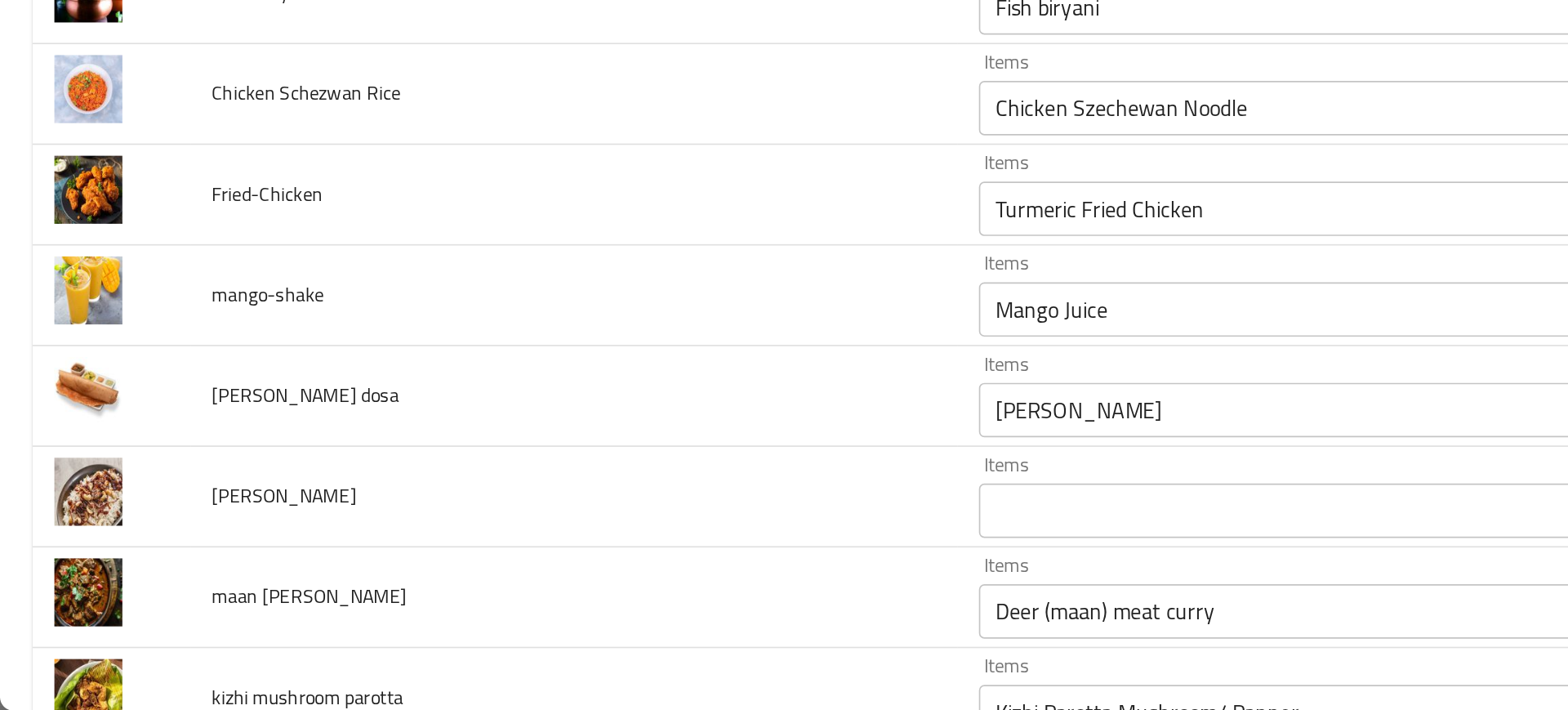
click at [419, 462] on td "mango-shake" at bounding box center [346, 460] width 462 height 60
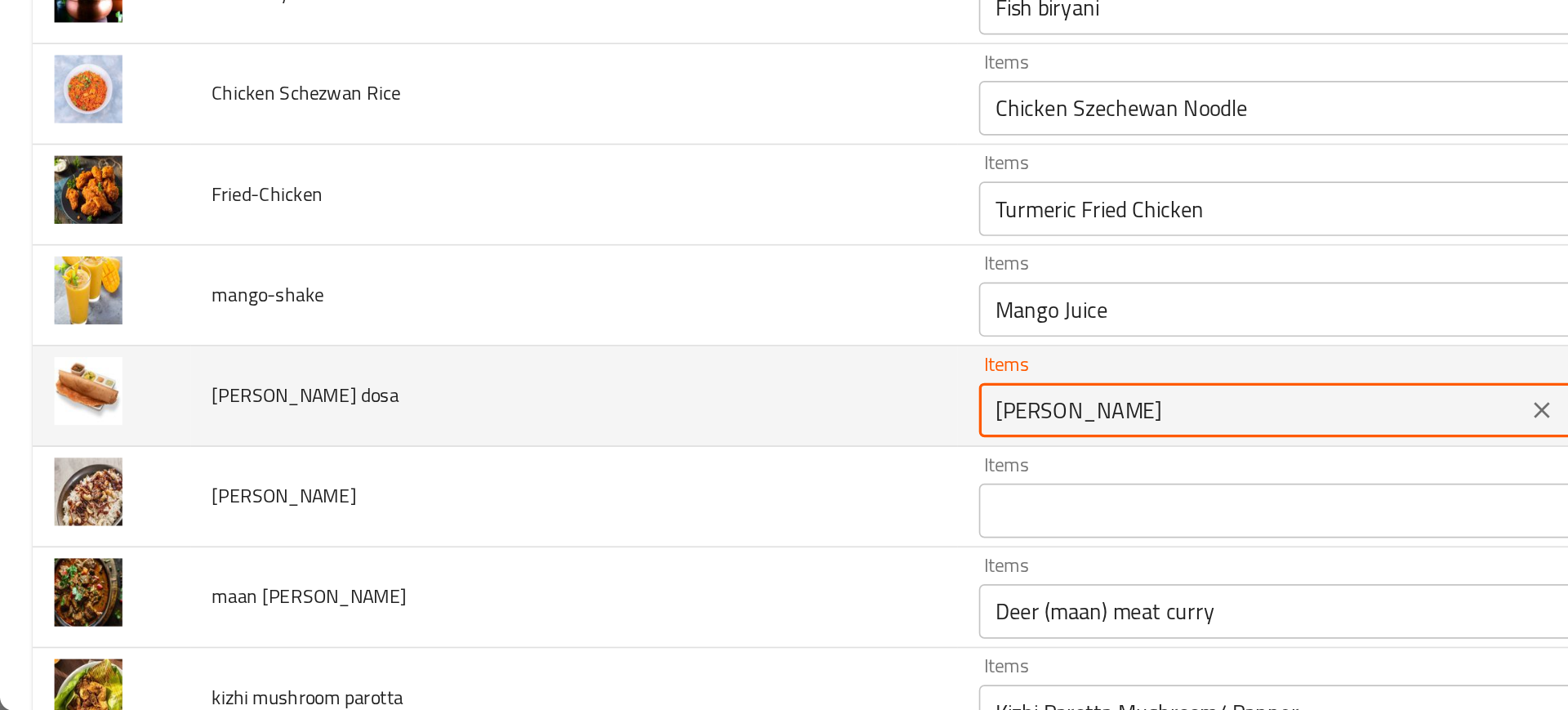
click at [593, 525] on dosa "[PERSON_NAME]" at bounding box center [752, 530] width 319 height 23
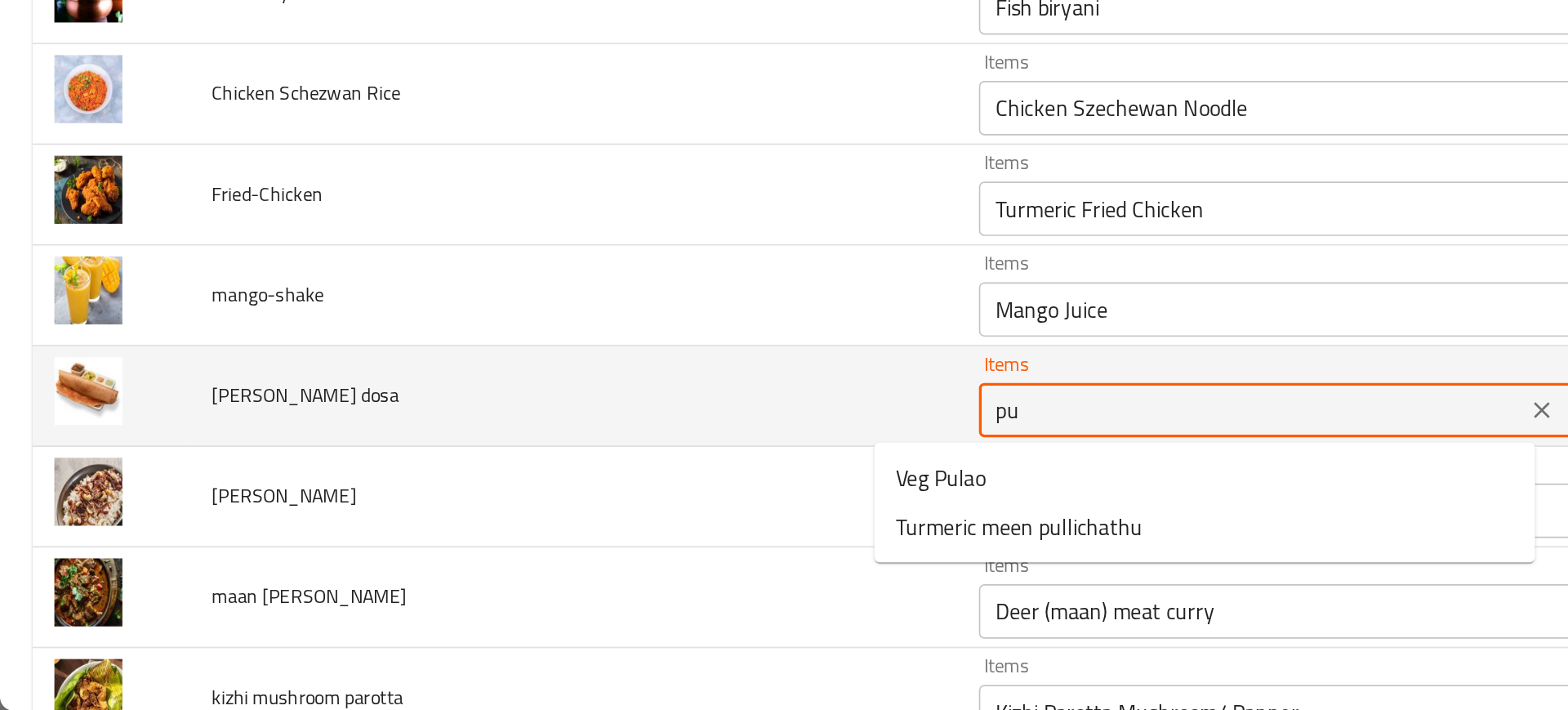
type dosa "p"
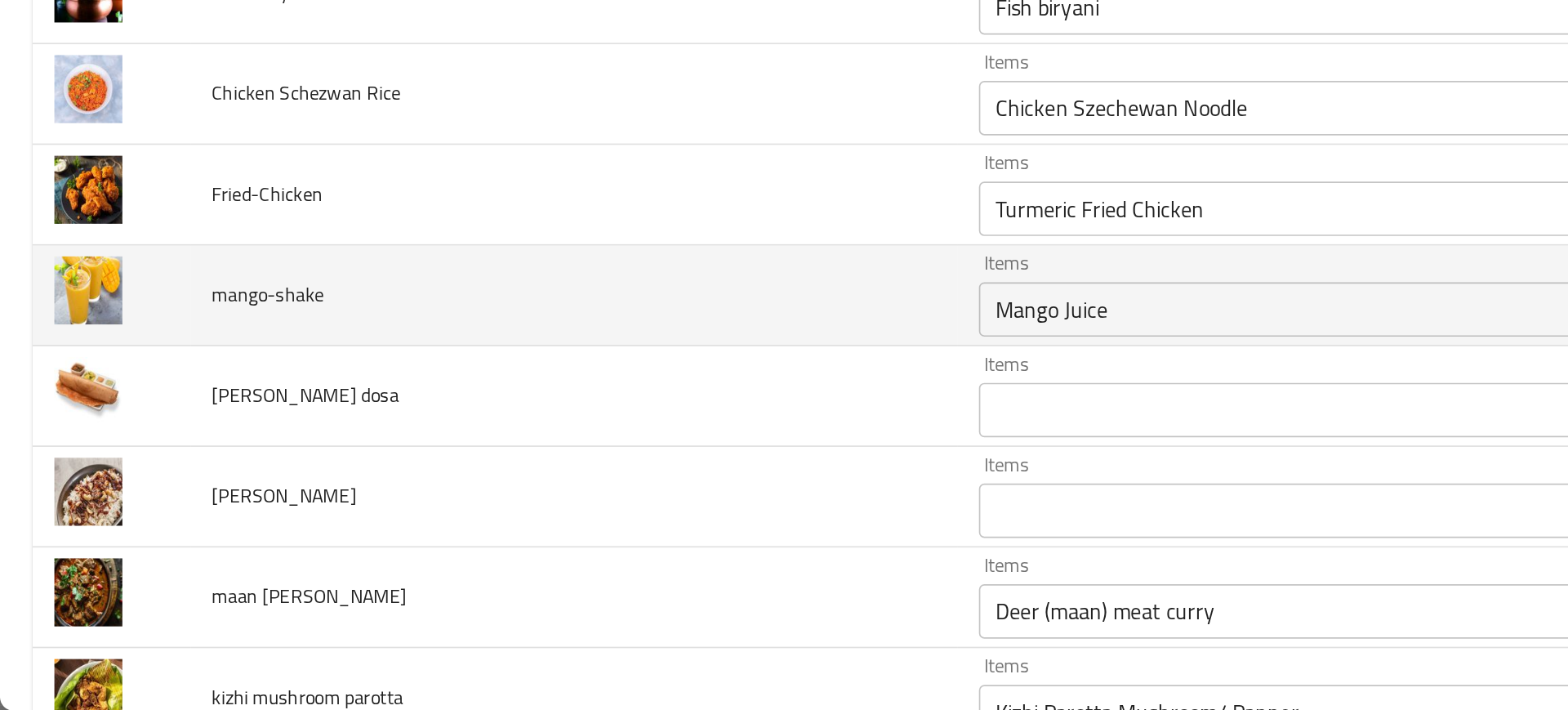
click at [462, 476] on td "mango-shake" at bounding box center [346, 460] width 462 height 60
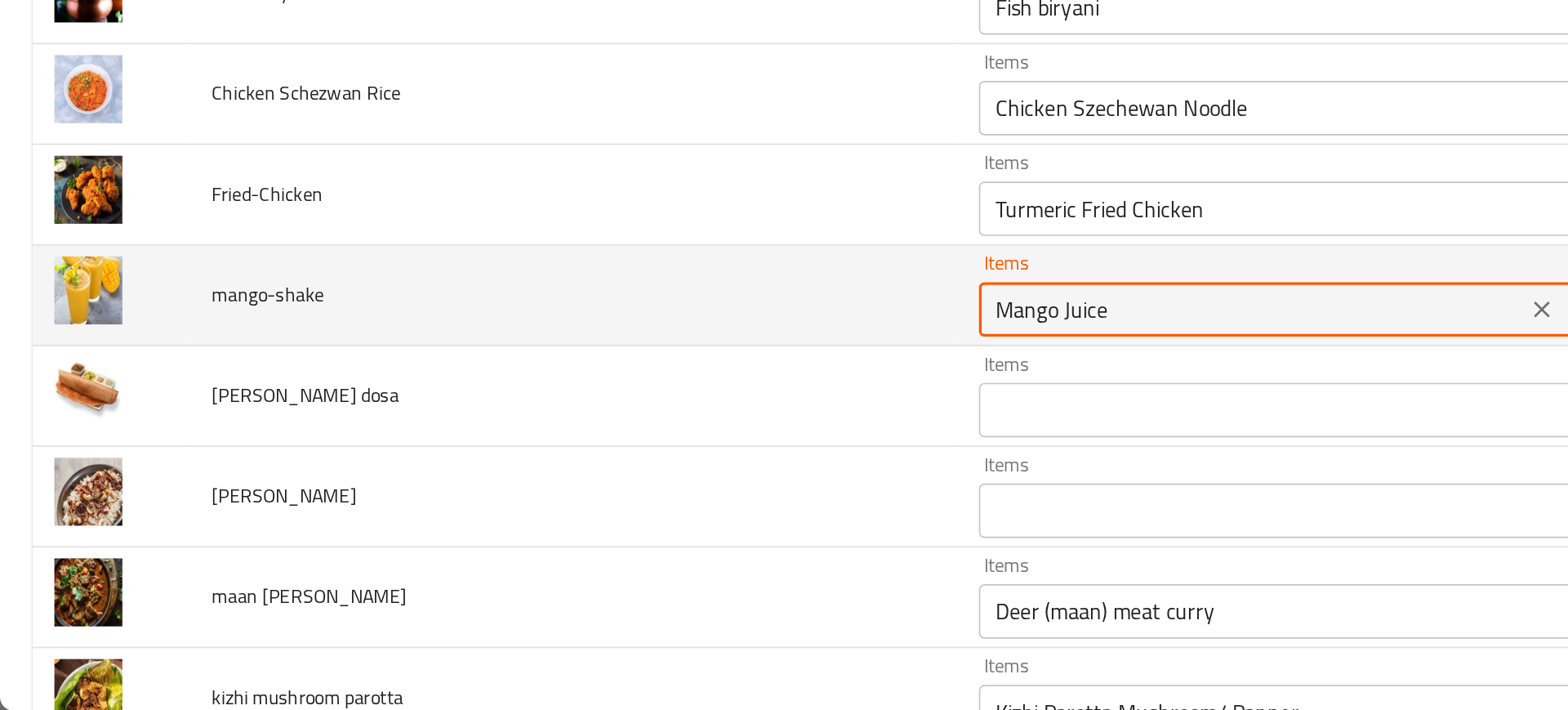
click at [593, 474] on input "Mango Juice" at bounding box center [752, 469] width 319 height 23
type input "ة"
type input "mango sh"
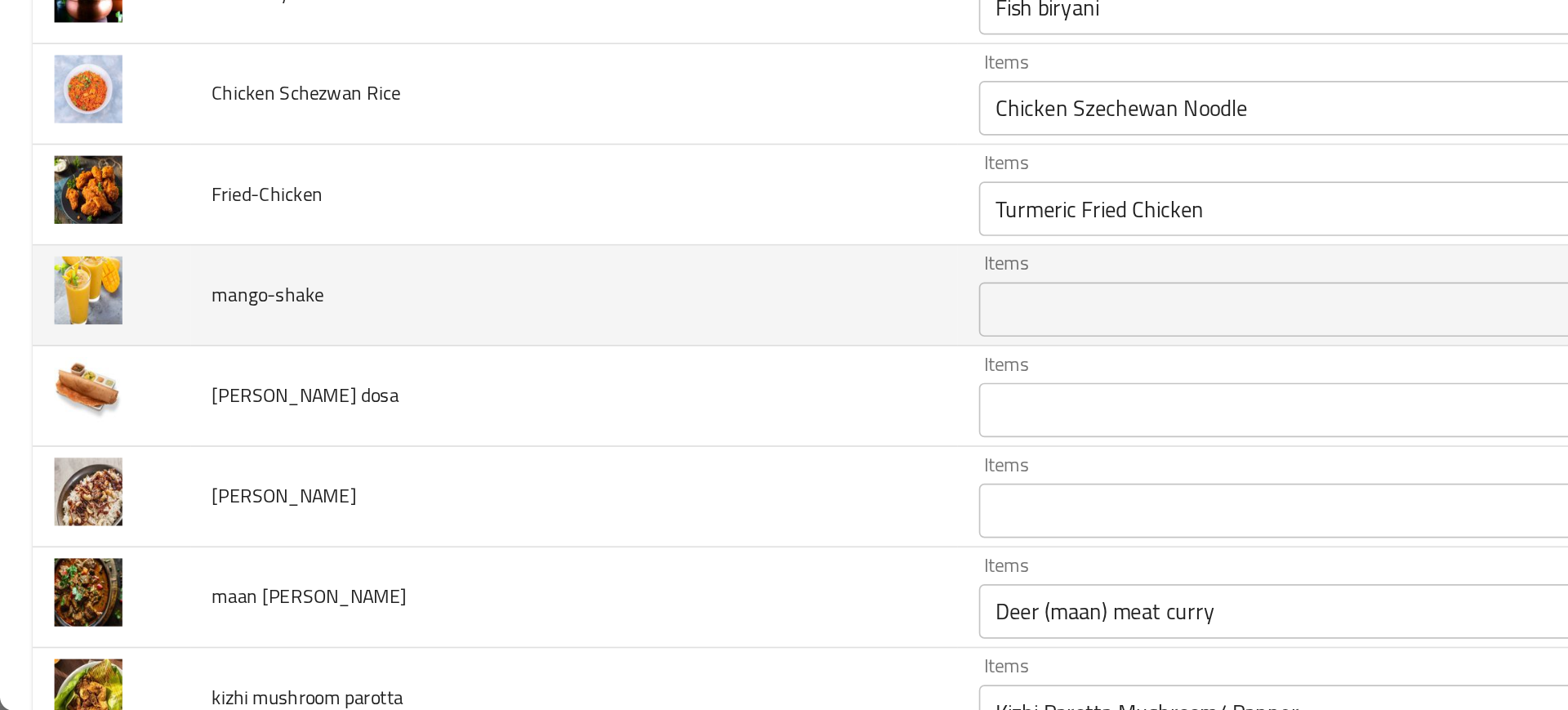
click at [462, 479] on td "mango-shake" at bounding box center [346, 460] width 462 height 60
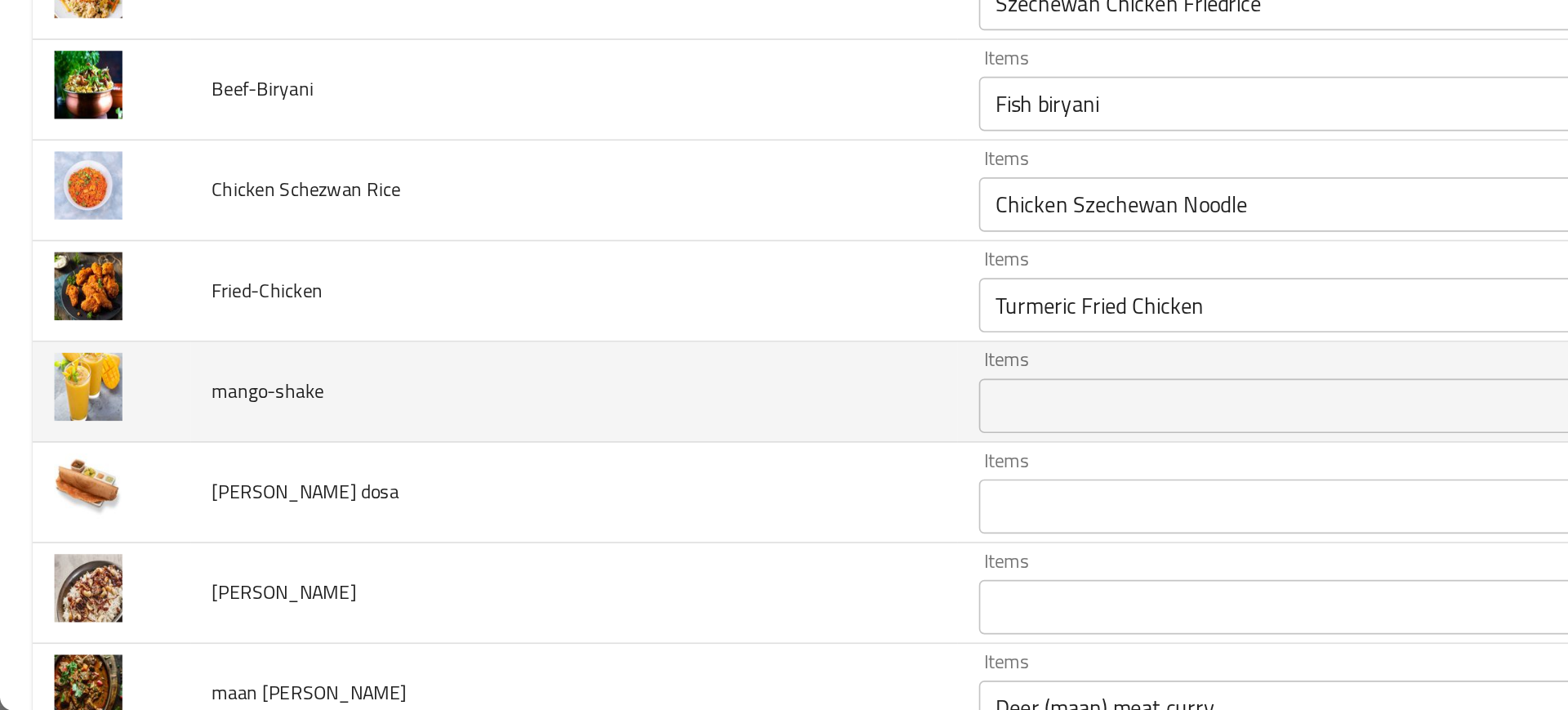
scroll to position [3080, 0]
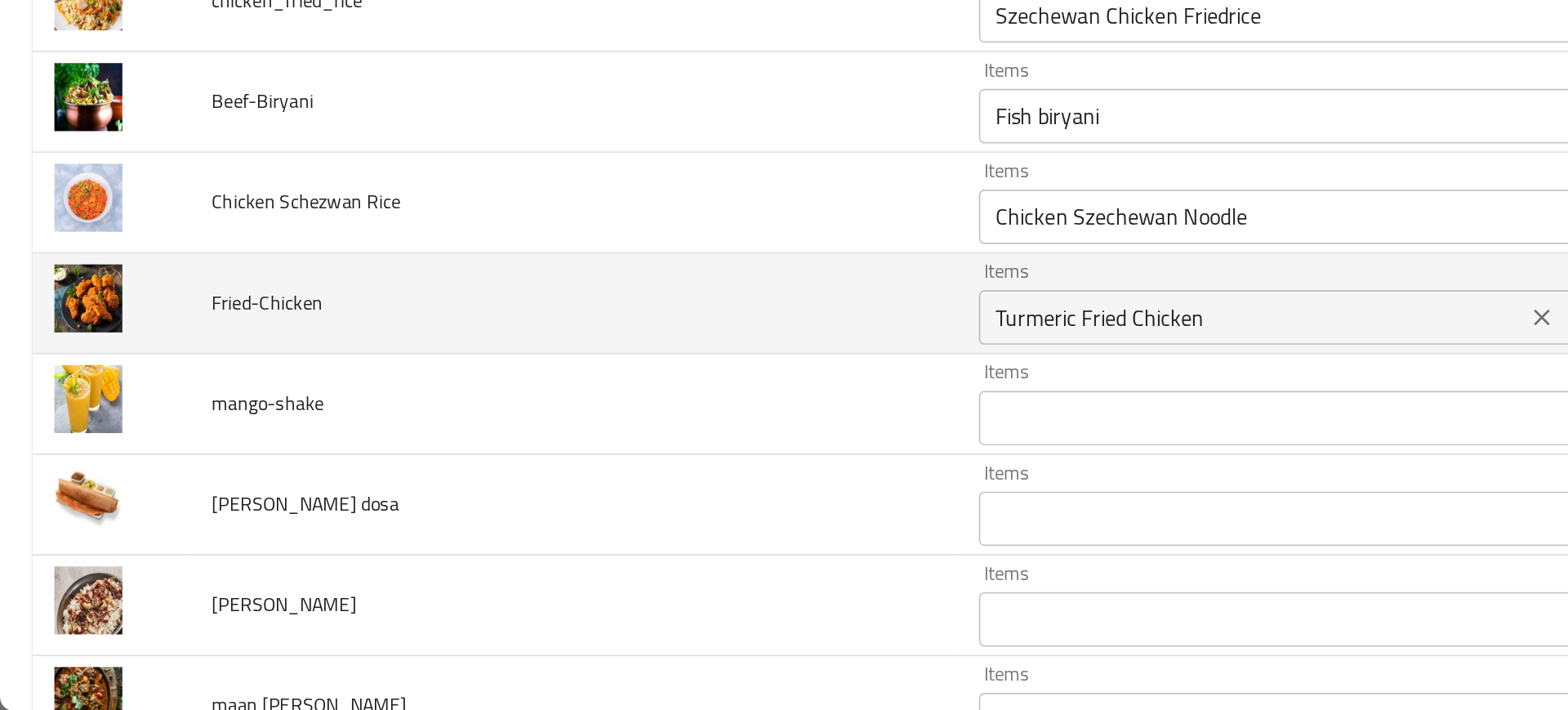
click at [593, 485] on div "Turmeric Fried Chicken Items" at bounding box center [777, 473] width 377 height 32
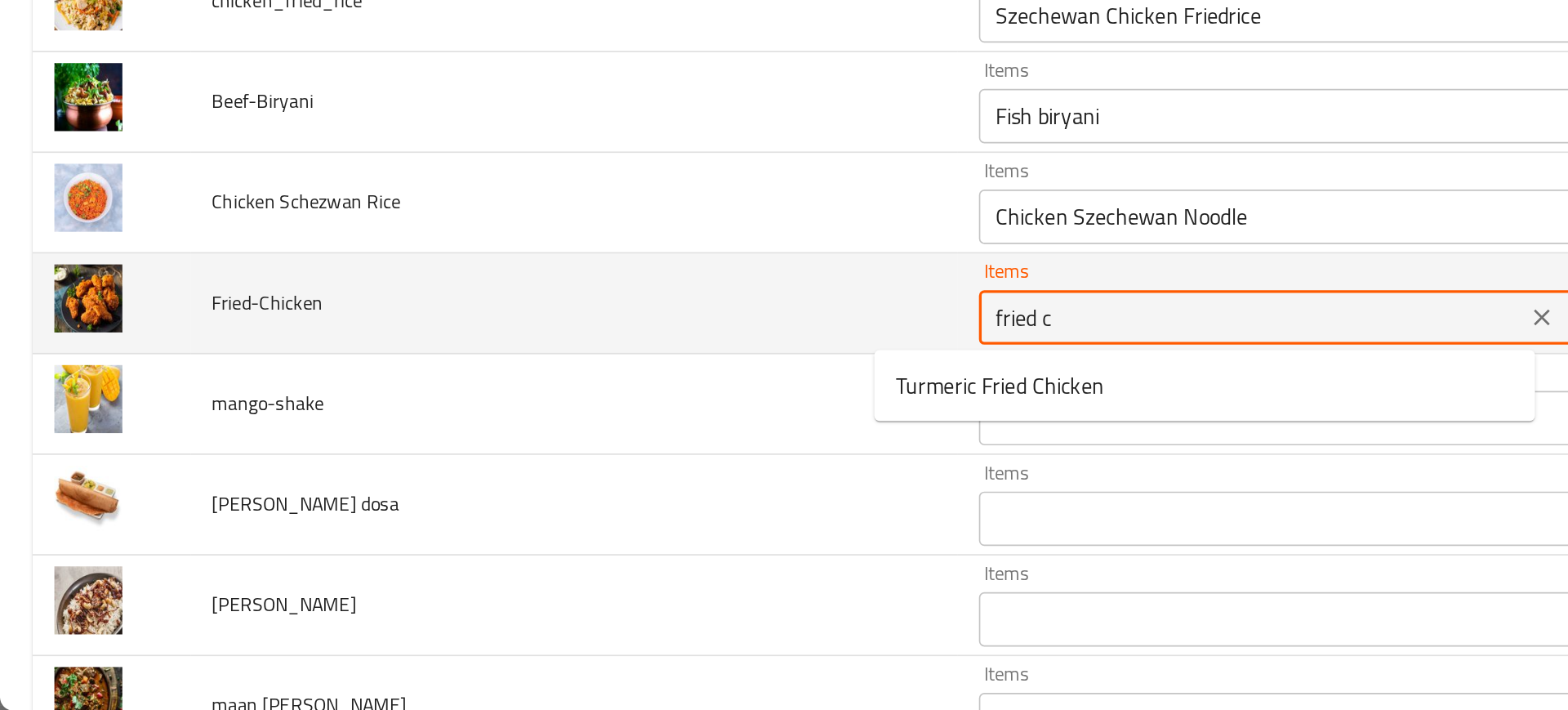
type input "fried ch"
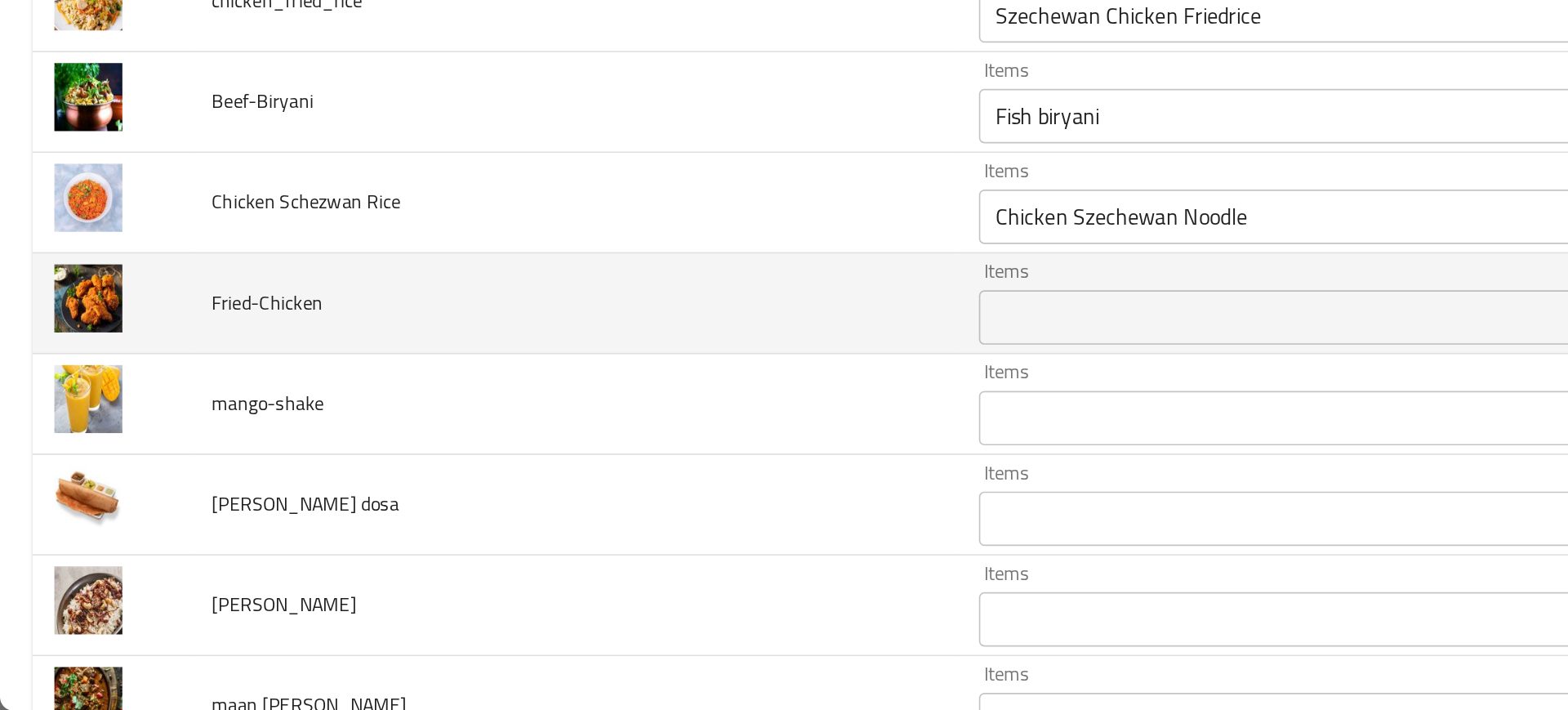
click at [458, 493] on td "Fried-Chicken" at bounding box center [346, 465] width 462 height 60
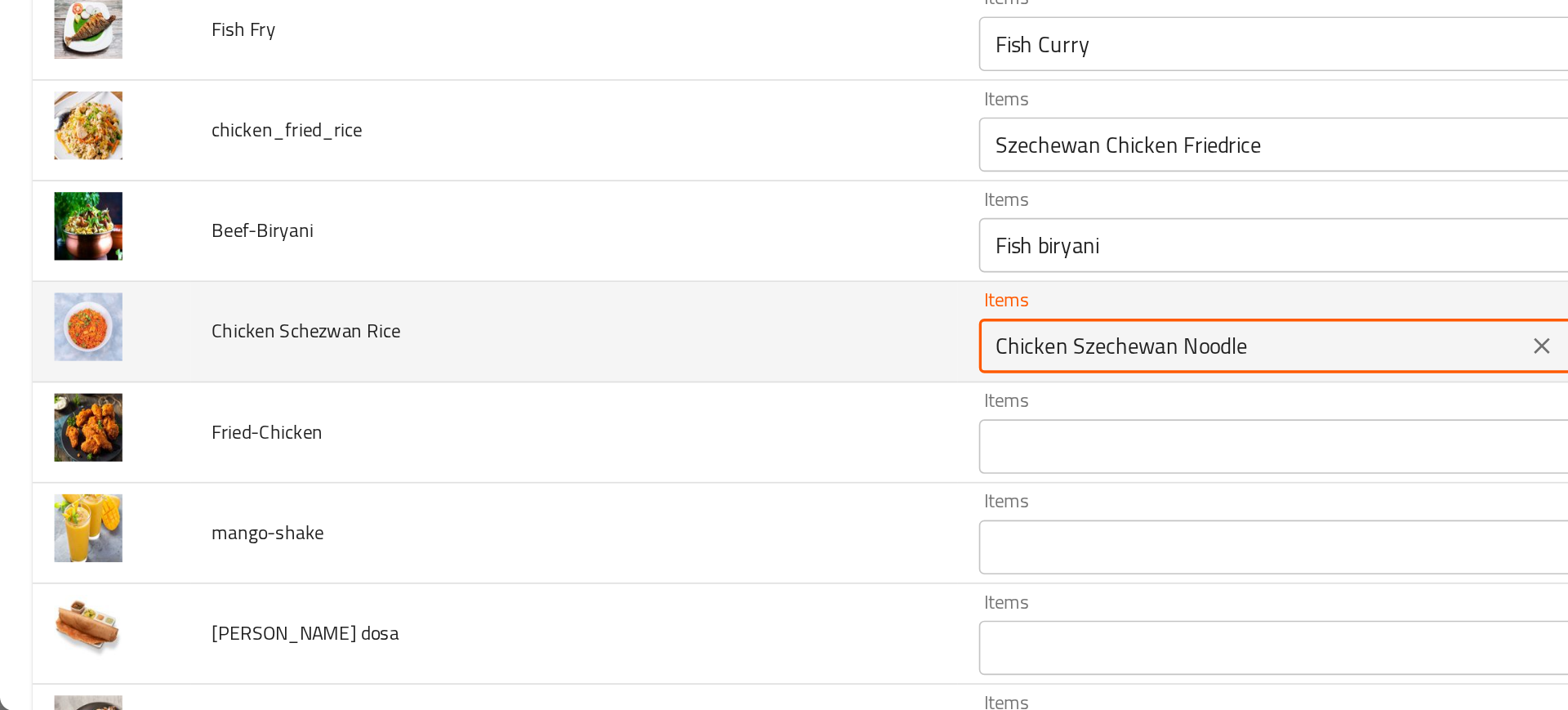
click at [596, 488] on Rice "Chicken Szechewan Noodle" at bounding box center [752, 491] width 319 height 23
click at [619, 492] on Rice "Chicken Szechewan Noodle" at bounding box center [752, 491] width 319 height 23
paste Rice "Szechewan"
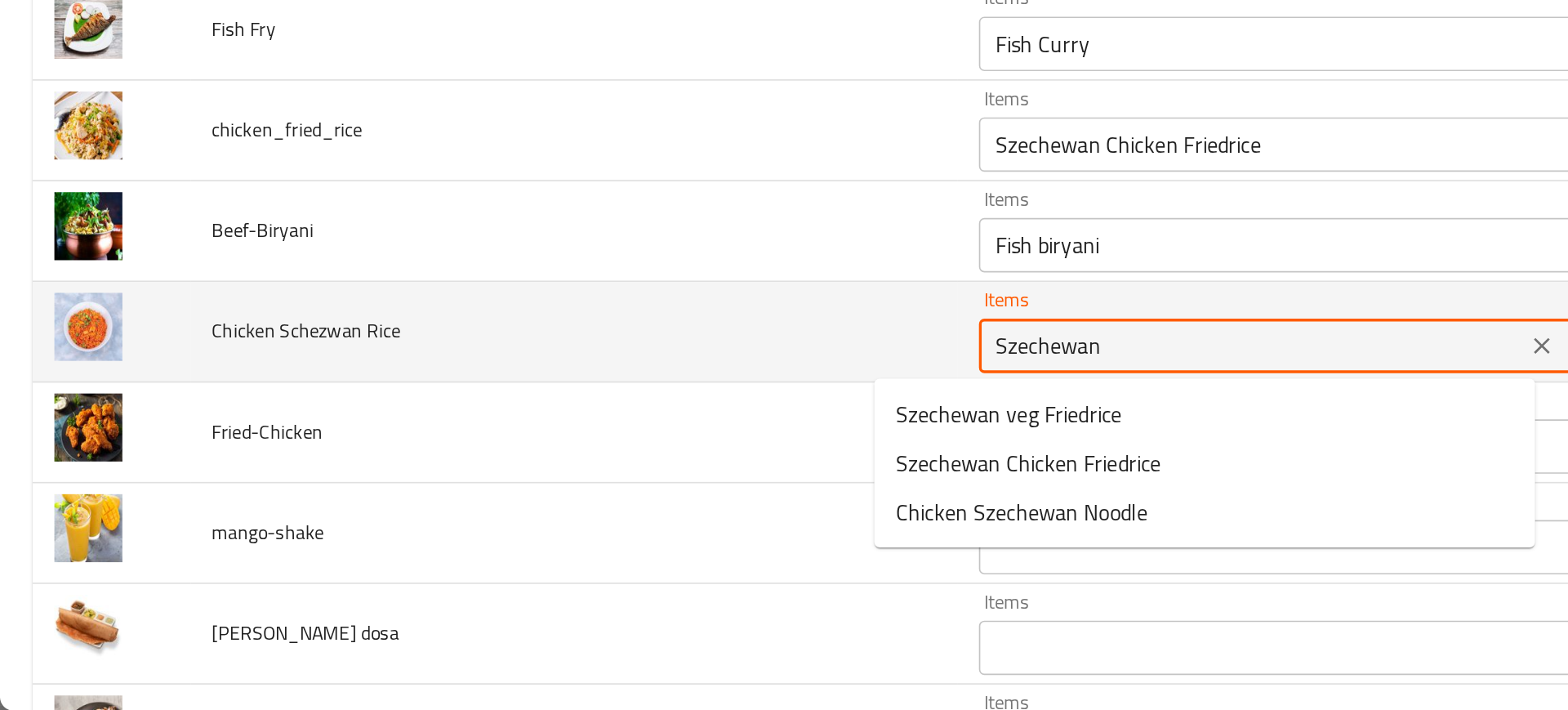
type Rice "Szechewan"
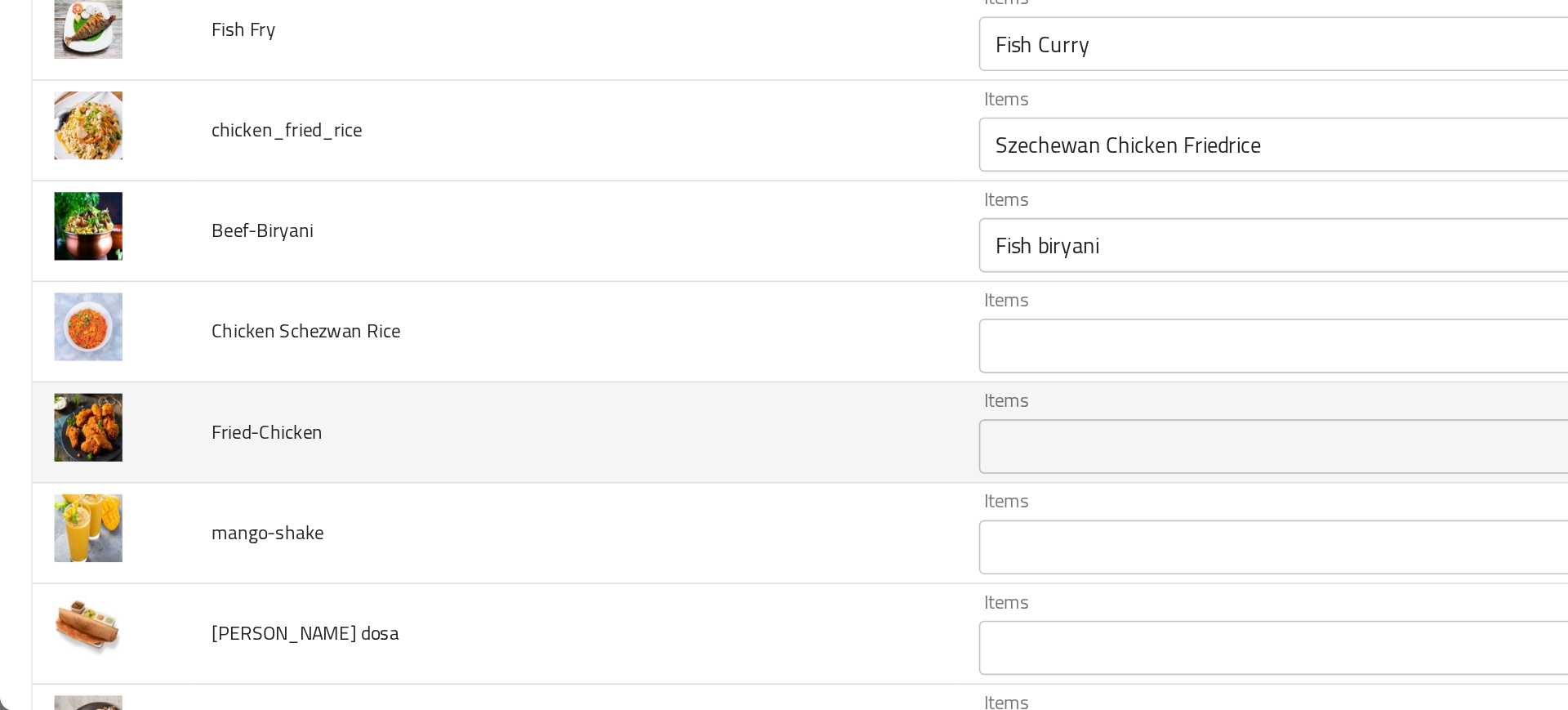
click at [488, 535] on td "Fried-Chicken" at bounding box center [346, 543] width 462 height 60
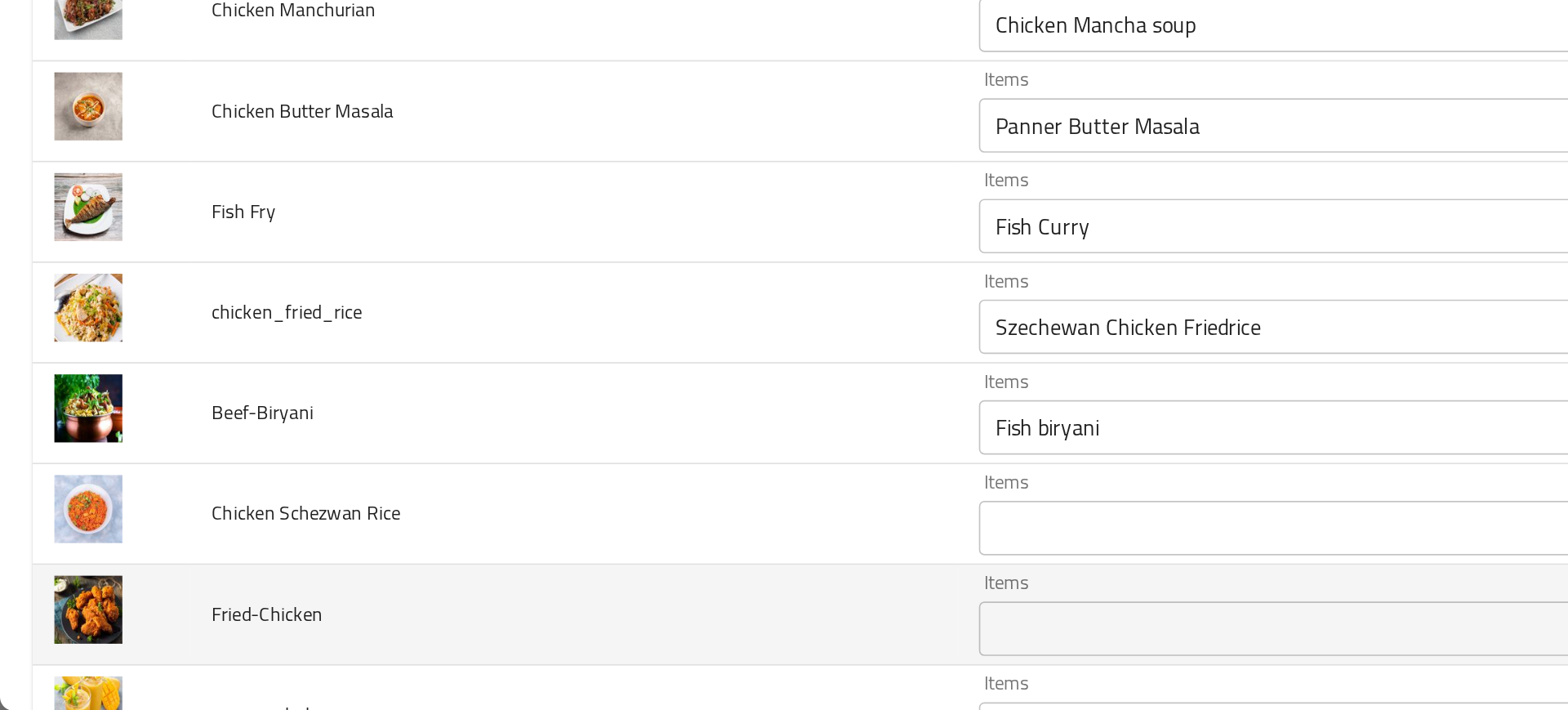
scroll to position [2890, 0]
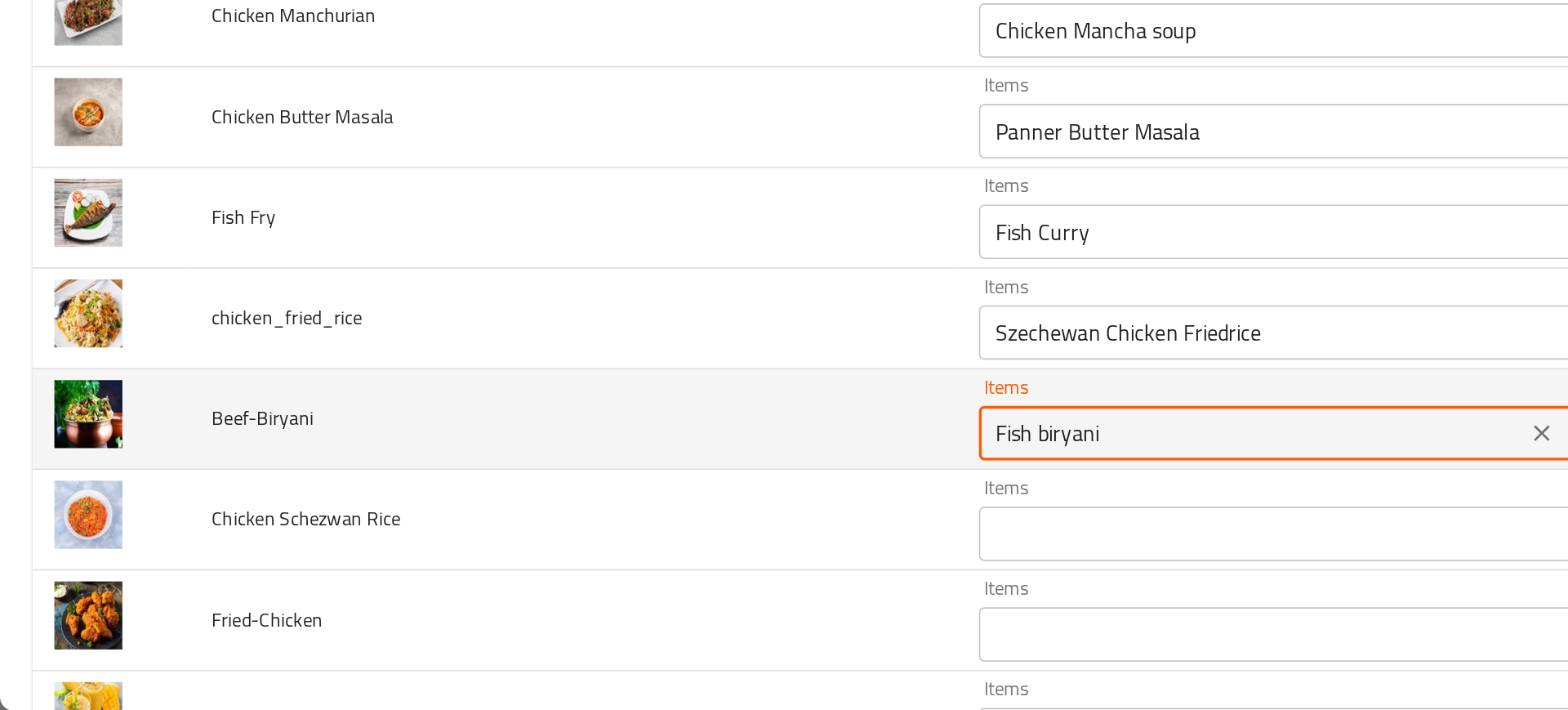
click at [593, 540] on input "Fish biryani" at bounding box center [752, 544] width 319 height 23
type input "beef"
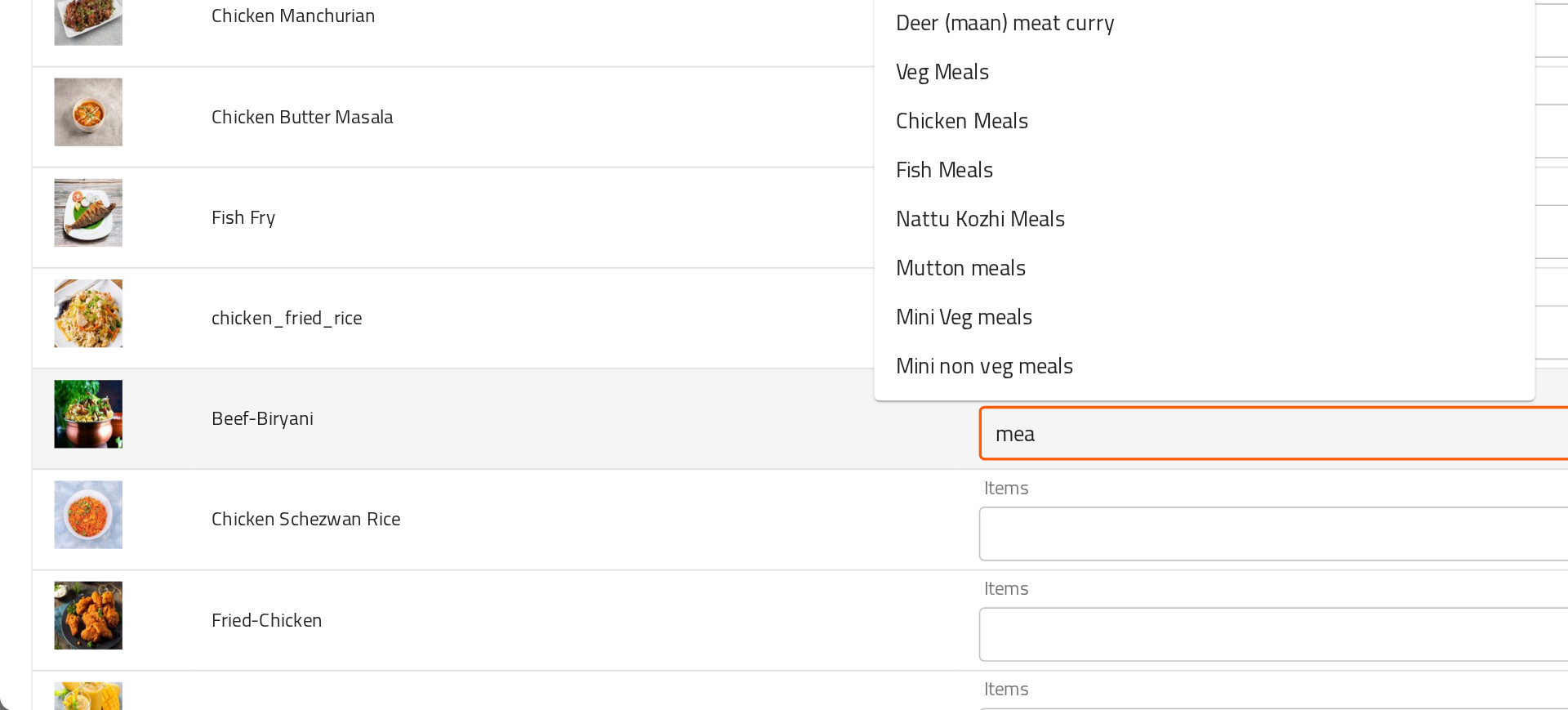
type input "meat"
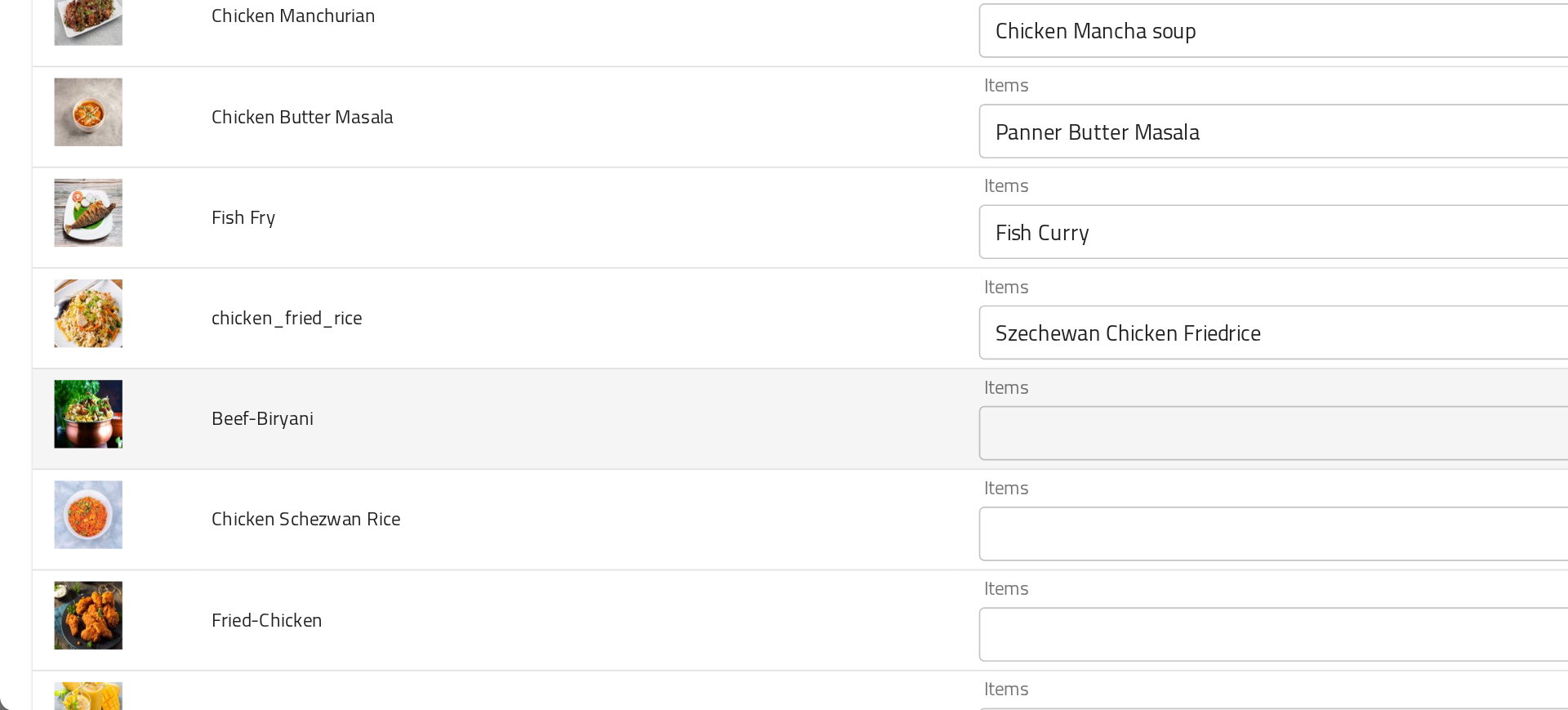
click at [473, 511] on td "Beef-Biryani" at bounding box center [346, 534] width 462 height 60
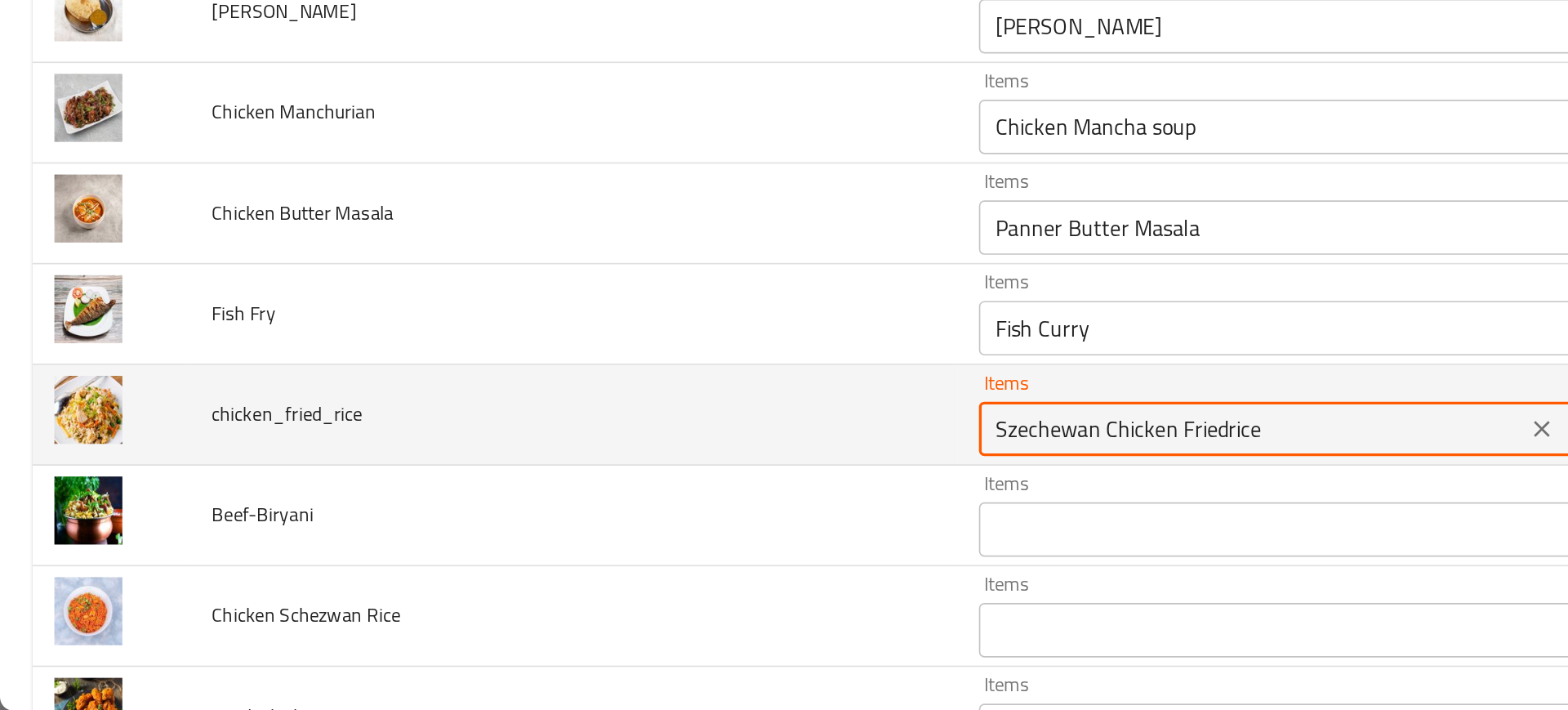
click at [593, 536] on input "Szechewan Chicken Friedrice" at bounding box center [752, 541] width 319 height 23
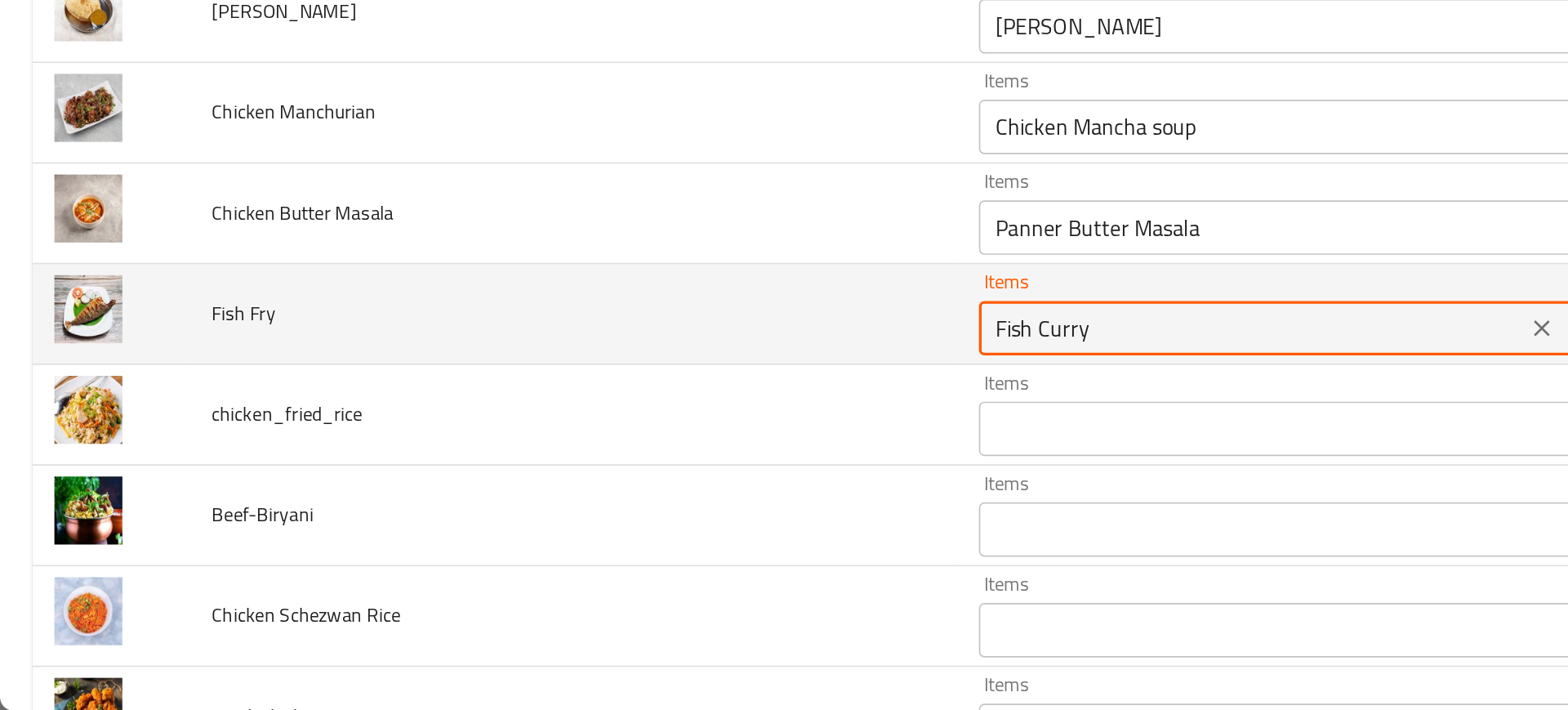
click at [593, 475] on Fry "Fish Curry" at bounding box center [752, 480] width 319 height 23
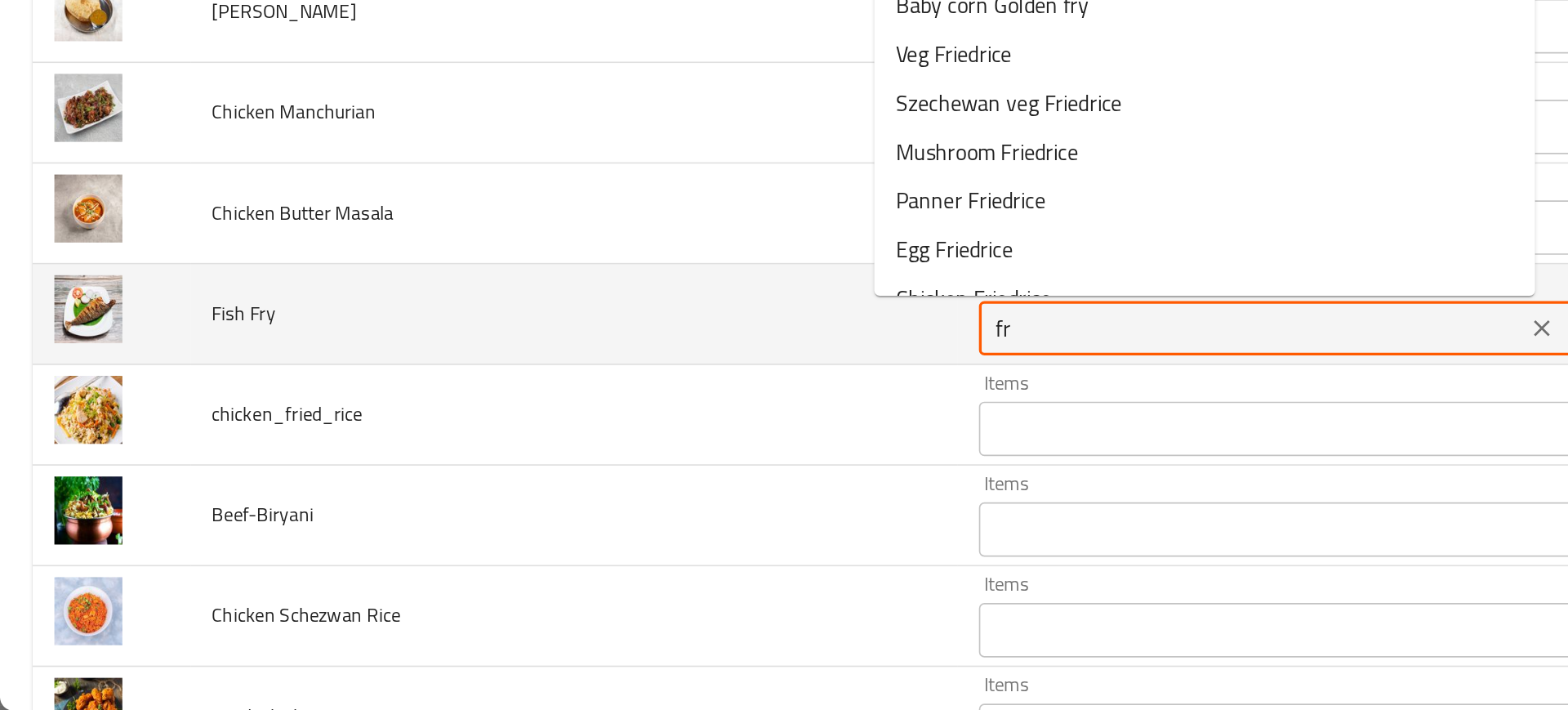
type Fry "fry"
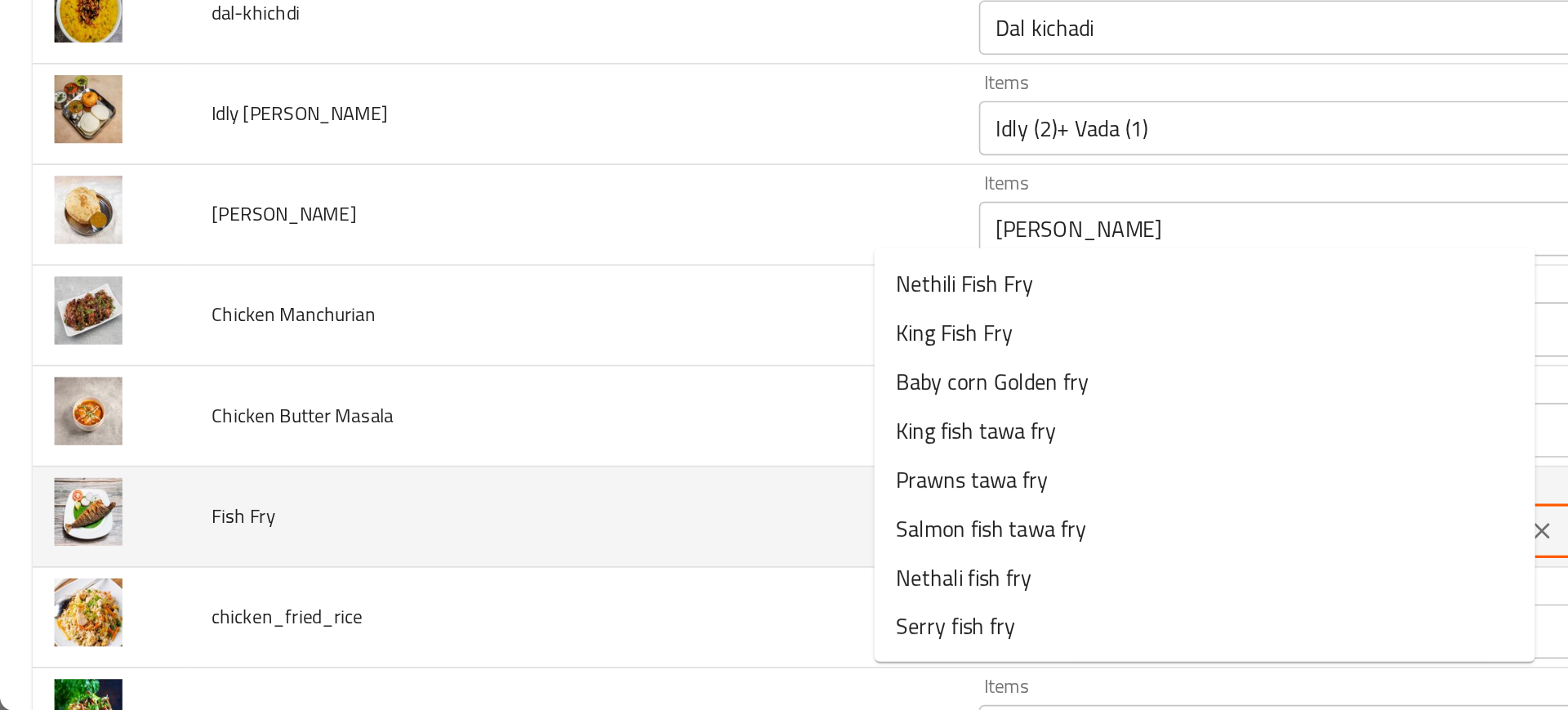
scroll to position [2799, 0]
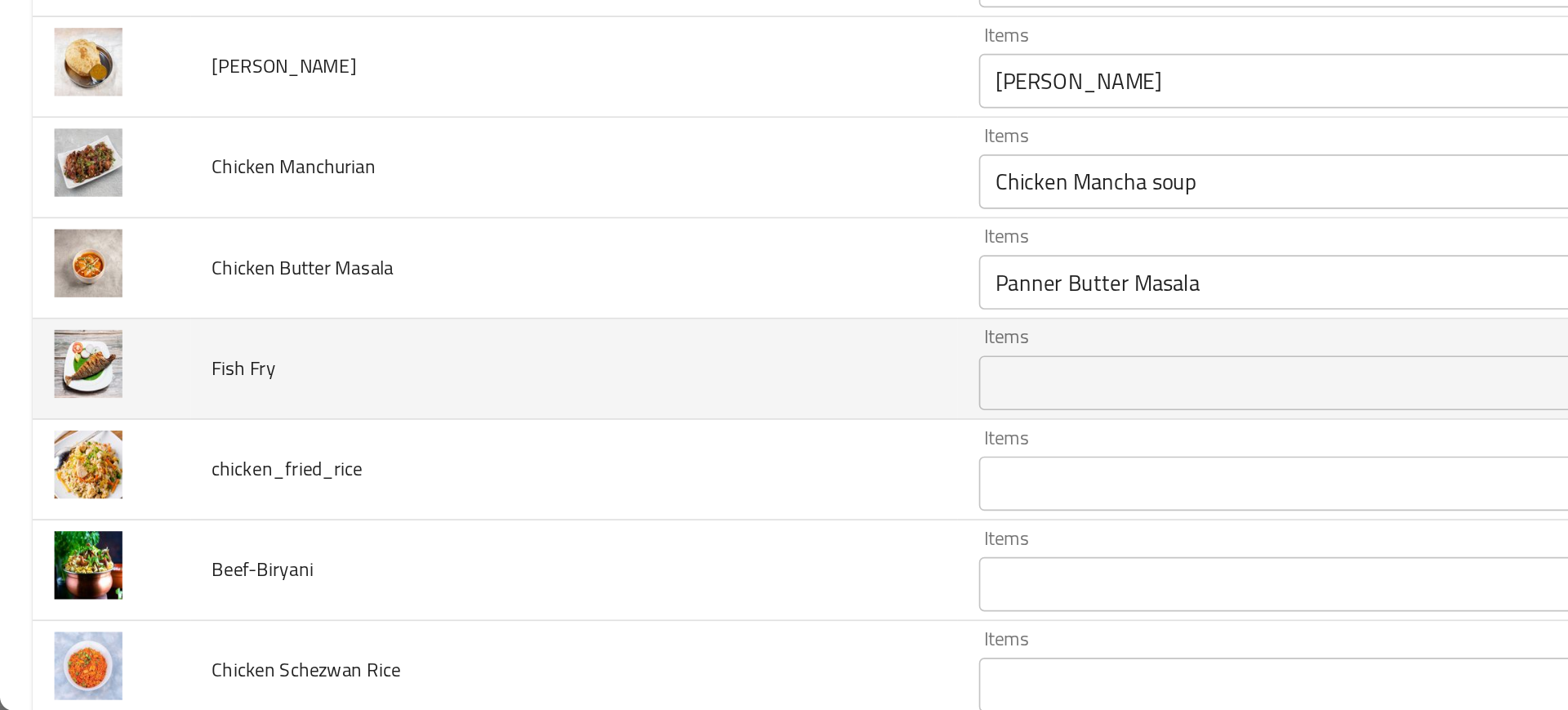
click at [451, 465] on td "Chicken Butter Masala" at bounding box center [346, 444] width 462 height 60
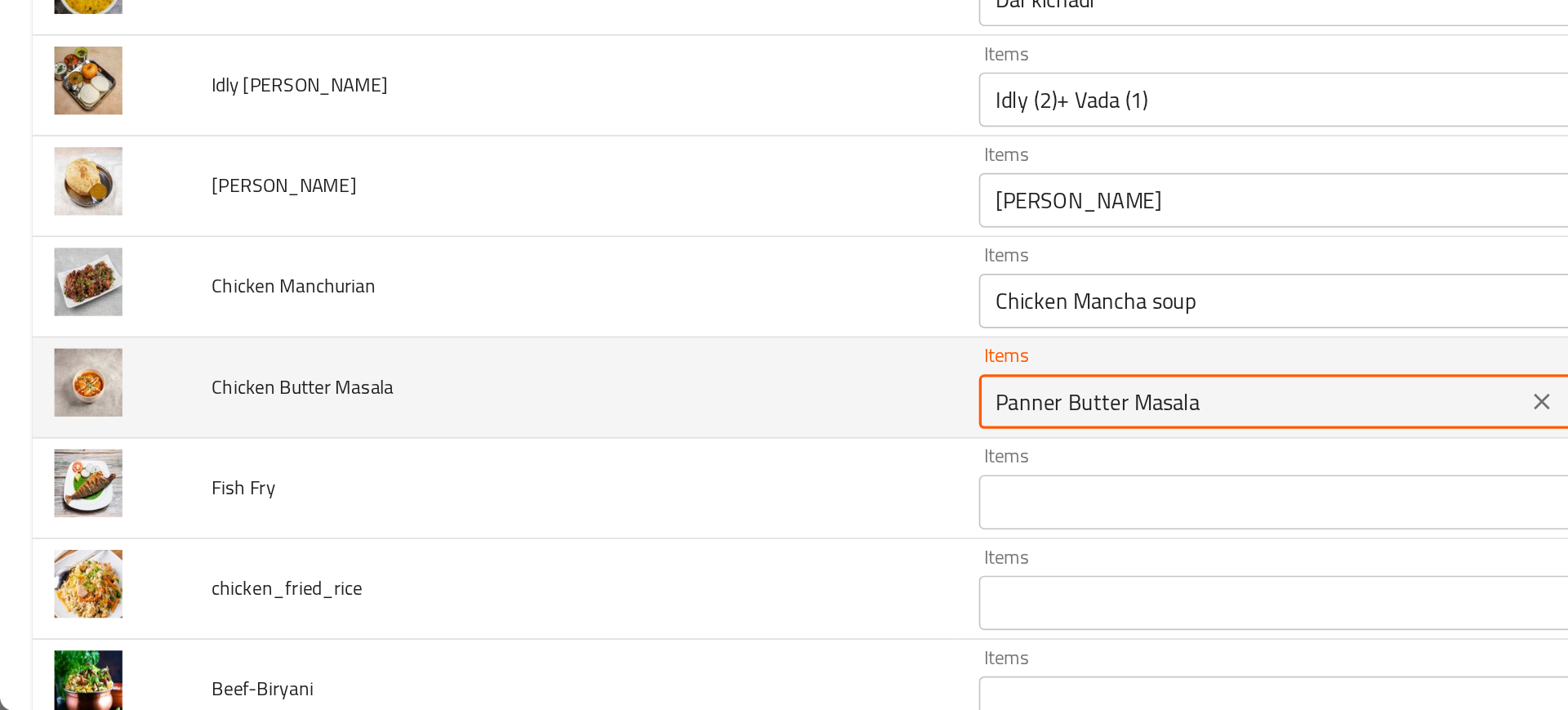
click at [593, 521] on Masala "Panner Butter Masala" at bounding box center [752, 524] width 319 height 23
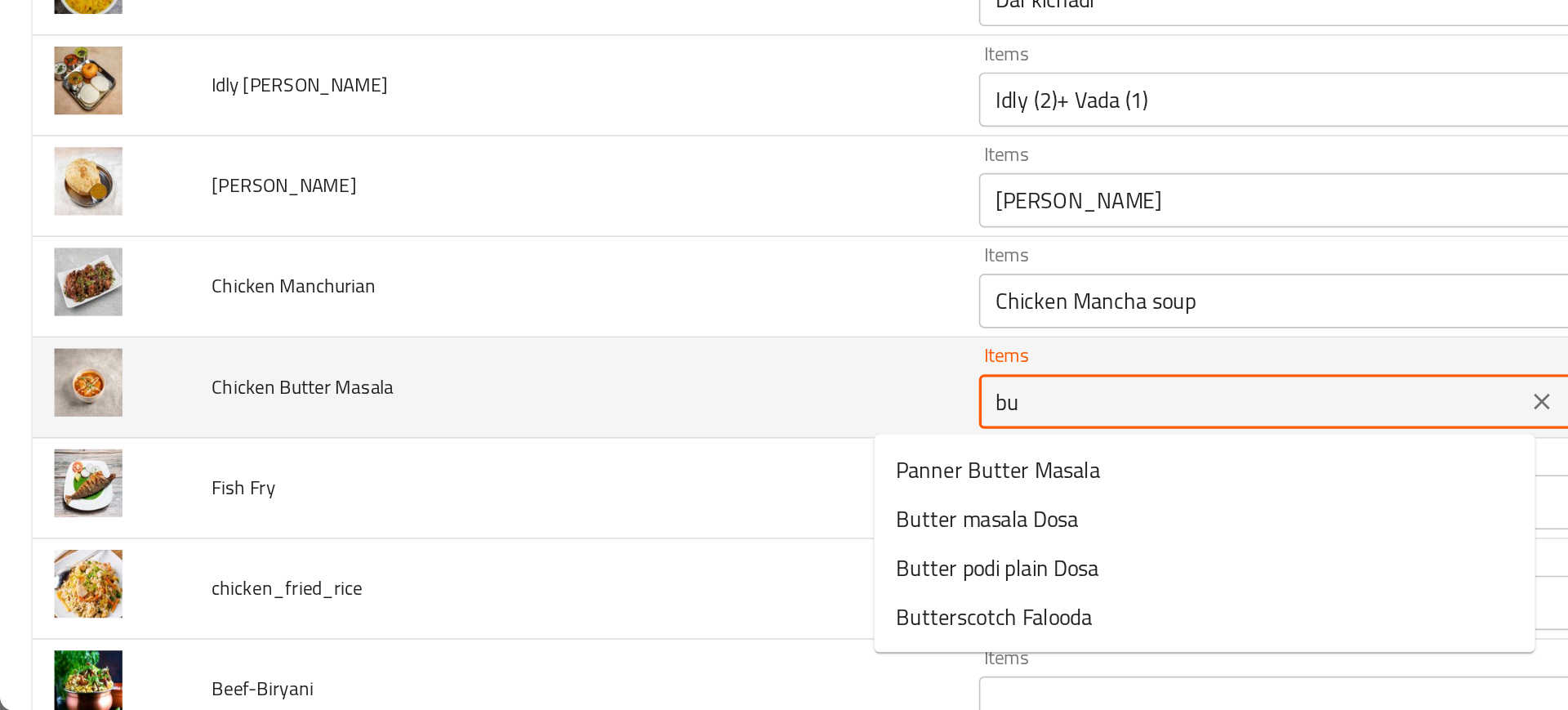
type Masala "but"
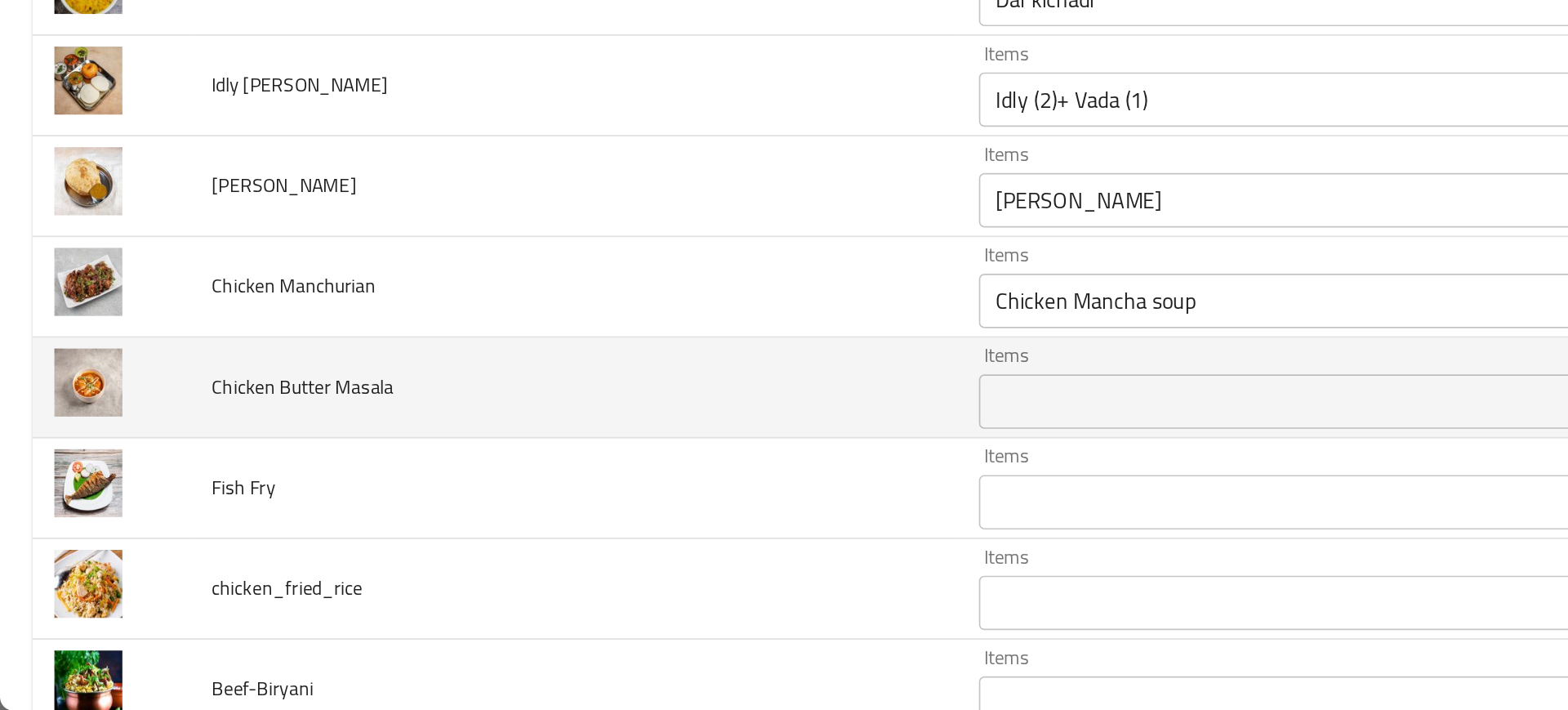
click at [419, 531] on td "Chicken Butter Masala" at bounding box center [346, 516] width 462 height 60
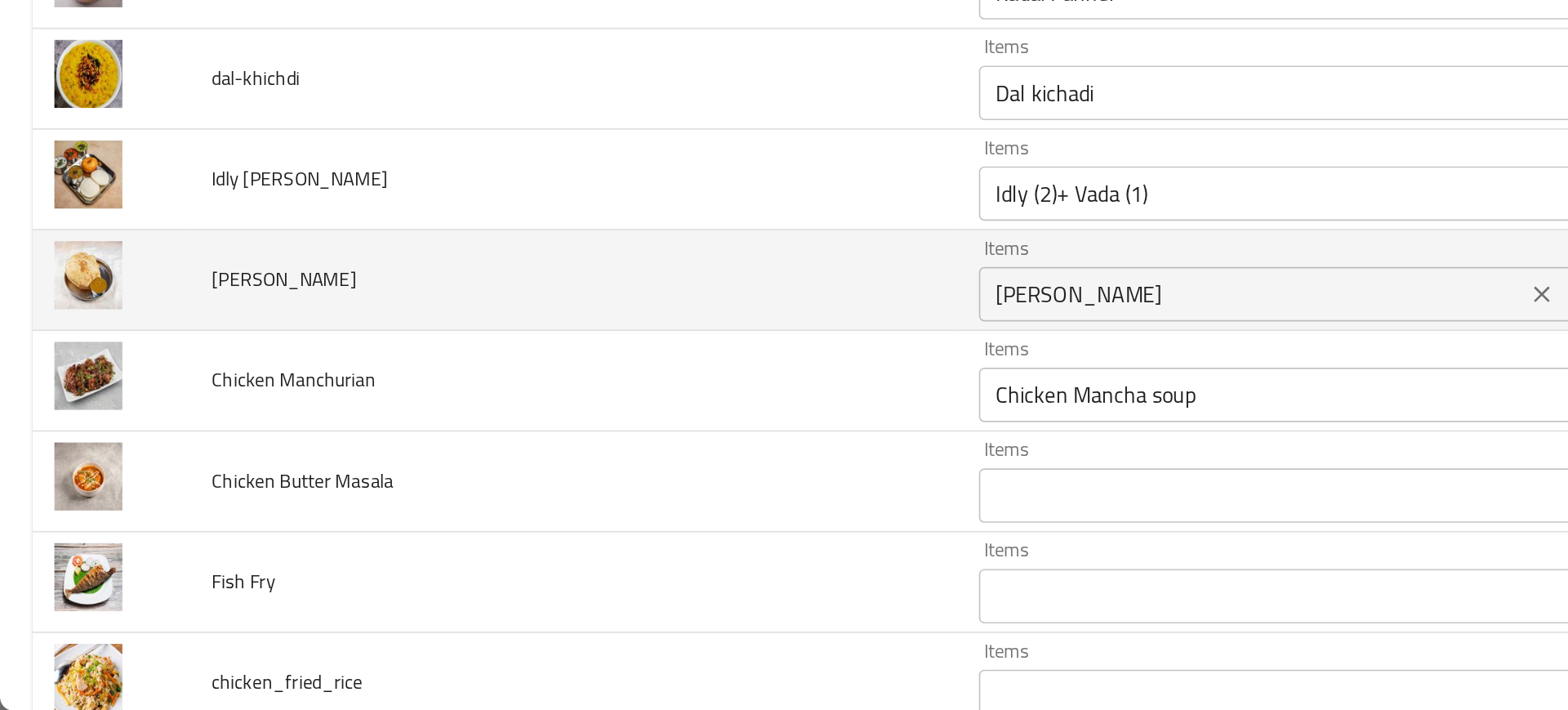
click at [589, 471] on div "[PERSON_NAME] Items" at bounding box center [777, 459] width 377 height 32
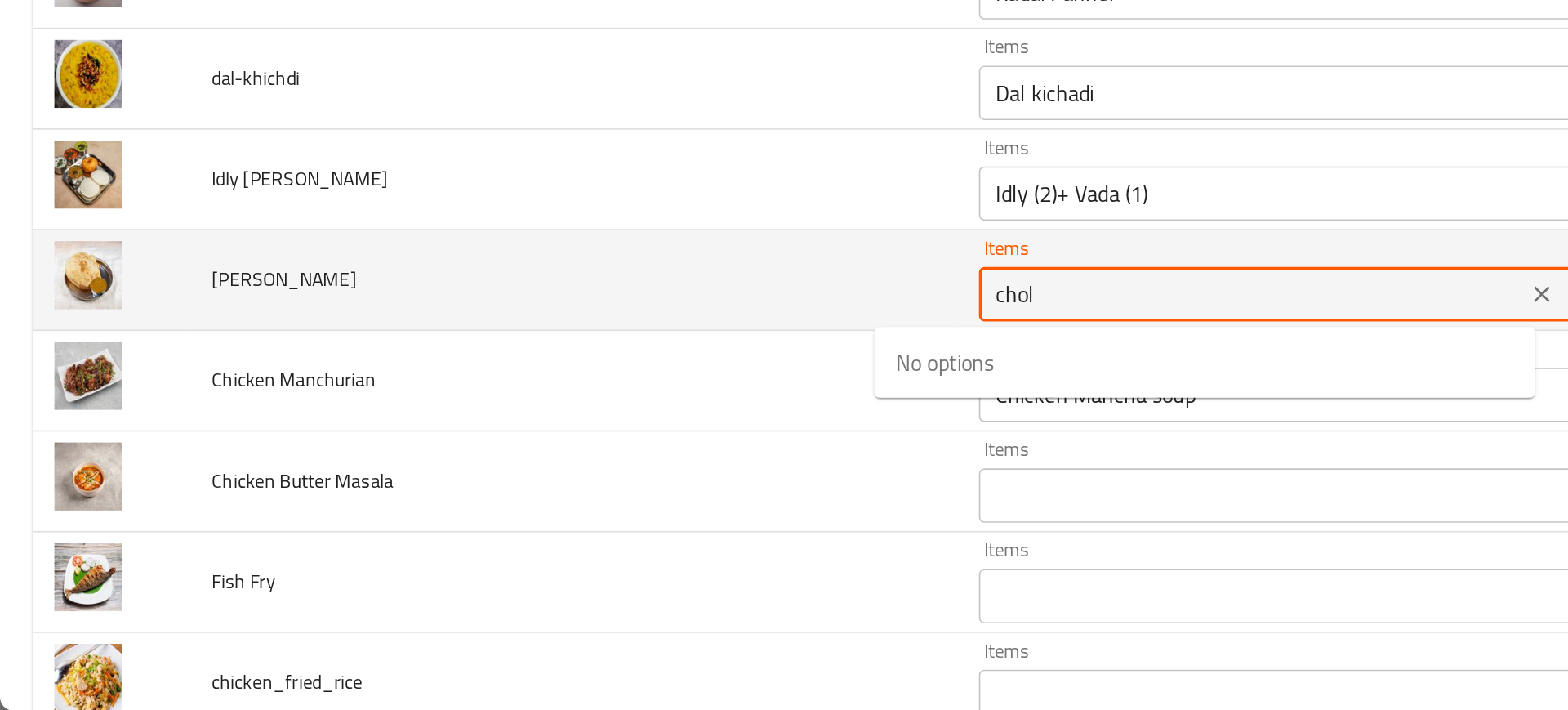
type Bhatura "chola"
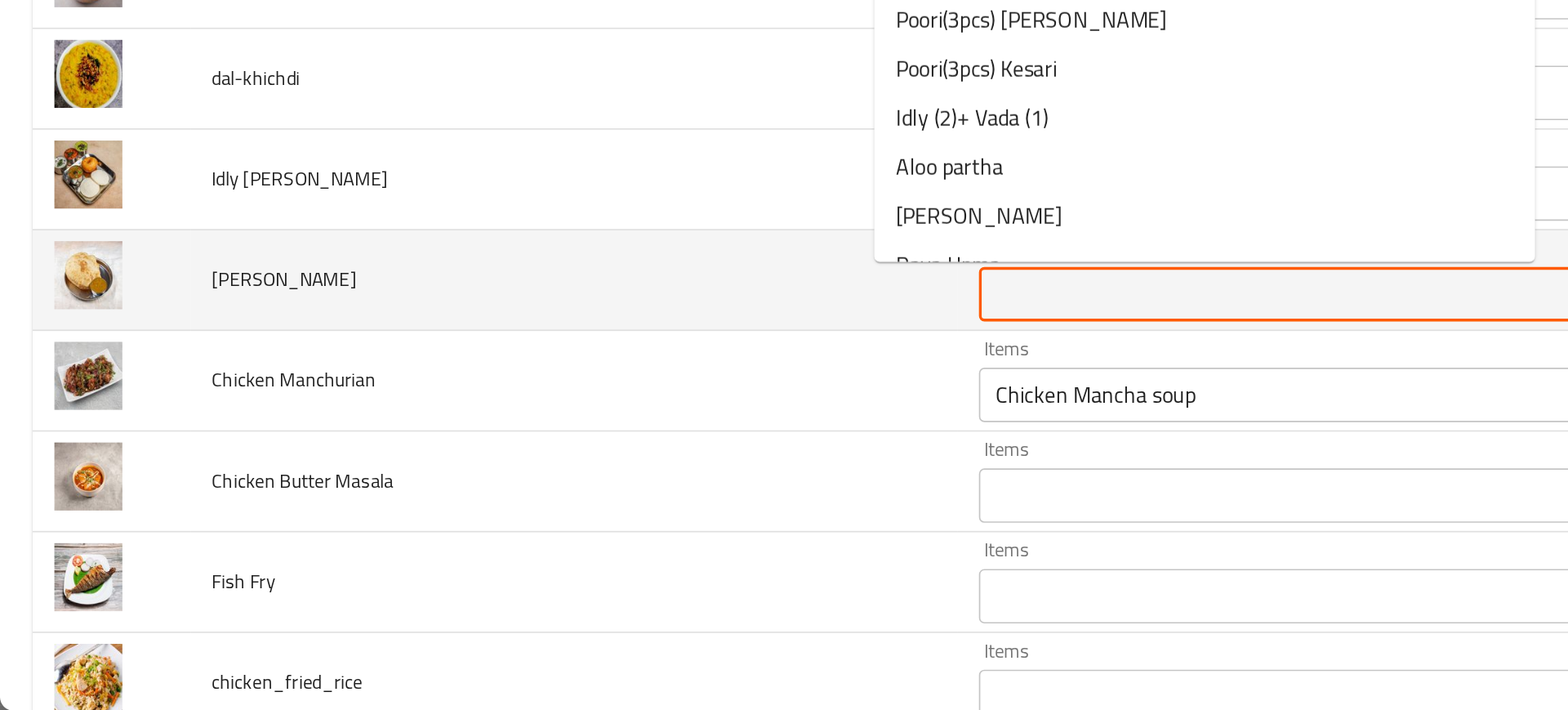
click at [589, 471] on div "Items" at bounding box center [777, 459] width 377 height 32
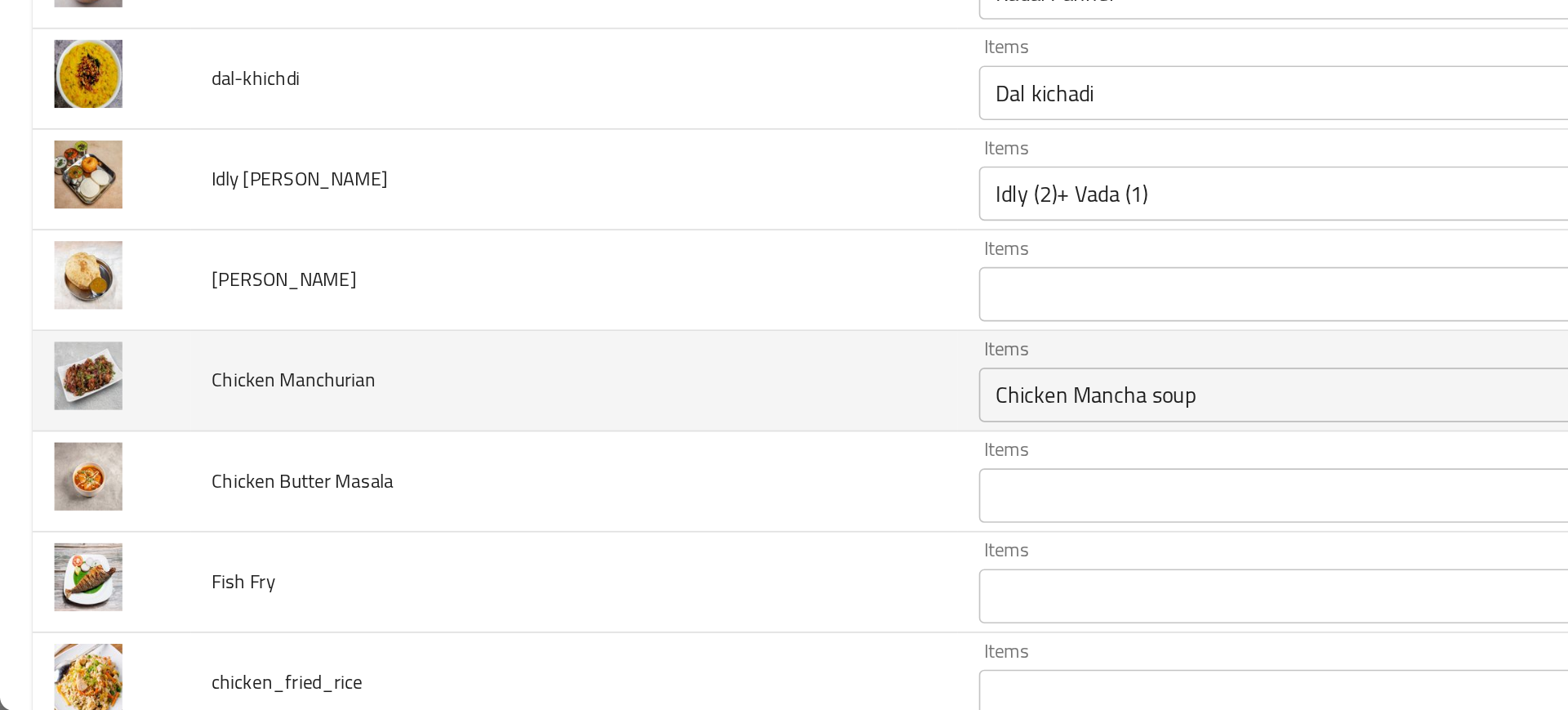
click at [482, 490] on td "Chicken Manchurian" at bounding box center [346, 512] width 462 height 60
click at [593, 519] on Manchurian "Chicken Mancha soup" at bounding box center [752, 520] width 319 height 23
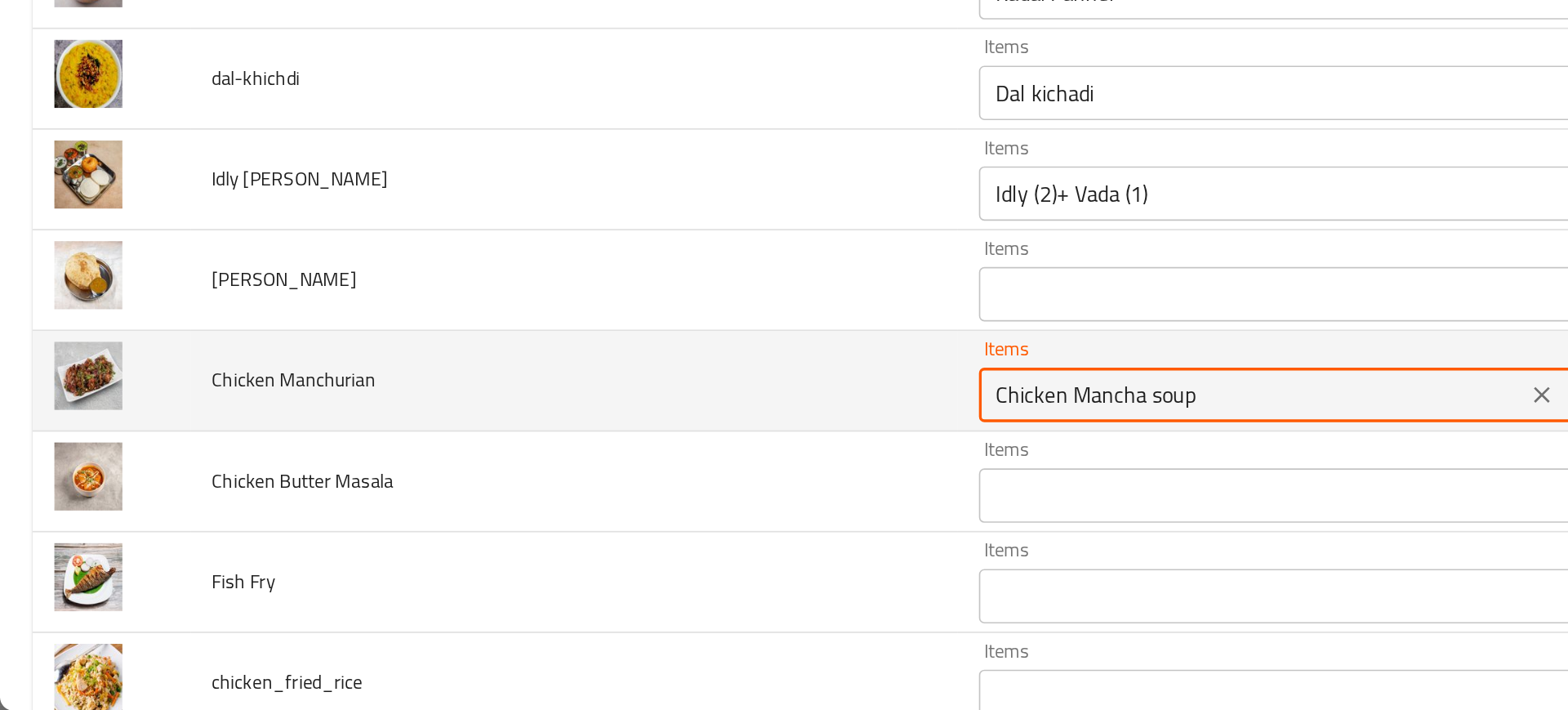
type Manchurian "a"
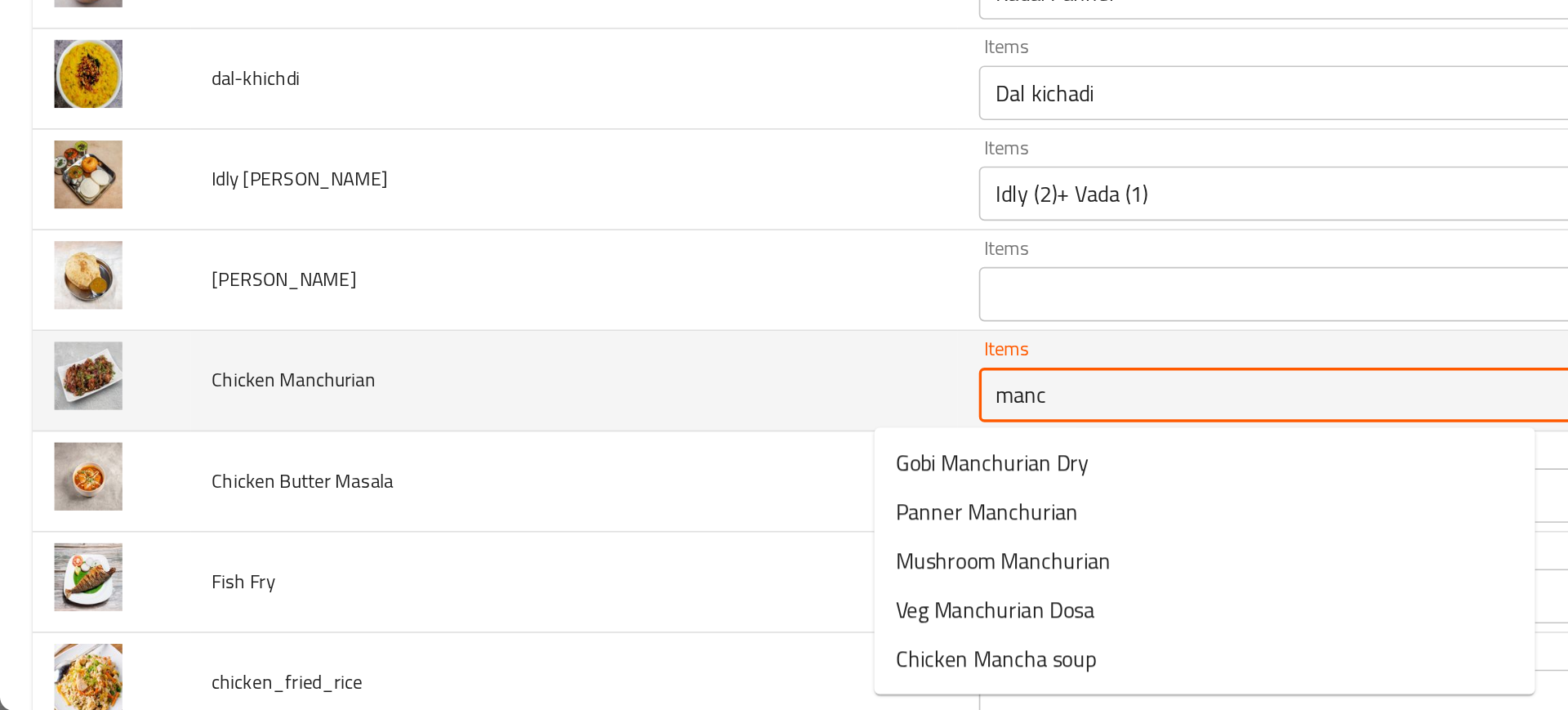
type Manchurian "manch"
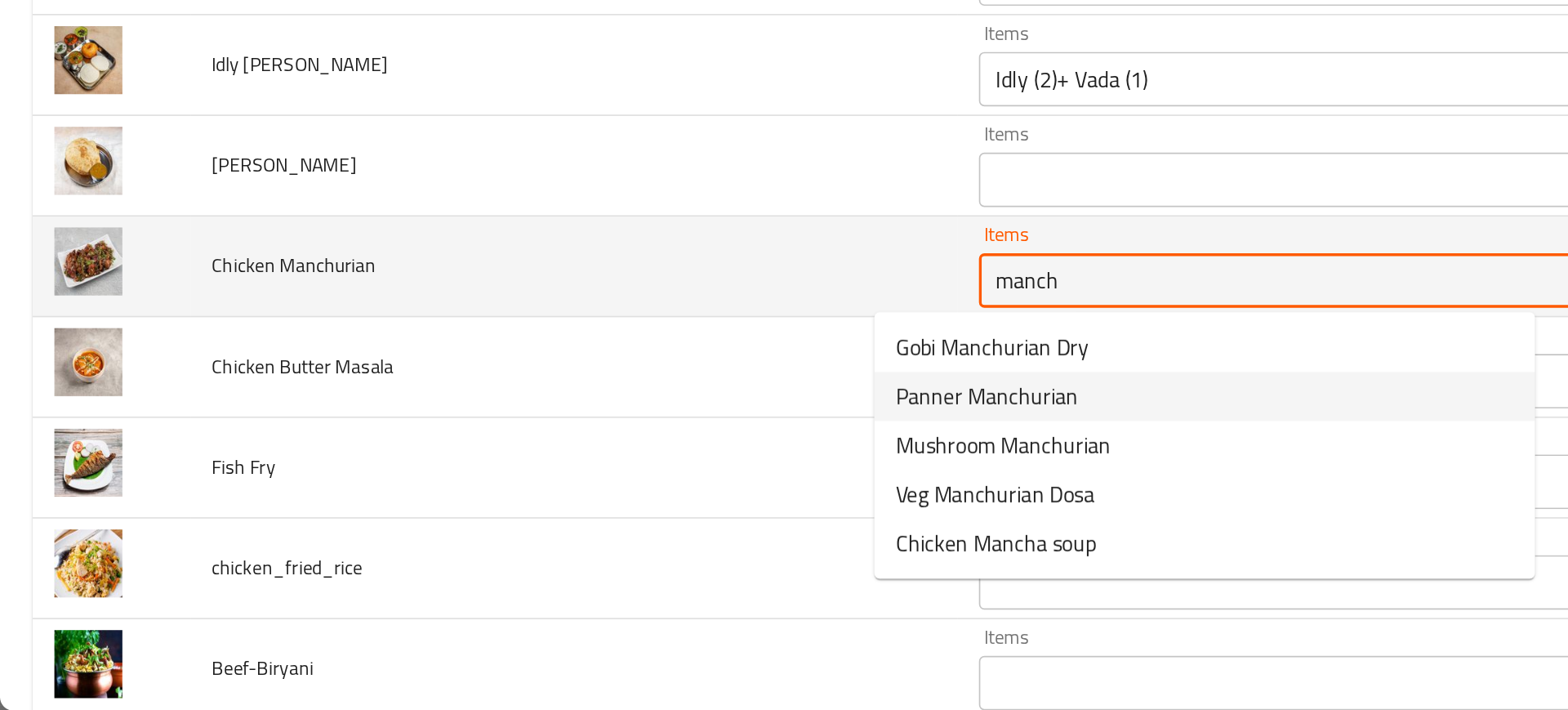
scroll to position [2738, 0]
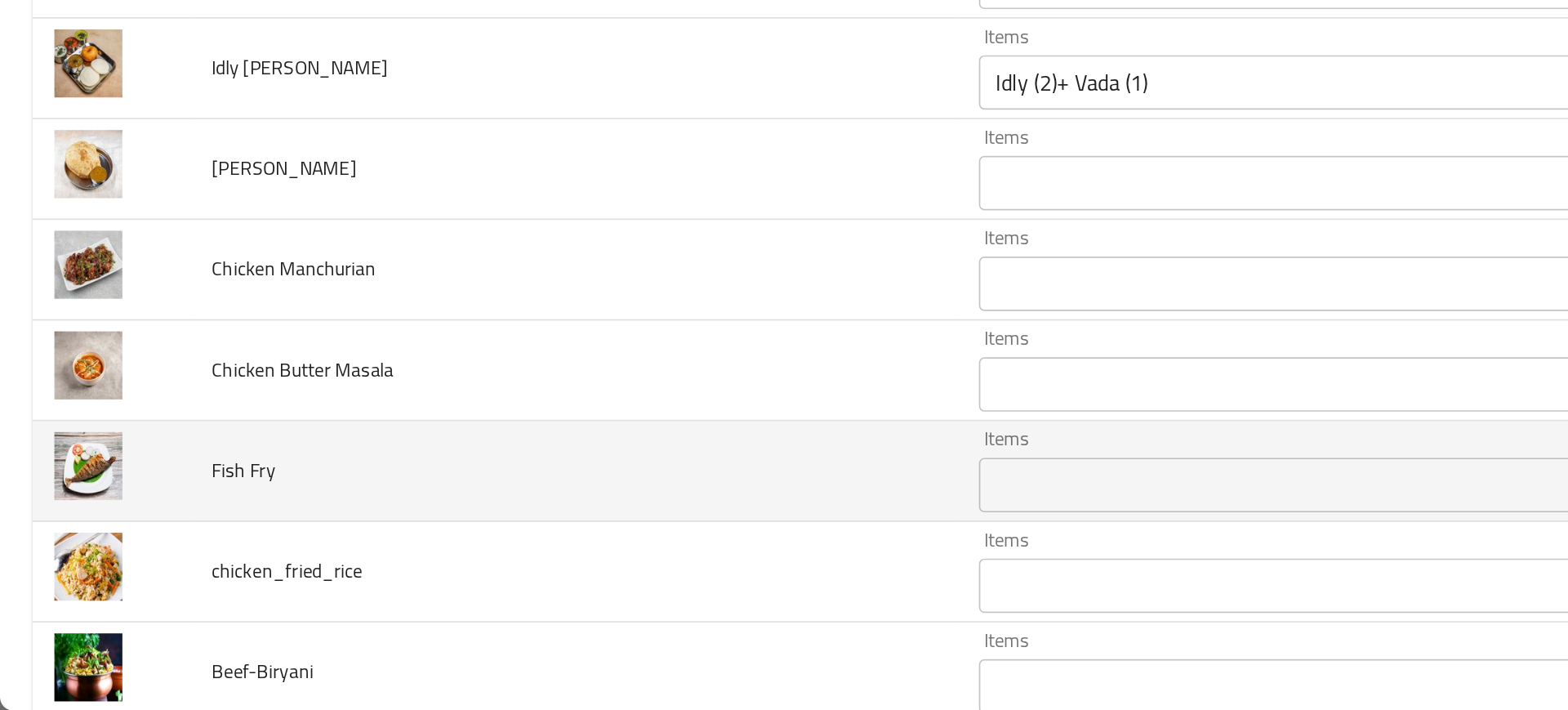
click at [497, 557] on td "Fish Fry" at bounding box center [346, 566] width 462 height 60
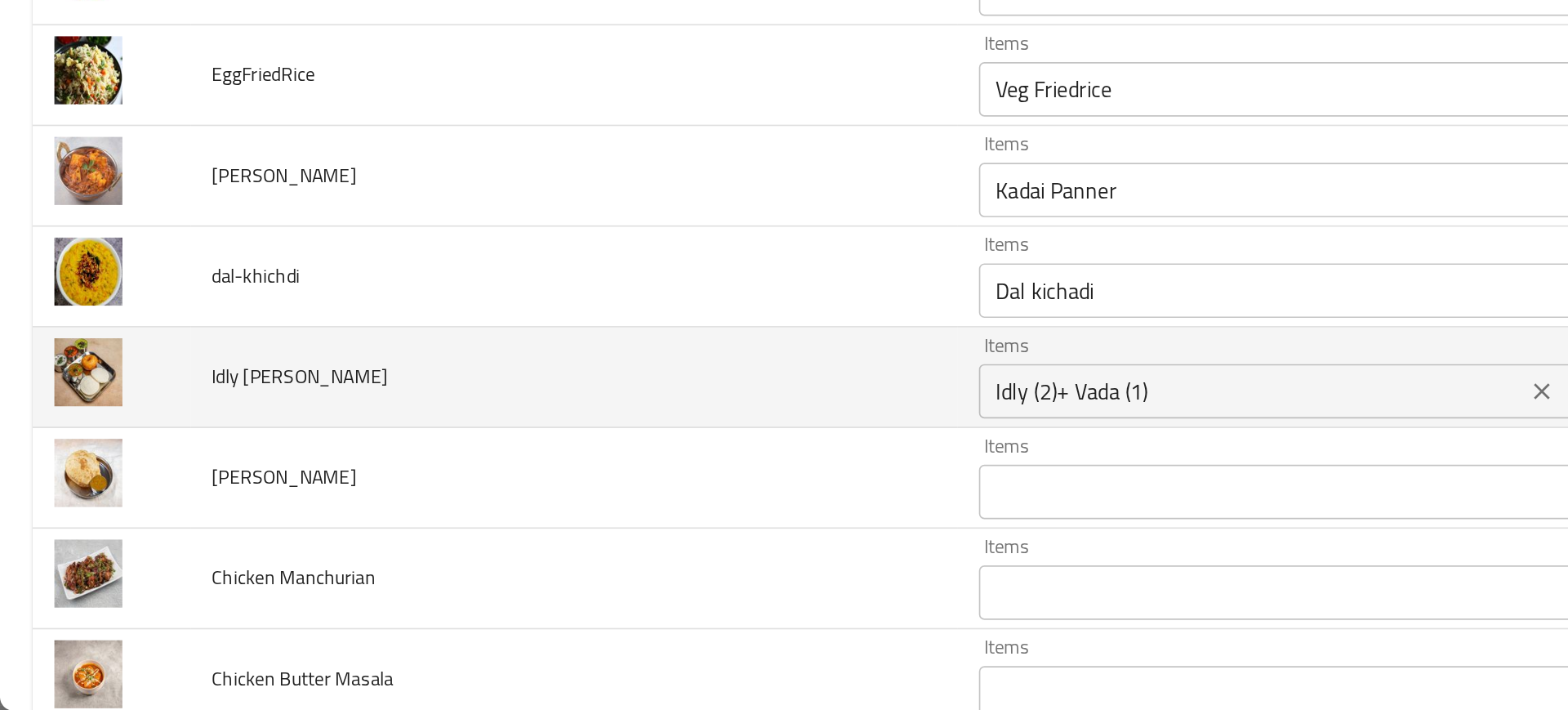
click at [589, 531] on div "Idly (2)+ [PERSON_NAME] (1) Items" at bounding box center [777, 518] width 377 height 32
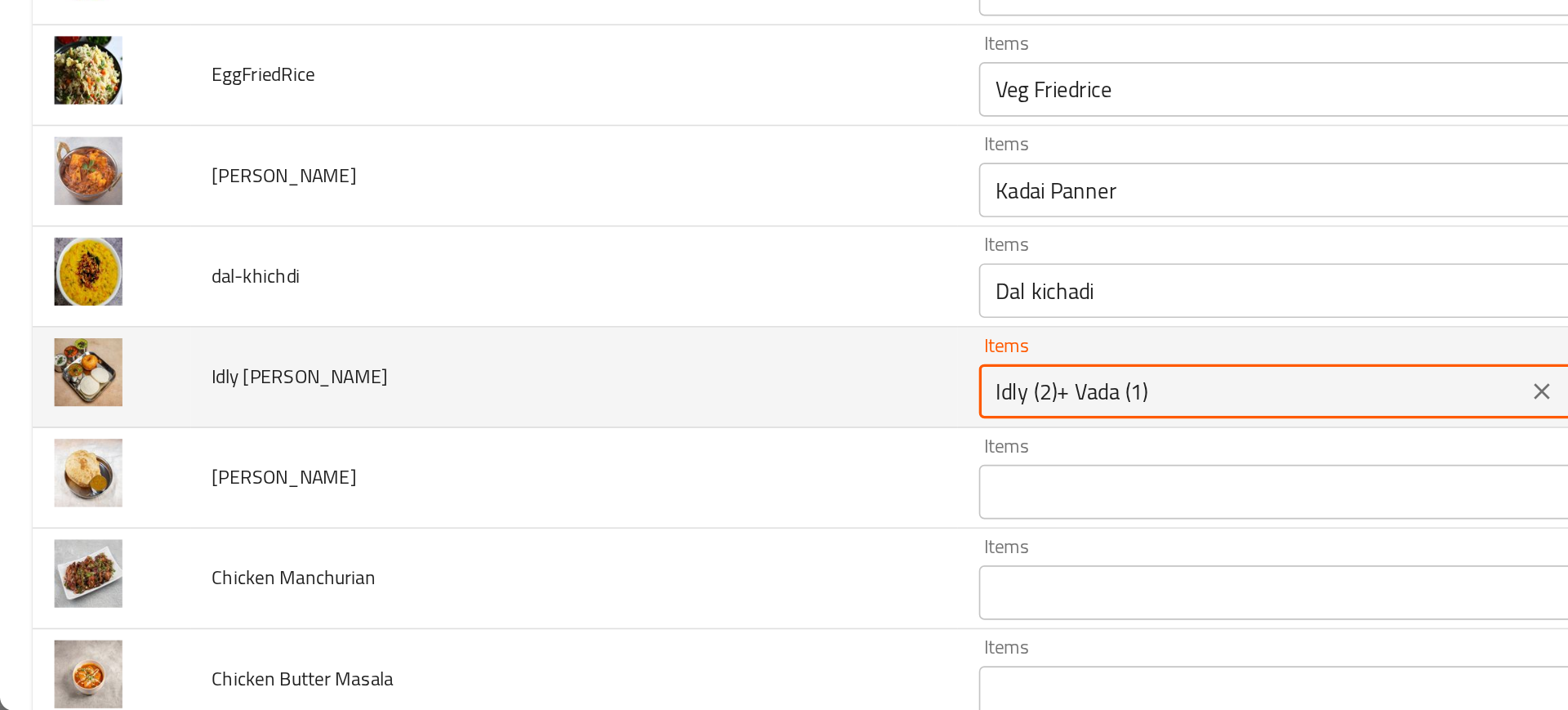
scroll to position [2464, 0]
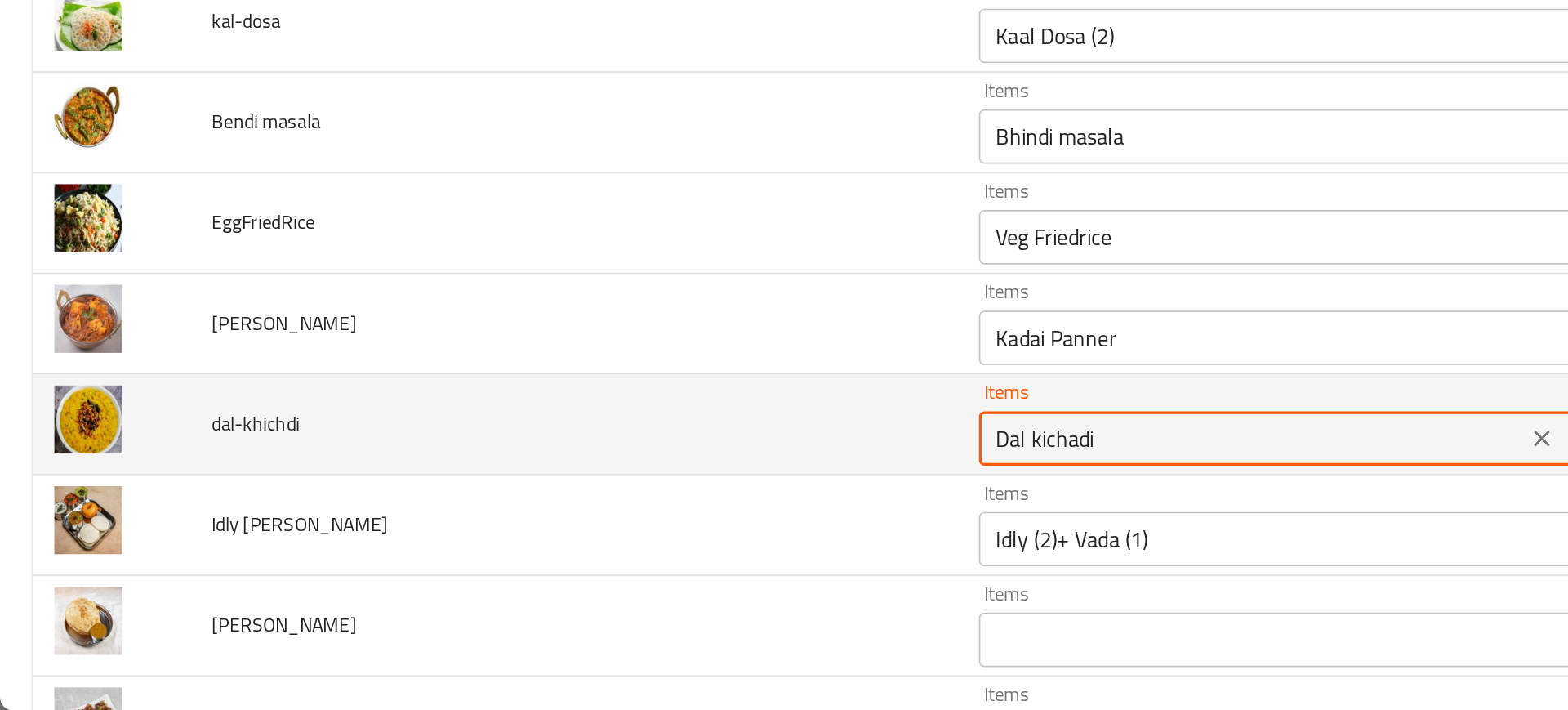
click at [593, 544] on input "Dal kichadi" at bounding box center [752, 546] width 319 height 23
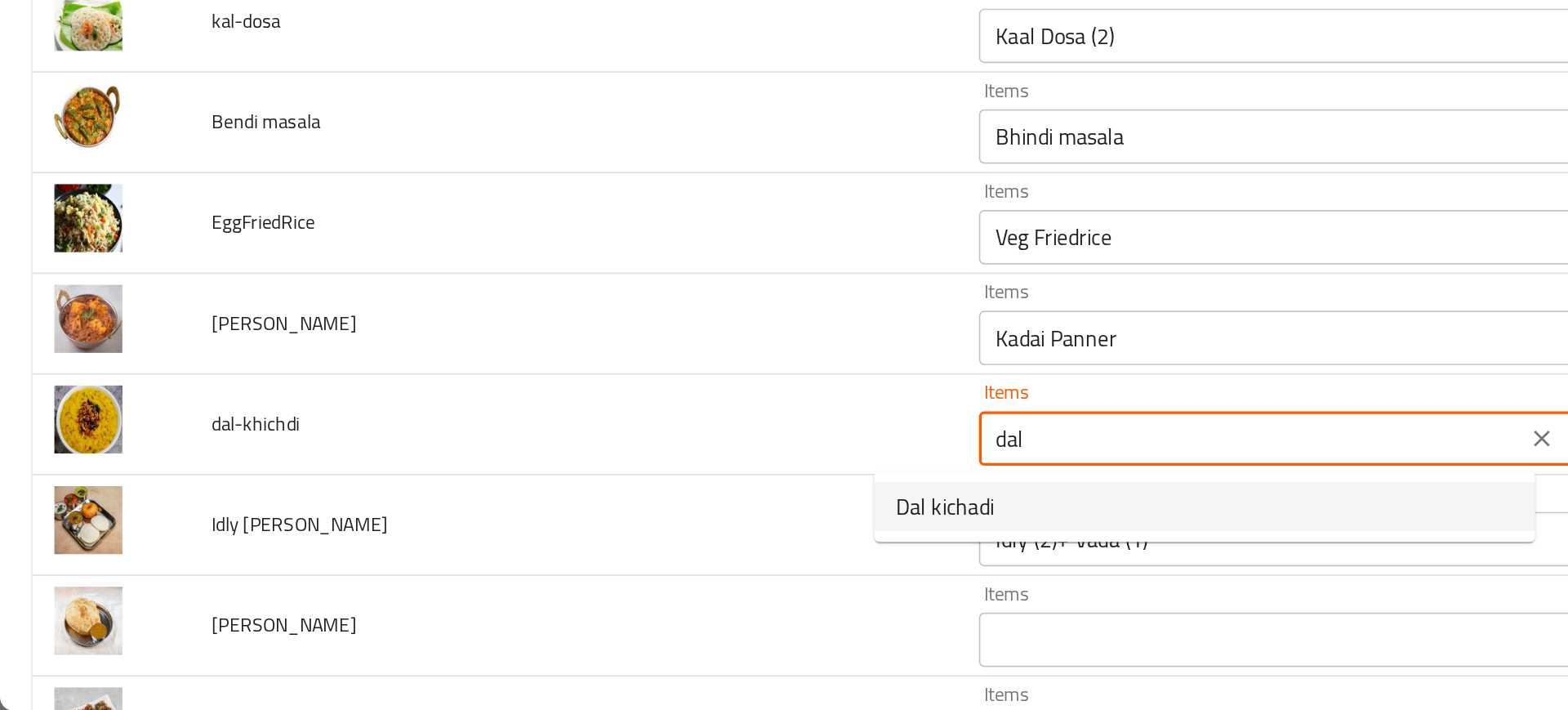
click at [565, 586] on span "Dal kichadi" at bounding box center [568, 587] width 59 height 19
type input "Dal kichadi"
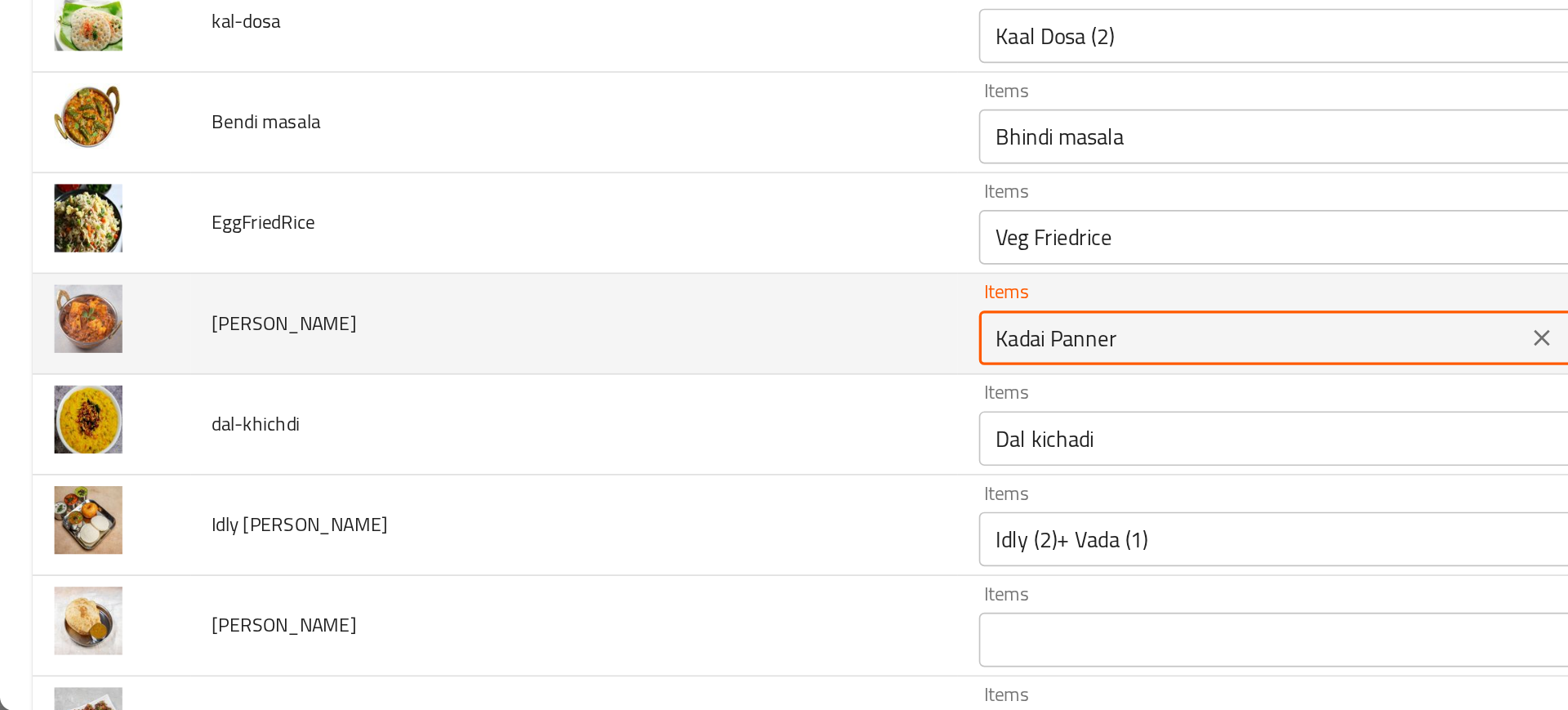
click at [593, 494] on Paneer "Kadai Panner" at bounding box center [752, 486] width 319 height 23
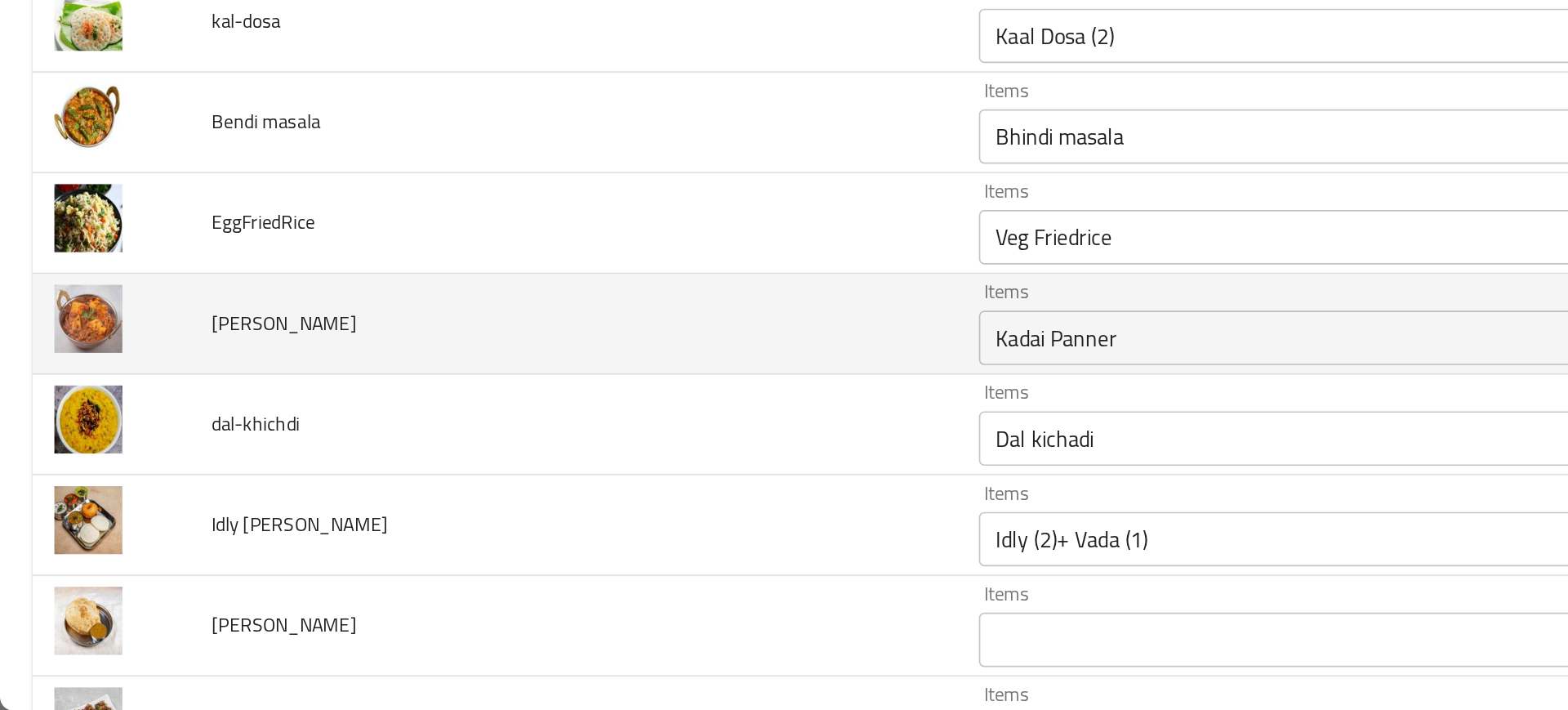
click at [486, 502] on td "[PERSON_NAME]" at bounding box center [346, 477] width 462 height 60
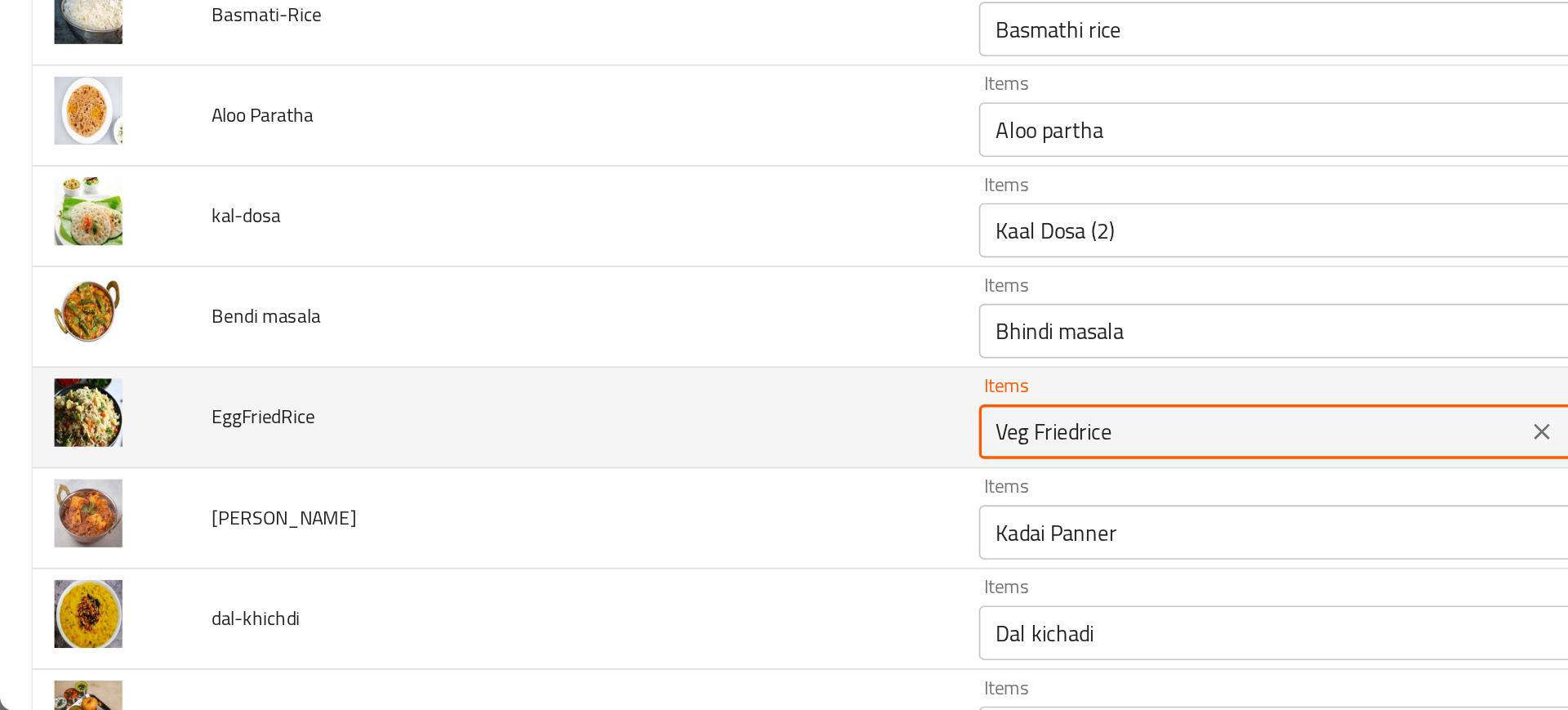
click at [593, 540] on input "Veg Friedrice" at bounding box center [752, 543] width 319 height 23
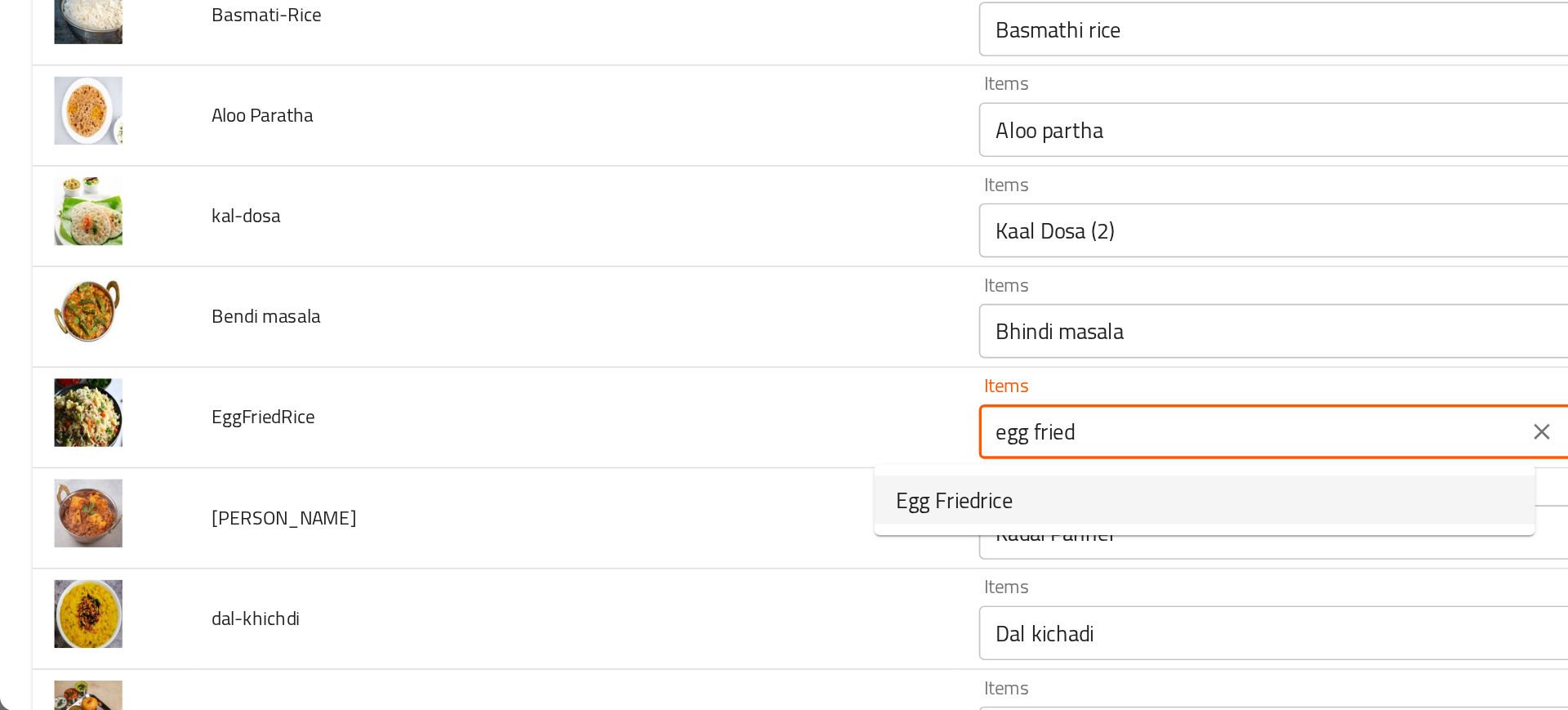
click at [572, 581] on span "Egg Friedrice" at bounding box center [574, 583] width 70 height 19
type input "Egg Friedrice"
type input "أرز مقلي بالبيض"
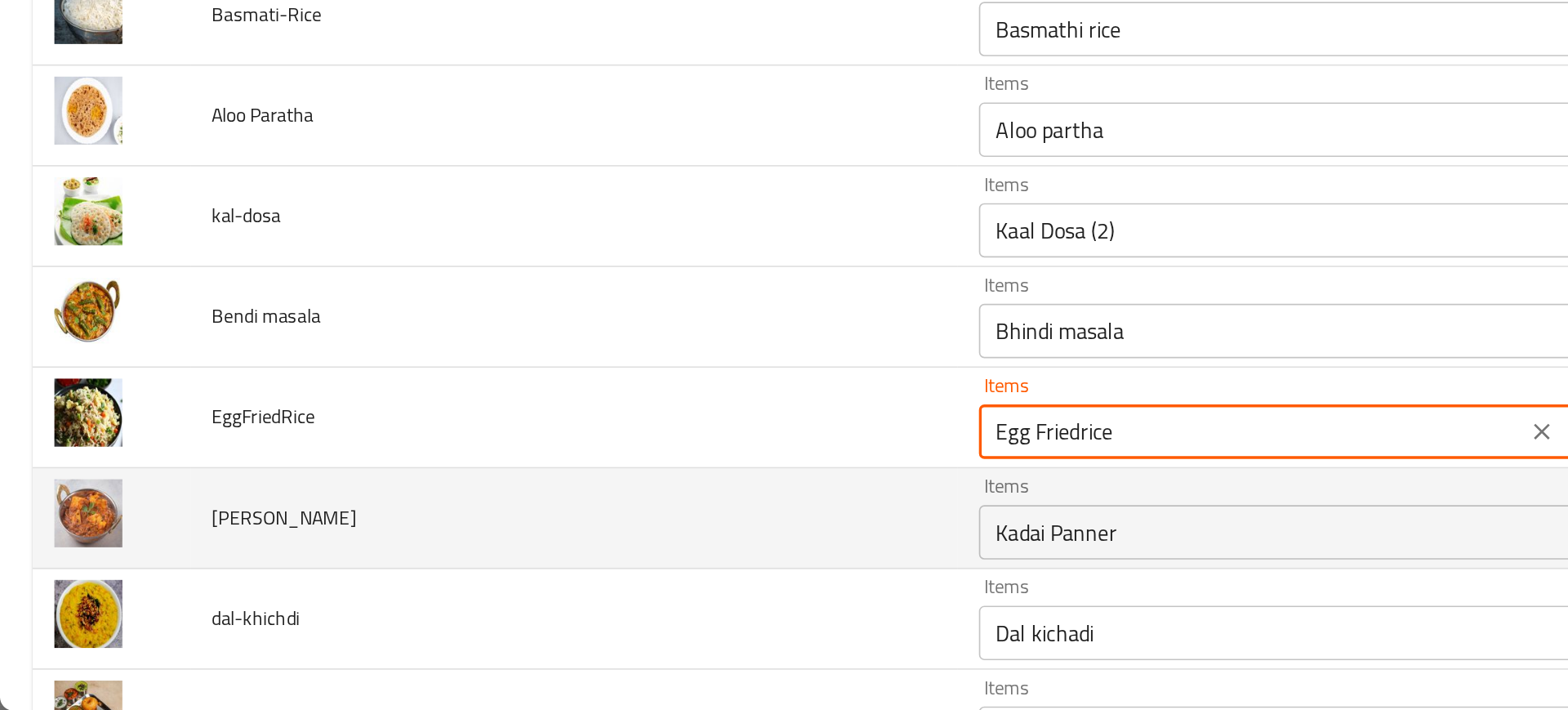
type input "Egg Friedrice"
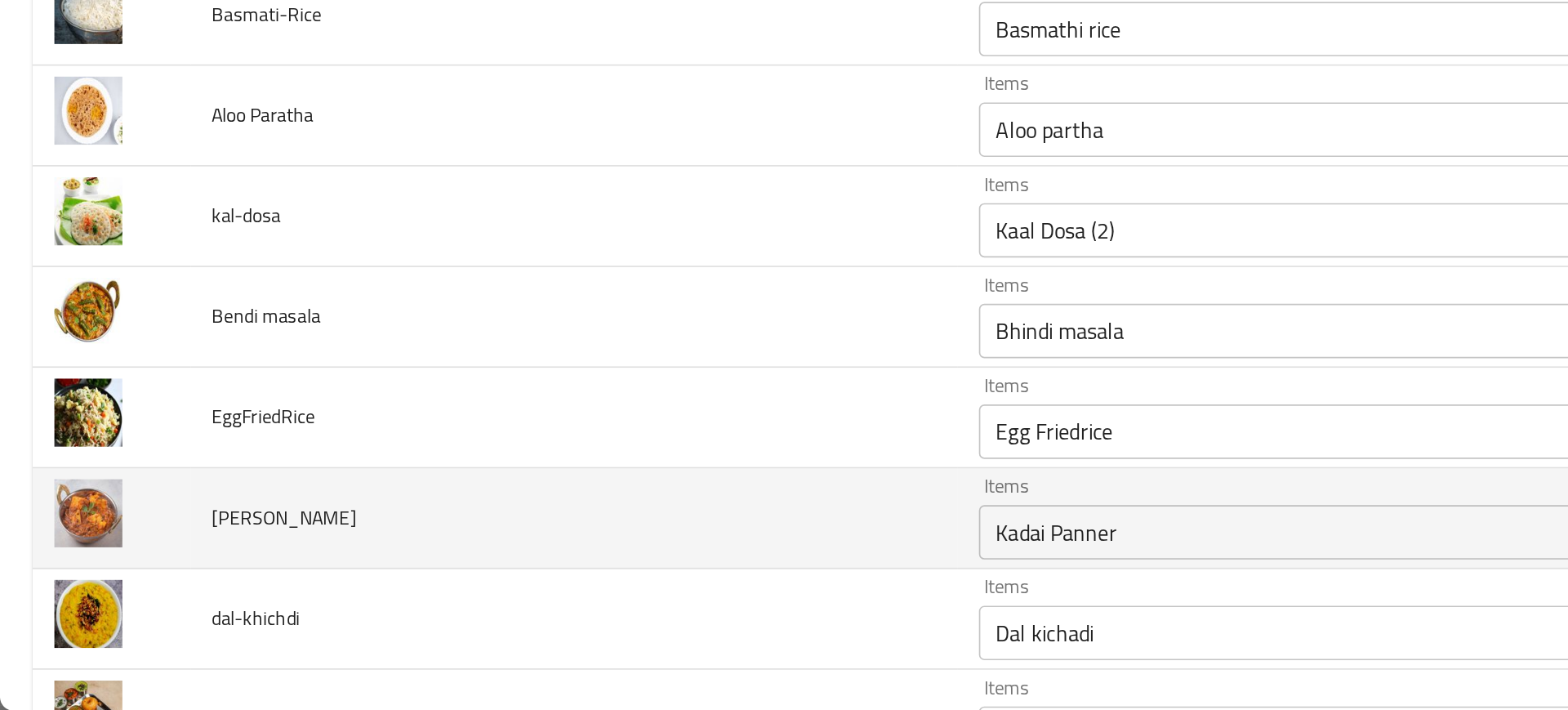
click at [487, 568] on td "[PERSON_NAME]" at bounding box center [346, 594] width 462 height 60
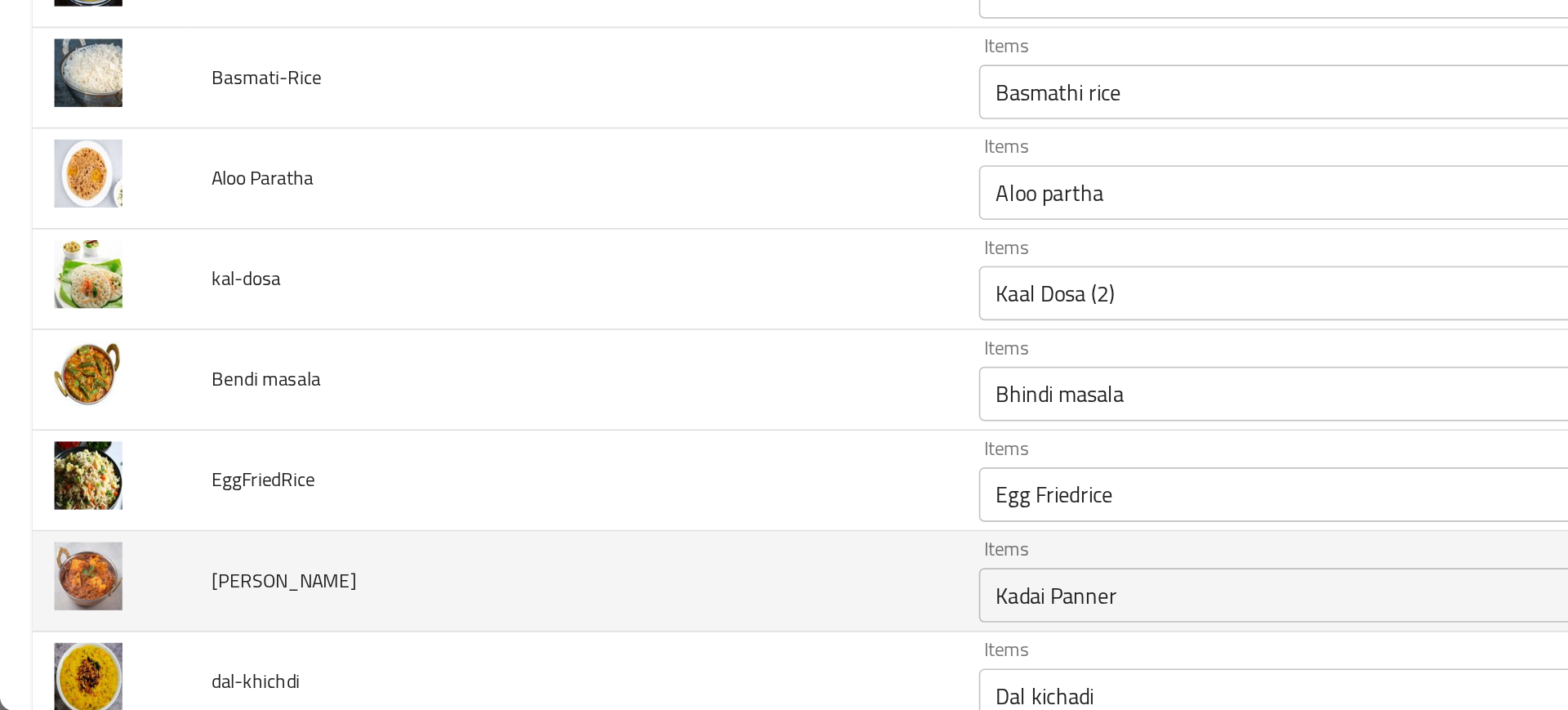
scroll to position [2302, 0]
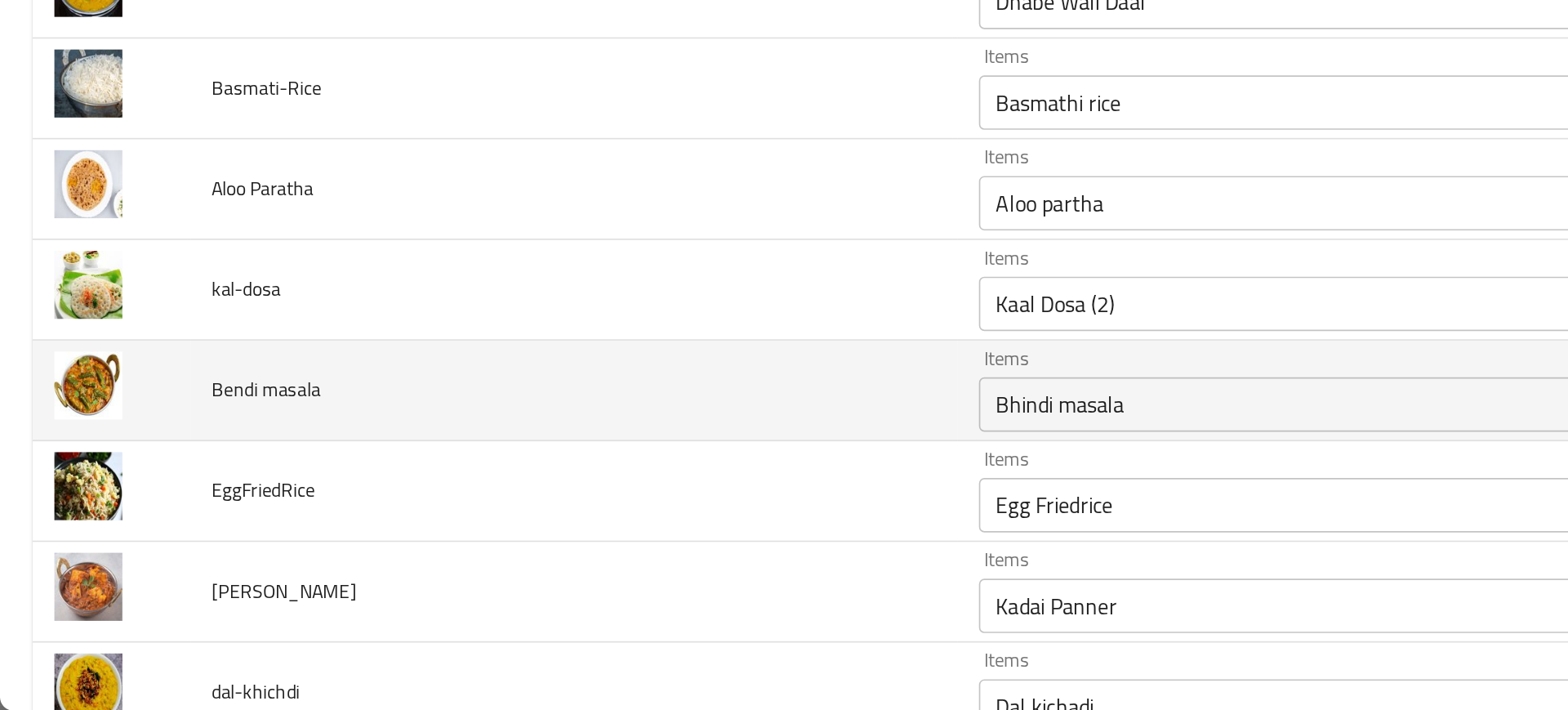
click at [448, 506] on td "Bendi masala" at bounding box center [346, 518] width 462 height 60
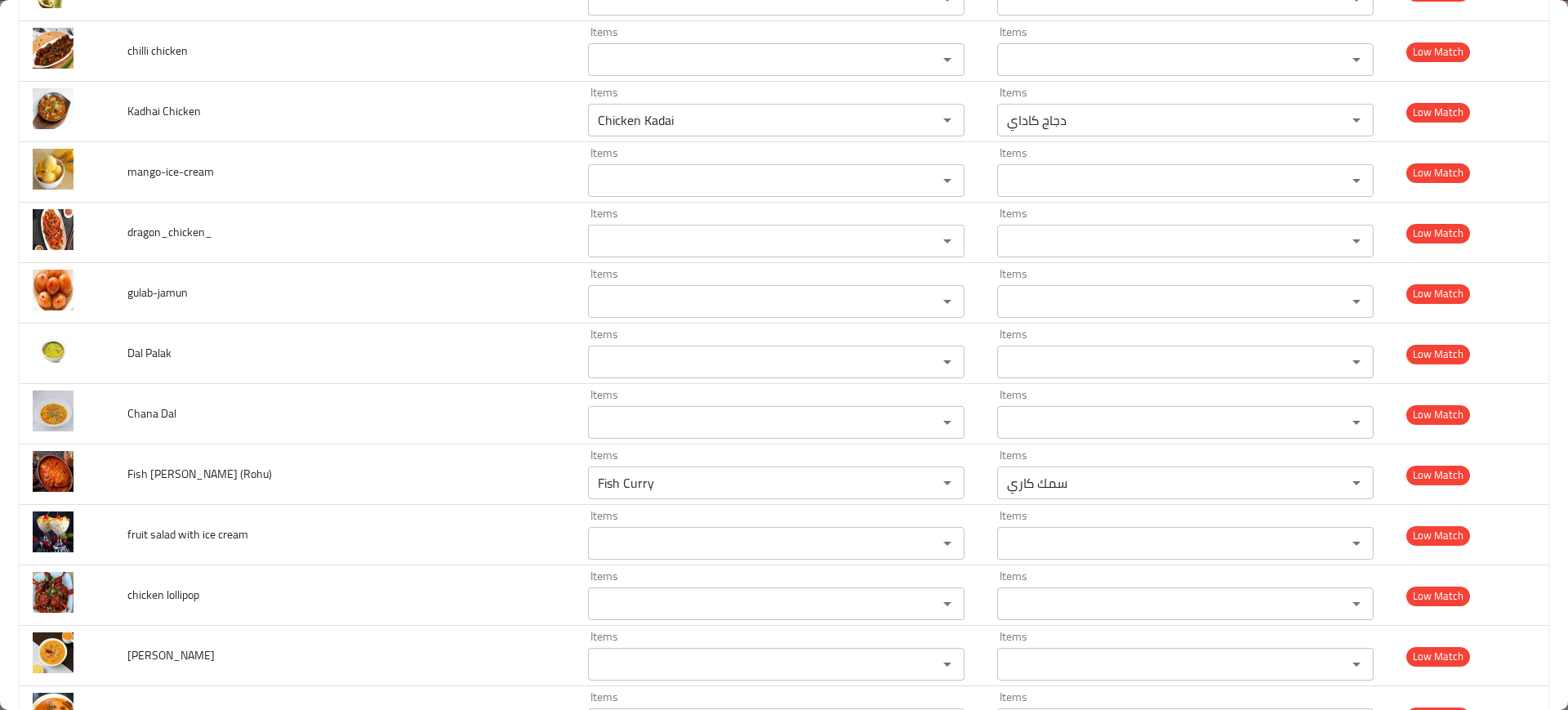
scroll to position [4291, 0]
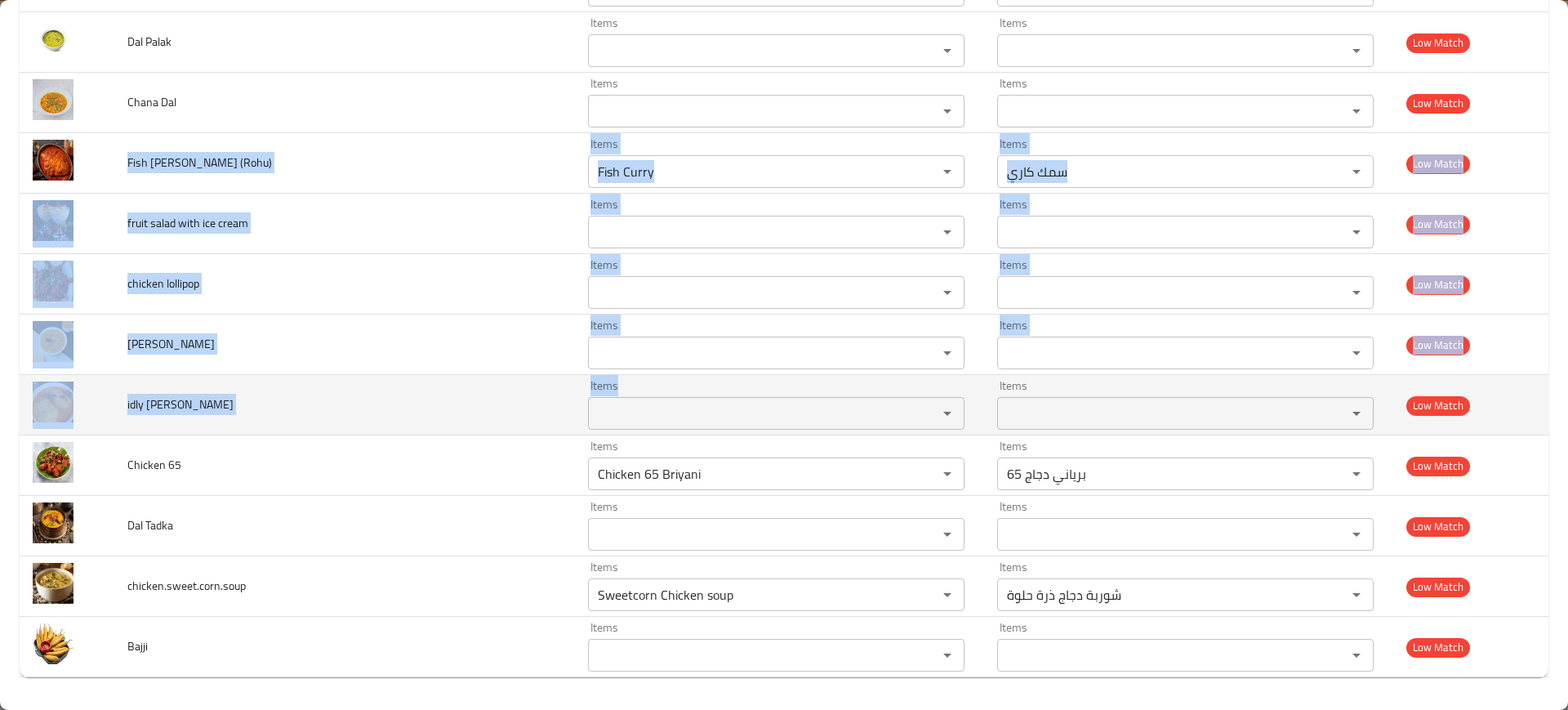
drag, startPoint x: 125, startPoint y: 157, endPoint x: 598, endPoint y: 405, distance: 534.1
copy tbody "Fish [PERSON_NAME] (Rohu) Items Items Items Items Low Match fruit salad with ic…"
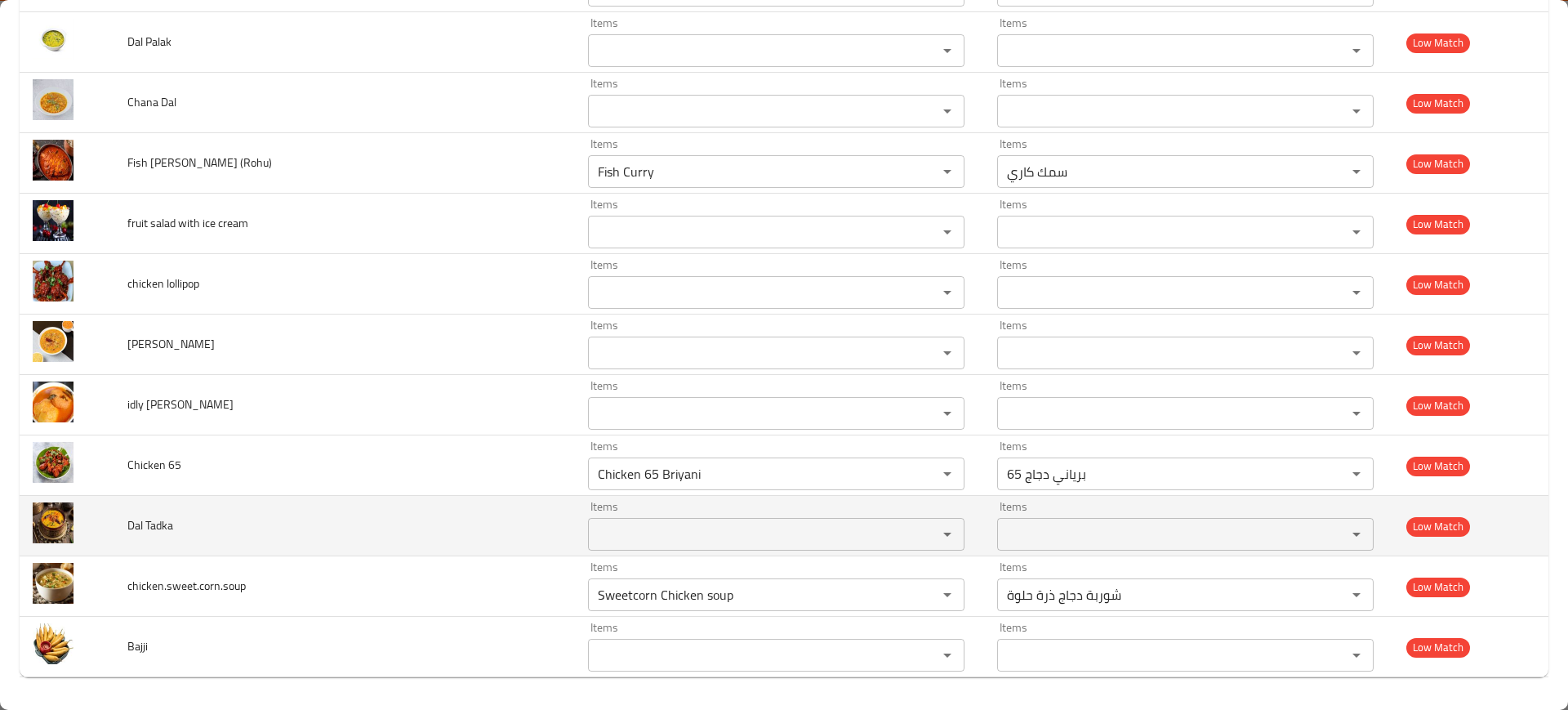
click at [141, 521] on span "Dal Tadka" at bounding box center [151, 525] width 46 height 21
copy span "Dal Tadka"
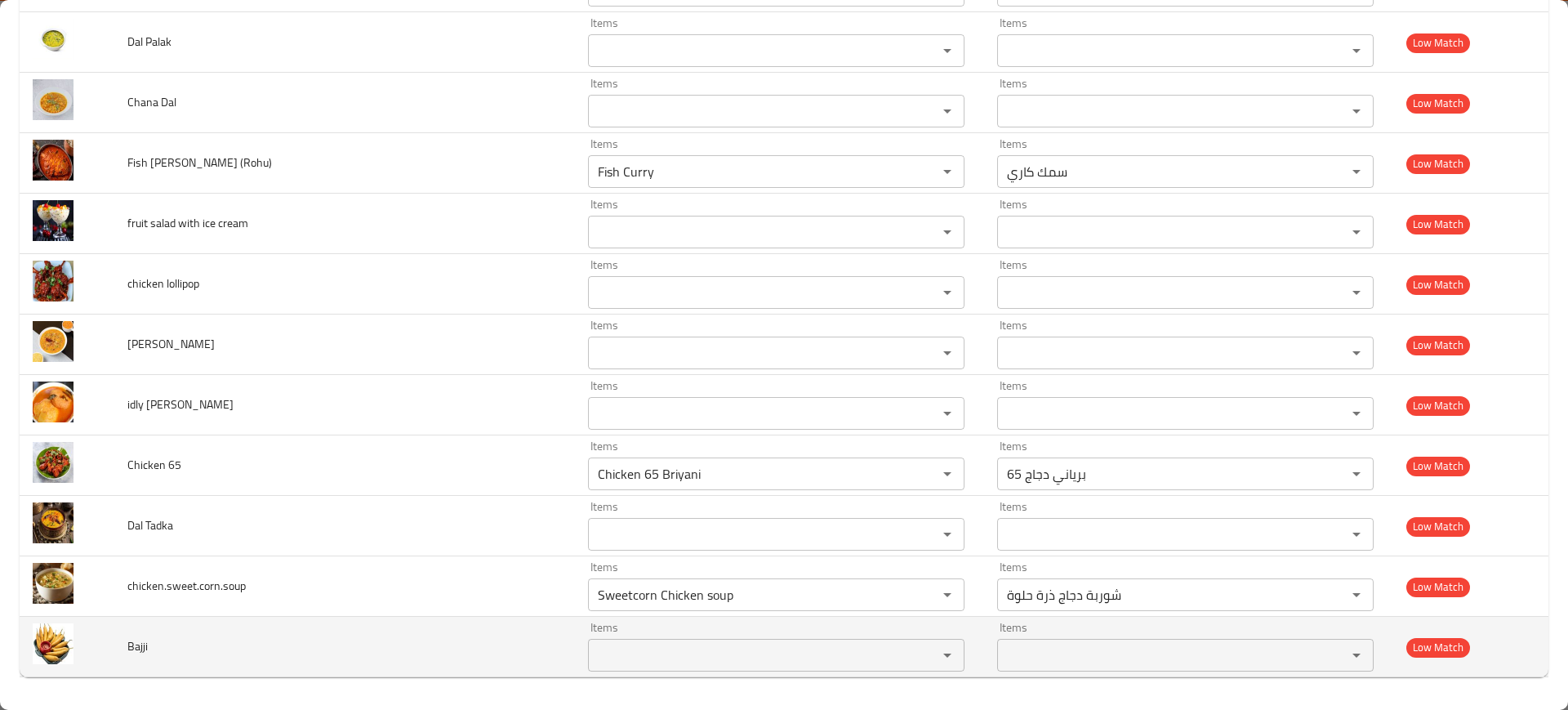
click at [135, 640] on span "Bajji" at bounding box center [138, 646] width 20 height 21
copy span "Bajji"
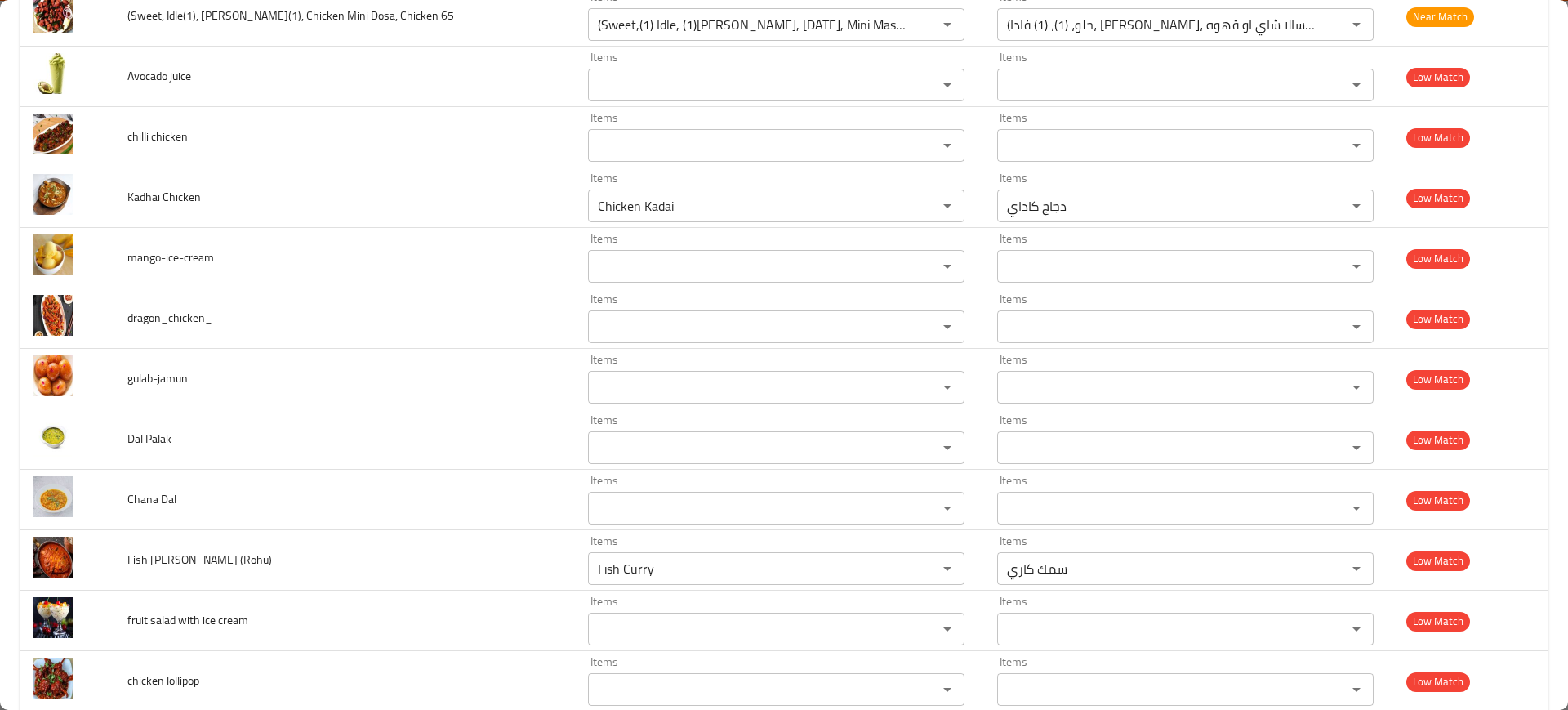
scroll to position [3835, 0]
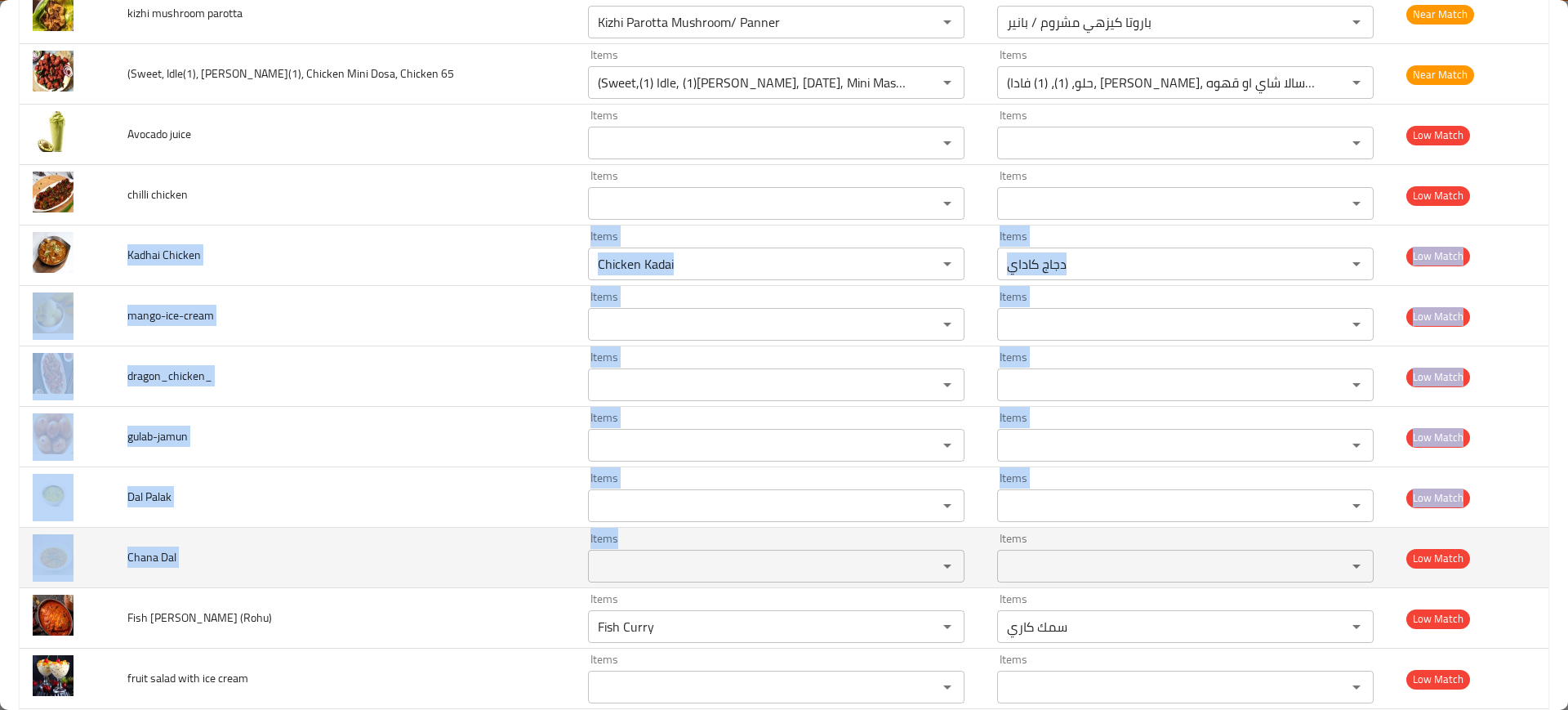
drag, startPoint x: 131, startPoint y: 249, endPoint x: 572, endPoint y: 546, distance: 531.7
copy tbody "Kadhai Chicken Items Items Items Items Low Match mango-ice-cream Items Items It…"
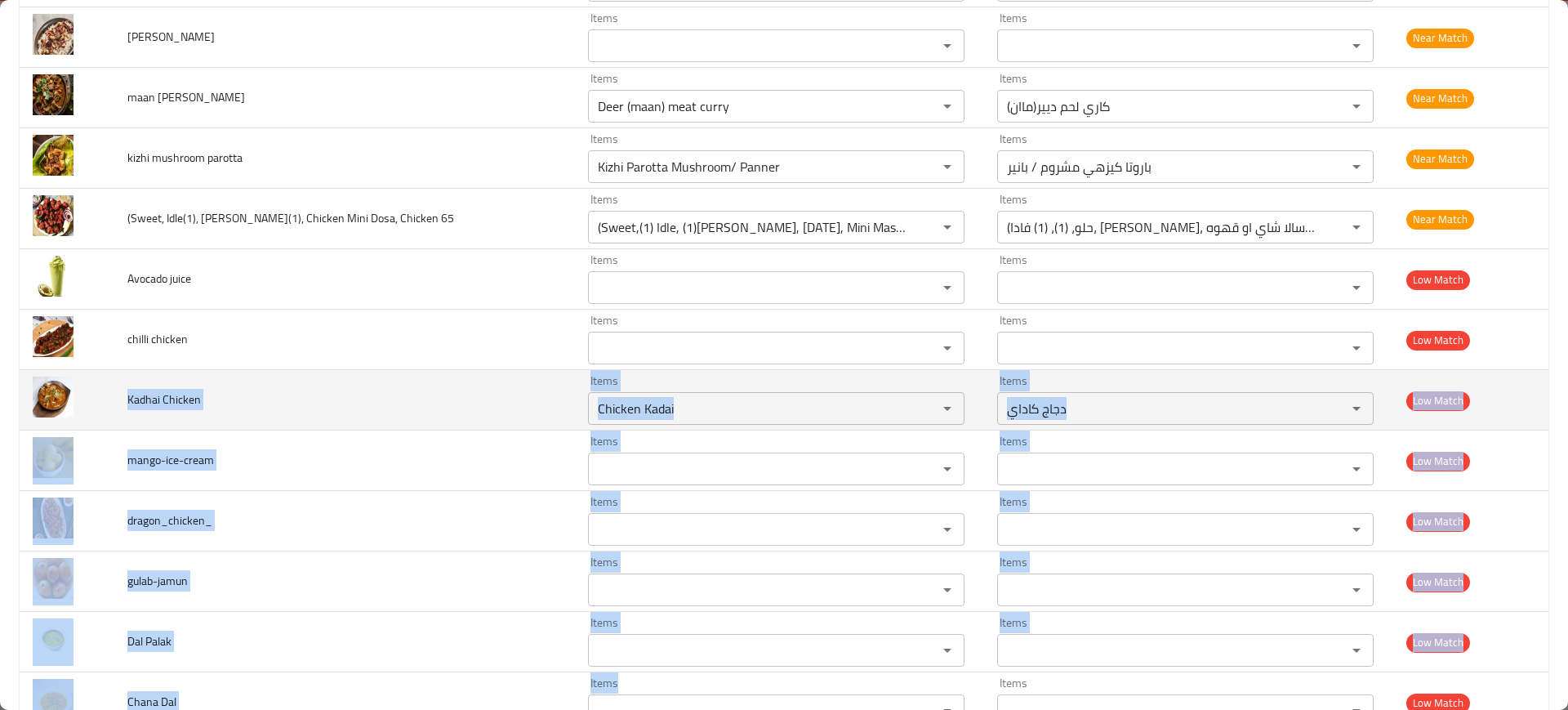
scroll to position [3671, 0]
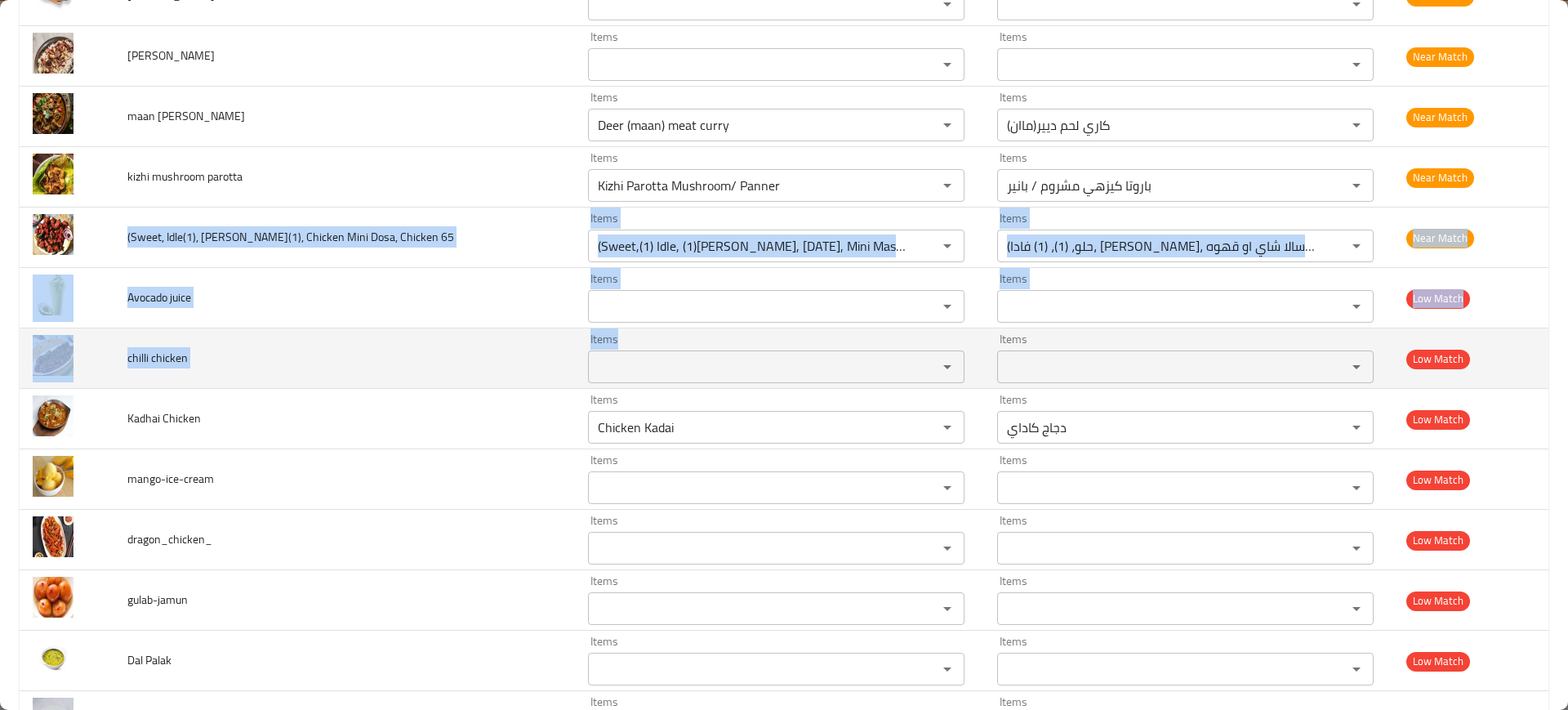
drag, startPoint x: 121, startPoint y: 234, endPoint x: 549, endPoint y: 361, distance: 446.4
copy tbody "(Sweet, Idle(1), [PERSON_NAME](1), Chicken Mini Dosa, Chicken 65 Items Items It…"
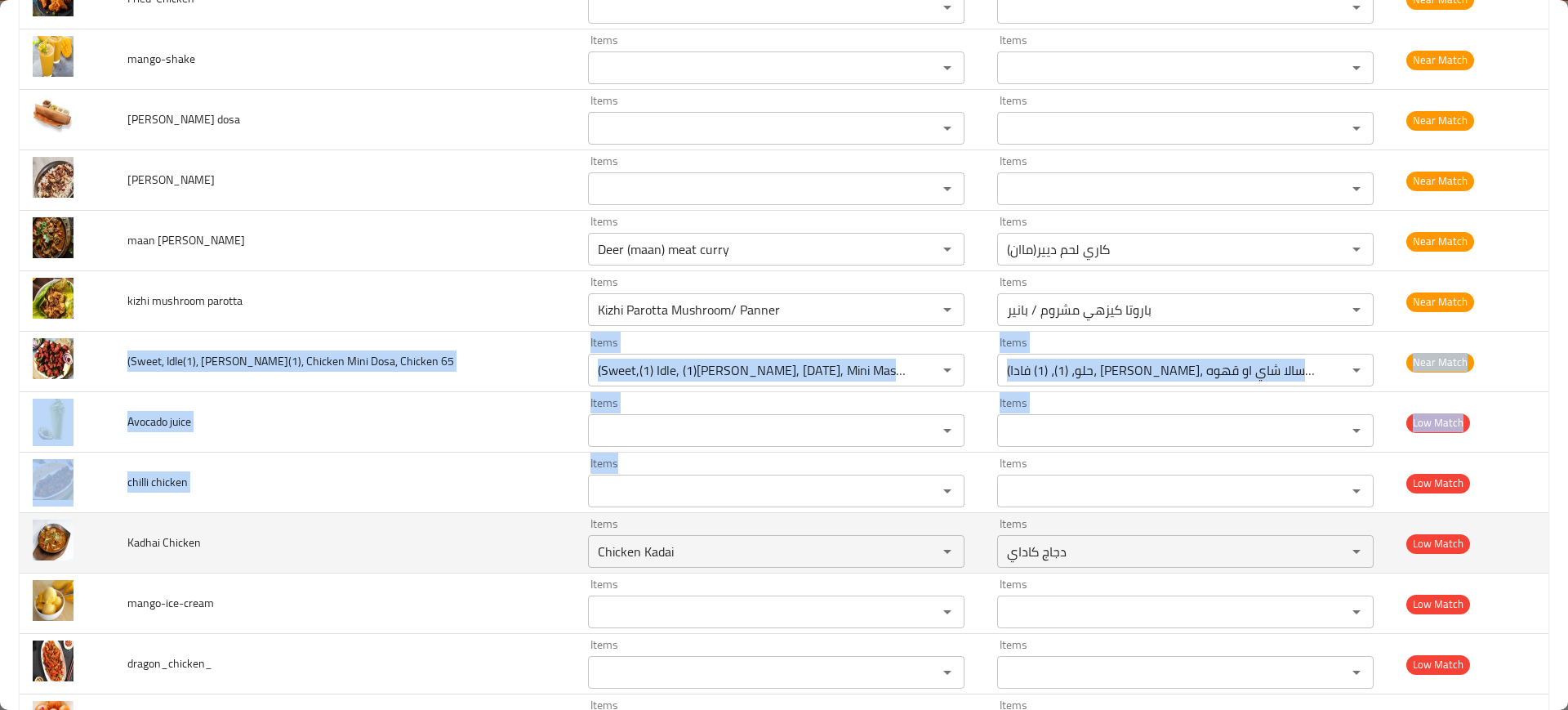
scroll to position [3546, 0]
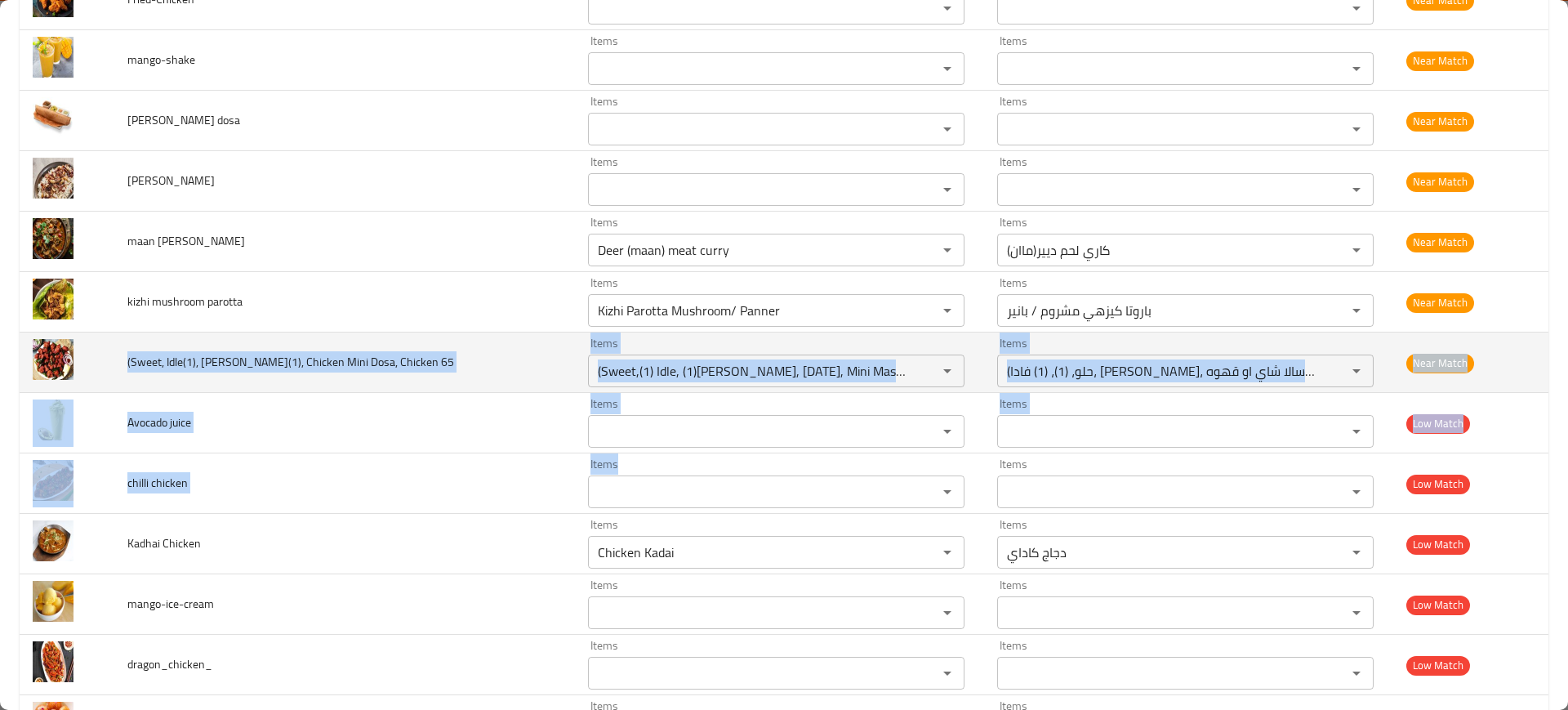
click at [262, 363] on span "(Sweet, Idle(1), [PERSON_NAME](1), Chicken Mini Dosa, Chicken 65" at bounding box center [291, 361] width 327 height 21
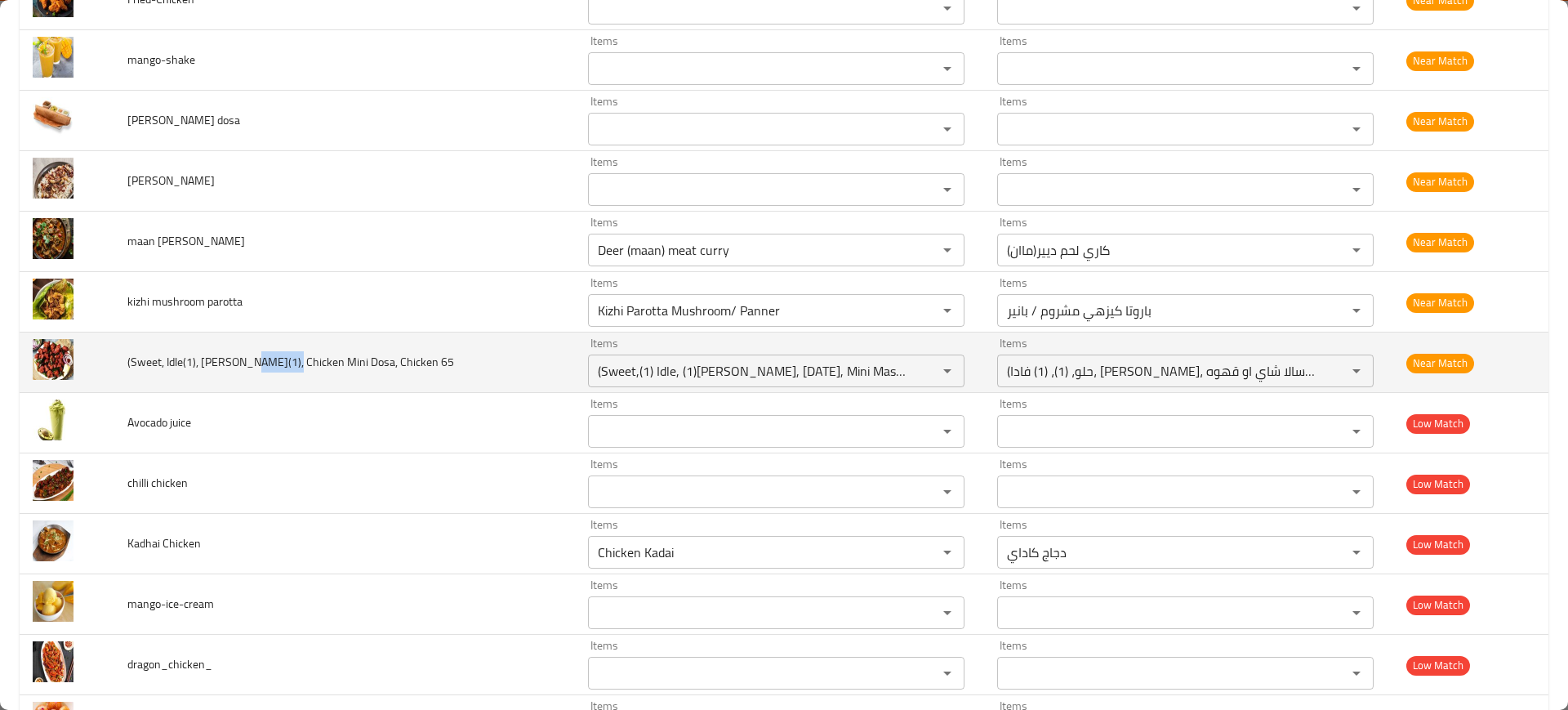
click at [262, 363] on span "(Sweet, Idle(1), [PERSON_NAME](1), Chicken Mini Dosa, Chicken 65" at bounding box center [291, 361] width 327 height 21
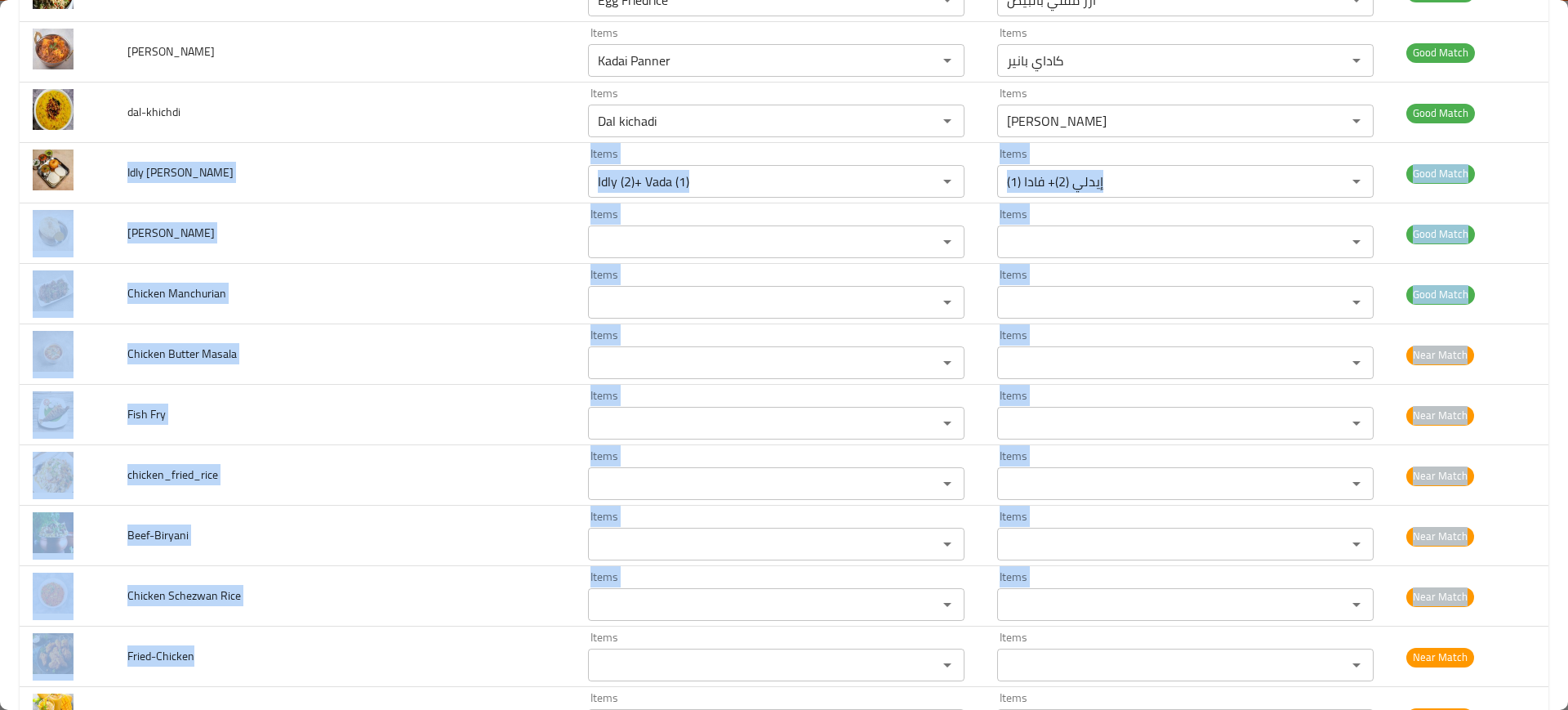
scroll to position [3501, 0]
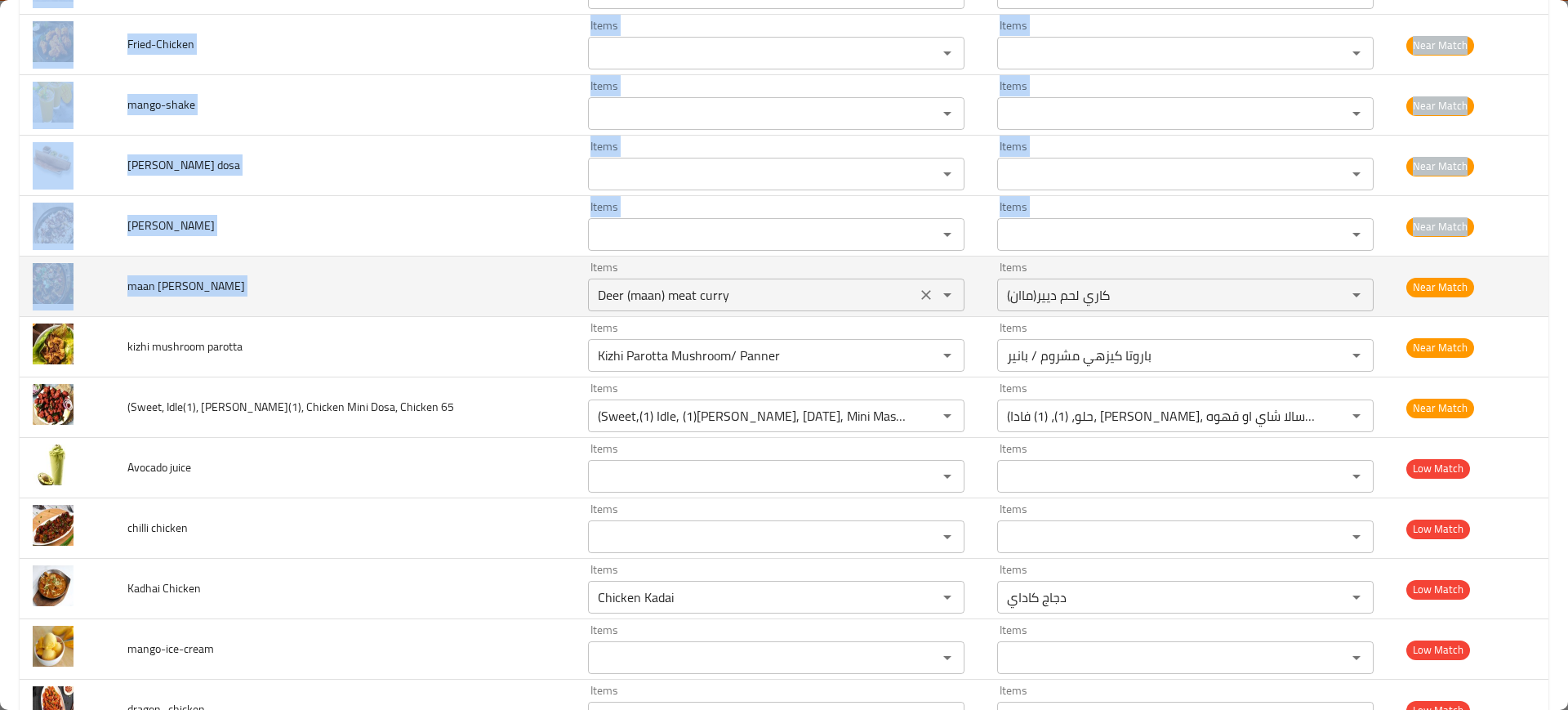
drag, startPoint x: 124, startPoint y: 163, endPoint x: 526, endPoint y: 264, distance: 414.5
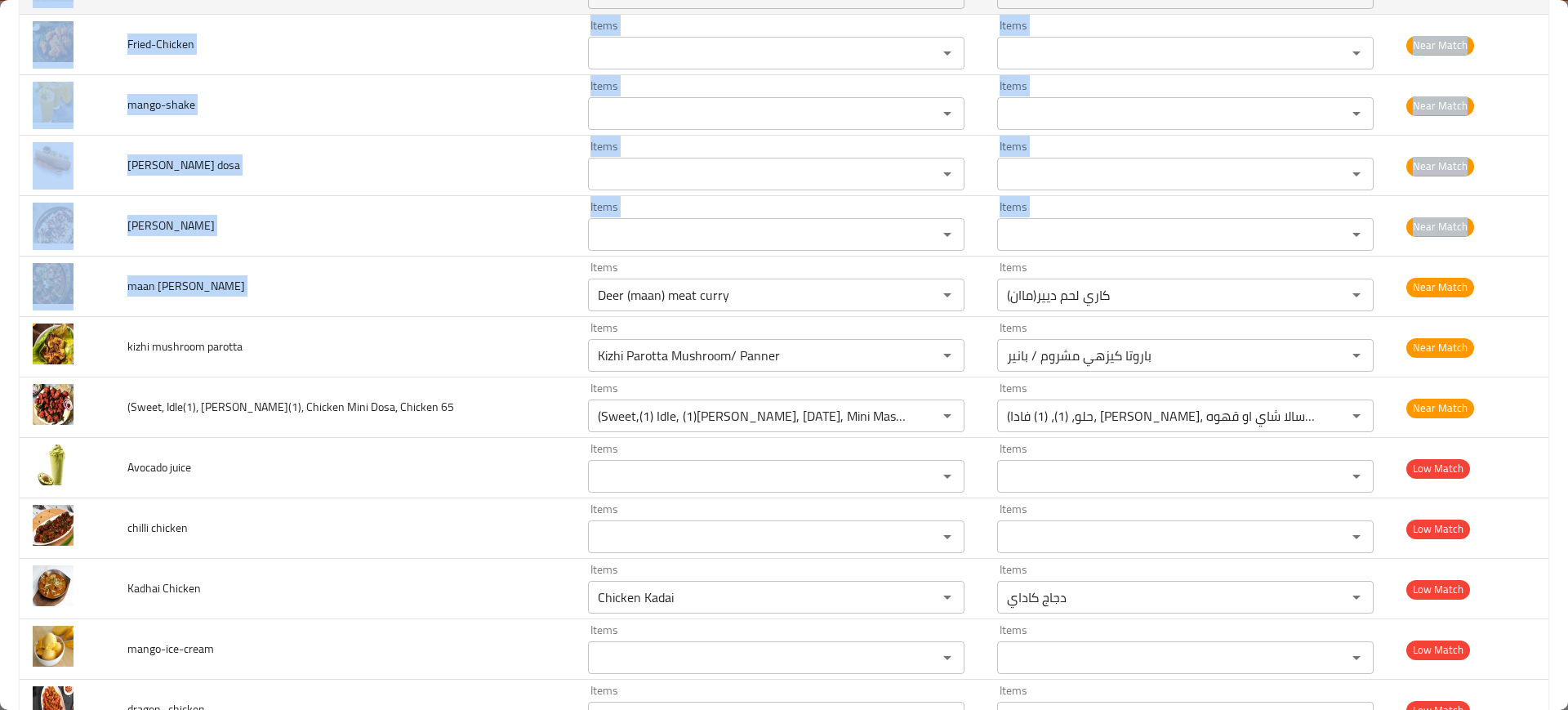
copy tbody "Idly [PERSON_NAME] Items Items Items Items Good Match Chola Bhatura Items Items…"
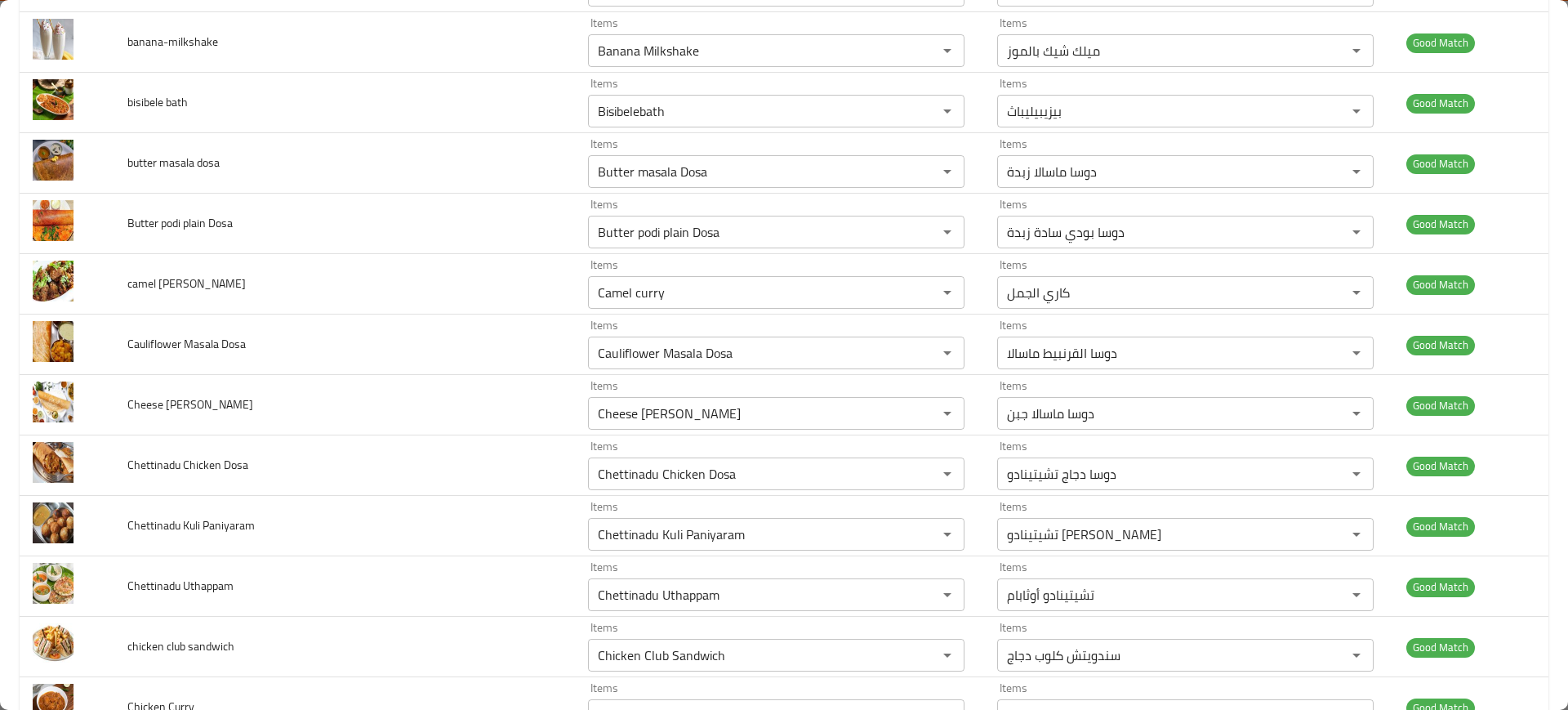
scroll to position [0, 0]
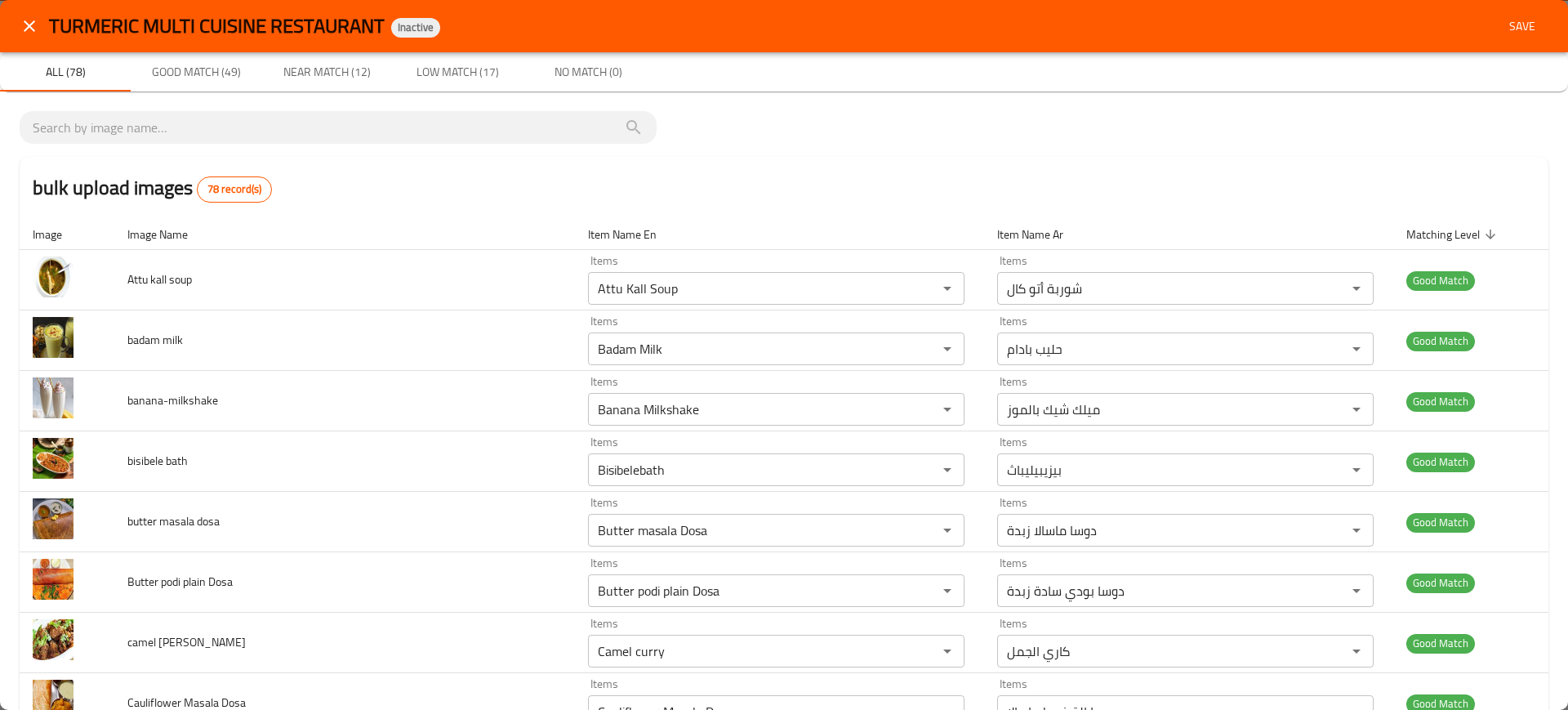
click at [395, 177] on div "bulk upload images 78 record(s)" at bounding box center [784, 188] width 1529 height 62
click at [1509, 31] on span "Save" at bounding box center [1523, 27] width 39 height 20
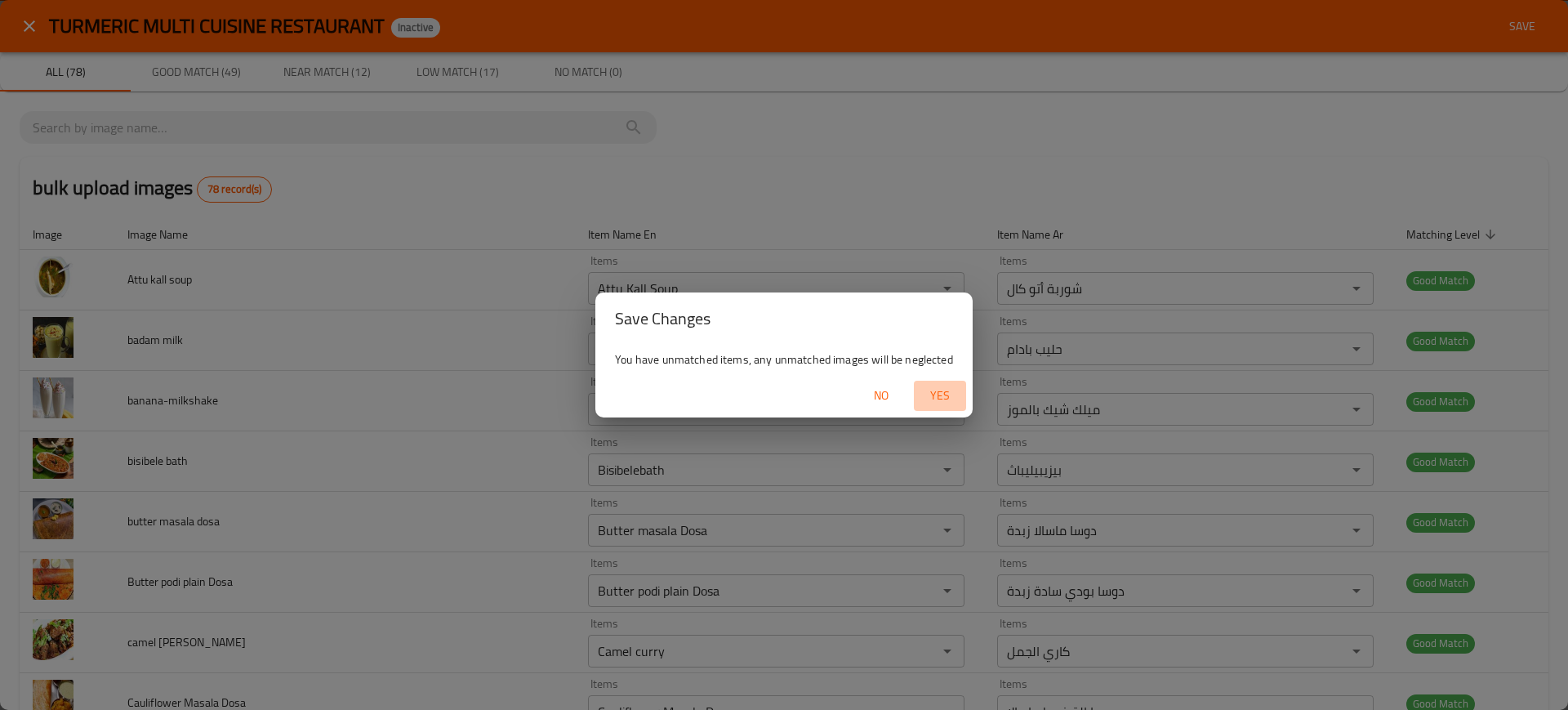
click at [942, 392] on span "Yes" at bounding box center [940, 396] width 39 height 20
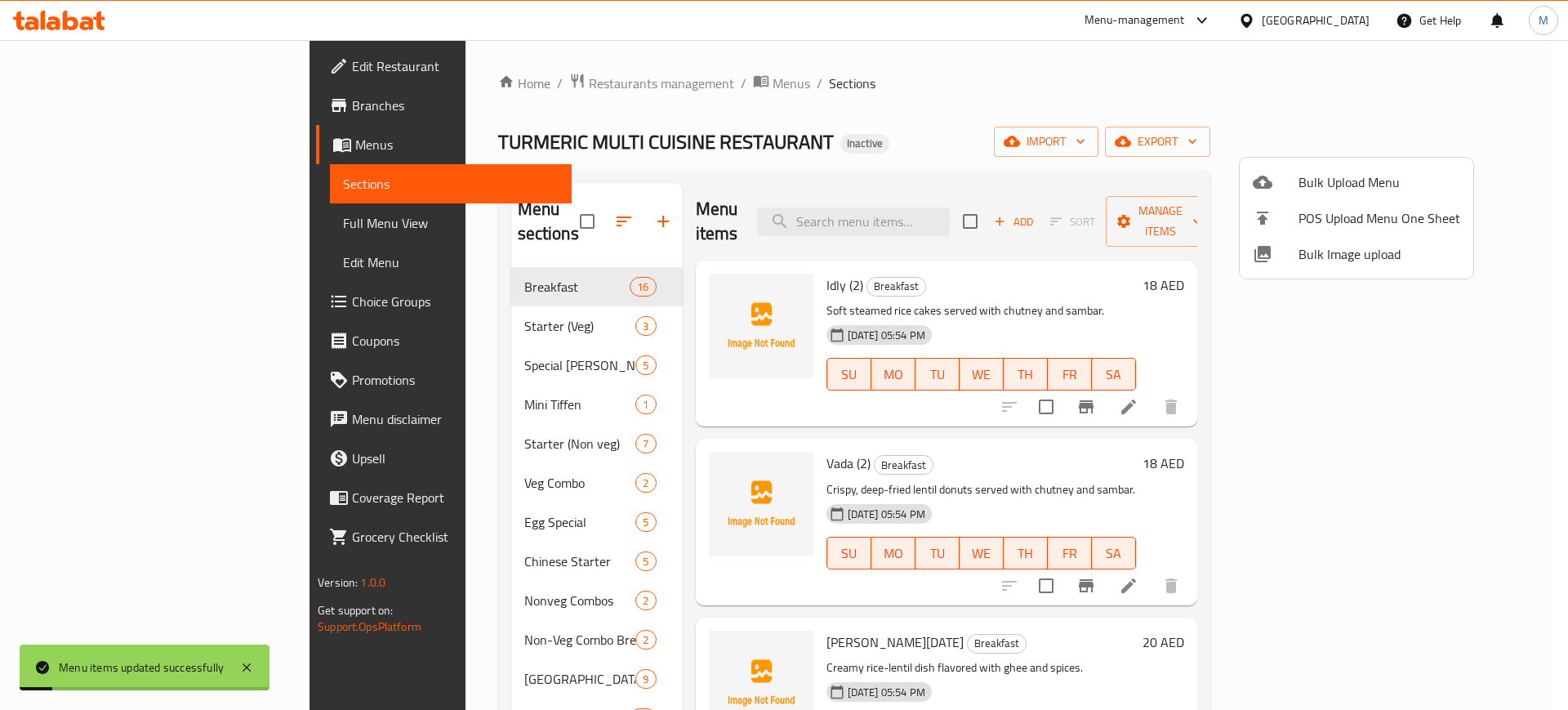
click at [1279, 268] on li "Bulk Image upload" at bounding box center [1356, 254] width 234 height 36
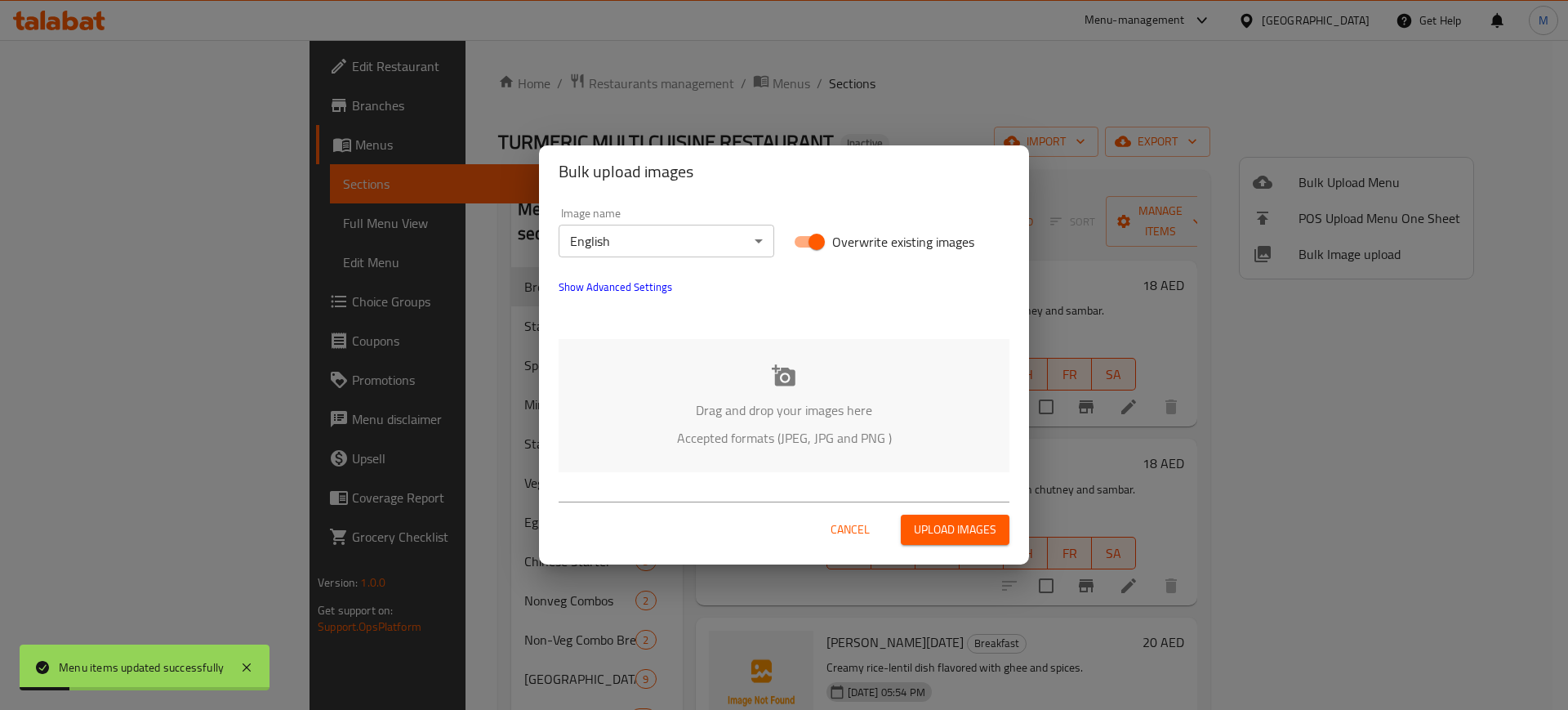
click at [876, 411] on p "Drag and drop your images here" at bounding box center [784, 410] width 402 height 19
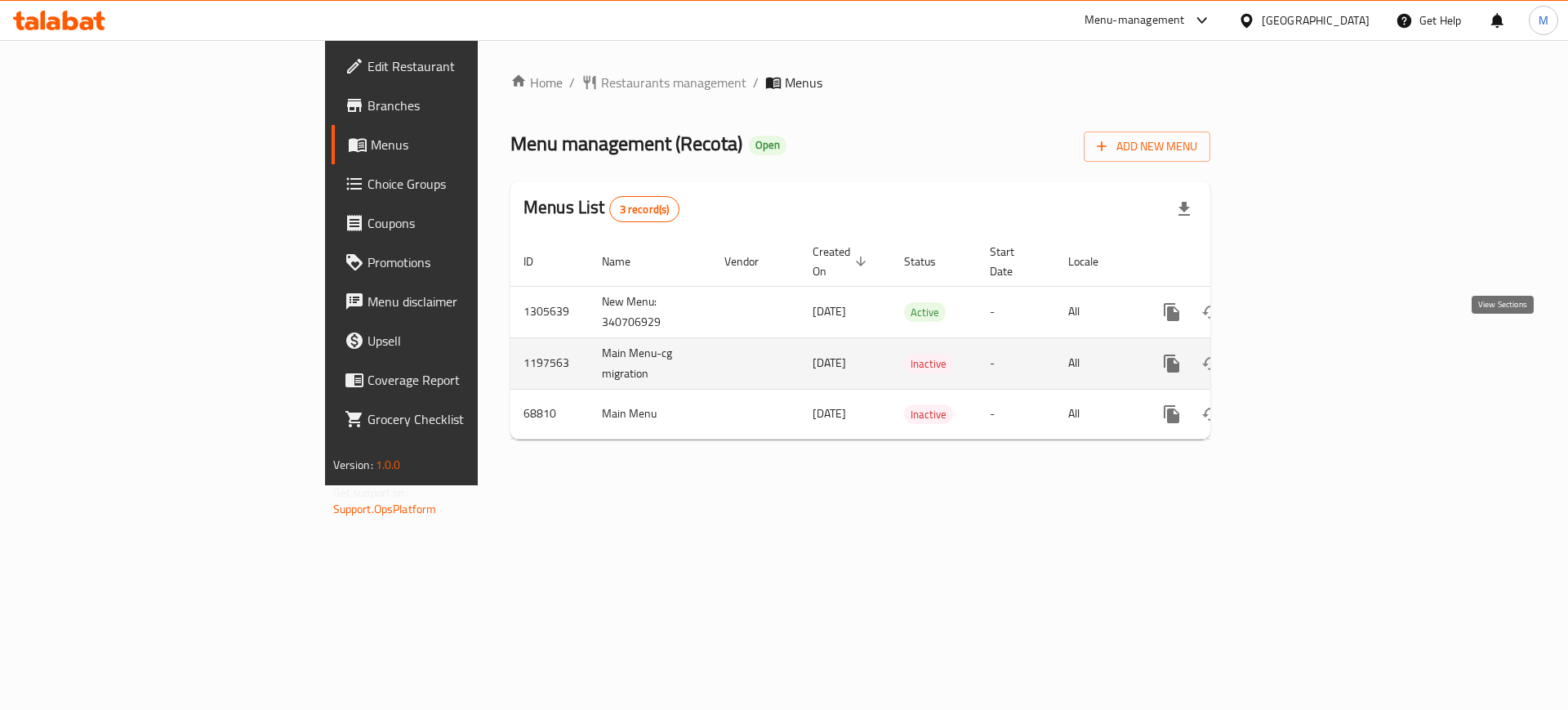
click at [1309, 355] on link "enhanced table" at bounding box center [1290, 363] width 39 height 39
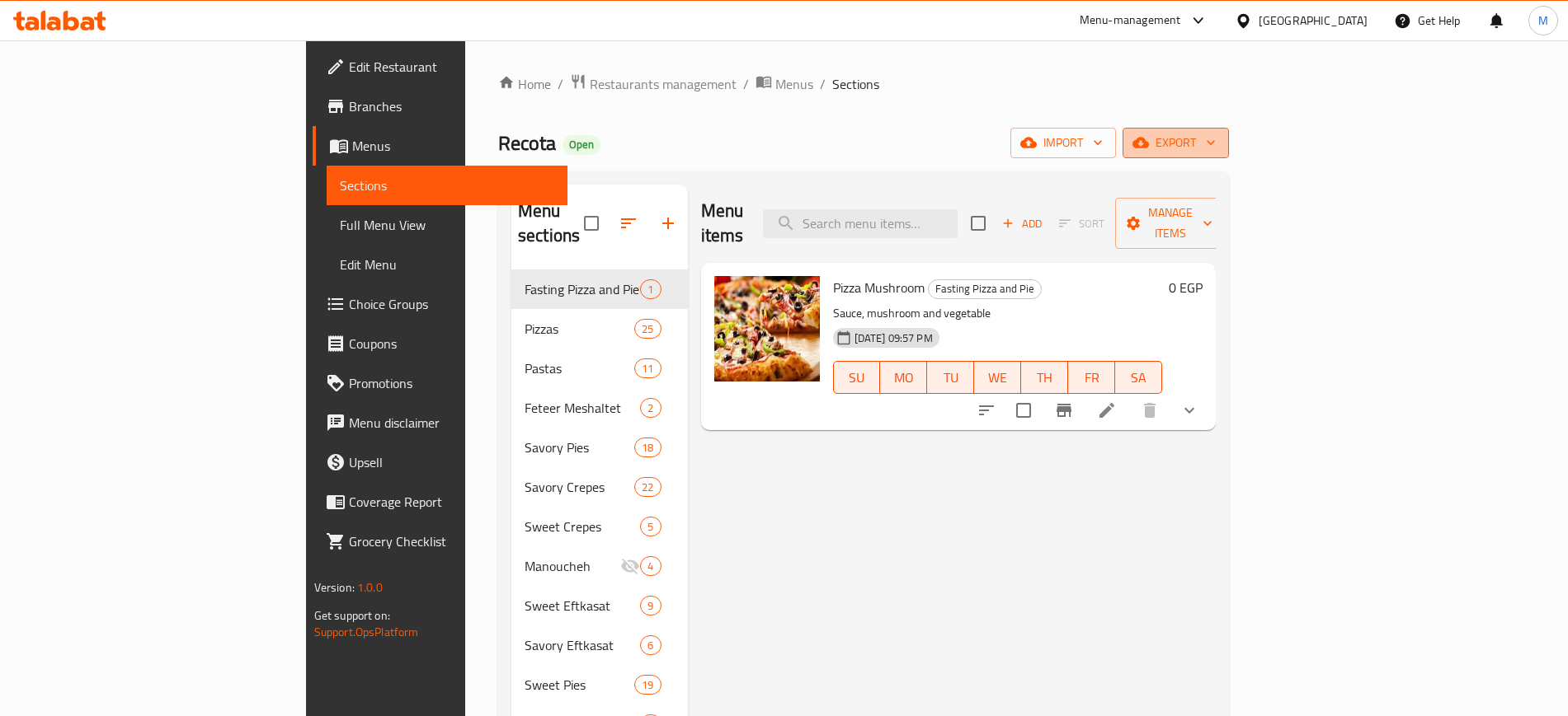
click at [1215, 133] on span "export" at bounding box center [1175, 143] width 80 height 21
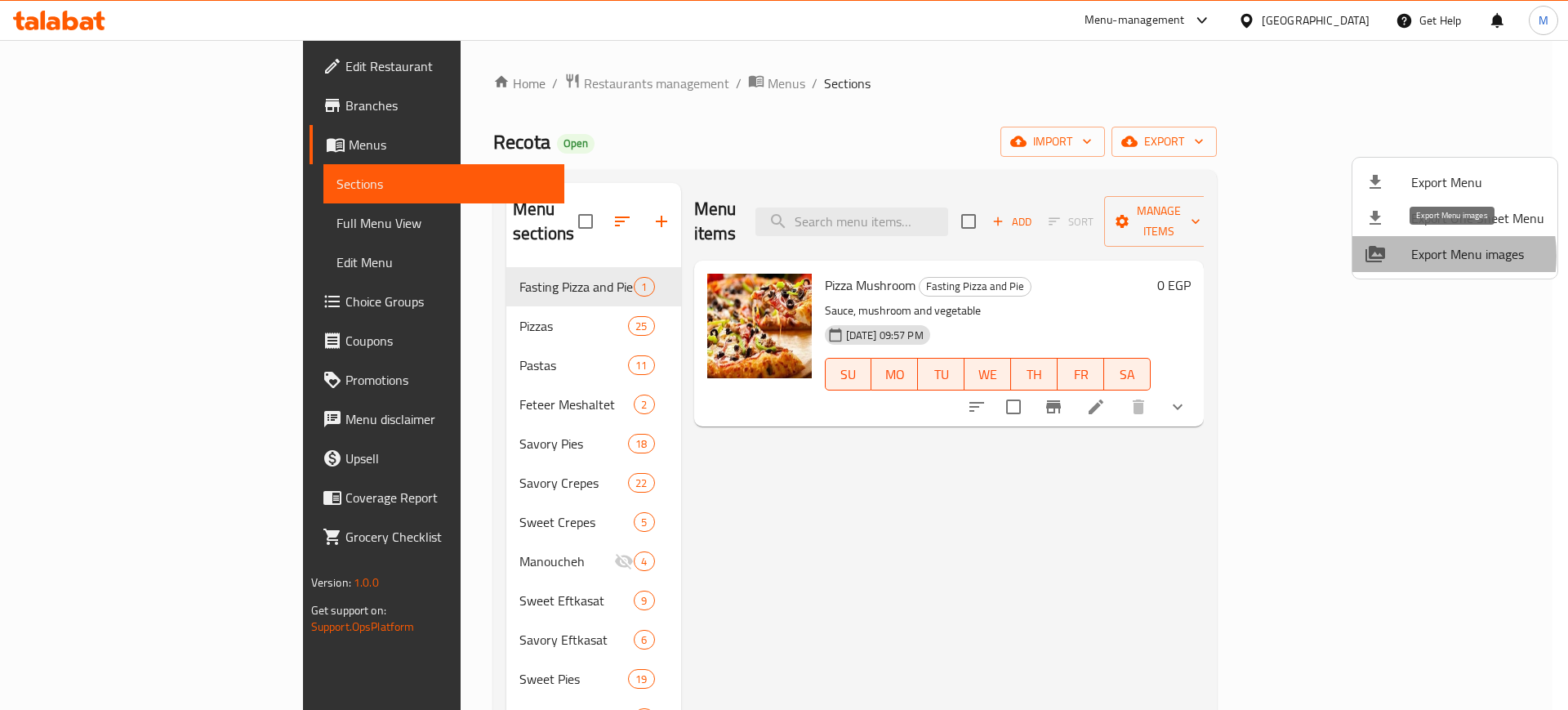
click at [1417, 256] on span "Export Menu images" at bounding box center [1478, 253] width 133 height 19
click at [637, 484] on div at bounding box center [784, 355] width 1568 height 710
